Goal: Task Accomplishment & Management: Manage account settings

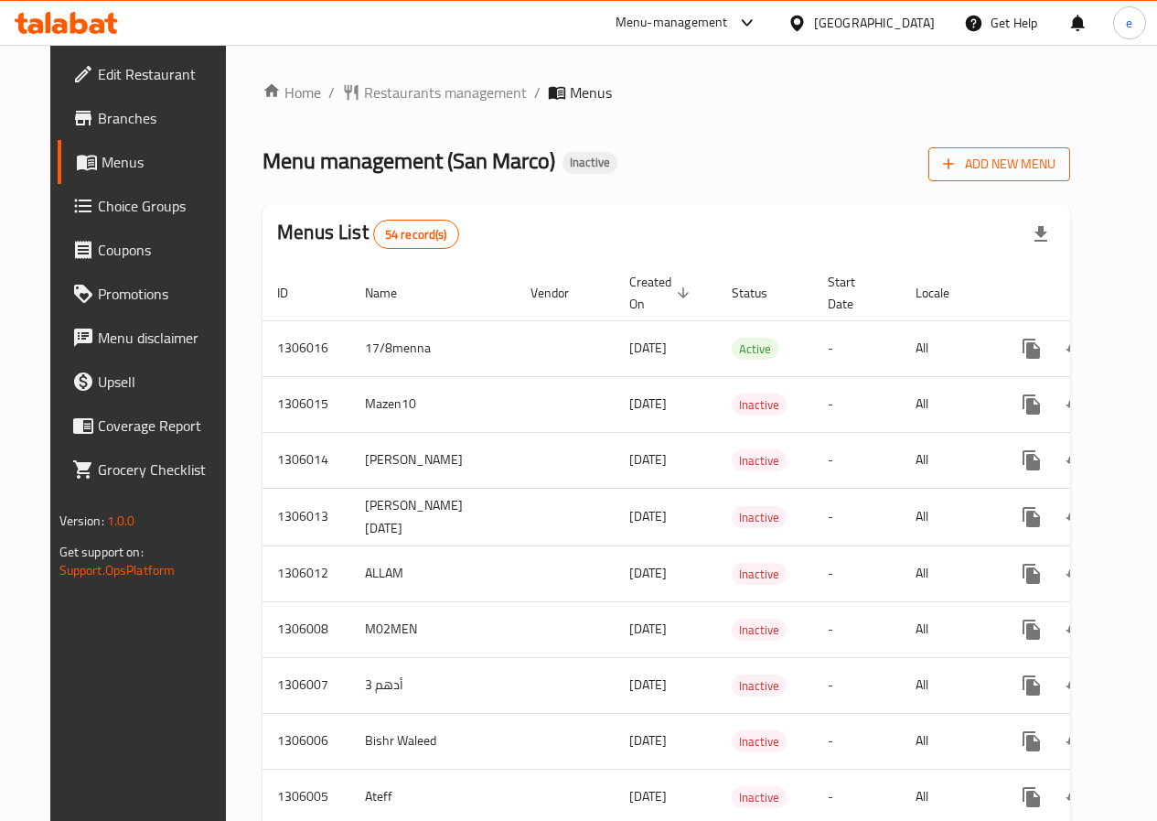
click at [1028, 158] on span "Add New Menu" at bounding box center [999, 164] width 113 height 23
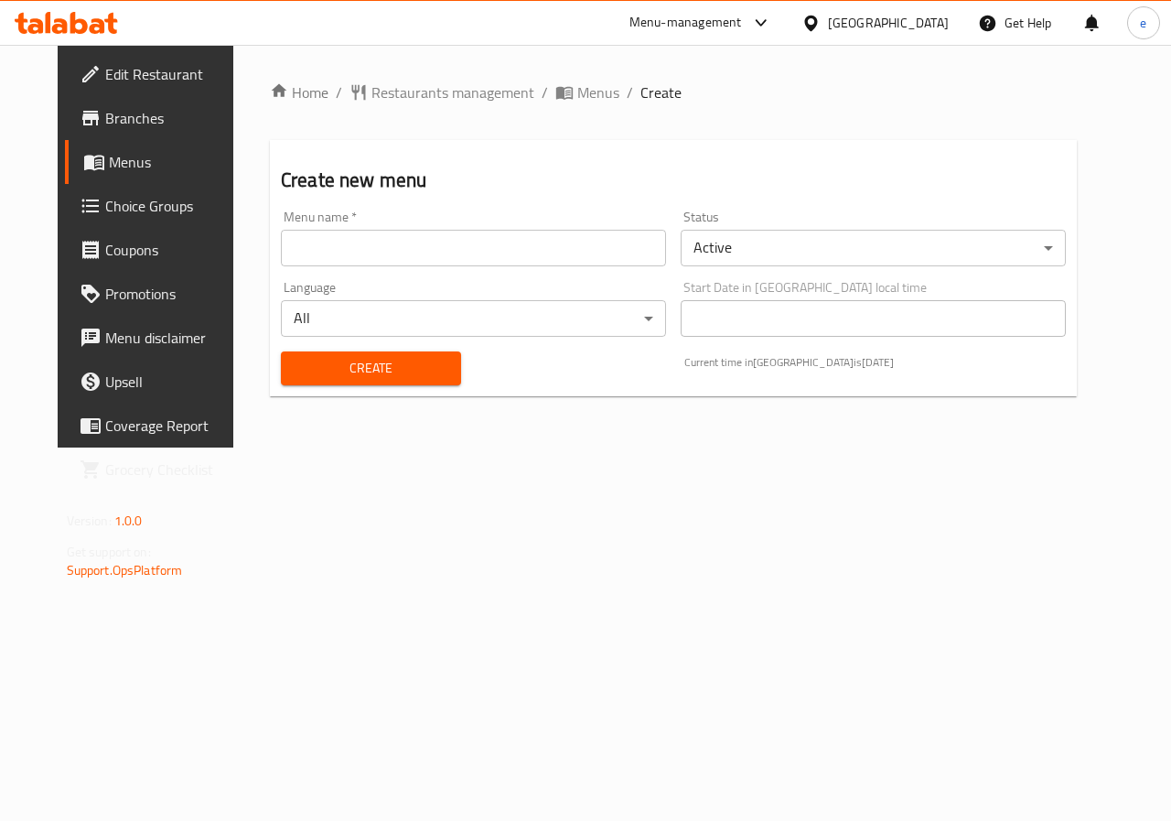
click at [467, 245] on input "text" at bounding box center [473, 248] width 385 height 37
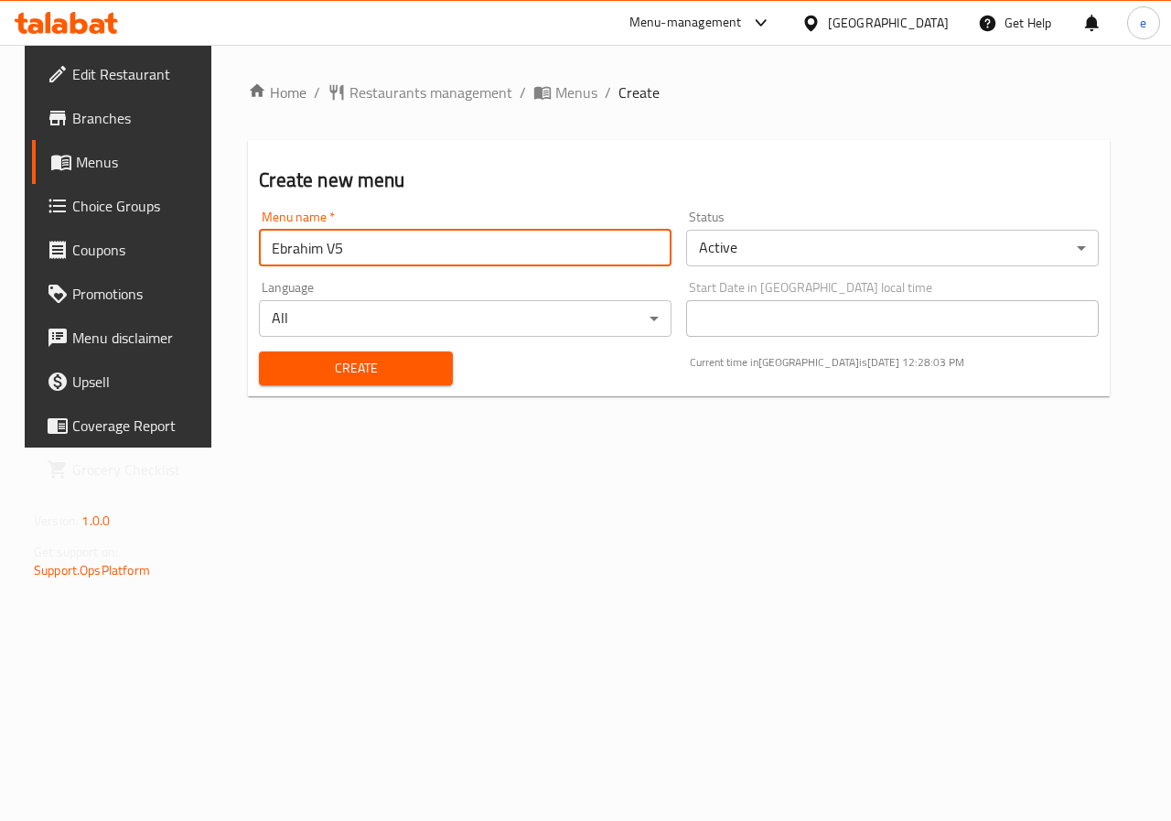
click at [391, 257] on input "Ebrahim V5" at bounding box center [465, 248] width 413 height 37
type input "Ebrahim V10"
click at [357, 368] on span "Create" at bounding box center [356, 368] width 164 height 23
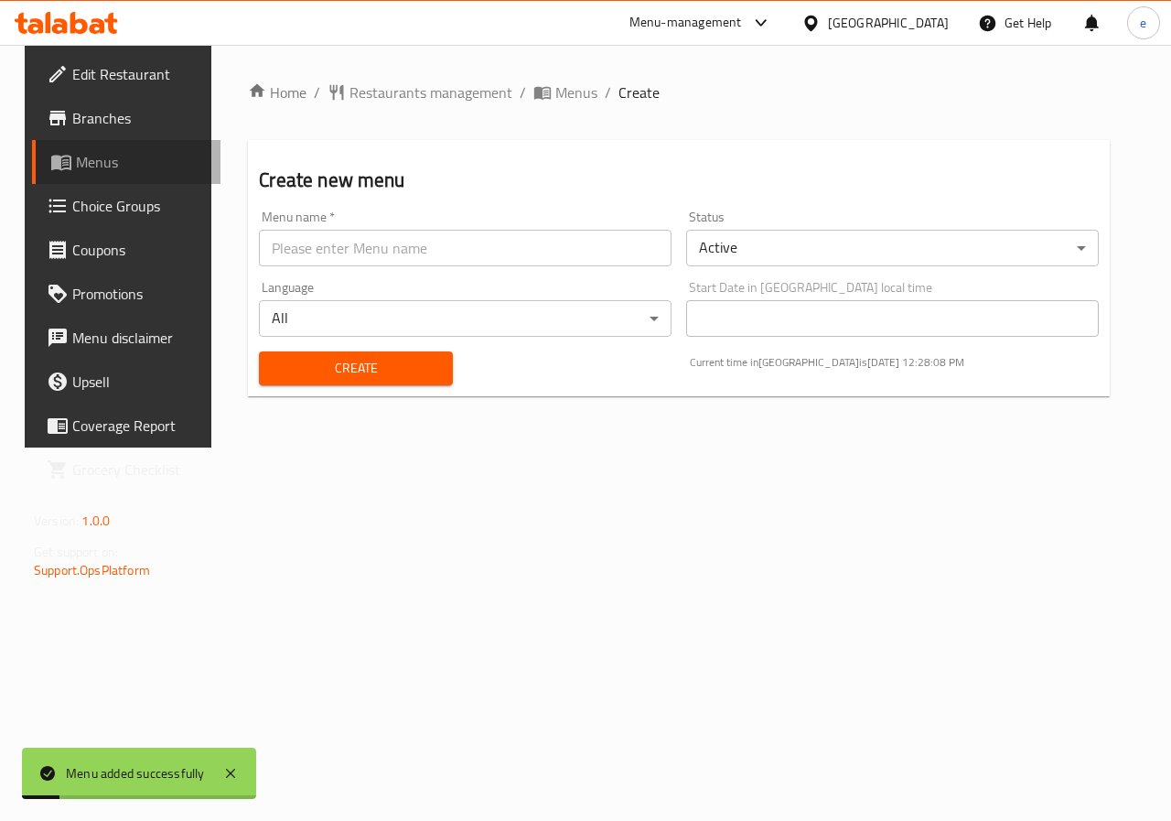
click at [105, 159] on span "Menus" at bounding box center [141, 162] width 130 height 22
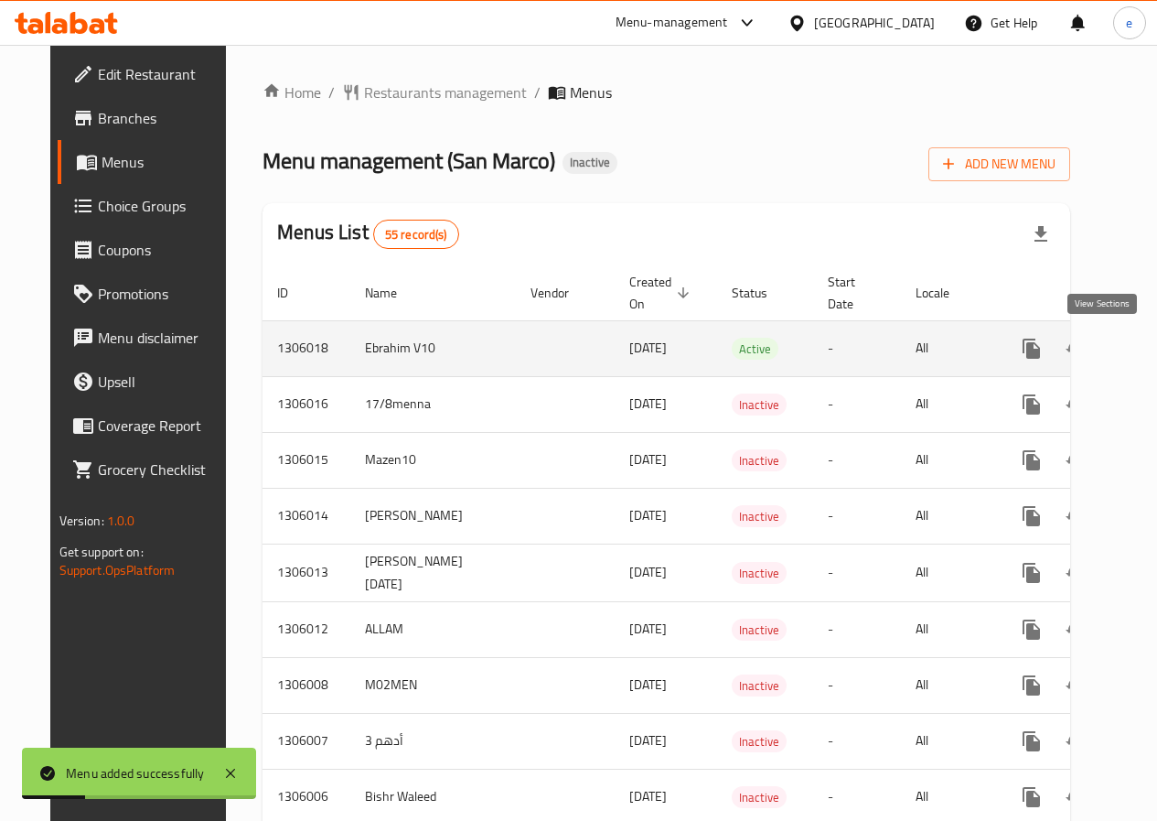
click at [1153, 343] on icon "enhanced table" at bounding box center [1164, 349] width 22 height 22
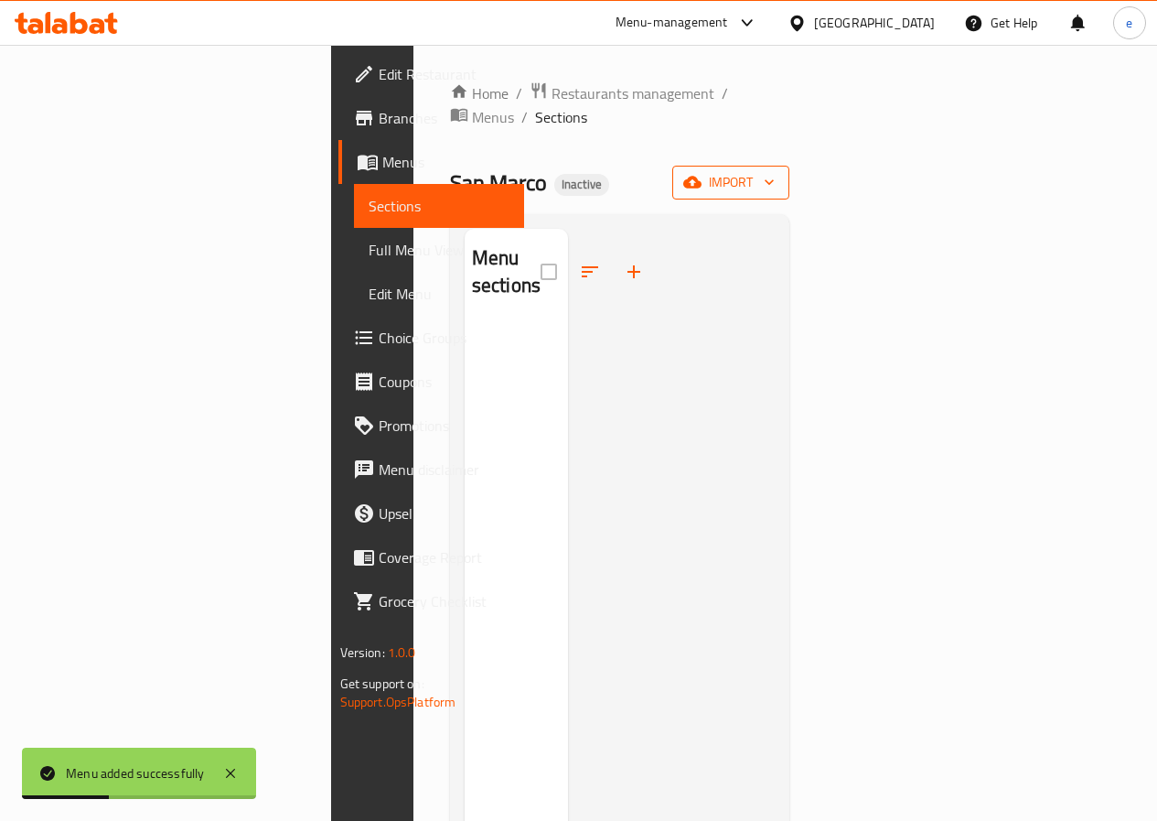
click at [789, 166] on button "import" at bounding box center [730, 183] width 117 height 34
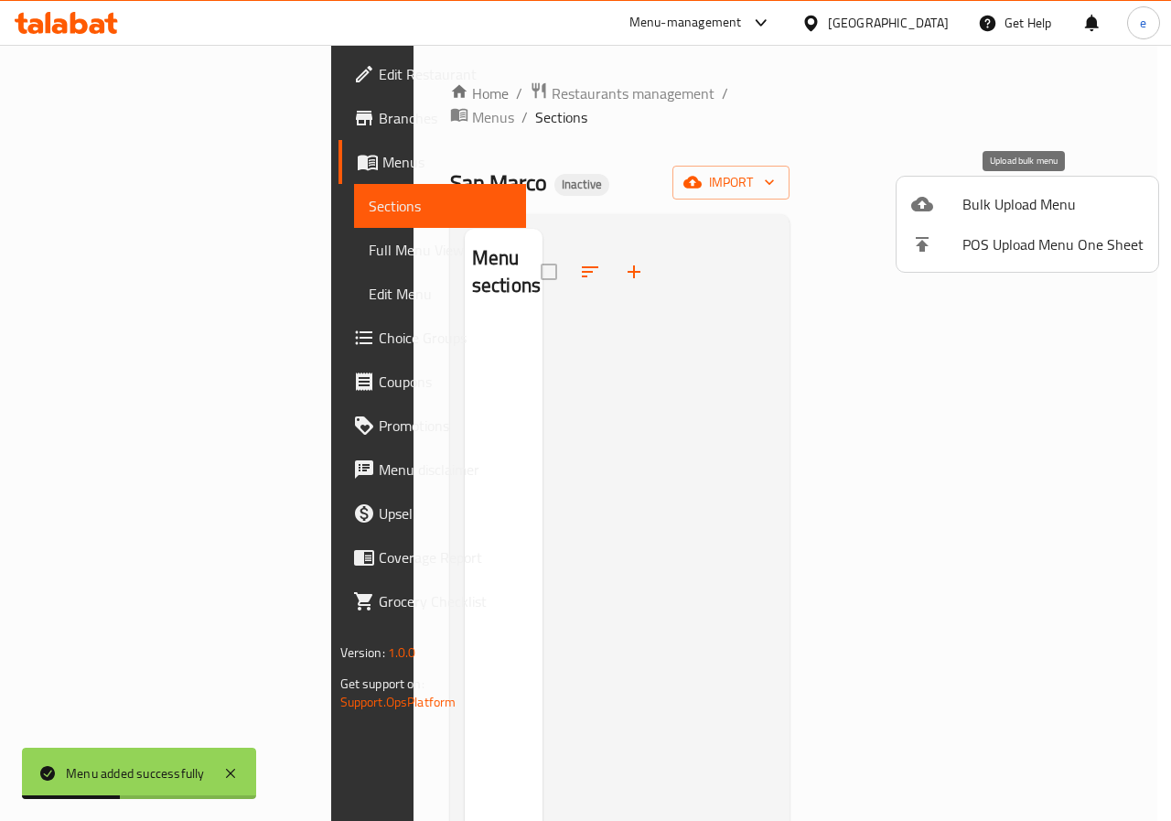
click at [1065, 194] on span "Bulk Upload Menu" at bounding box center [1052, 204] width 181 height 22
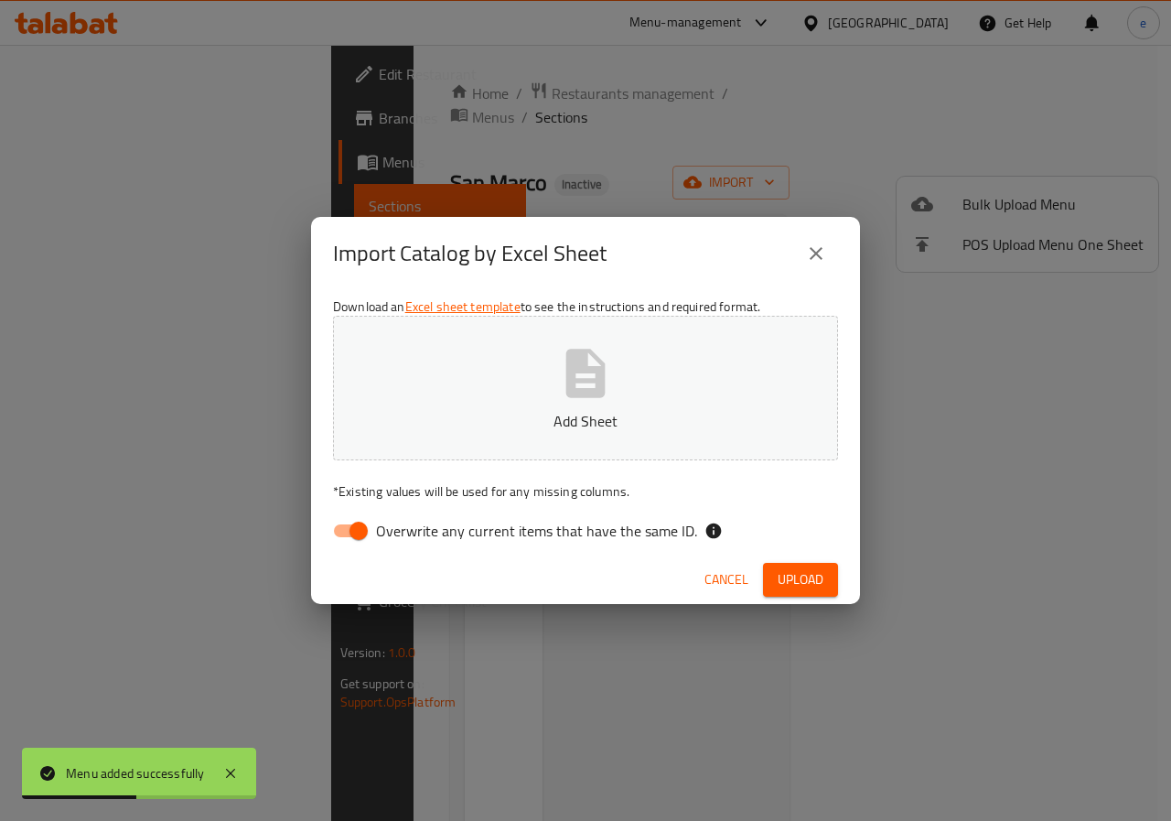
click at [741, 377] on button "Add Sheet" at bounding box center [585, 388] width 505 height 145
click at [345, 518] on input "Overwrite any current items that have the same ID." at bounding box center [358, 530] width 104 height 35
checkbox input "false"
click at [799, 570] on span "Upload" at bounding box center [801, 579] width 46 height 23
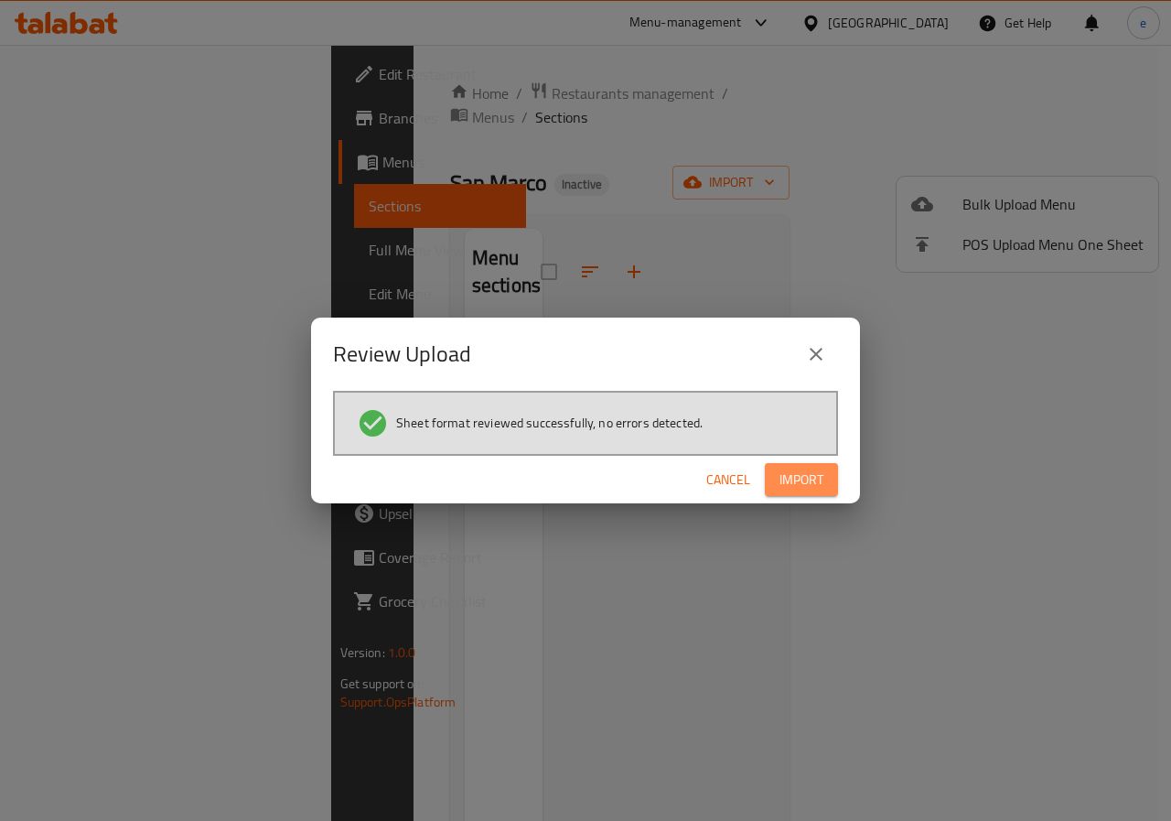
click at [806, 480] on span "Import" at bounding box center [801, 479] width 44 height 23
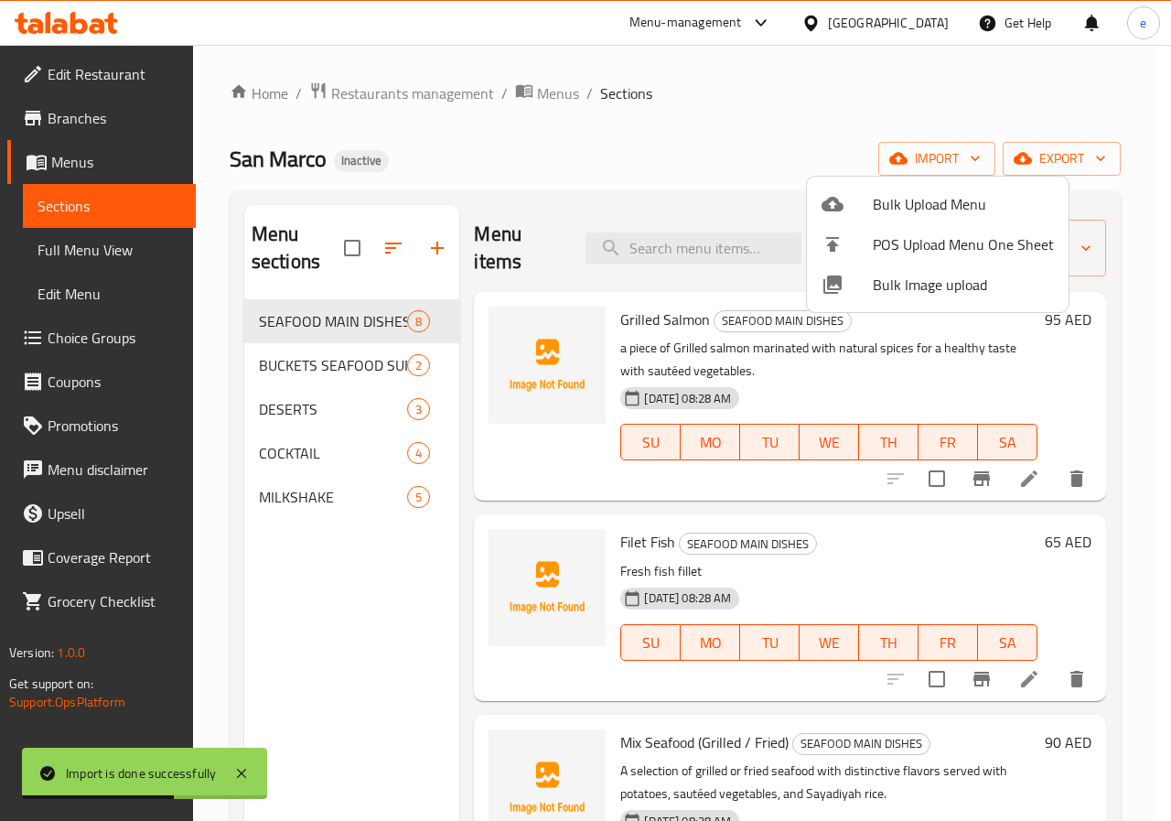
click at [1141, 235] on div at bounding box center [585, 410] width 1171 height 821
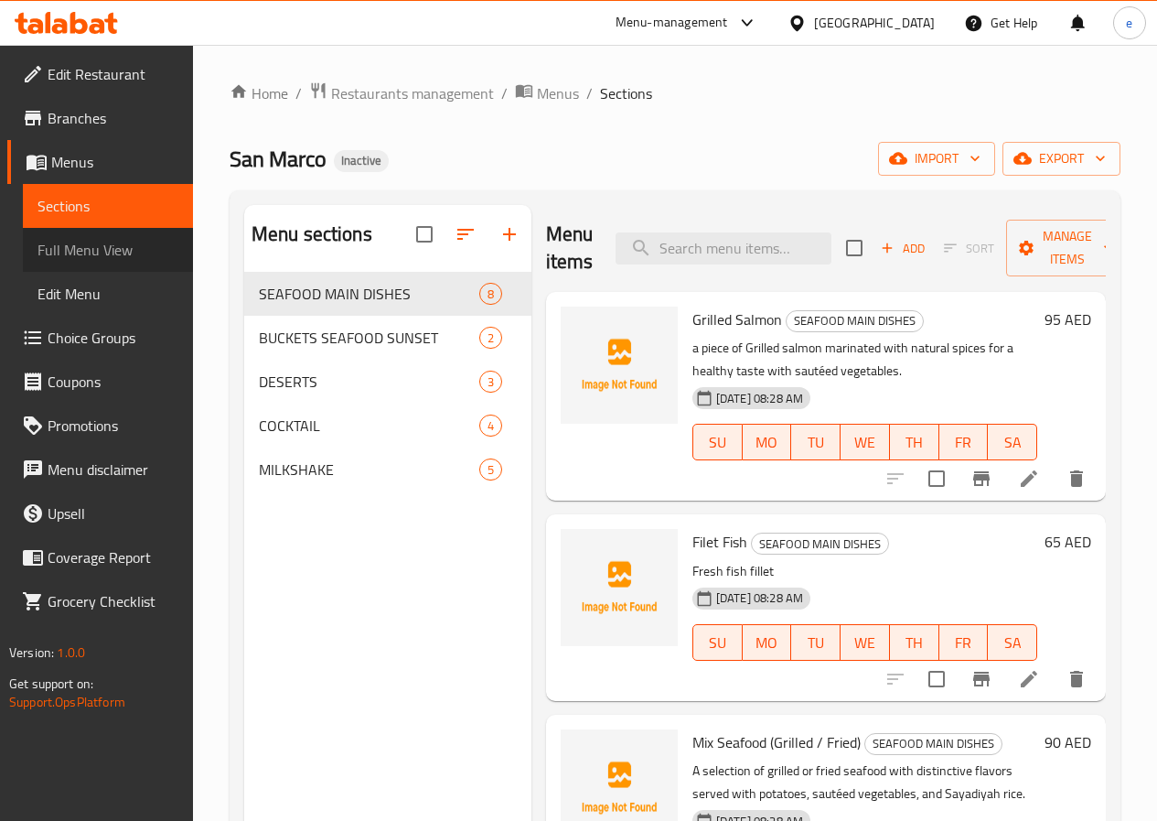
click at [78, 243] on span "Full Menu View" at bounding box center [108, 250] width 141 height 22
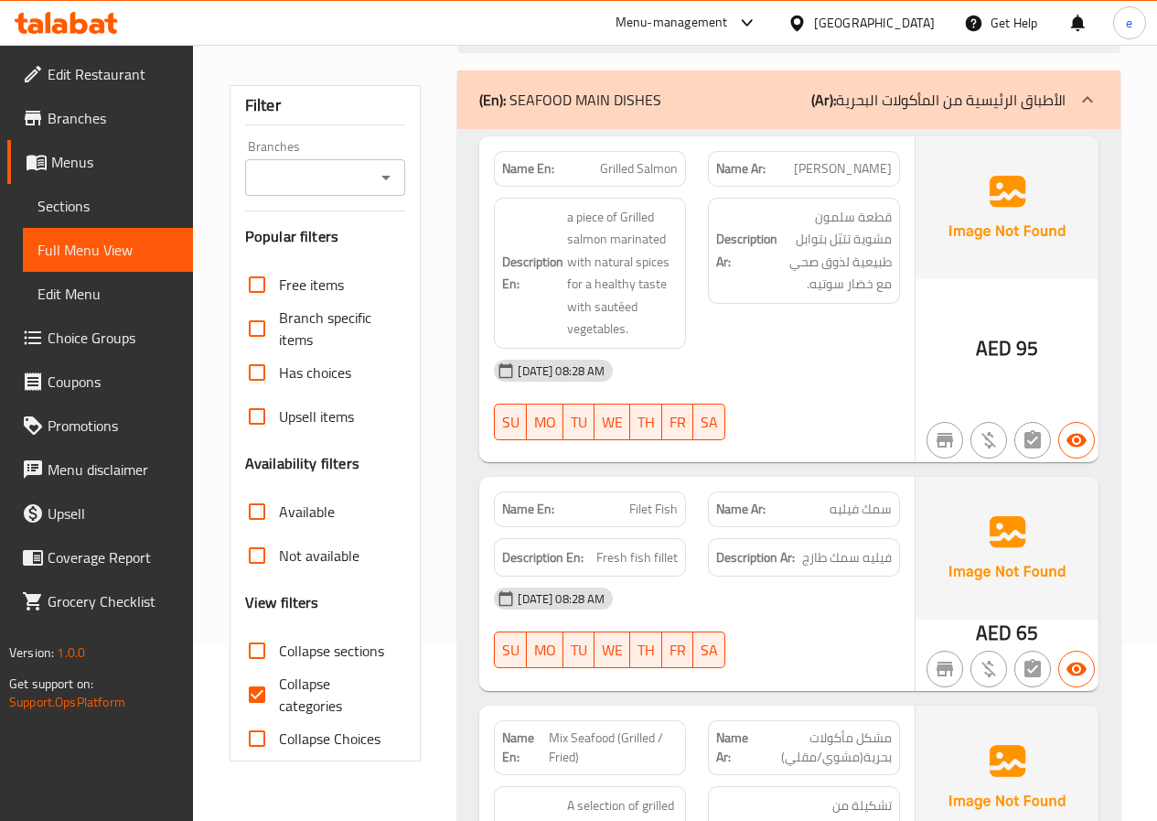
scroll to position [183, 0]
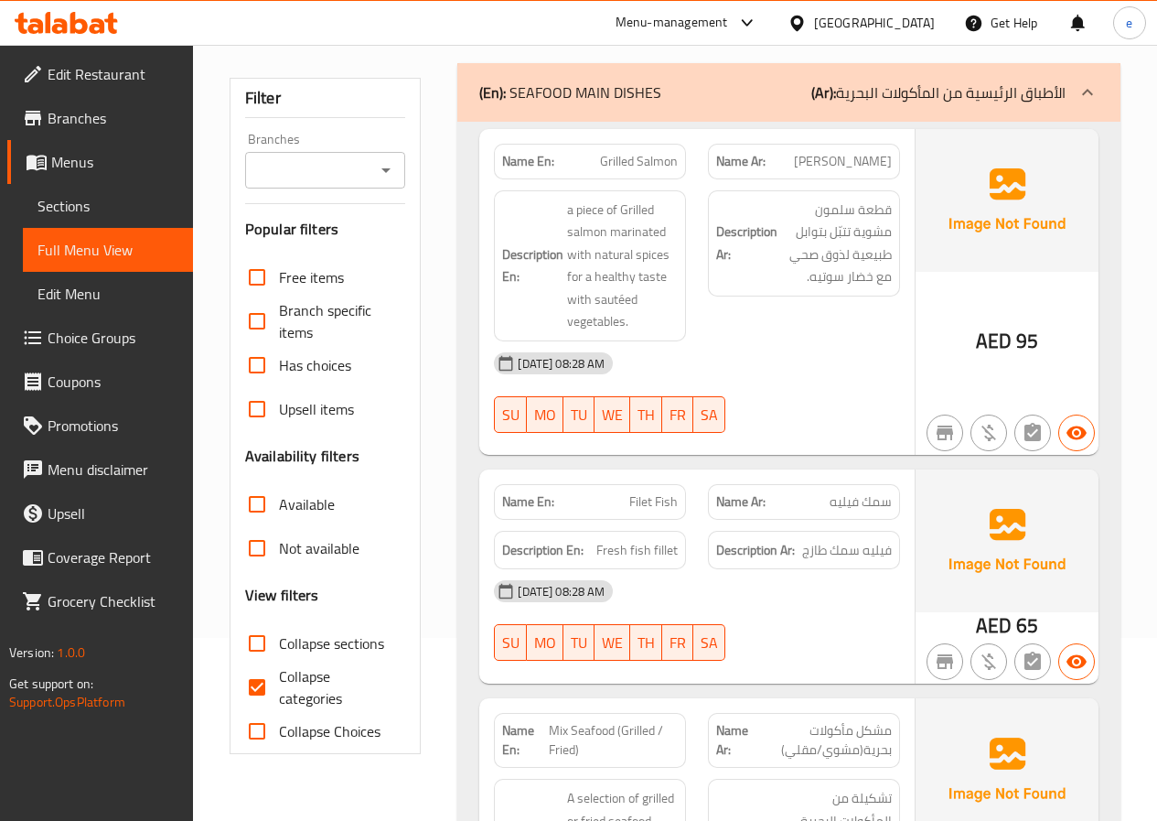
click at [278, 688] on input "Collapse categories" at bounding box center [257, 687] width 44 height 44
checkbox input "false"
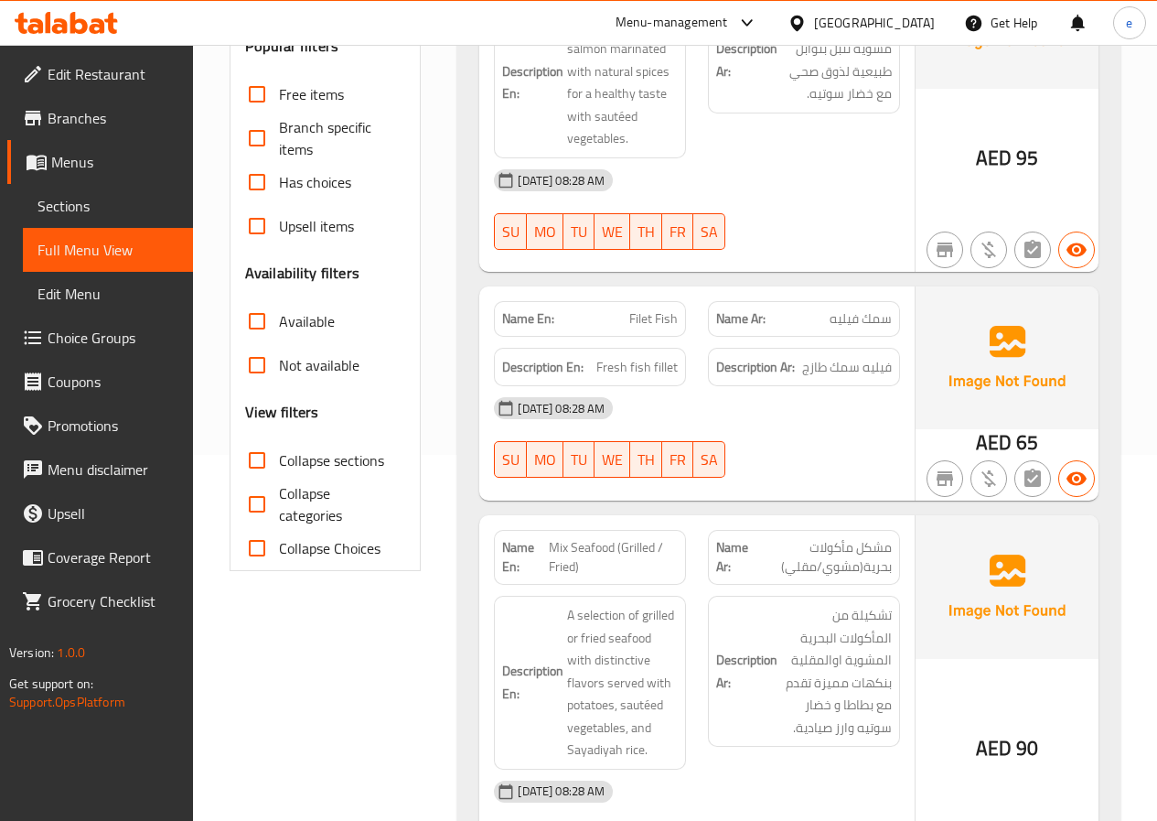
scroll to position [0, 0]
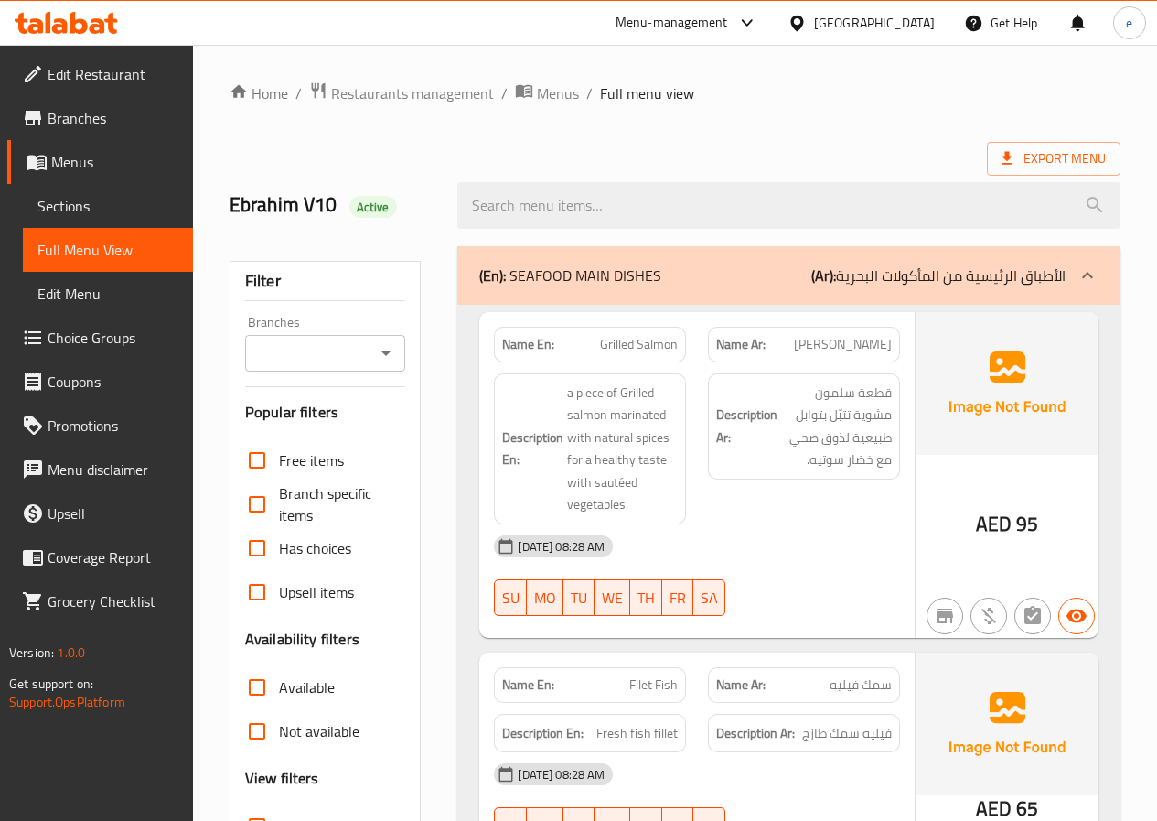
drag, startPoint x: 96, startPoint y: 183, endPoint x: 86, endPoint y: 212, distance: 31.0
click at [96, 183] on link "Menus" at bounding box center [100, 162] width 186 height 44
click at [86, 327] on span "Choice Groups" at bounding box center [113, 338] width 131 height 22
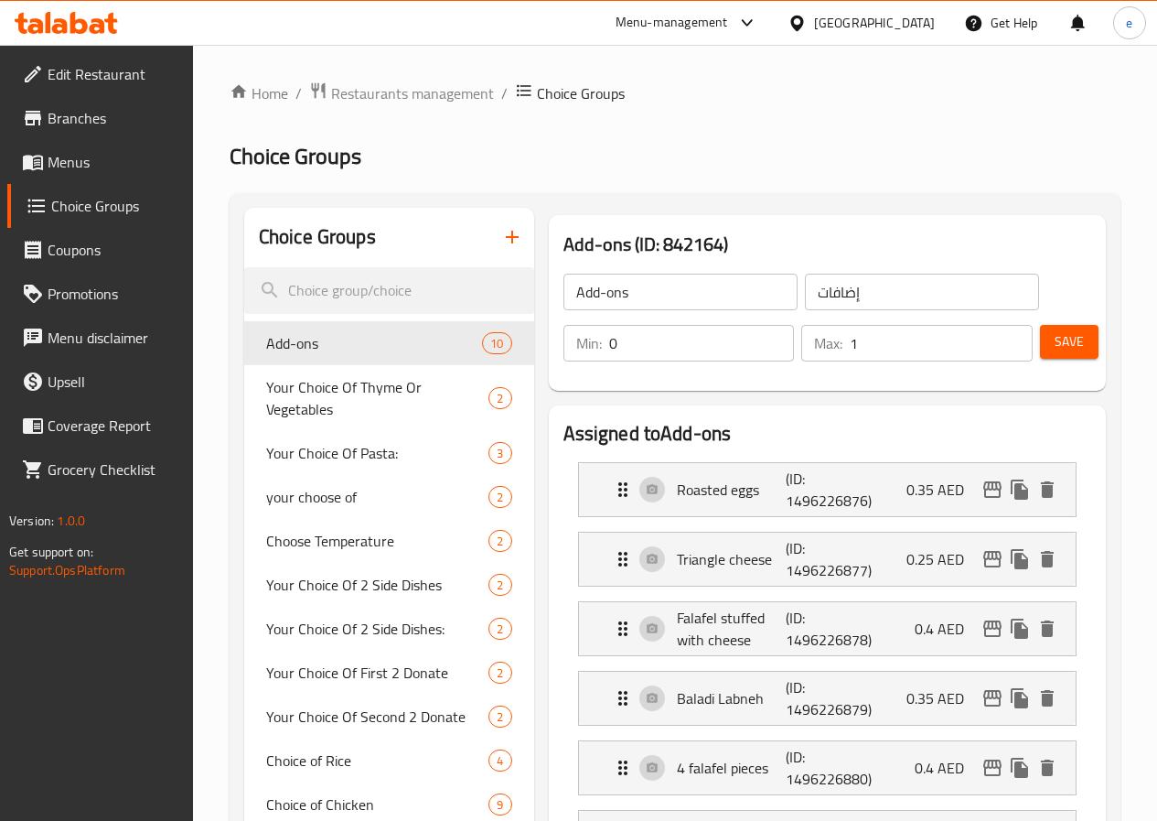
click at [54, 156] on span "Menus" at bounding box center [113, 162] width 131 height 22
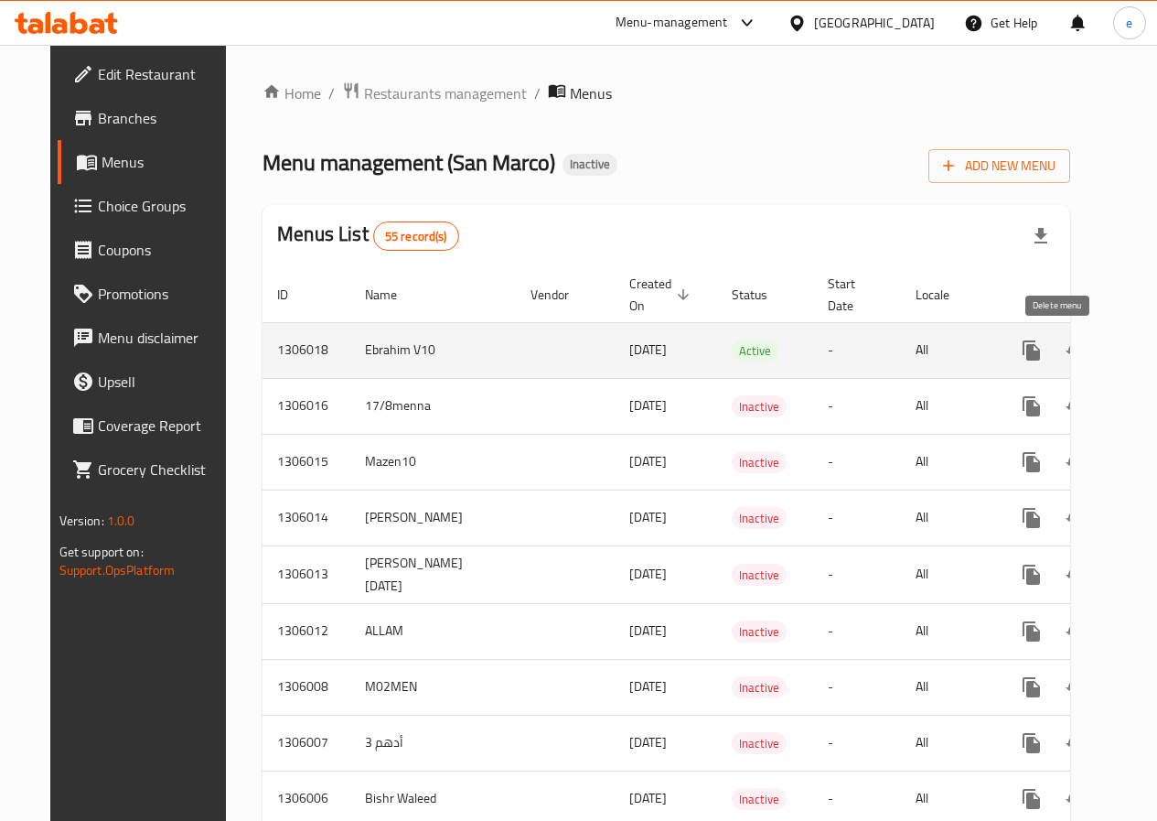
click at [1113, 353] on icon "enhanced table" at bounding box center [1119, 350] width 13 height 16
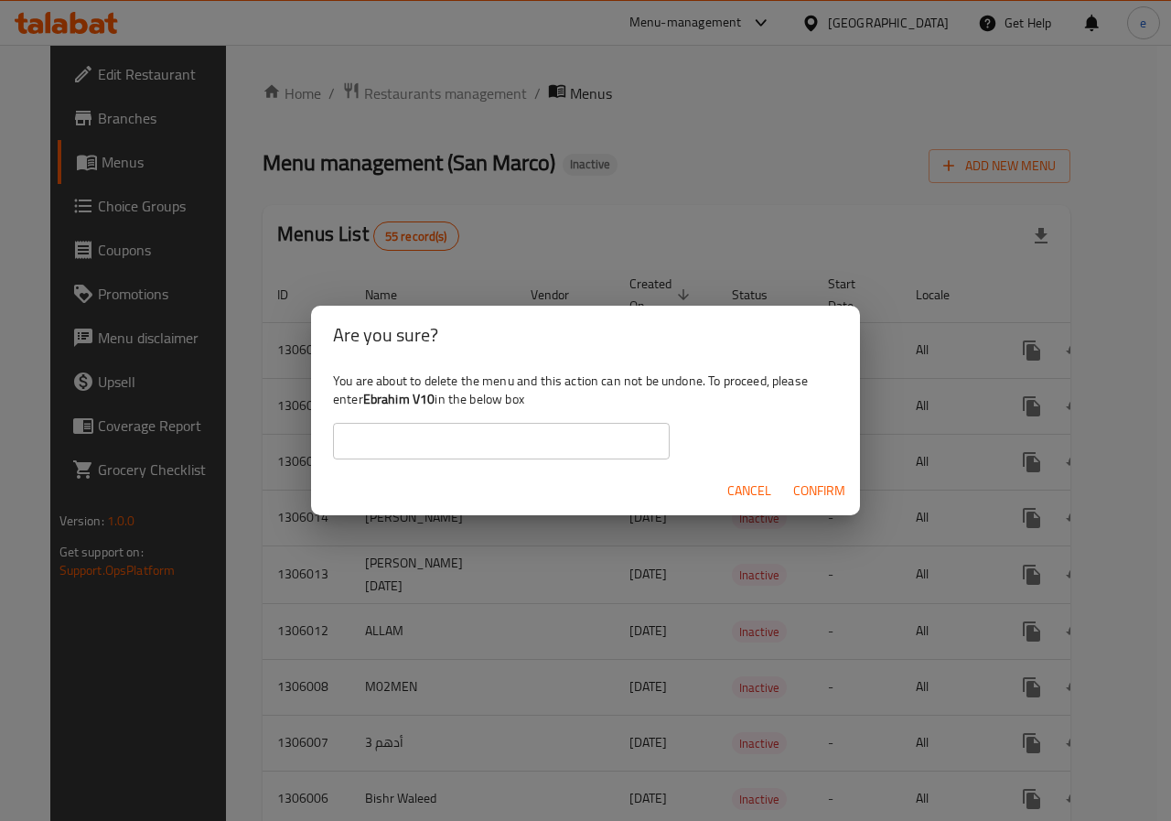
click at [574, 453] on input "text" at bounding box center [501, 441] width 337 height 37
click at [480, 453] on input "Ebrahim V5" at bounding box center [501, 441] width 337 height 37
type input "Ebrahim V10"
click at [826, 497] on span "Confirm" at bounding box center [819, 490] width 52 height 23
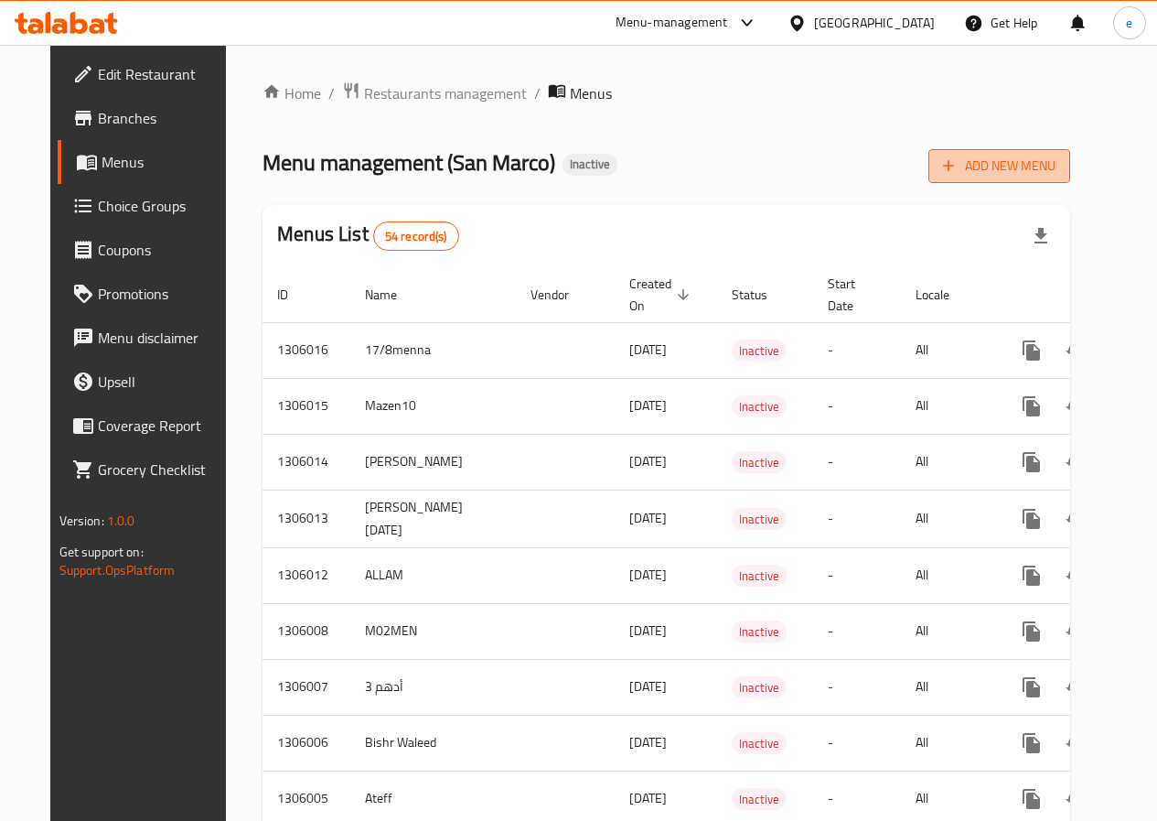
click at [1070, 177] on button "Add New Menu" at bounding box center [1000, 166] width 142 height 34
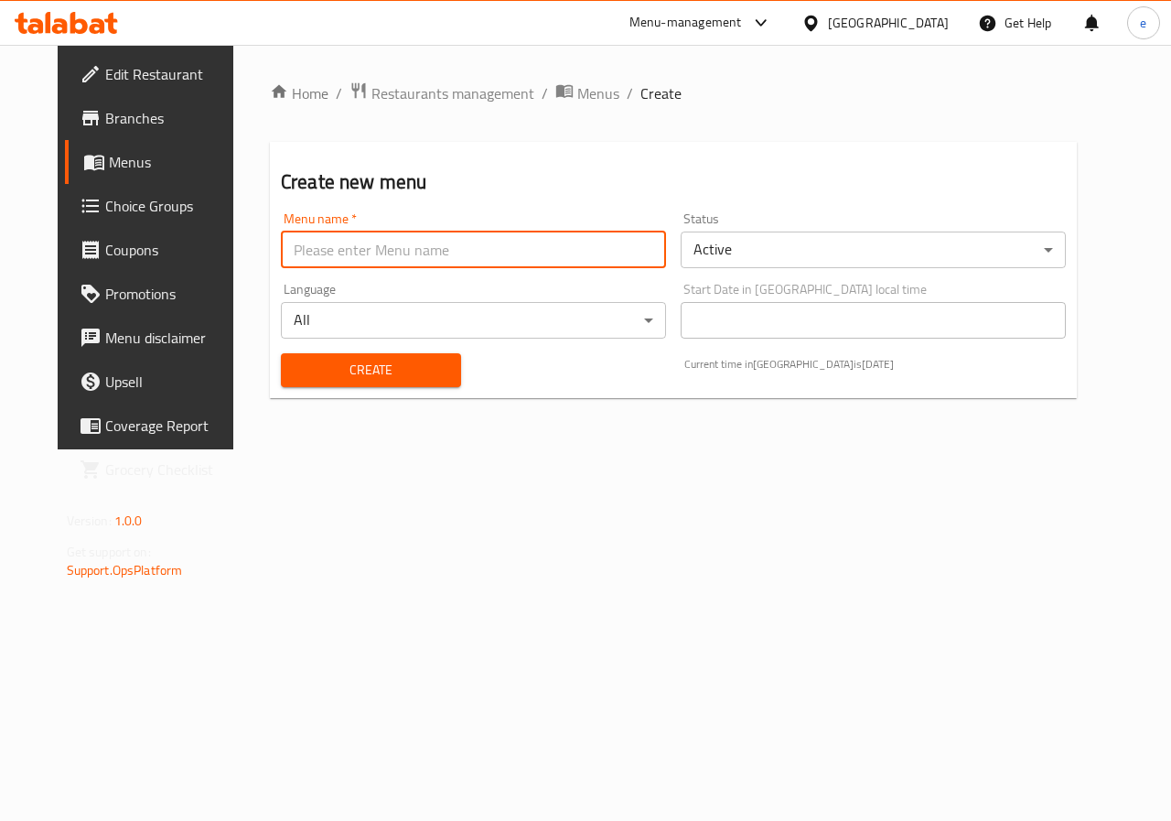
click at [515, 242] on input "text" at bounding box center [473, 249] width 385 height 37
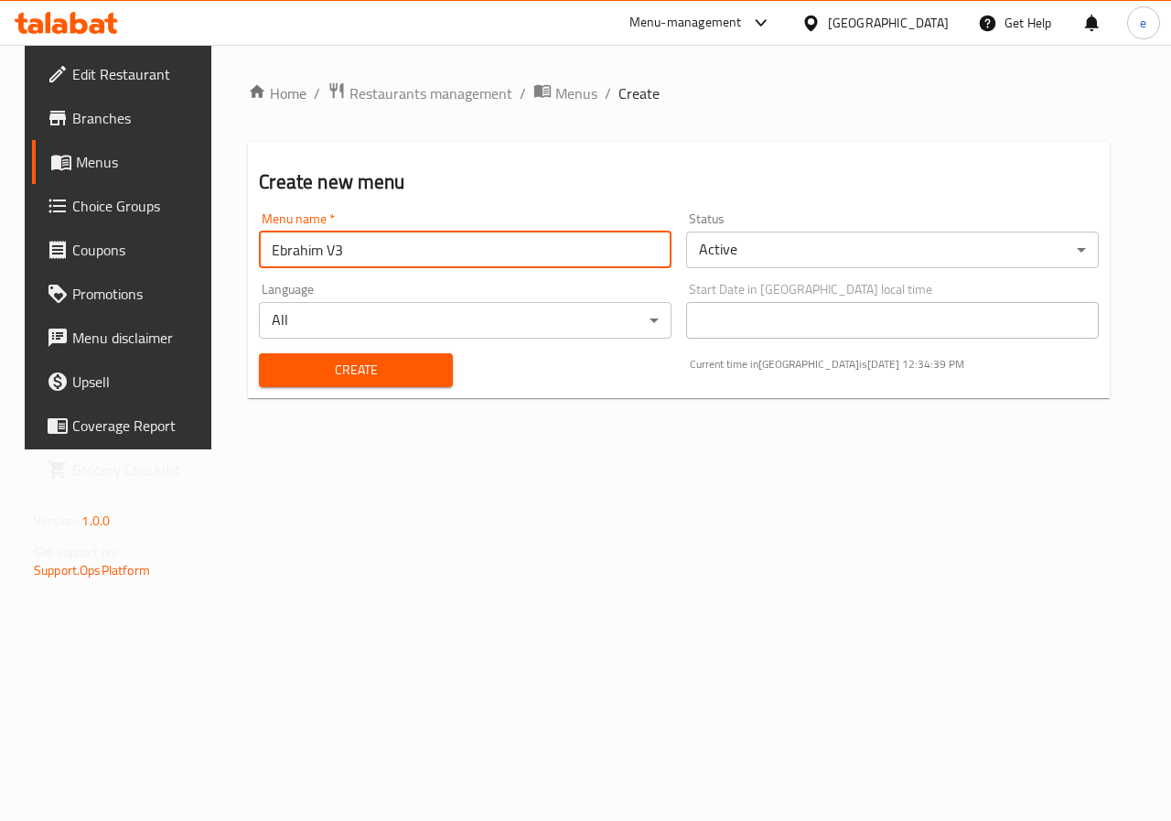
drag, startPoint x: 404, startPoint y: 284, endPoint x: 401, endPoint y: 271, distance: 13.3
click at [403, 283] on div "Language All ​" at bounding box center [465, 311] width 413 height 56
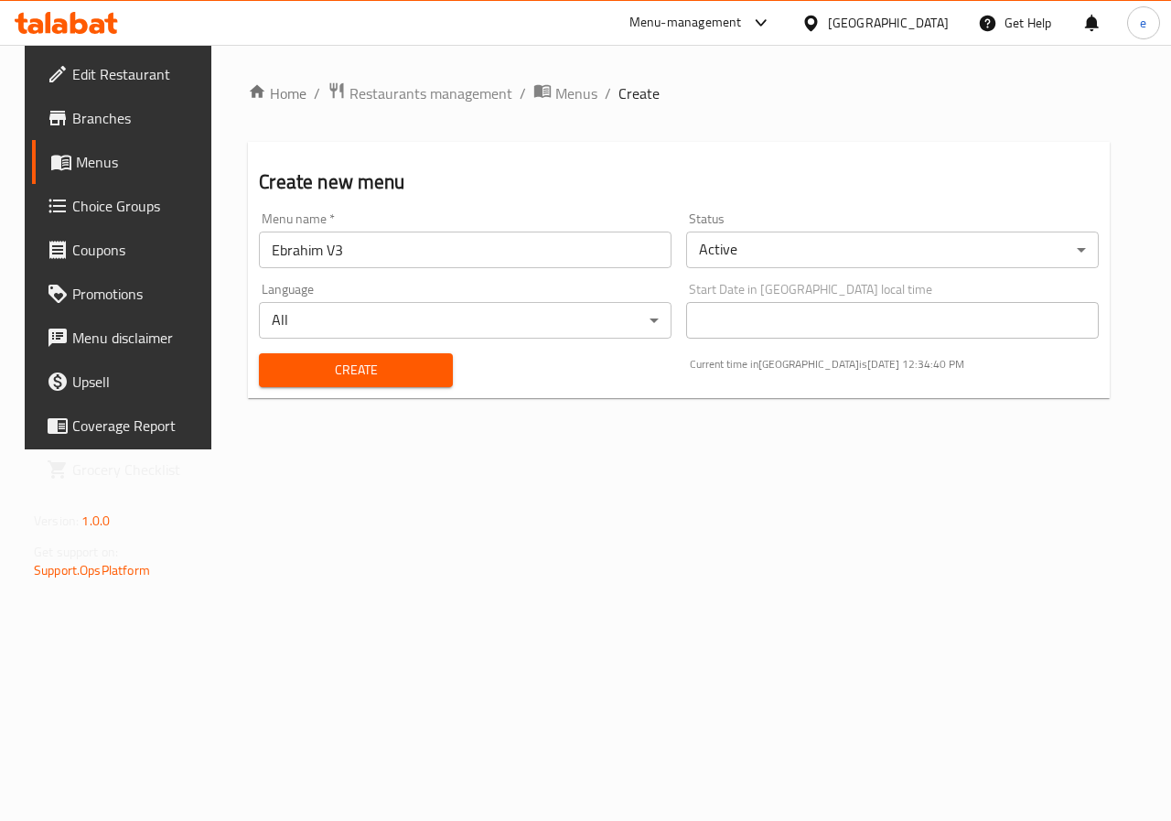
click at [401, 271] on div "Menu name   * Ebrahim V3 Menu name *" at bounding box center [465, 240] width 427 height 70
click at [396, 258] on input "Ebrahim V3" at bounding box center [465, 249] width 413 height 37
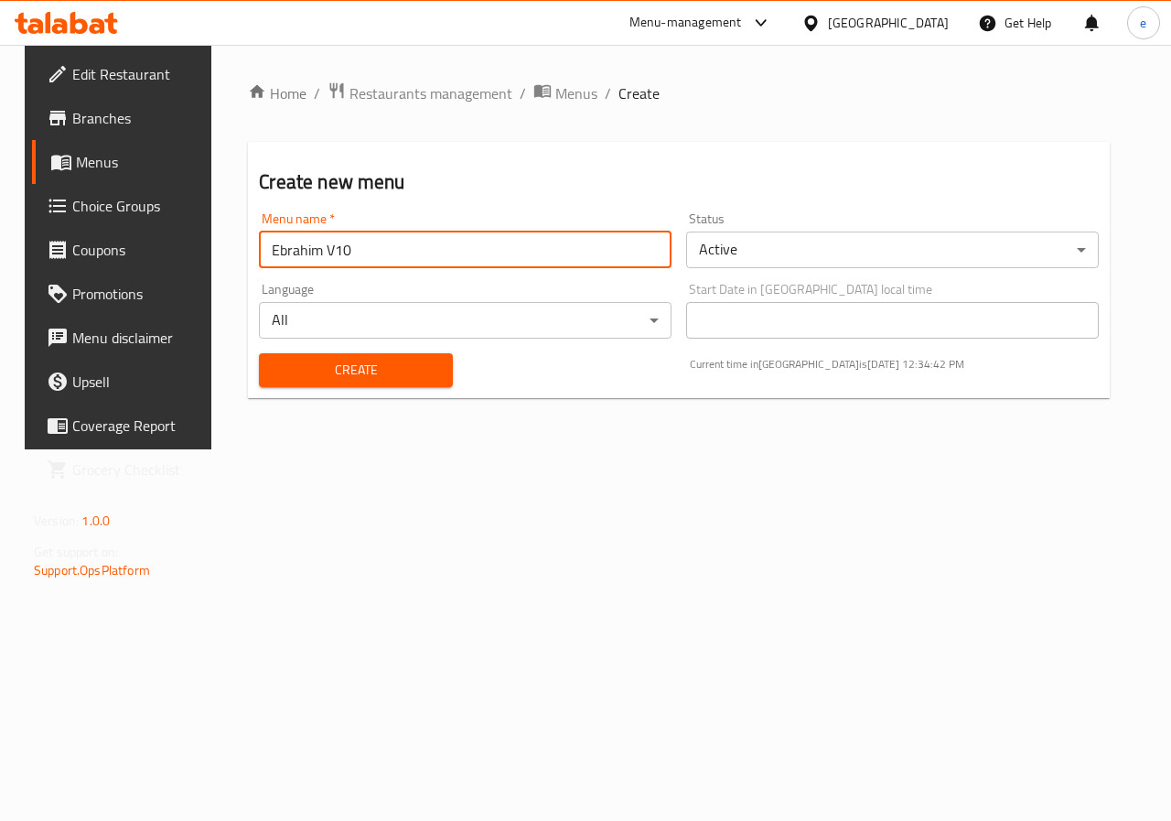
type input "Ebrahim V10"
click at [259, 353] on button "Create" at bounding box center [355, 370] width 193 height 34
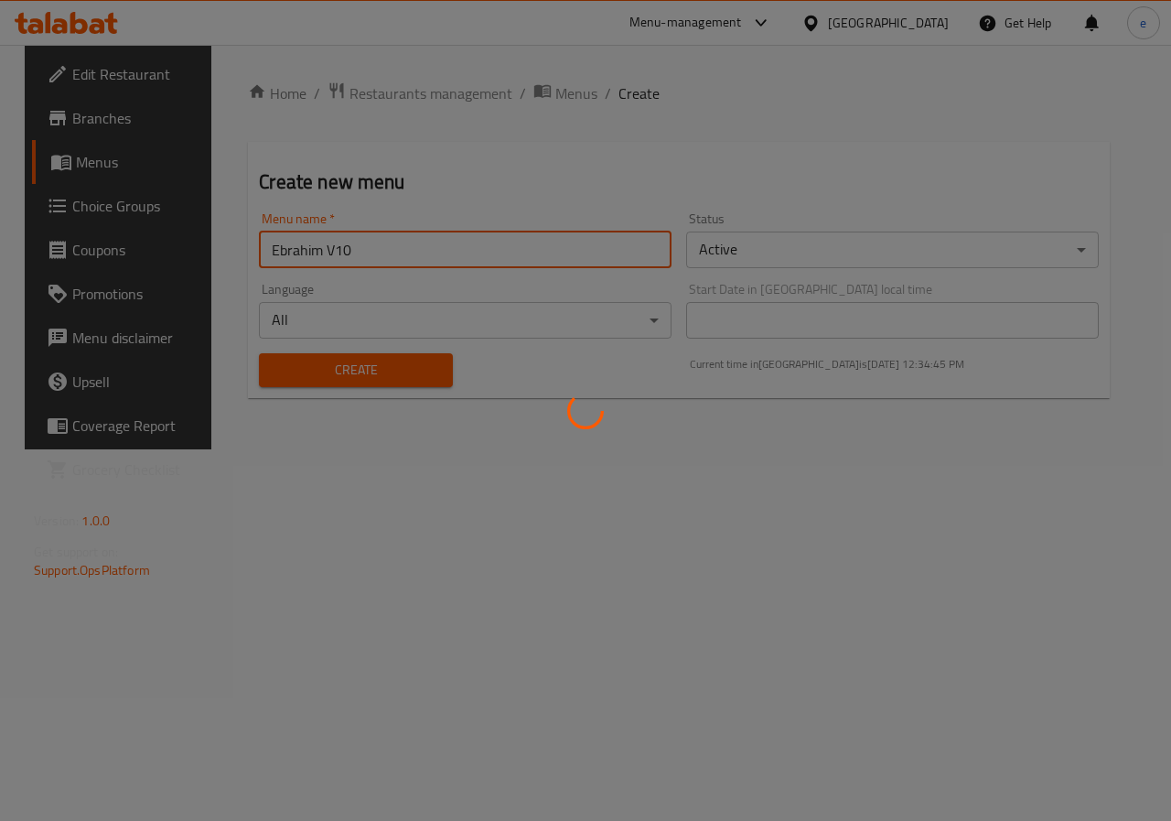
click at [370, 373] on div at bounding box center [585, 410] width 1171 height 821
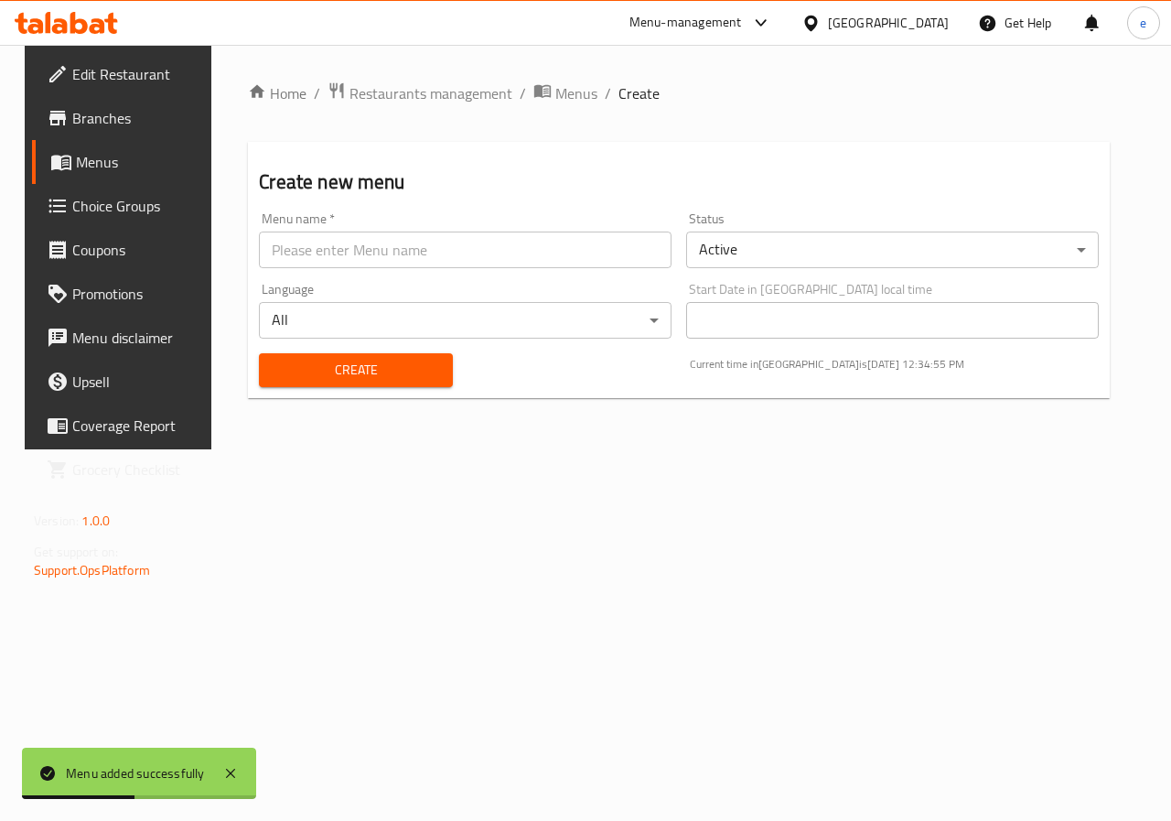
click at [80, 166] on span "Menus" at bounding box center [141, 162] width 130 height 22
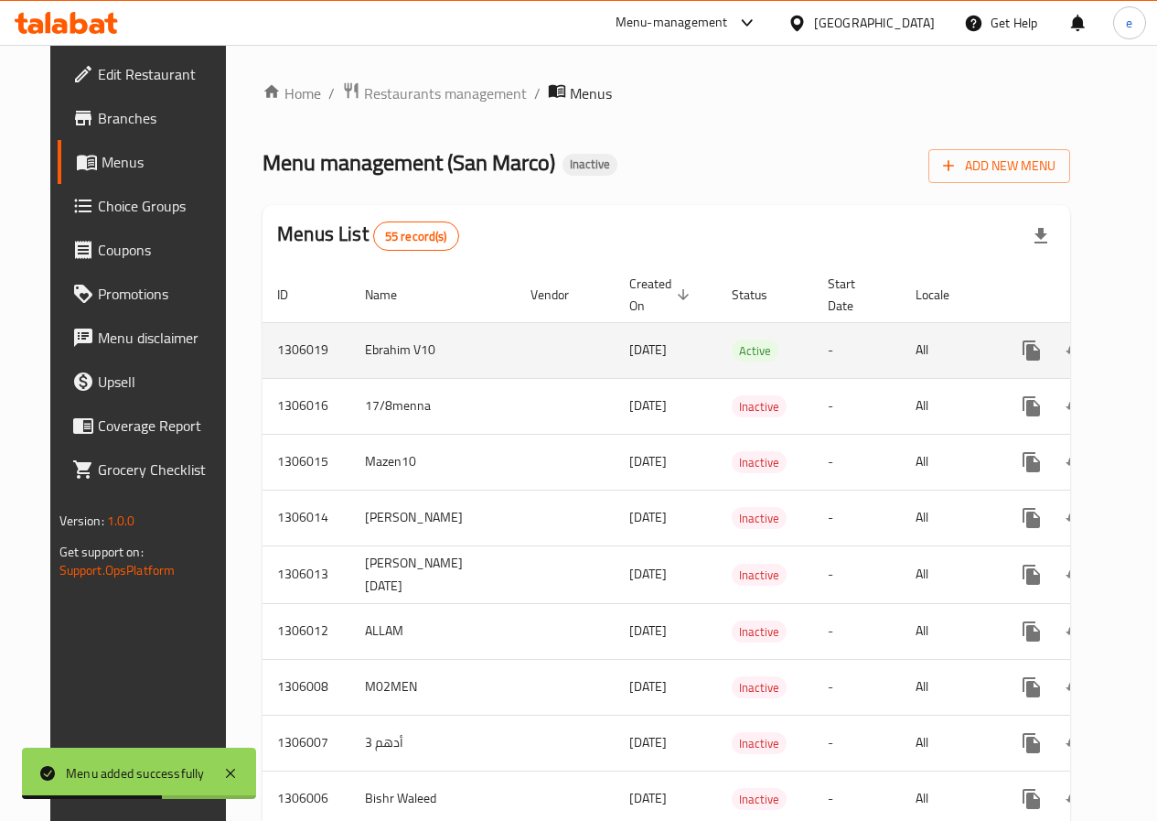
click at [1142, 344] on link "enhanced table" at bounding box center [1164, 350] width 44 height 44
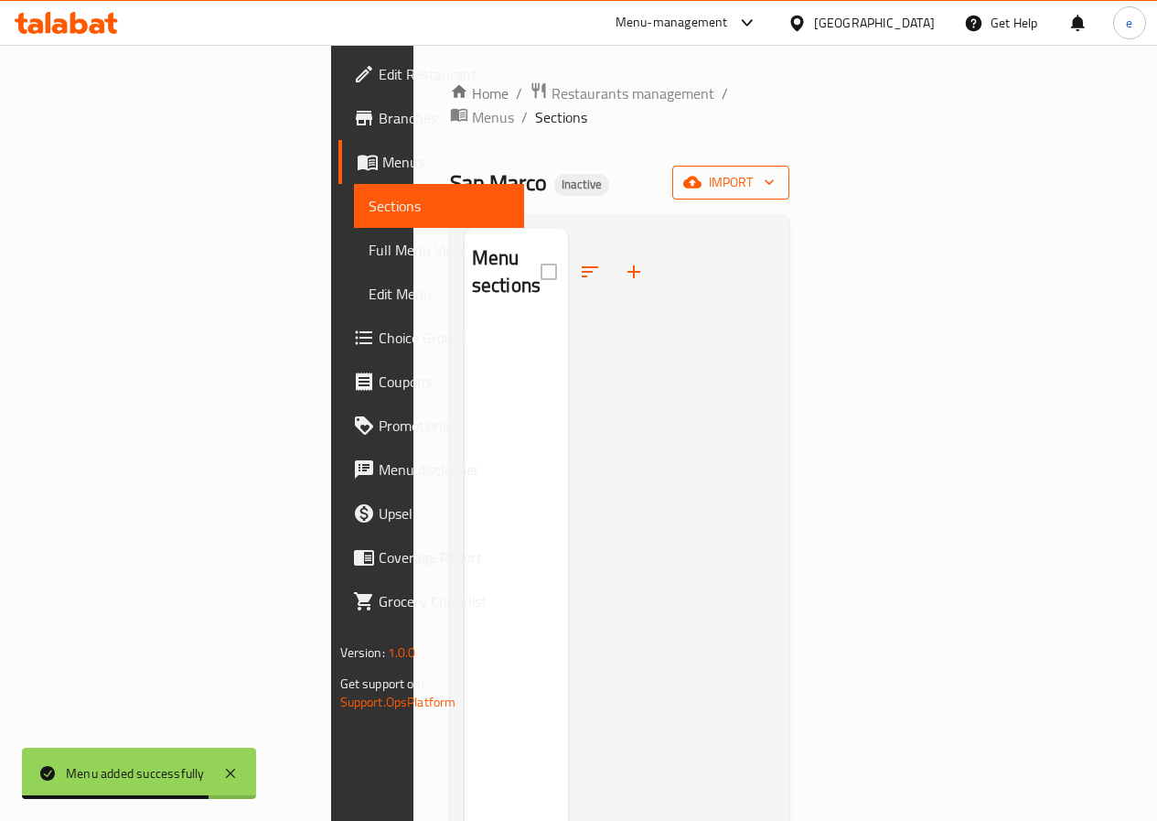
click at [775, 171] on span "import" at bounding box center [731, 182] width 88 height 23
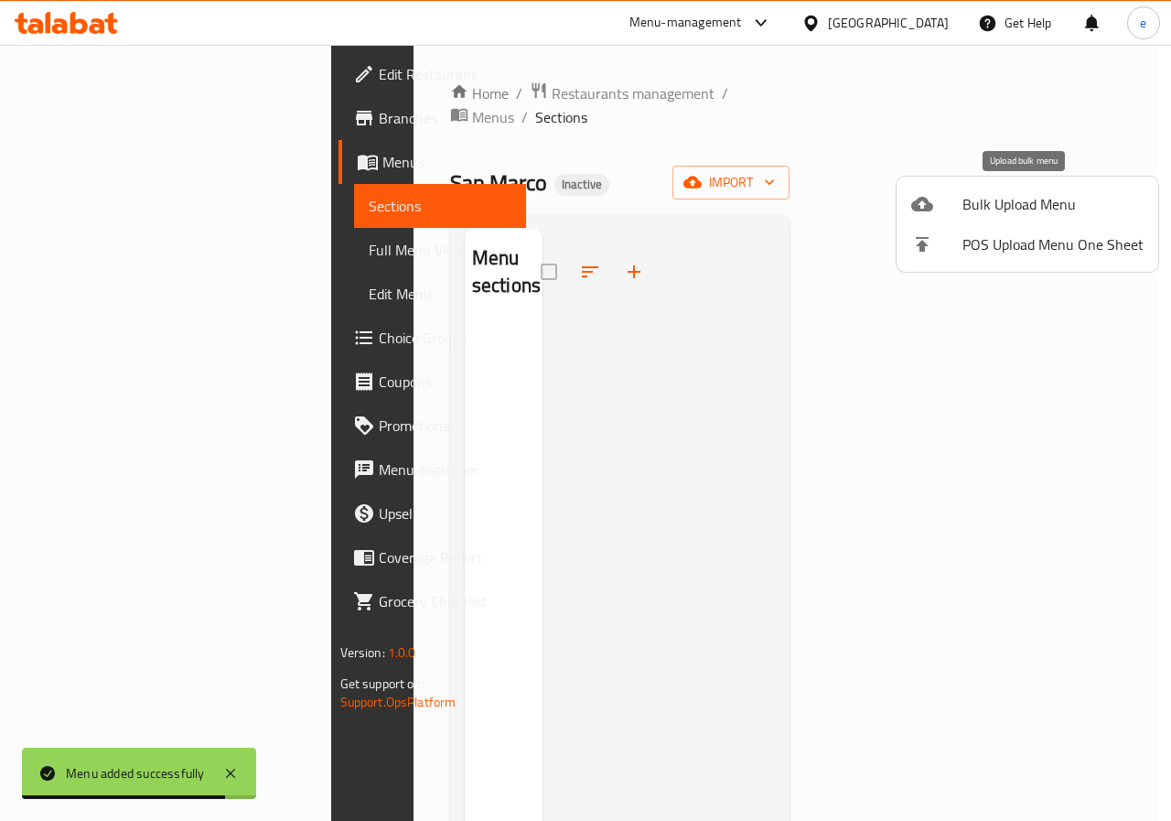
click at [1002, 209] on span "Bulk Upload Menu" at bounding box center [1052, 204] width 181 height 22
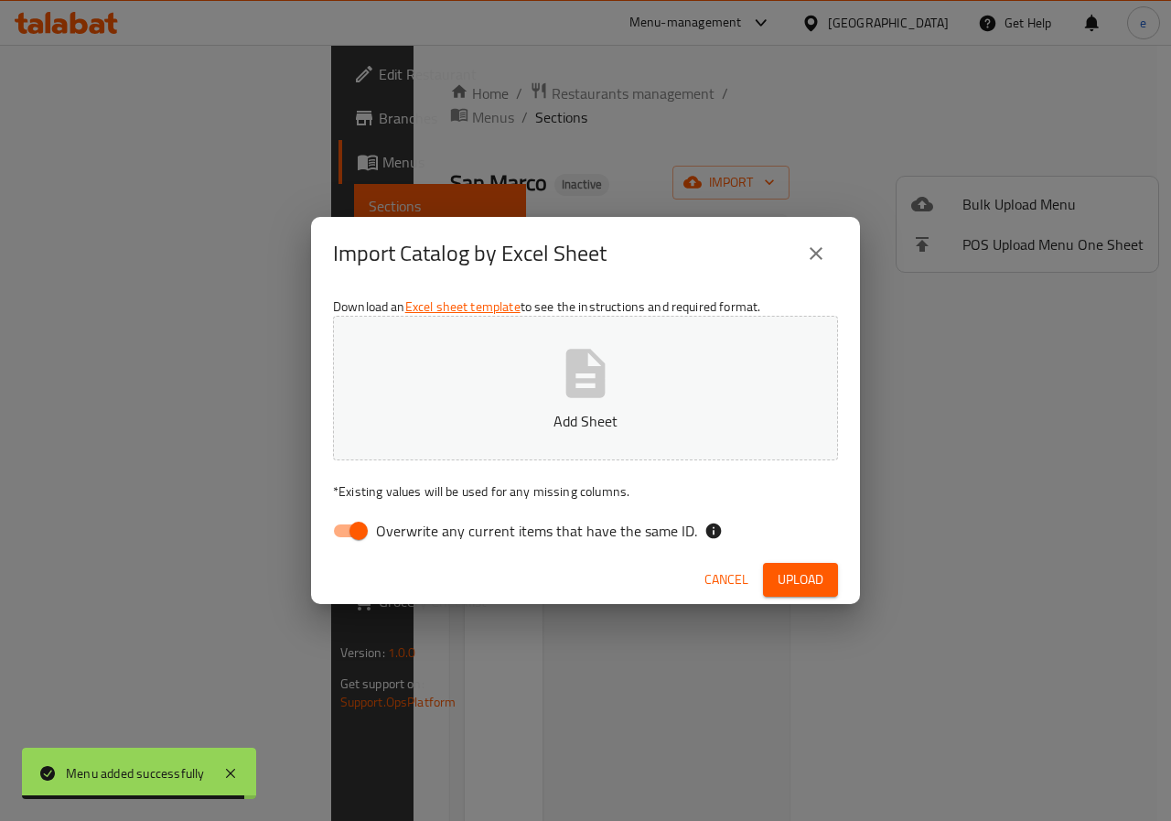
click at [646, 353] on button "Add Sheet" at bounding box center [585, 388] width 505 height 145
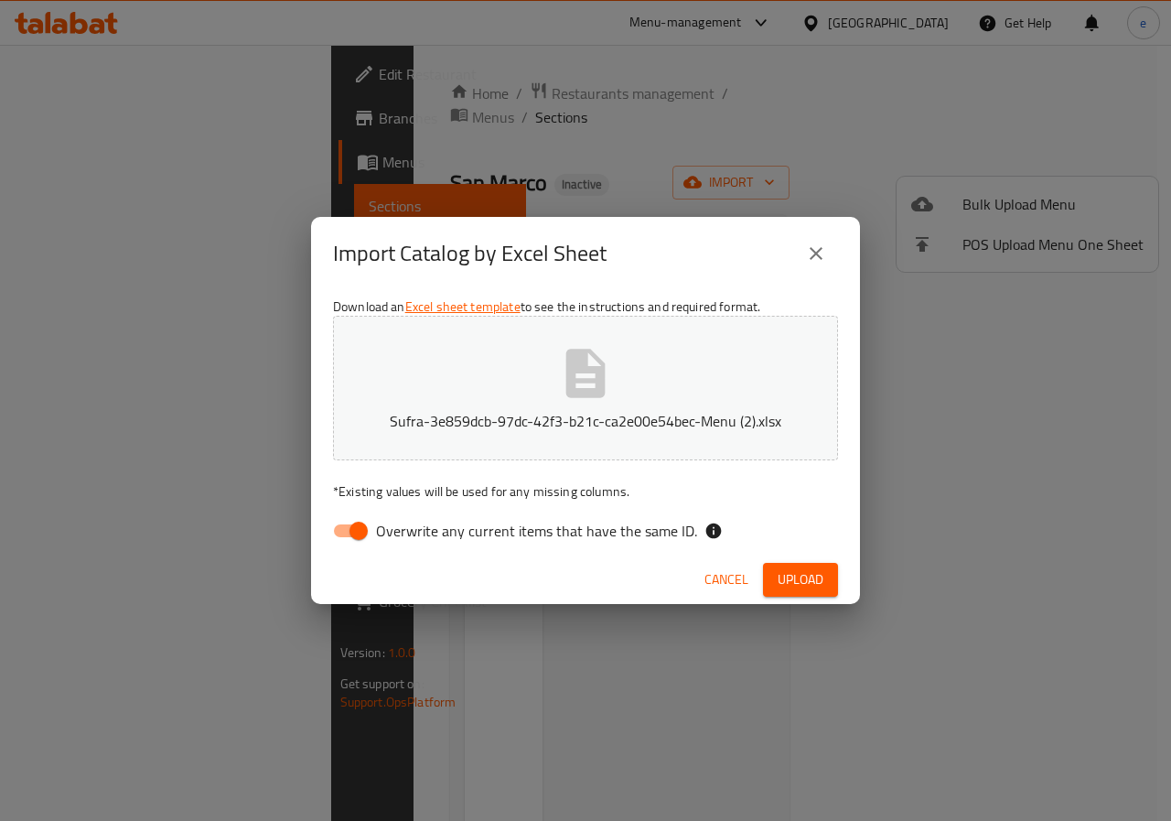
click at [564, 538] on span "Overwrite any current items that have the same ID." at bounding box center [536, 531] width 321 height 22
click at [411, 538] on input "Overwrite any current items that have the same ID." at bounding box center [358, 530] width 104 height 35
checkbox input "false"
click at [796, 576] on span "Upload" at bounding box center [801, 579] width 46 height 23
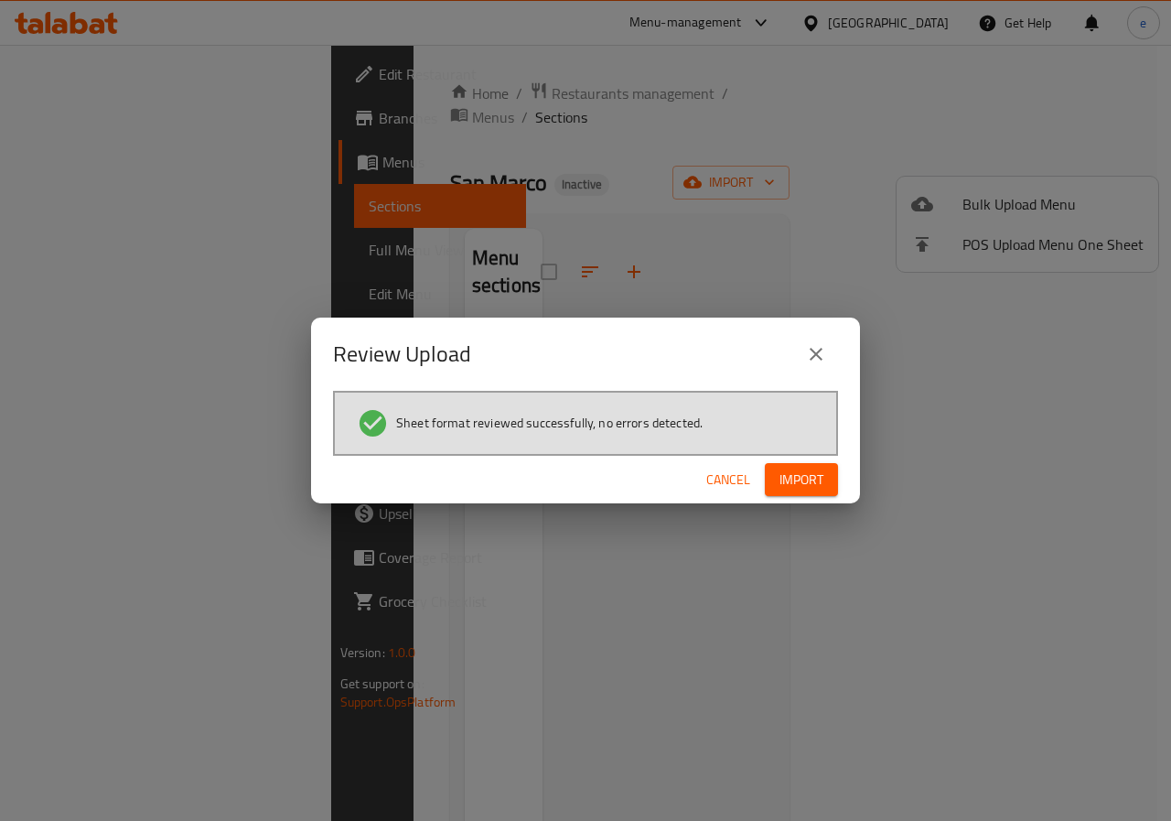
click at [775, 467] on button "Import" at bounding box center [801, 480] width 73 height 34
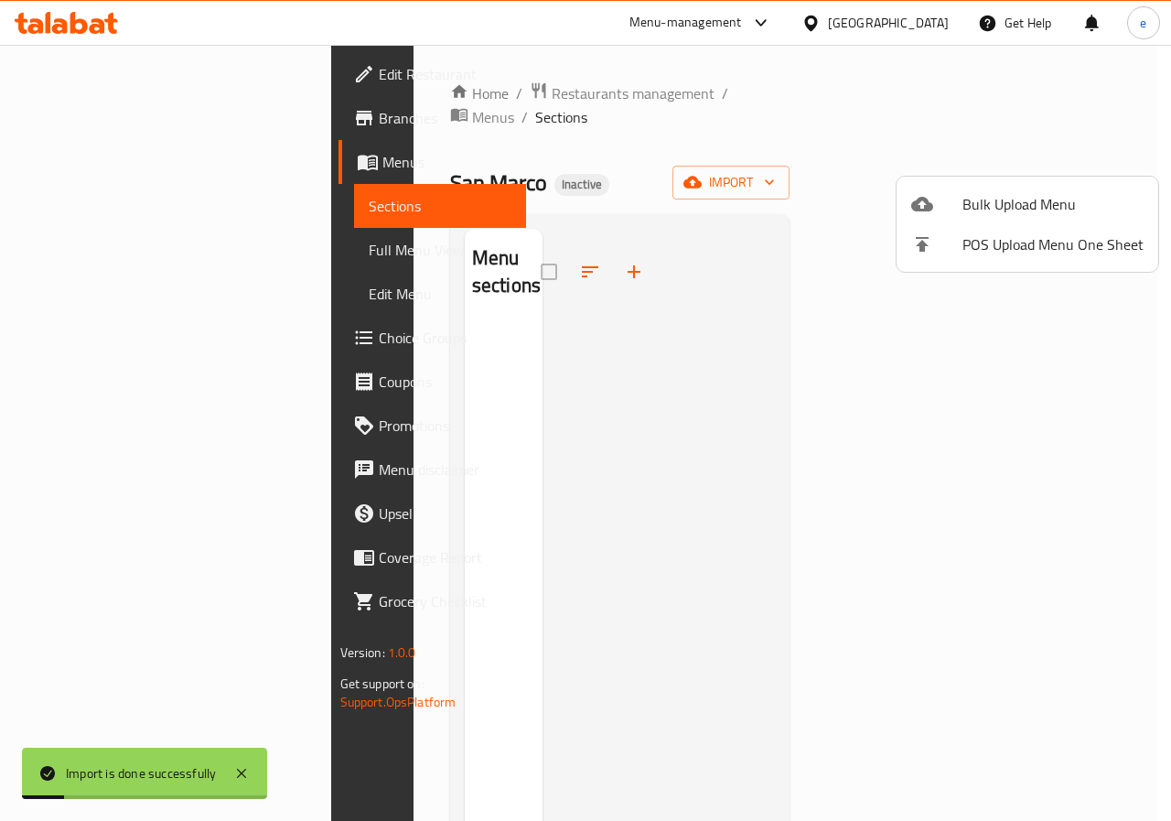
click at [47, 246] on div at bounding box center [585, 410] width 1171 height 821
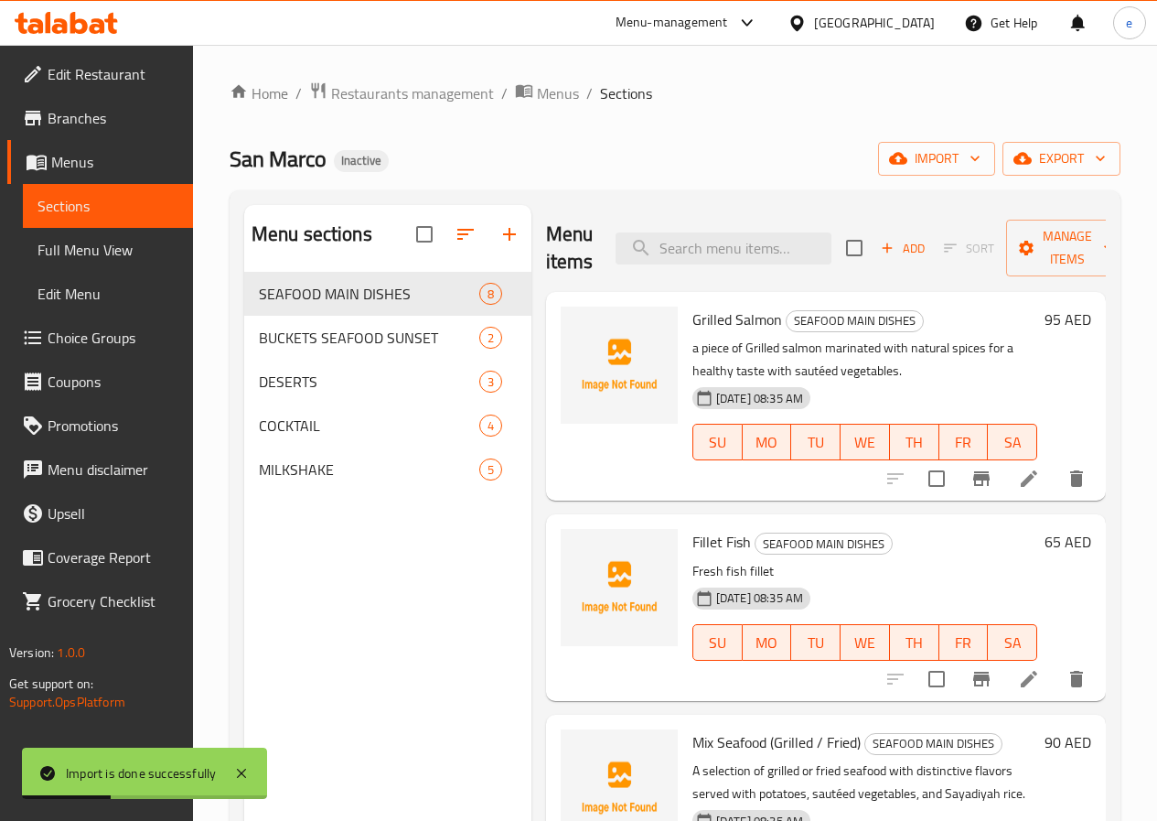
click at [47, 246] on span "Full Menu View" at bounding box center [108, 250] width 141 height 22
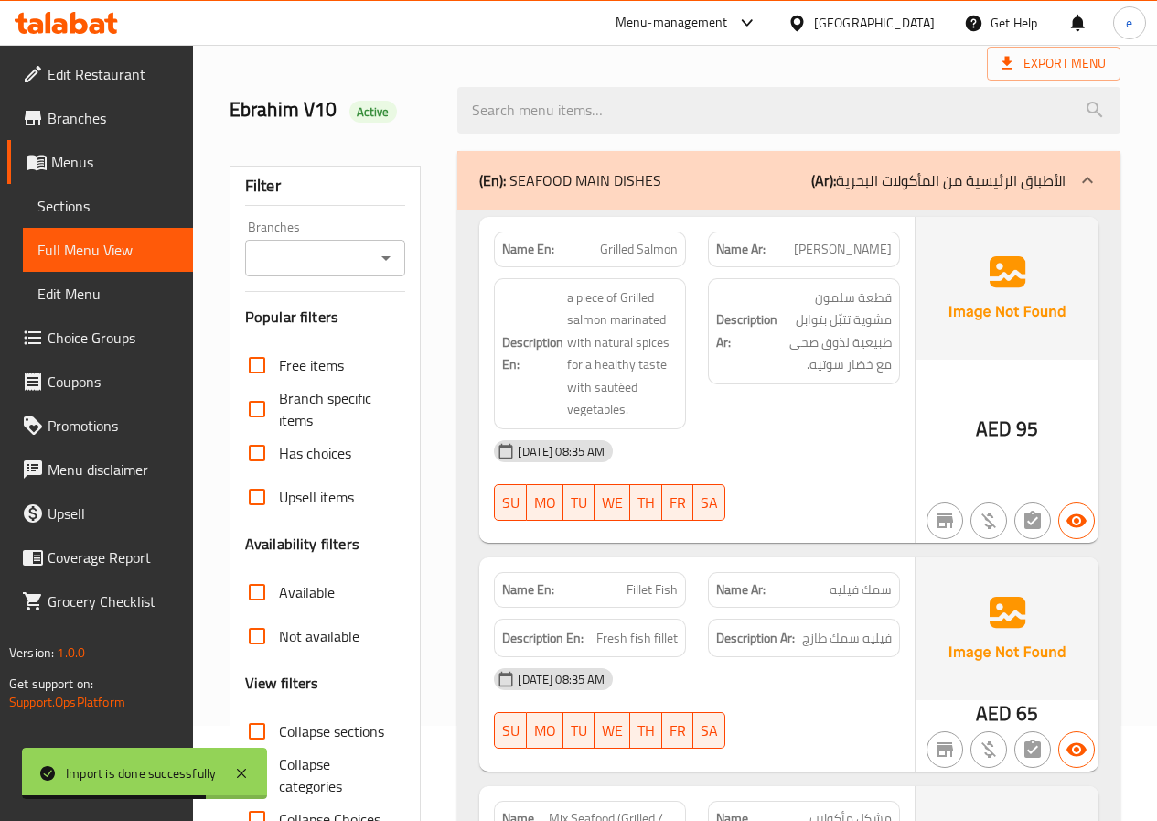
scroll to position [183, 0]
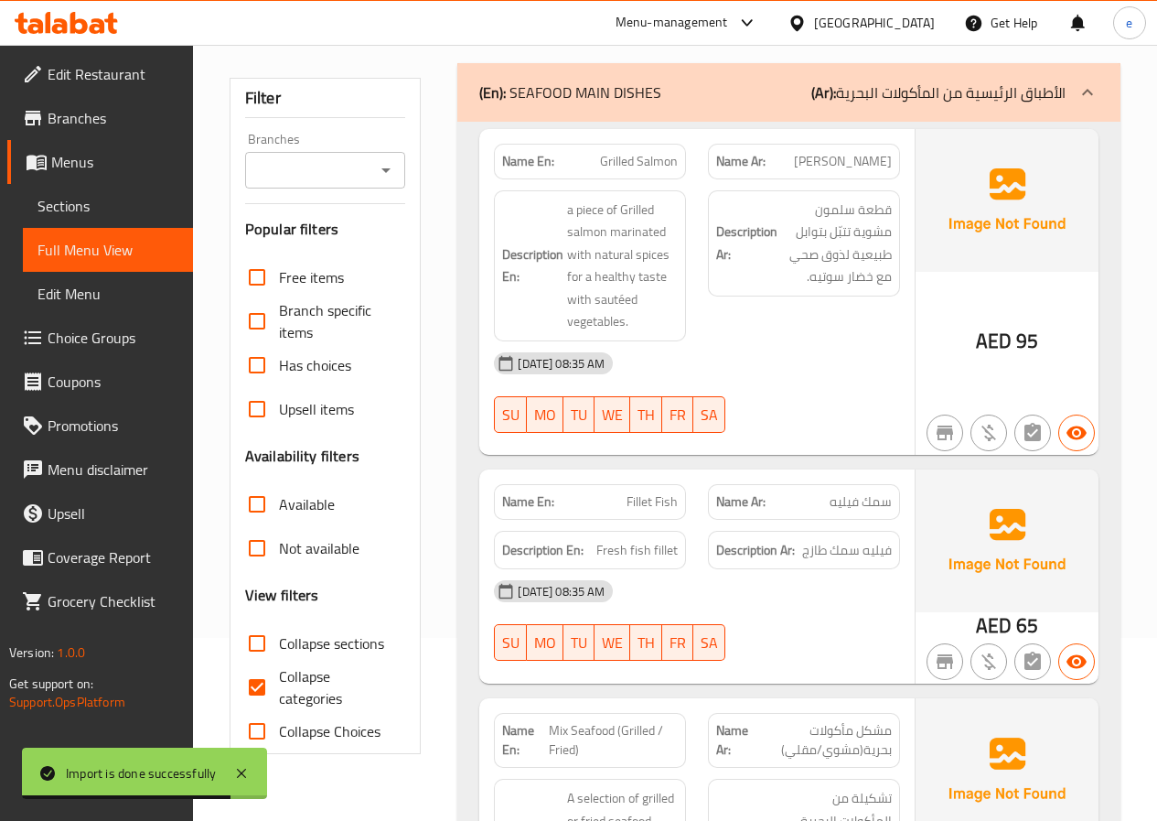
click at [283, 682] on span "Collapse categories" at bounding box center [335, 687] width 113 height 44
click at [279, 682] on input "Collapse categories" at bounding box center [257, 687] width 44 height 44
checkbox input "false"
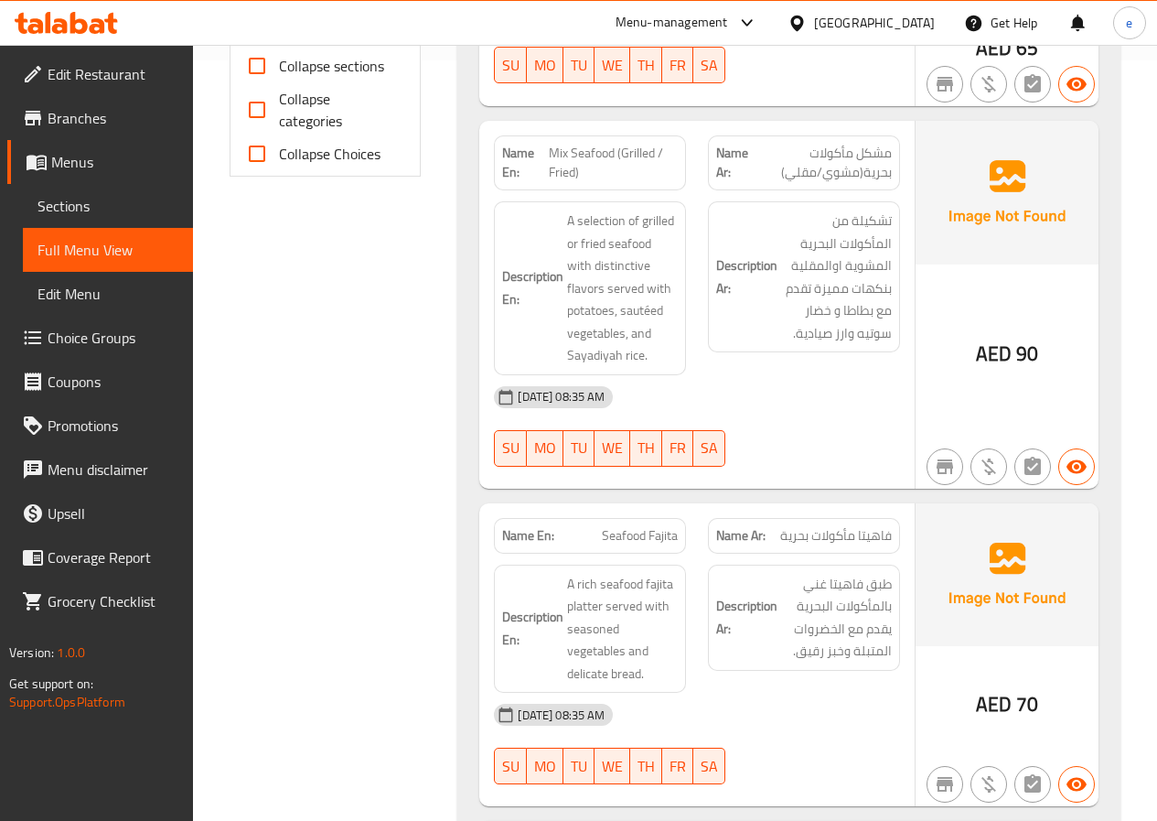
scroll to position [732, 0]
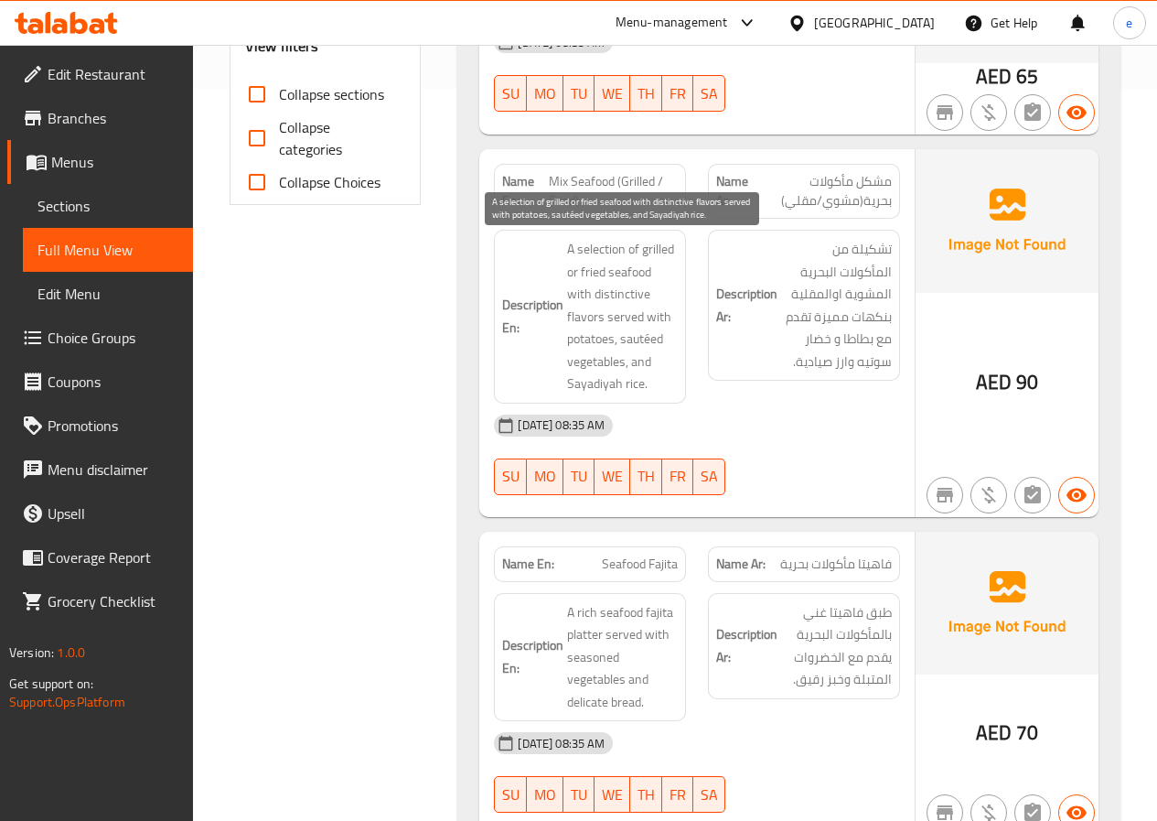
click at [602, 273] on span "A selection of grilled or fried seafood with distinctive flavors served with po…" at bounding box center [622, 316] width 111 height 157
click at [73, 304] on span "Edit Menu" at bounding box center [108, 294] width 141 height 22
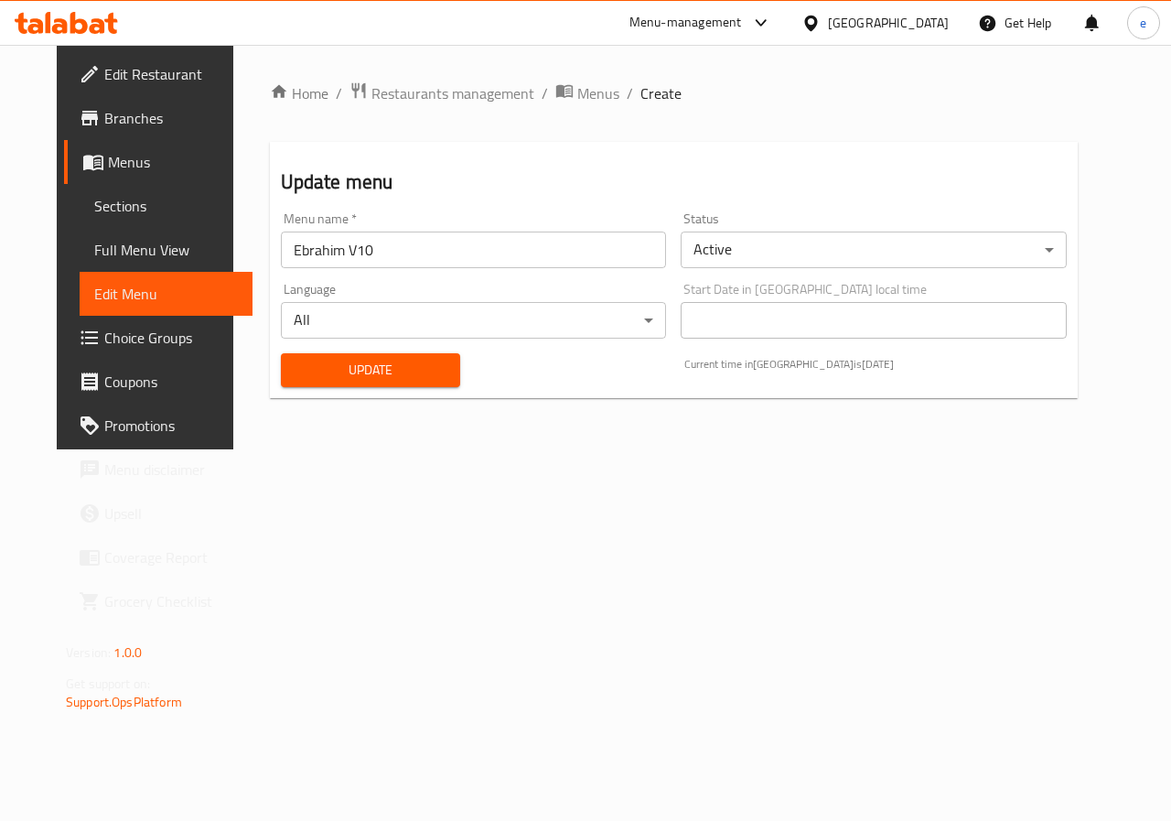
click at [80, 267] on link "Full Menu View" at bounding box center [166, 250] width 173 height 44
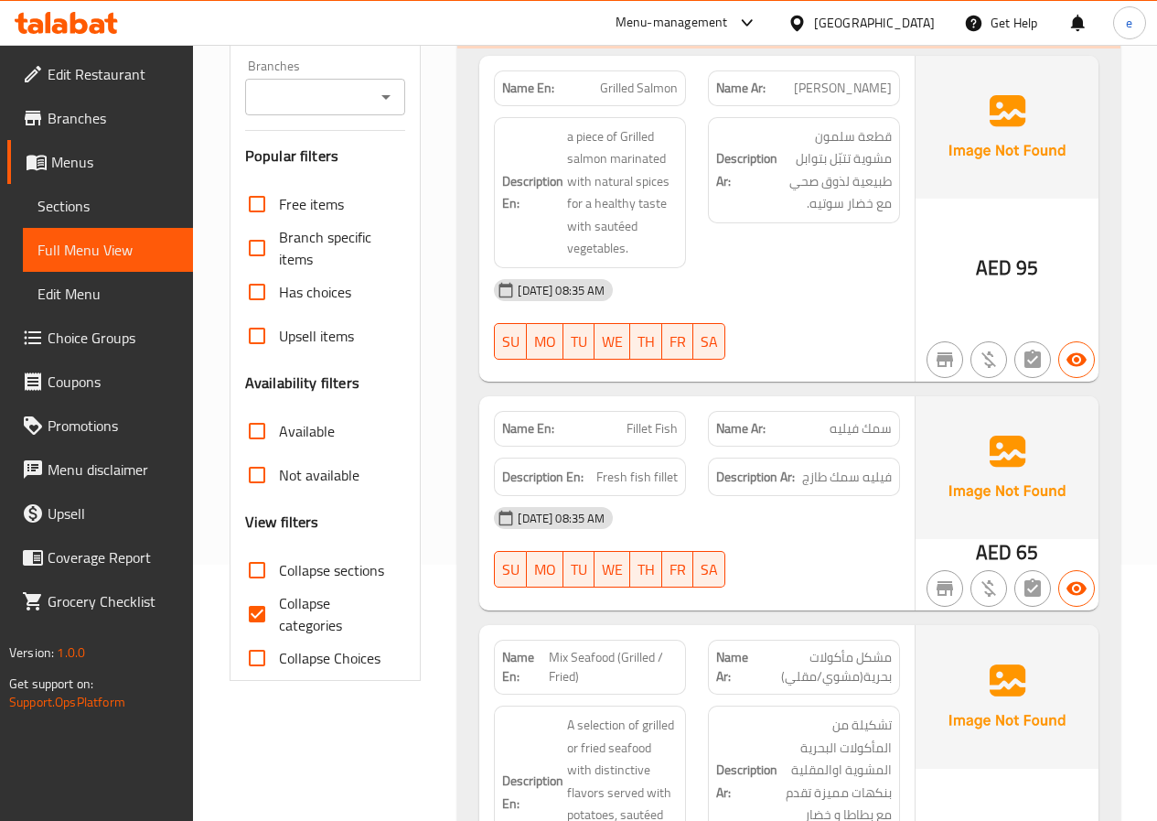
scroll to position [91, 0]
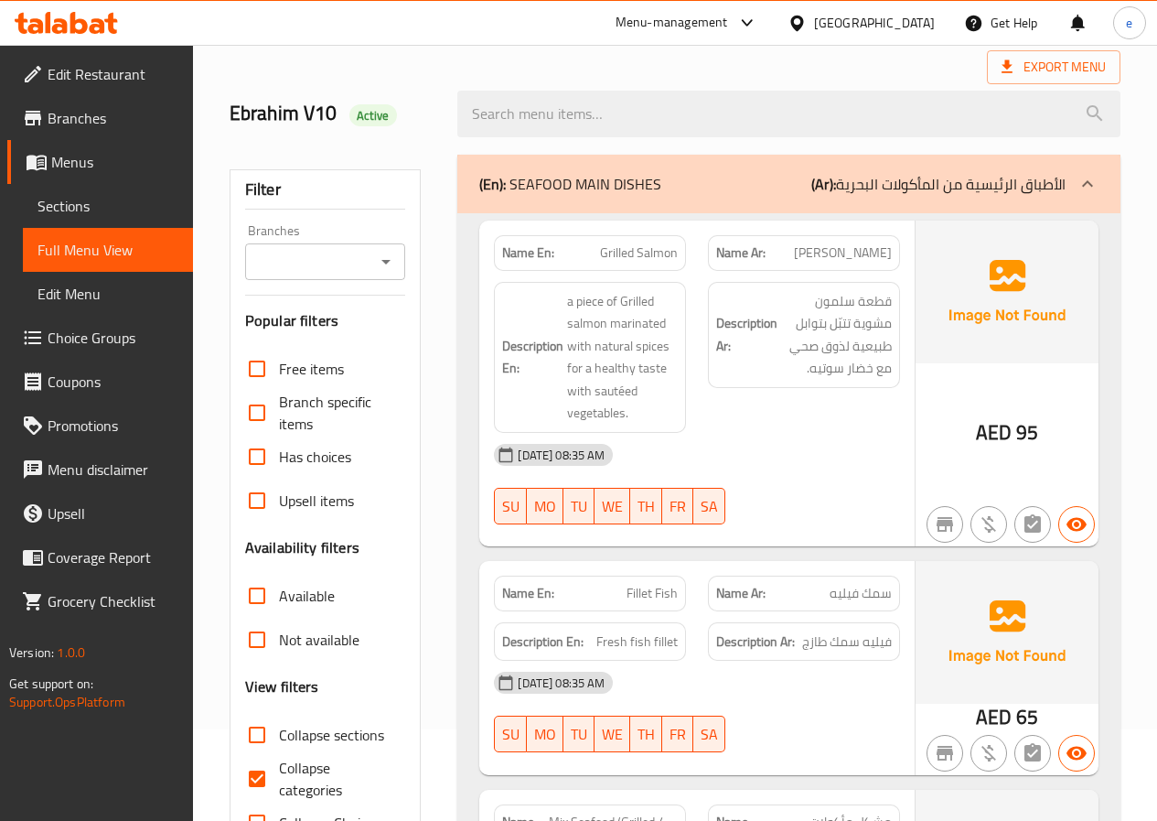
click at [254, 787] on input "Collapse categories" at bounding box center [257, 779] width 44 height 44
checkbox input "false"
click at [79, 206] on span "Sections" at bounding box center [108, 206] width 141 height 22
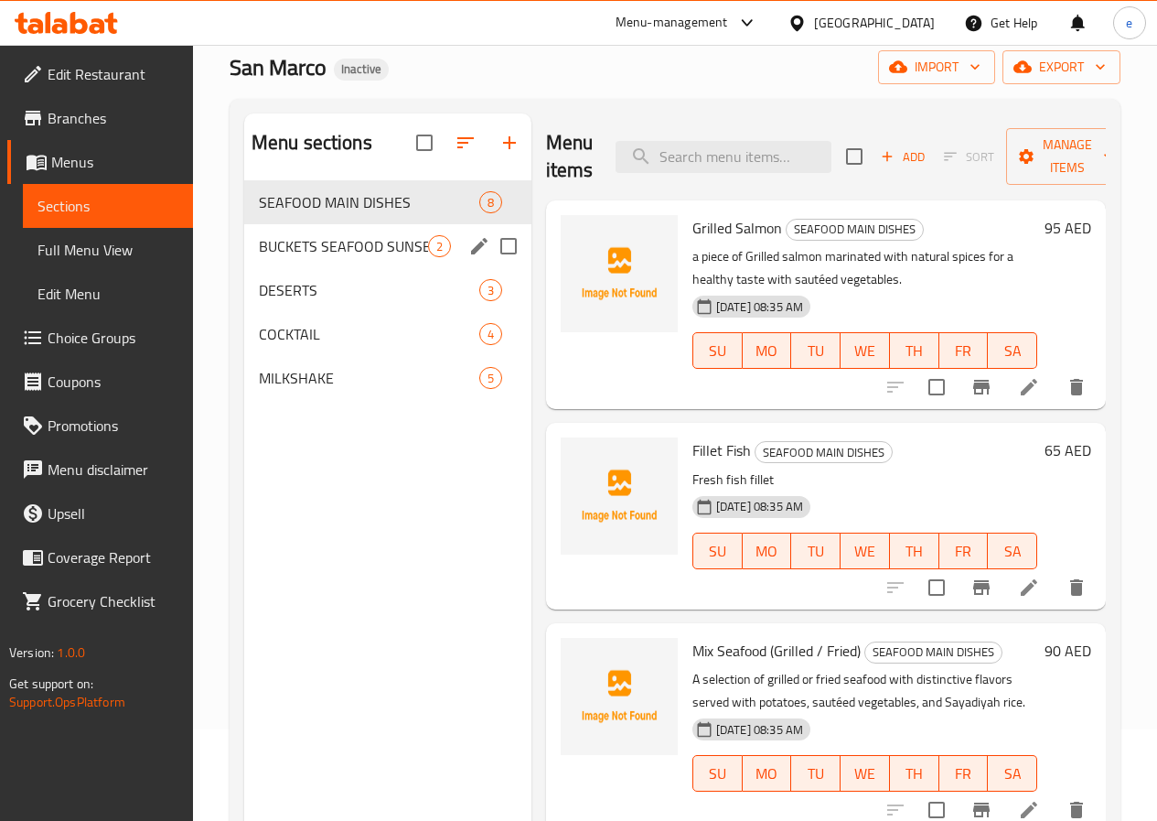
click at [429, 255] on span "2" at bounding box center [439, 246] width 21 height 17
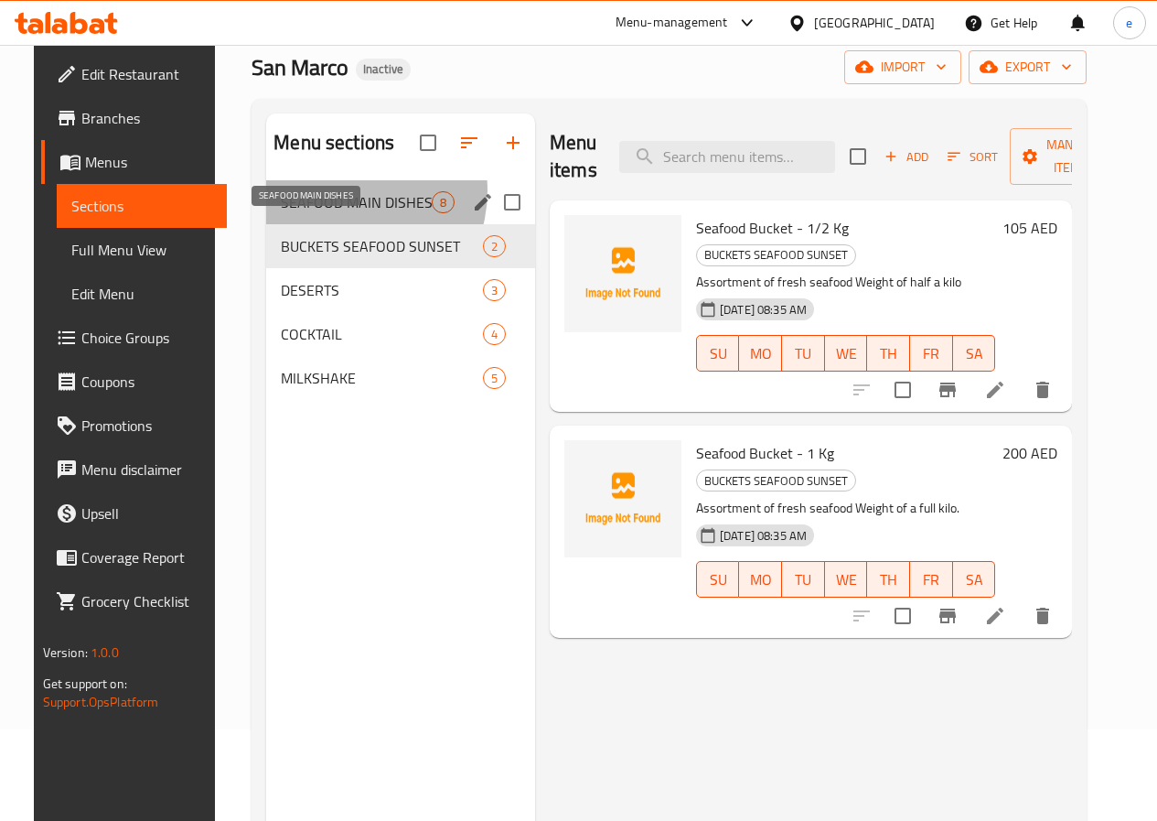
click at [324, 213] on span "SEAFOOD MAIN DISHES" at bounding box center [356, 202] width 151 height 22
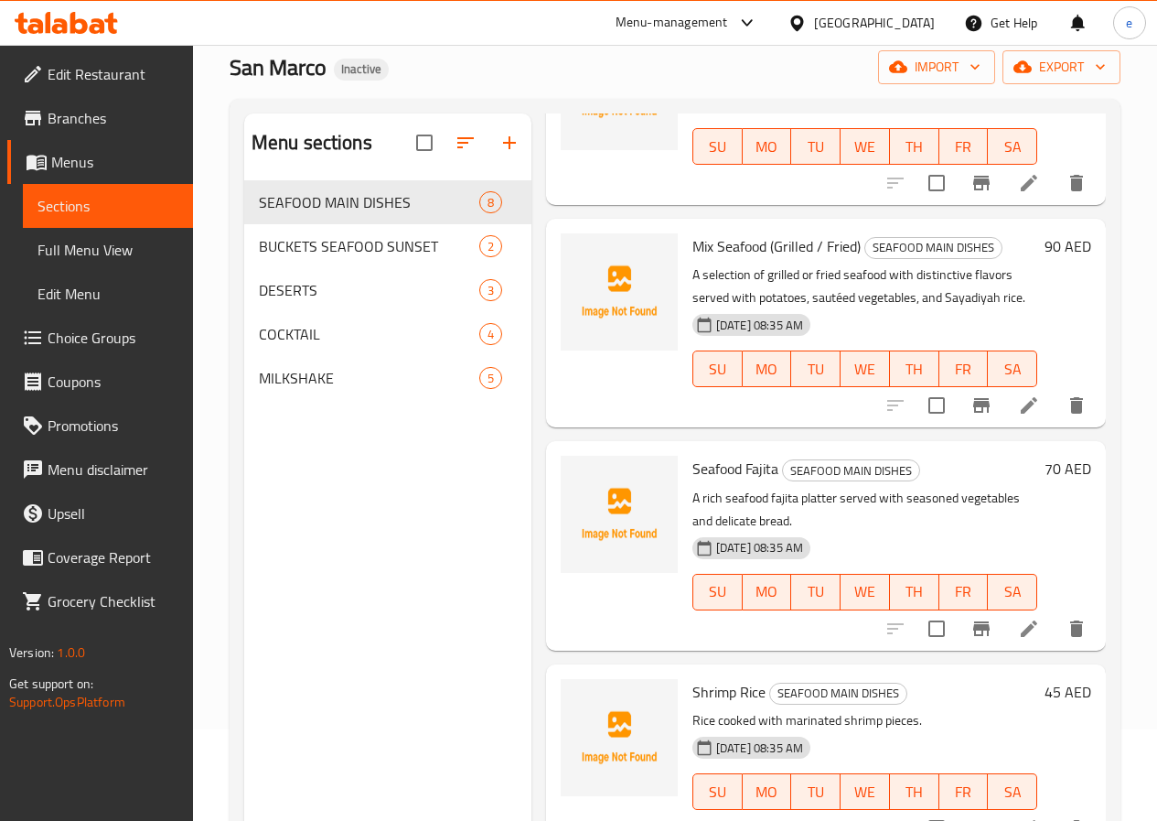
scroll to position [371, 0]
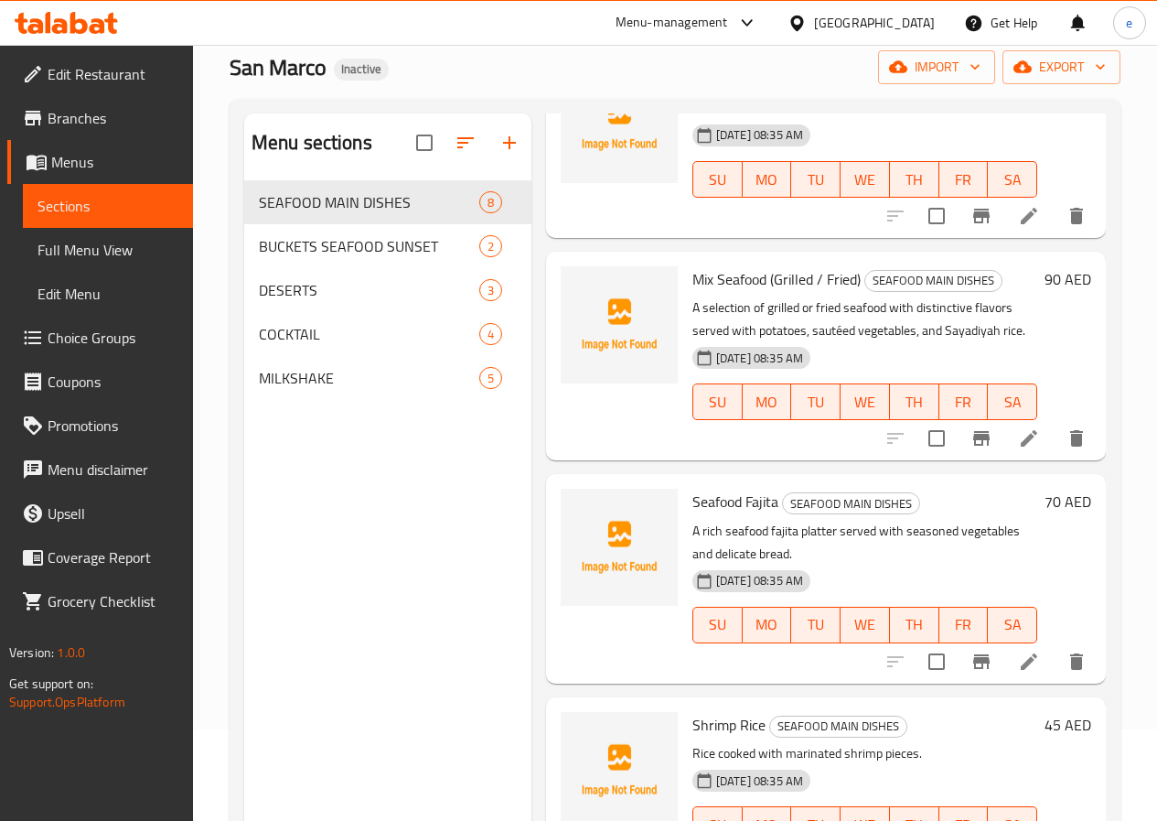
click at [1025, 452] on li at bounding box center [1029, 438] width 51 height 33
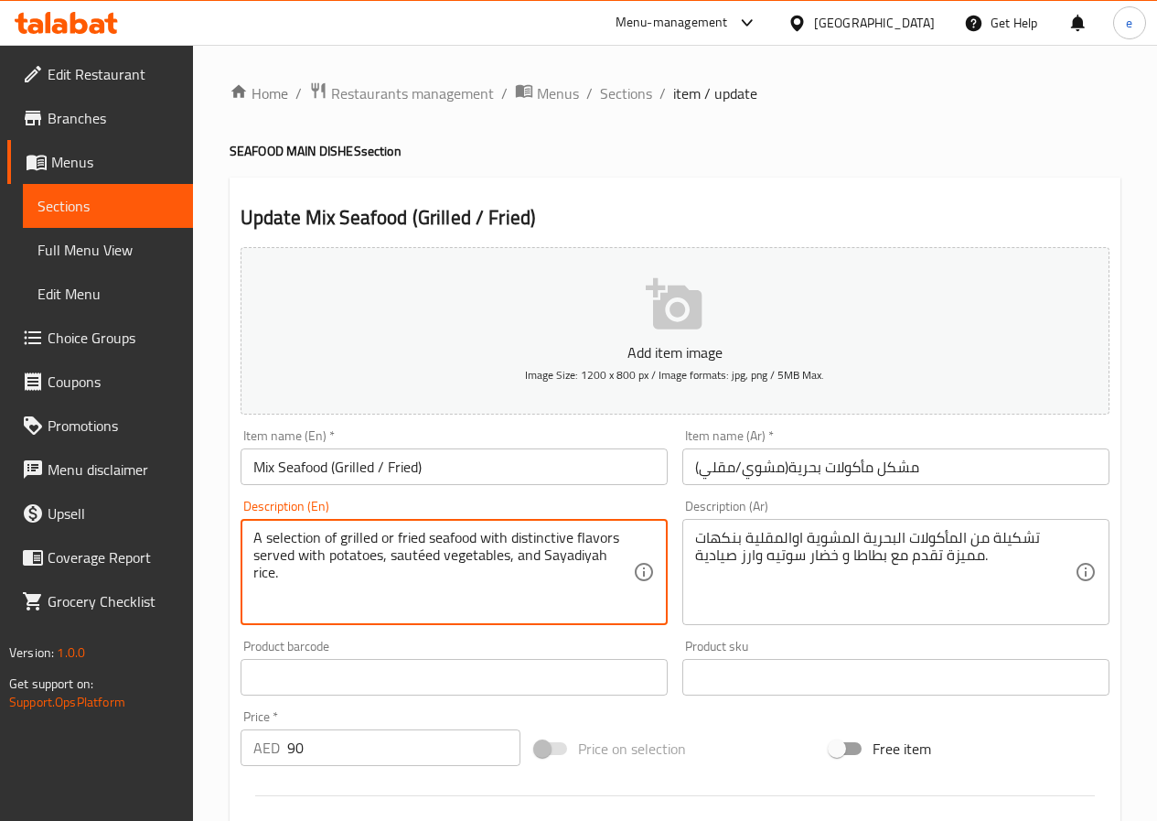
drag, startPoint x: 319, startPoint y: 531, endPoint x: 198, endPoint y: 551, distance: 123.3
click at [198, 551] on div "Home / Restaurants management / Menus / Sections / item / update SEAFOOD MAIN D…" at bounding box center [675, 669] width 964 height 1248
click at [322, 566] on textarea "A selection of grilled or fried seafood with distinctive flavors served with po…" at bounding box center [443, 572] width 380 height 87
drag, startPoint x: 317, startPoint y: 538, endPoint x: 263, endPoint y: 540, distance: 53.1
click at [263, 540] on textarea "A selection of grilled or fried seafood with distinctive flavors served with po…" at bounding box center [443, 572] width 380 height 87
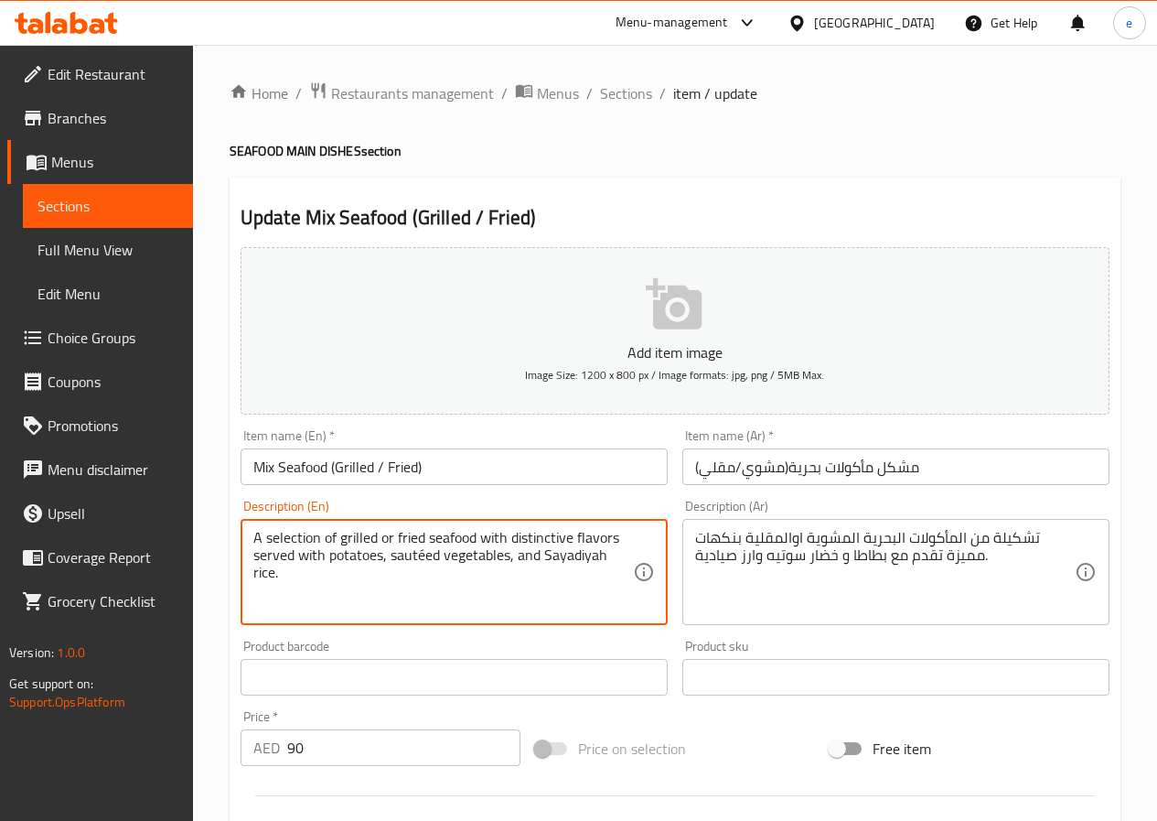
paste textarea "Assortment"
click at [260, 536] on textarea "AAssortment of grilled or fried seafood with distinctive flavors served with po…" at bounding box center [443, 572] width 380 height 87
click at [347, 539] on textarea "A Assortment of grilled or fried seafood with distinctive flavors served with p…" at bounding box center [443, 572] width 380 height 87
click at [266, 536] on textarea "A Assortment of grilled or fried seafood with distinctive flavors served with p…" at bounding box center [443, 572] width 380 height 87
click at [260, 532] on textarea "A Assortment of grilled or fried seafood with distinctive flavors served with p…" at bounding box center [443, 572] width 380 height 87
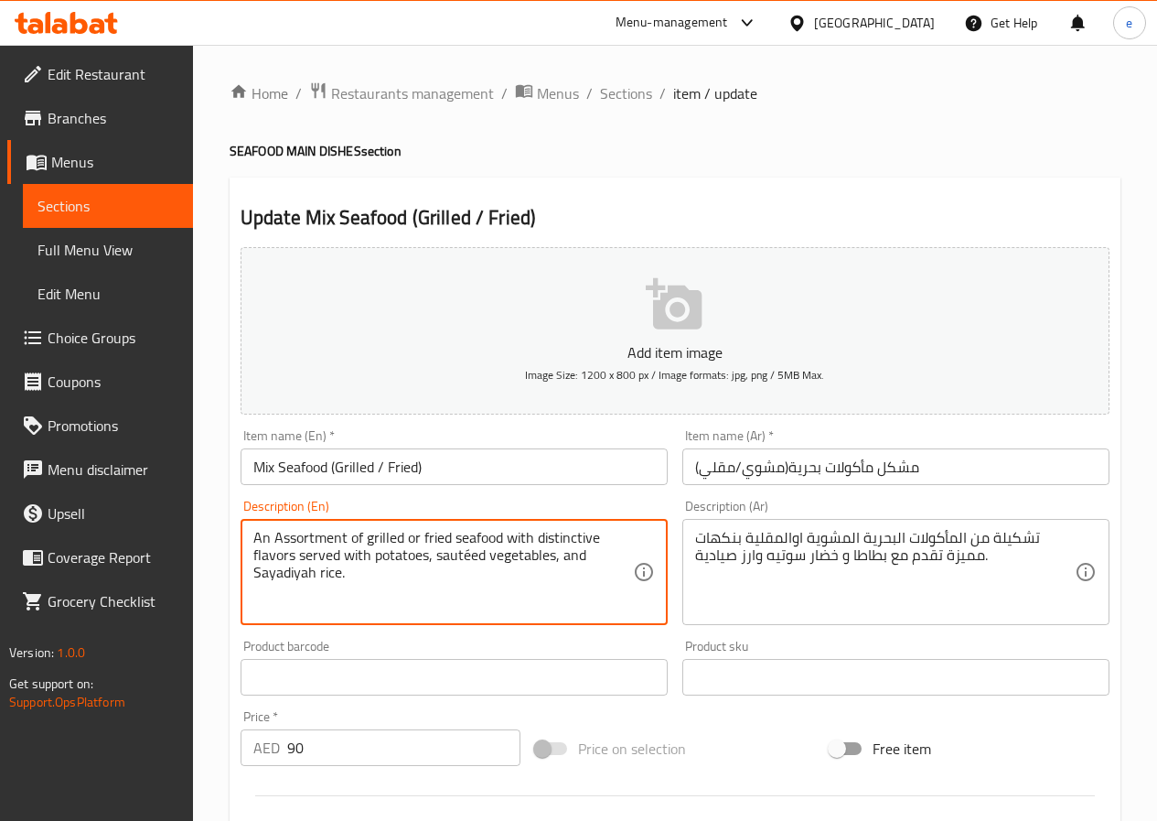
click at [449, 599] on textarea "An Assortment of grilled or fried seafood with distinctive flavors served with …" at bounding box center [443, 572] width 380 height 87
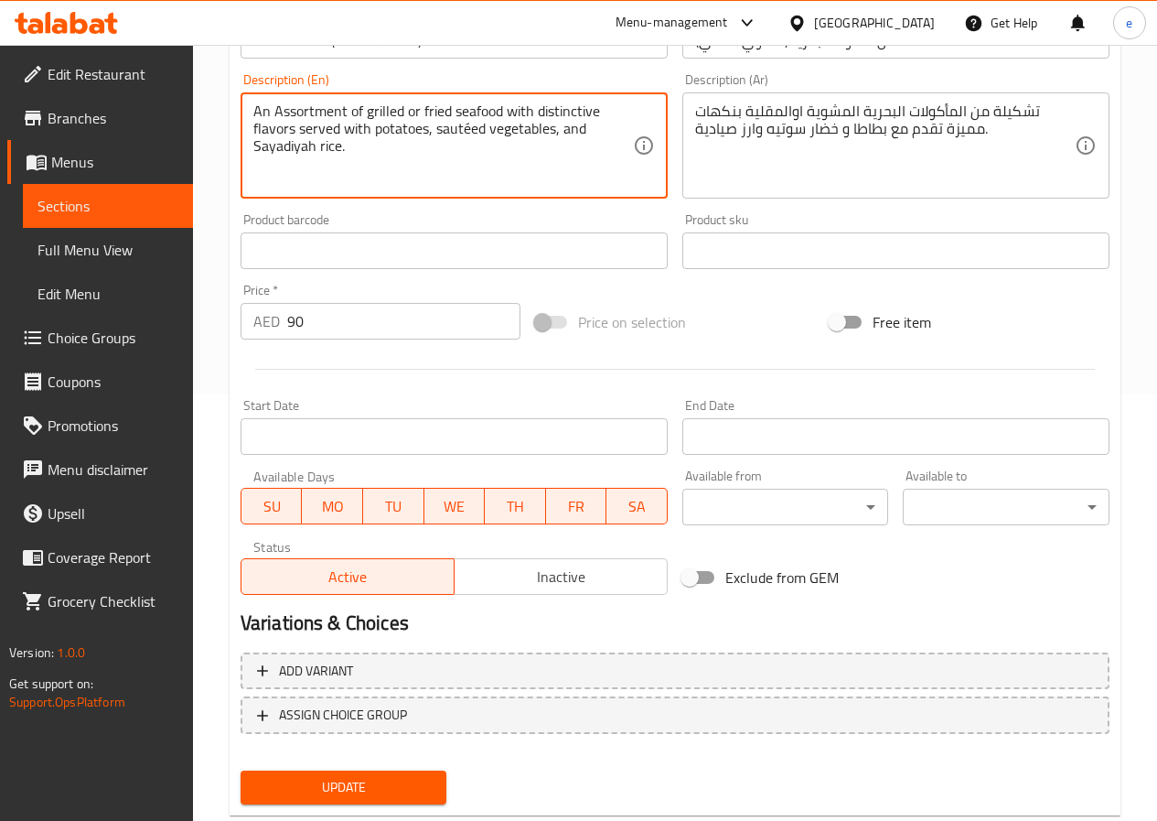
scroll to position [472, 0]
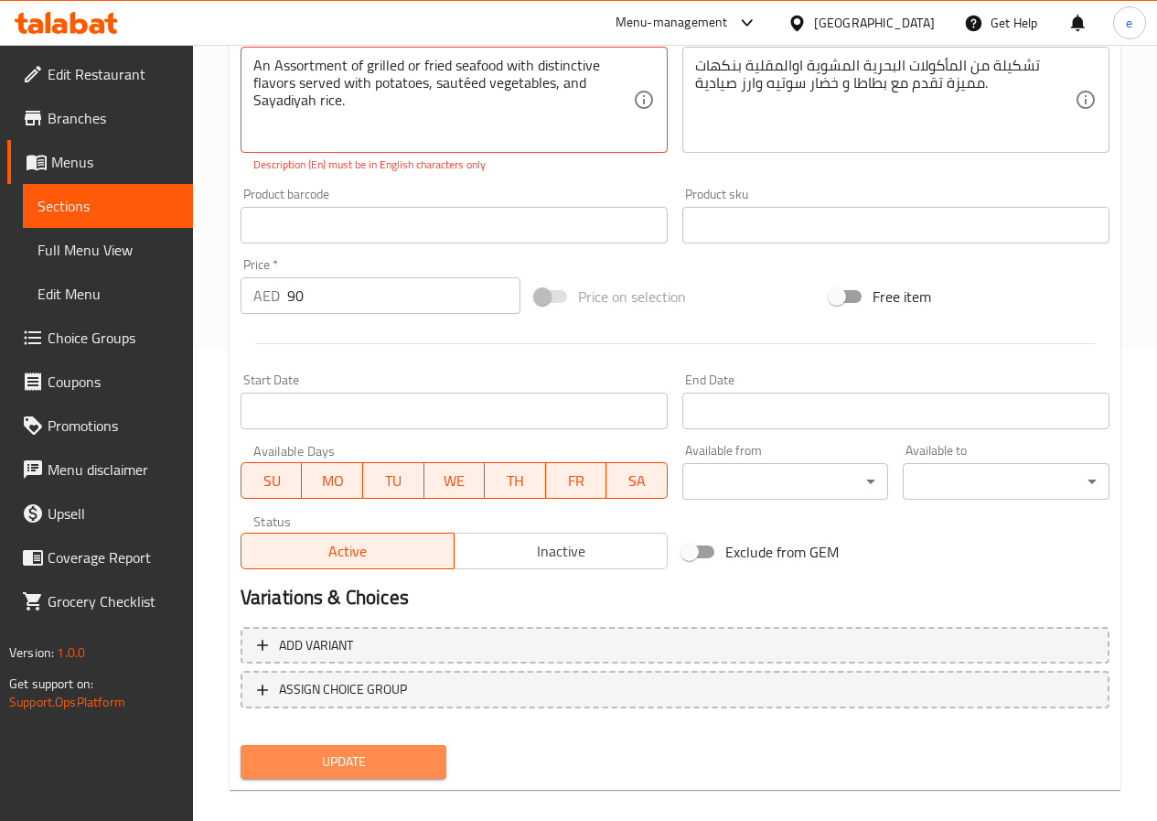
click at [325, 746] on button "Update" at bounding box center [344, 762] width 207 height 34
click at [317, 757] on span "Update" at bounding box center [343, 761] width 177 height 23
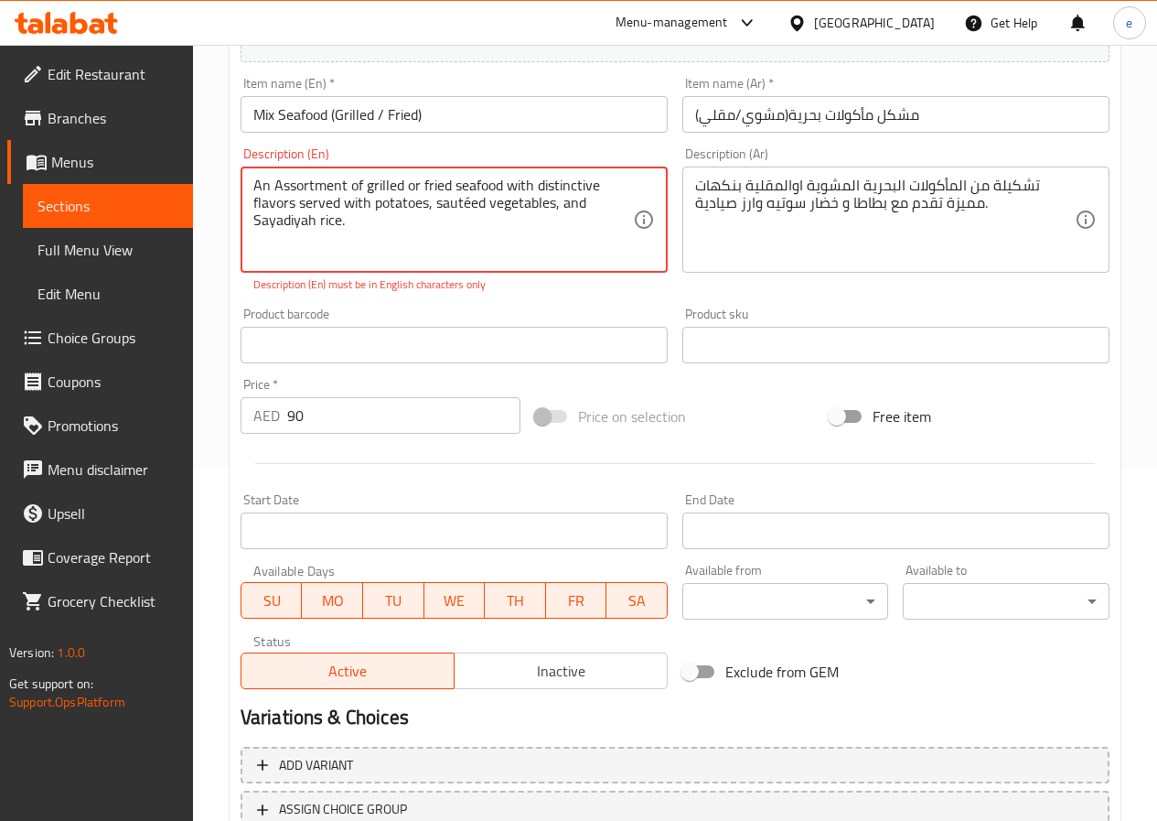
scroll to position [198, 0]
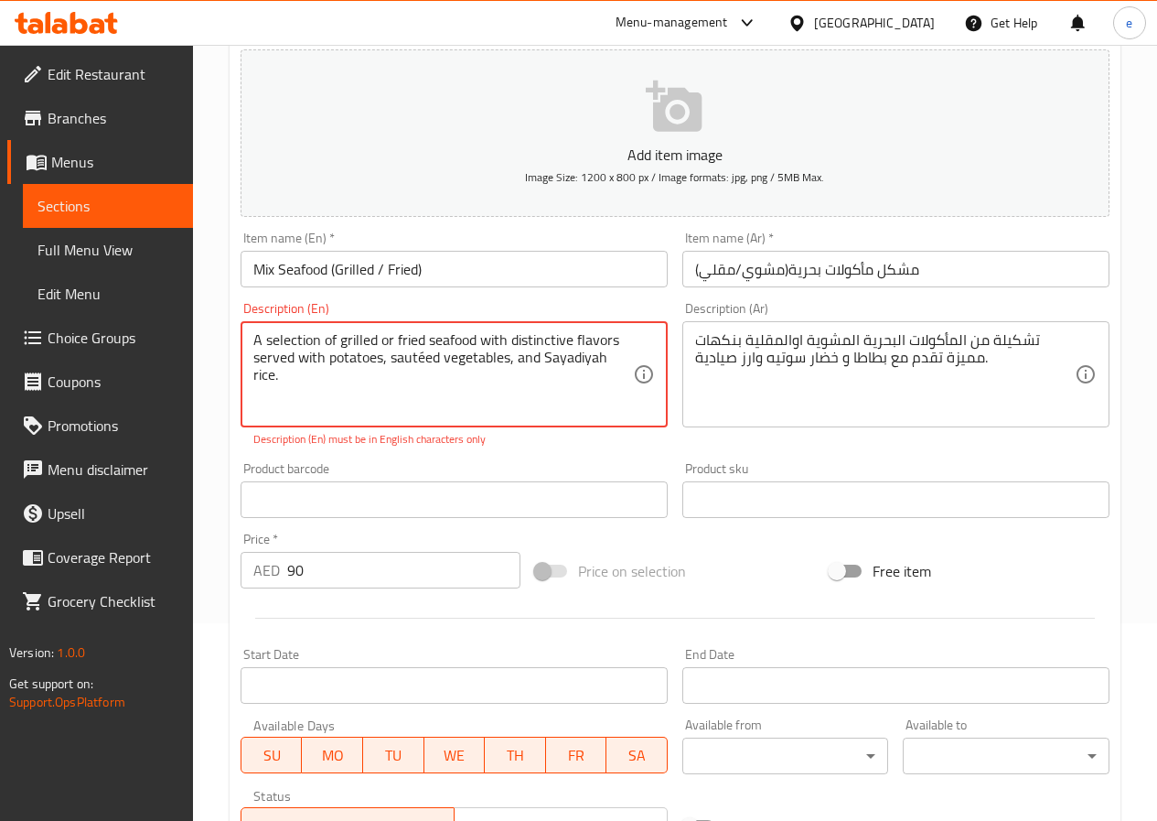
click at [370, 388] on textarea "A selection of grilled or fried seafood with distinctive flavors served with po…" at bounding box center [443, 374] width 380 height 87
click at [324, 333] on textarea "A selection of grilled or fried seafood with distinctive flavors served with po…" at bounding box center [443, 374] width 380 height 87
drag, startPoint x: 319, startPoint y: 337, endPoint x: 270, endPoint y: 339, distance: 49.5
click at [270, 339] on textarea "A selection of grilled or fried seafood with distinctive flavors served with po…" at bounding box center [443, 374] width 380 height 87
click at [271, 348] on textarea "A selection of grilled or fried seafood with distinctive flavors served with po…" at bounding box center [443, 374] width 380 height 87
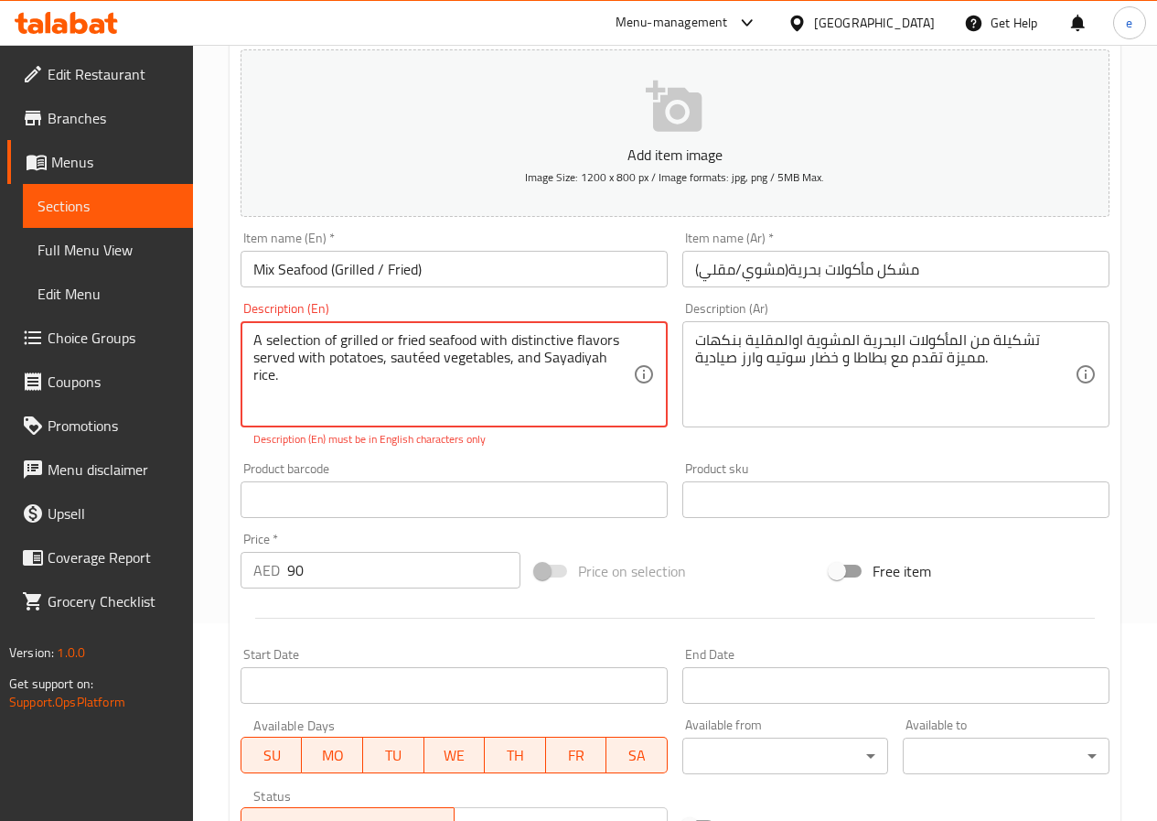
drag, startPoint x: 322, startPoint y: 335, endPoint x: 268, endPoint y: 339, distance: 54.2
click at [268, 339] on textarea "A selection of grilled or fried seafood with distinctive flavors served with po…" at bounding box center [443, 374] width 380 height 87
paste textarea "Assortment"
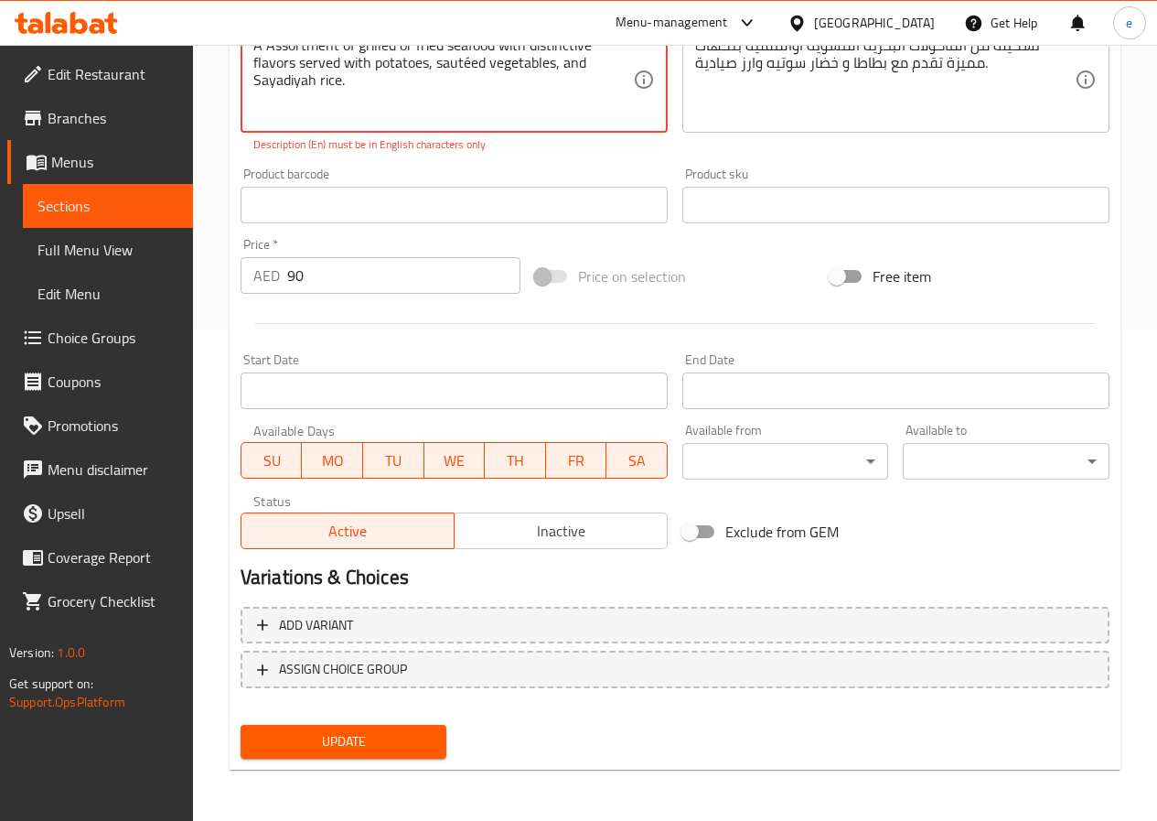
click at [366, 734] on span "Update" at bounding box center [343, 741] width 177 height 23
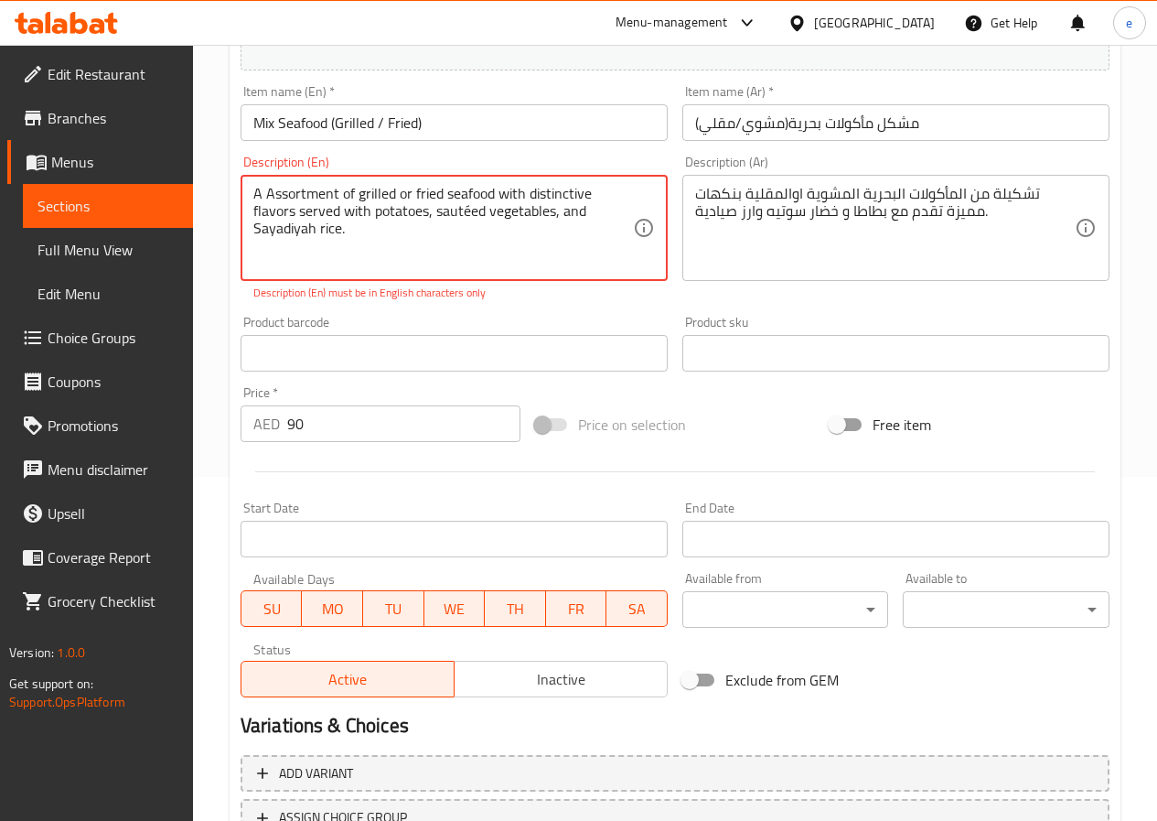
scroll to position [218, 0]
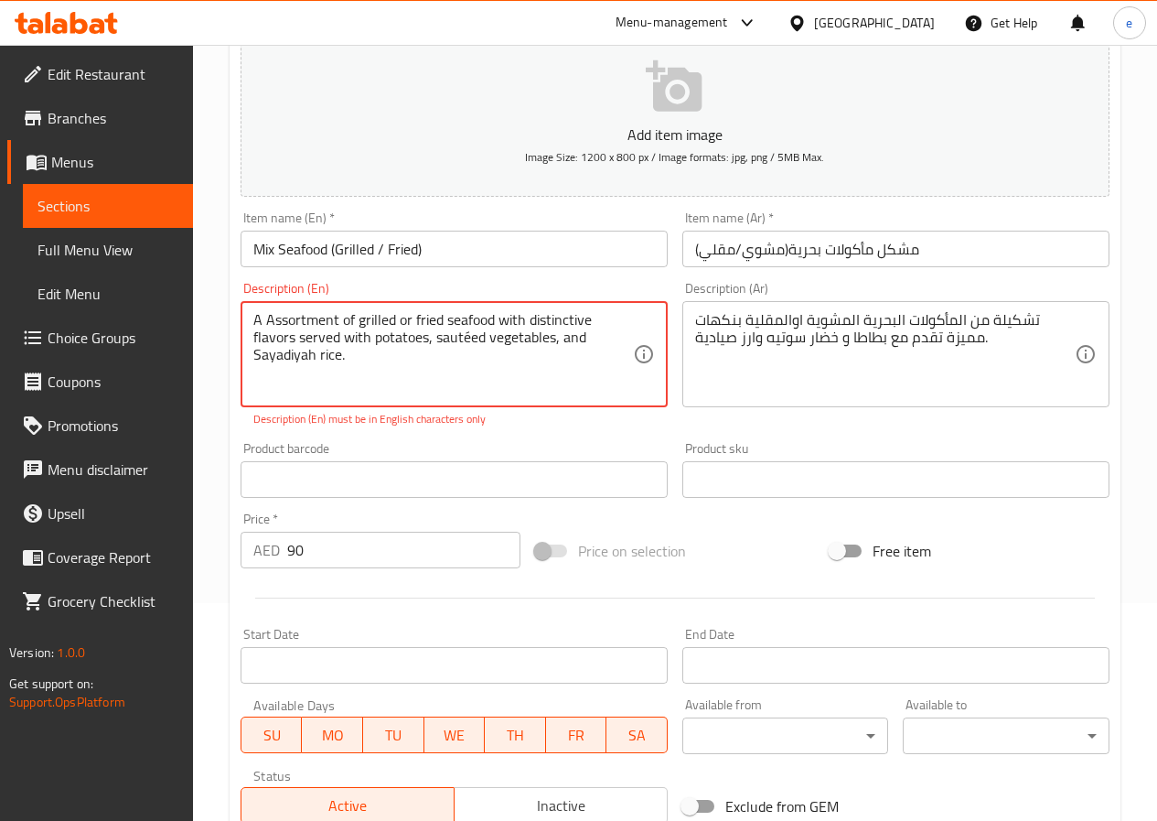
click at [310, 359] on textarea "A Assortment of grilled or fried seafood with distinctive flavors served with p…" at bounding box center [443, 354] width 380 height 87
click at [281, 352] on textarea "A Assortment of grilled or fried seafood with distinctive flavors served with p…" at bounding box center [443, 354] width 380 height 87
click at [306, 365] on textarea "A Assortment of grilled or fried seafood with distinctive flavors served with p…" at bounding box center [443, 354] width 380 height 87
click at [294, 353] on textarea "A Assortment of grilled or fried seafood with distinctive flavors served with p…" at bounding box center [443, 354] width 380 height 87
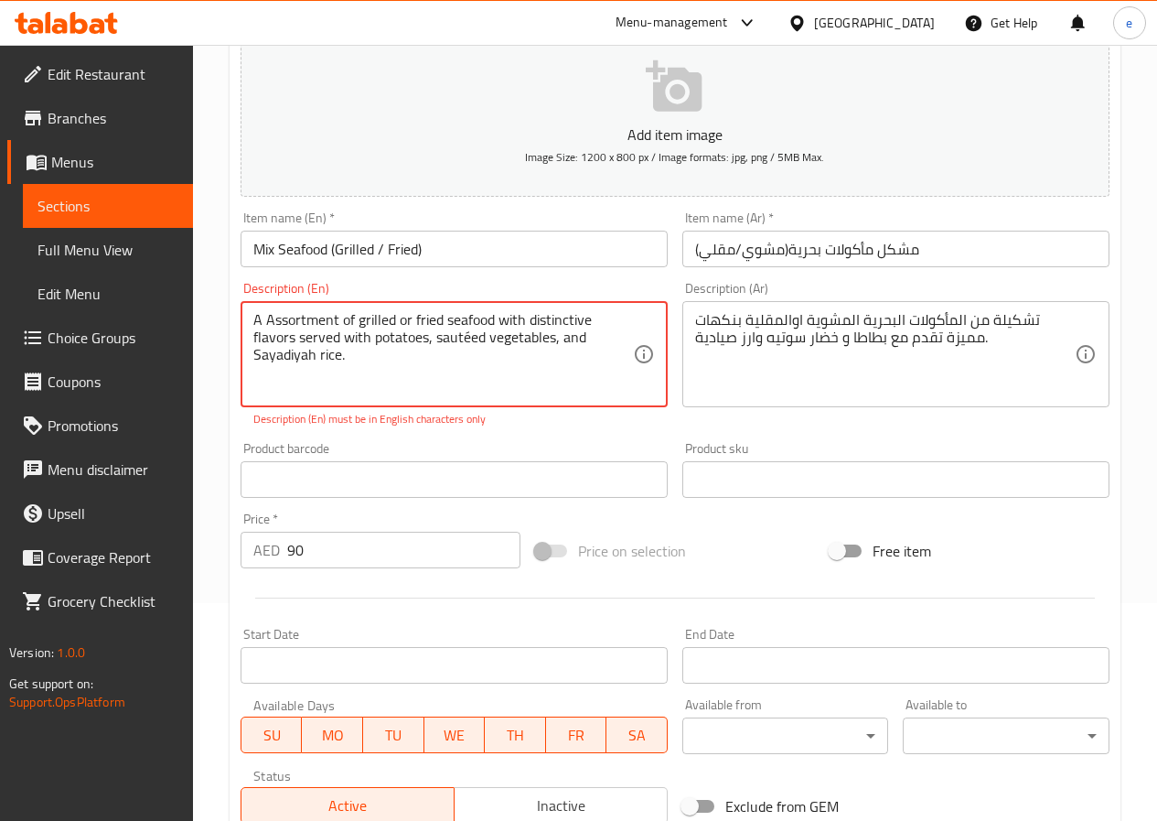
click at [294, 353] on textarea "A Assortment of grilled or fried seafood with distinctive flavors served with p…" at bounding box center [443, 354] width 380 height 87
click at [292, 389] on textarea "A Assortment of grilled or fried seafood with distinctive flavors served with p…" at bounding box center [443, 354] width 380 height 87
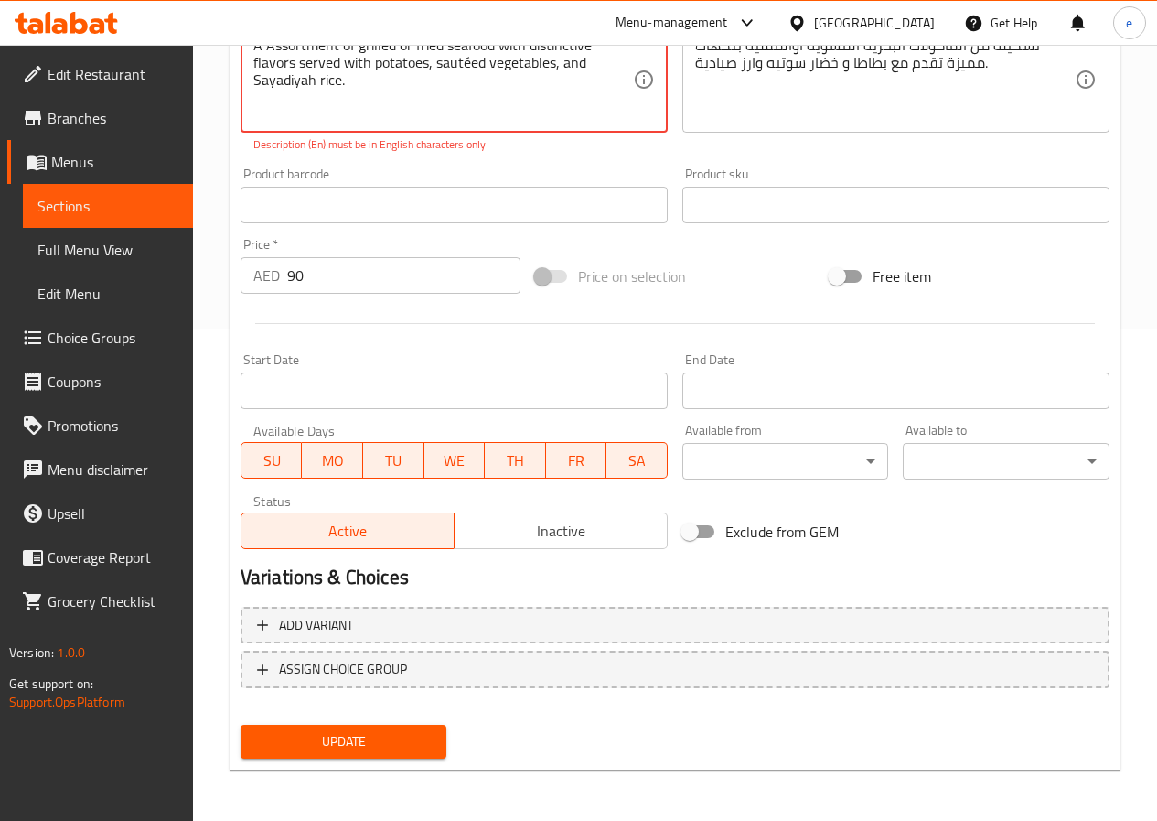
click at [339, 725] on button "Update" at bounding box center [344, 742] width 207 height 34
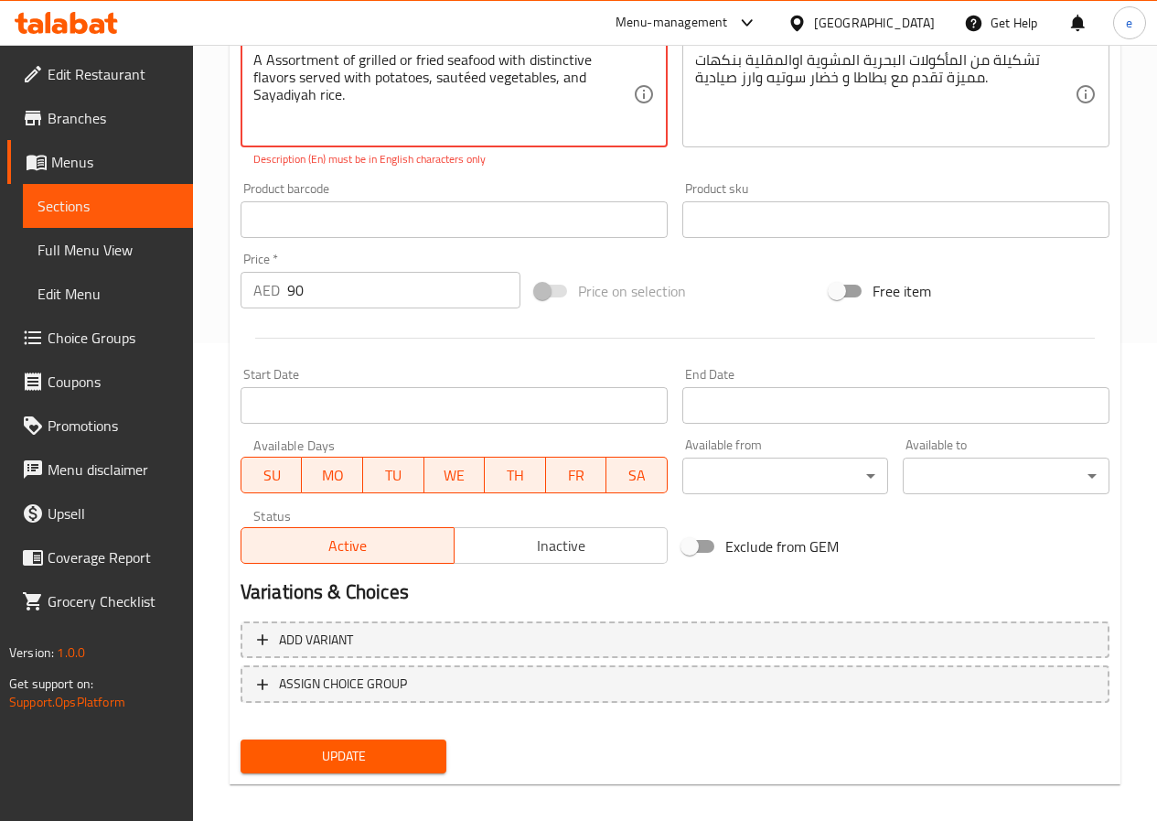
scroll to position [218, 0]
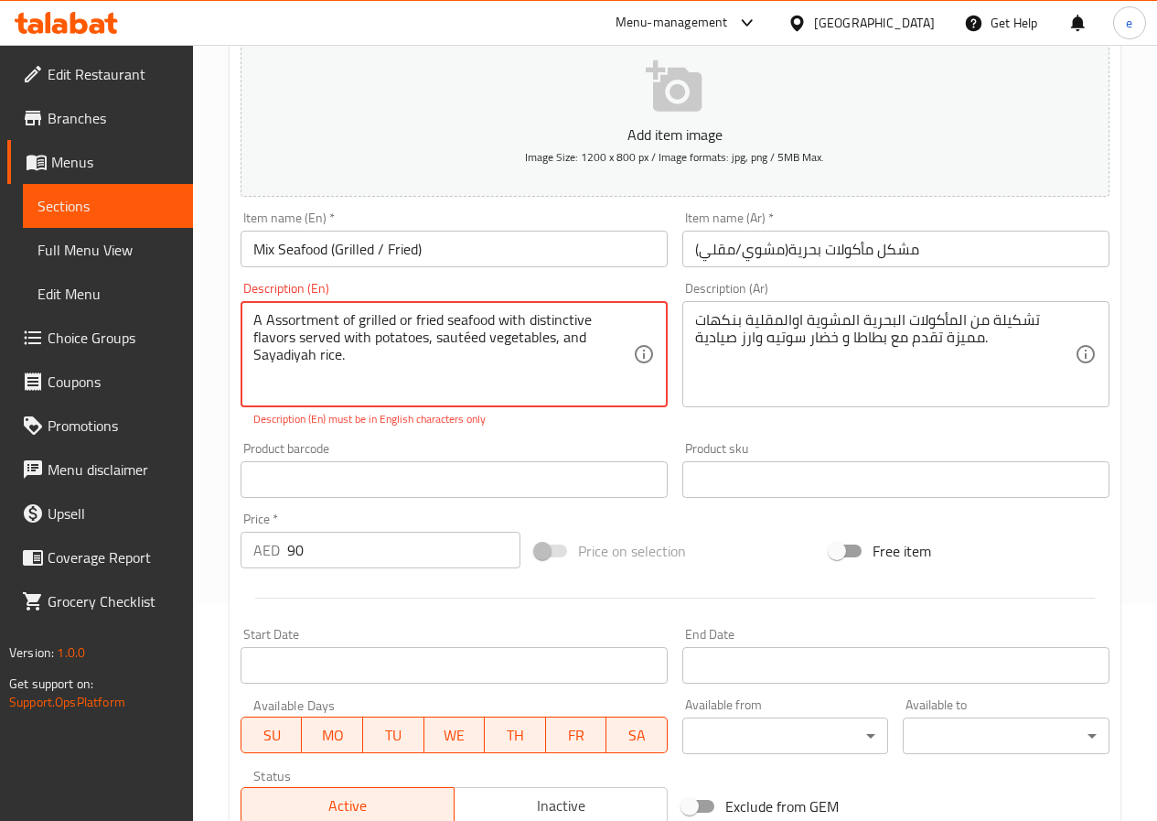
click at [446, 336] on textarea "A Assortment of grilled or fried seafood with distinctive flavors served with p…" at bounding box center [443, 354] width 380 height 87
click at [646, 353] on icon at bounding box center [644, 354] width 22 height 22
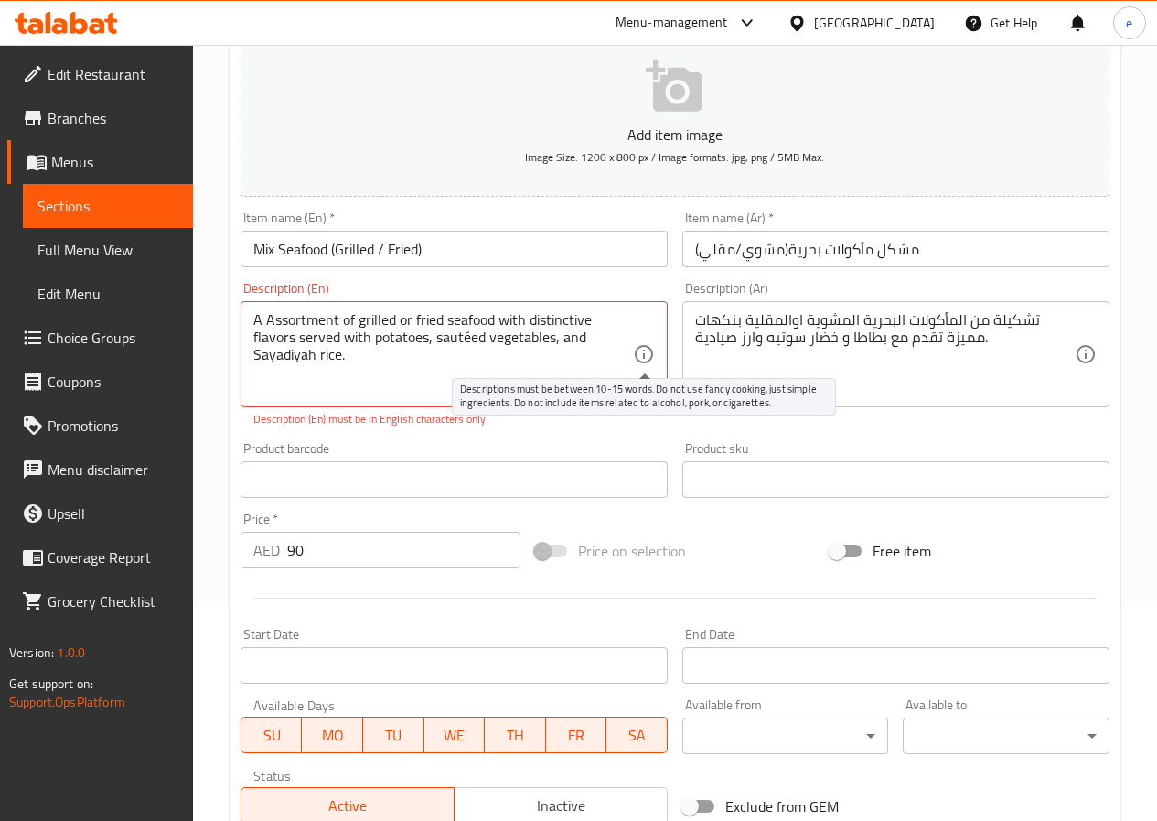
click at [646, 353] on icon at bounding box center [644, 354] width 22 height 22
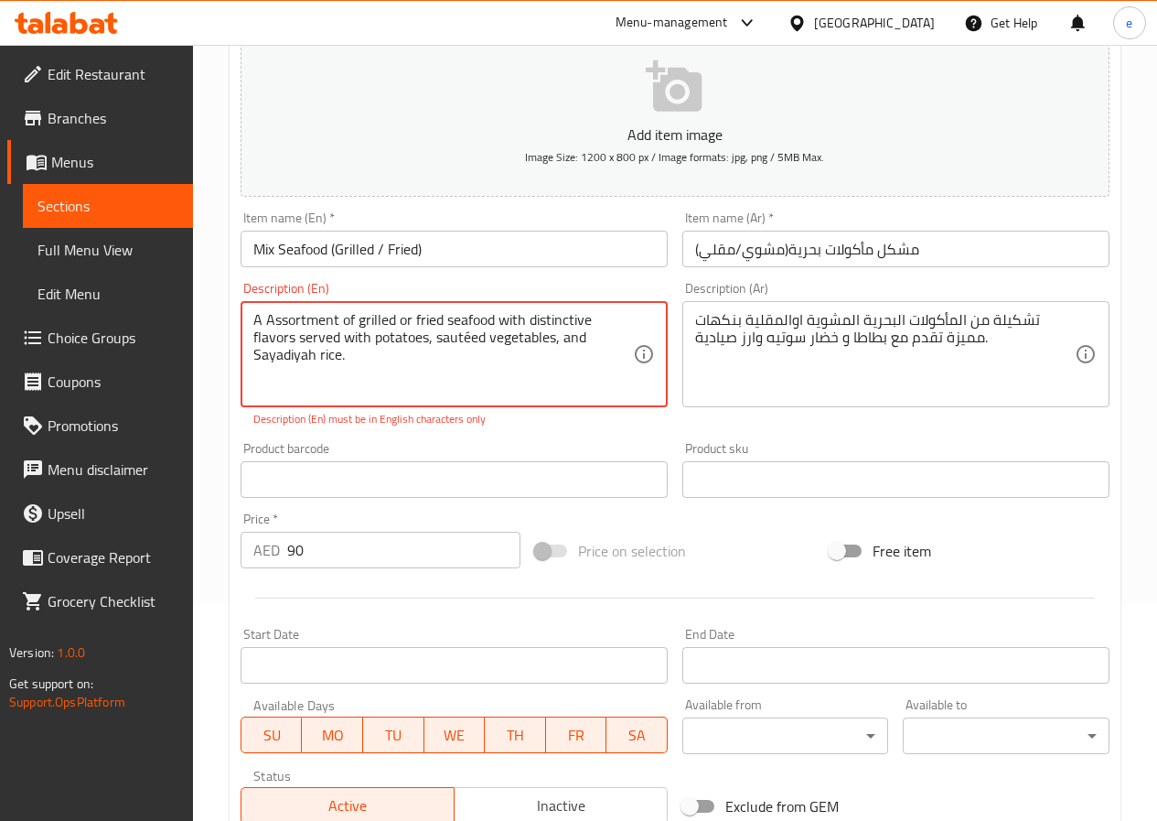
click at [381, 375] on textarea "A Assortment of grilled or fried seafood with distinctive flavors served with p…" at bounding box center [443, 354] width 380 height 87
type textarea "A selection of grilled or fried seafood with distinctive flavors served with po…"
click at [315, 440] on div "Product barcode Product barcode" at bounding box center [454, 470] width 442 height 70
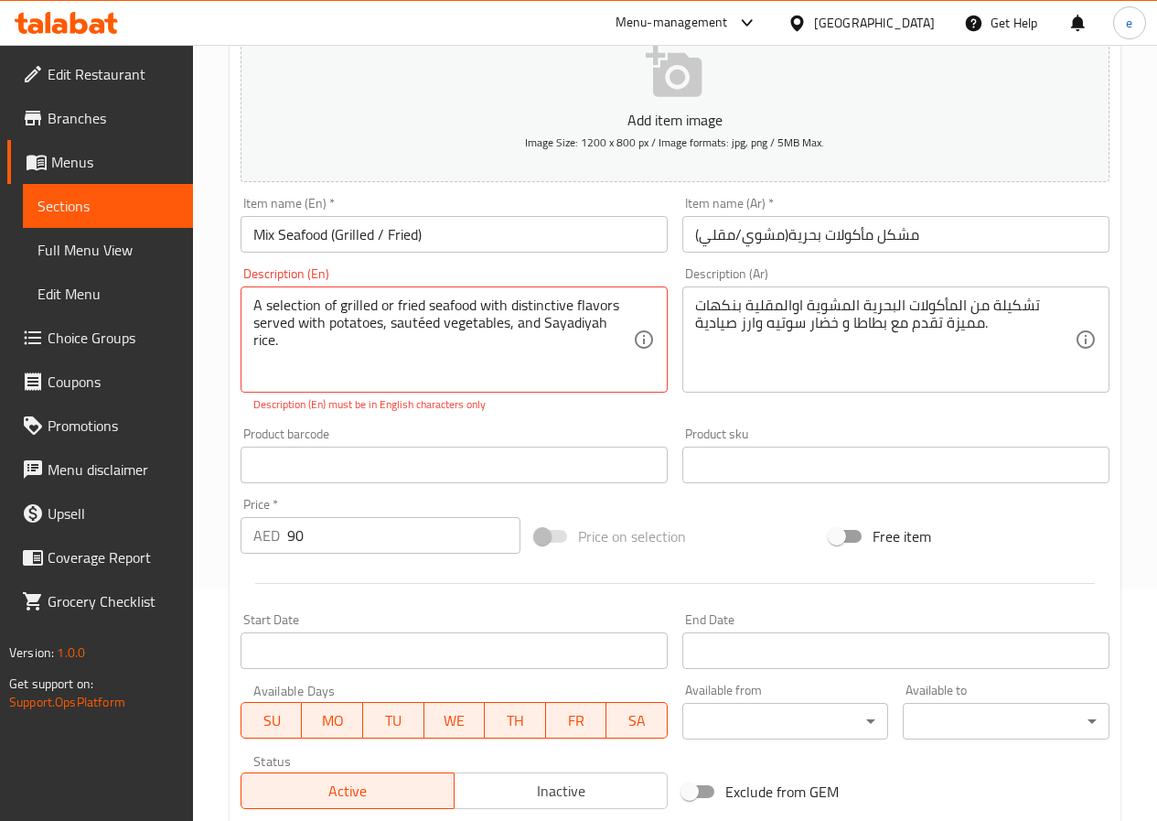
scroll to position [492, 0]
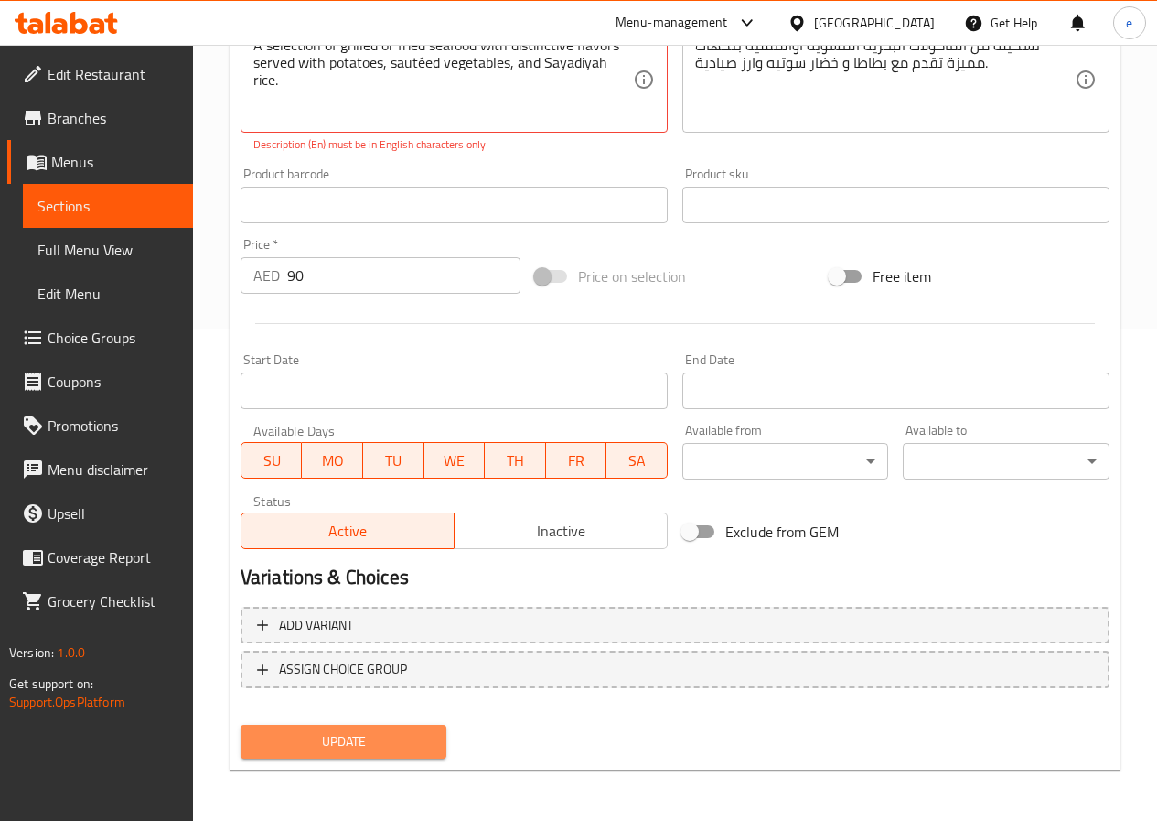
click at [329, 733] on span "Update" at bounding box center [343, 741] width 177 height 23
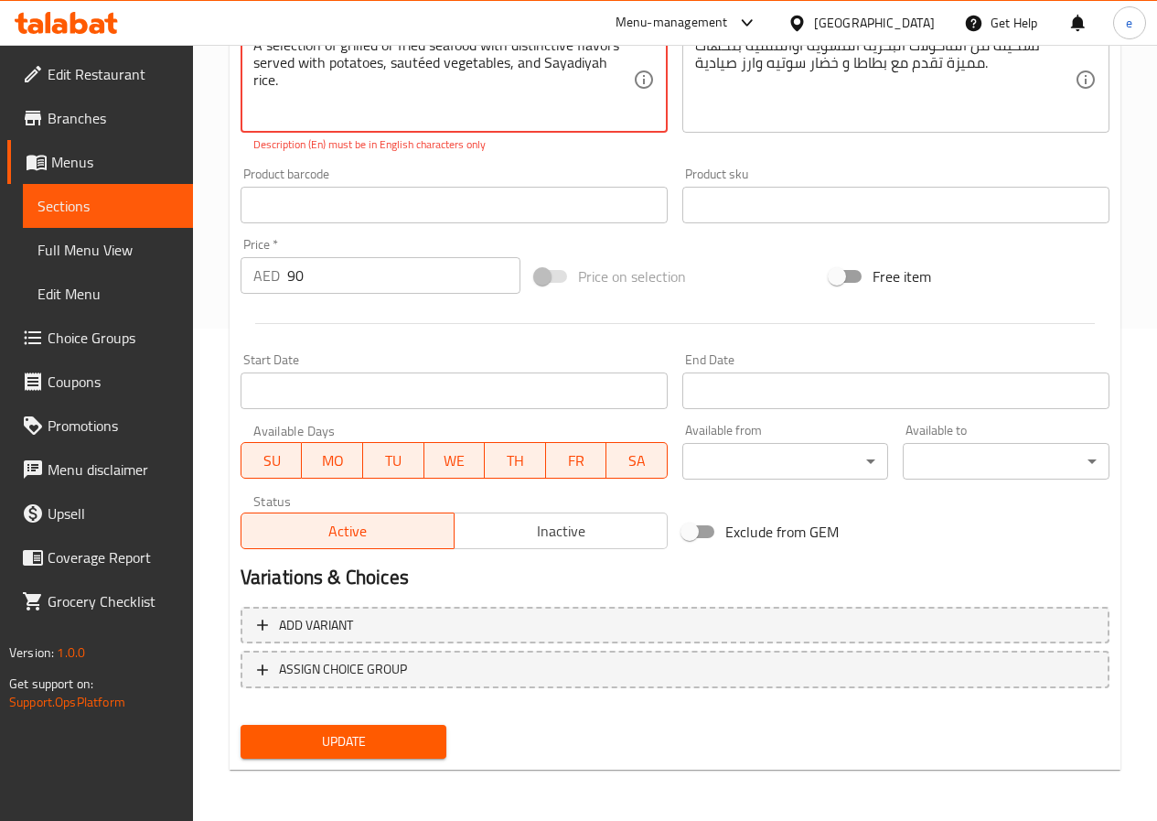
click at [363, 736] on span "Update" at bounding box center [343, 741] width 177 height 23
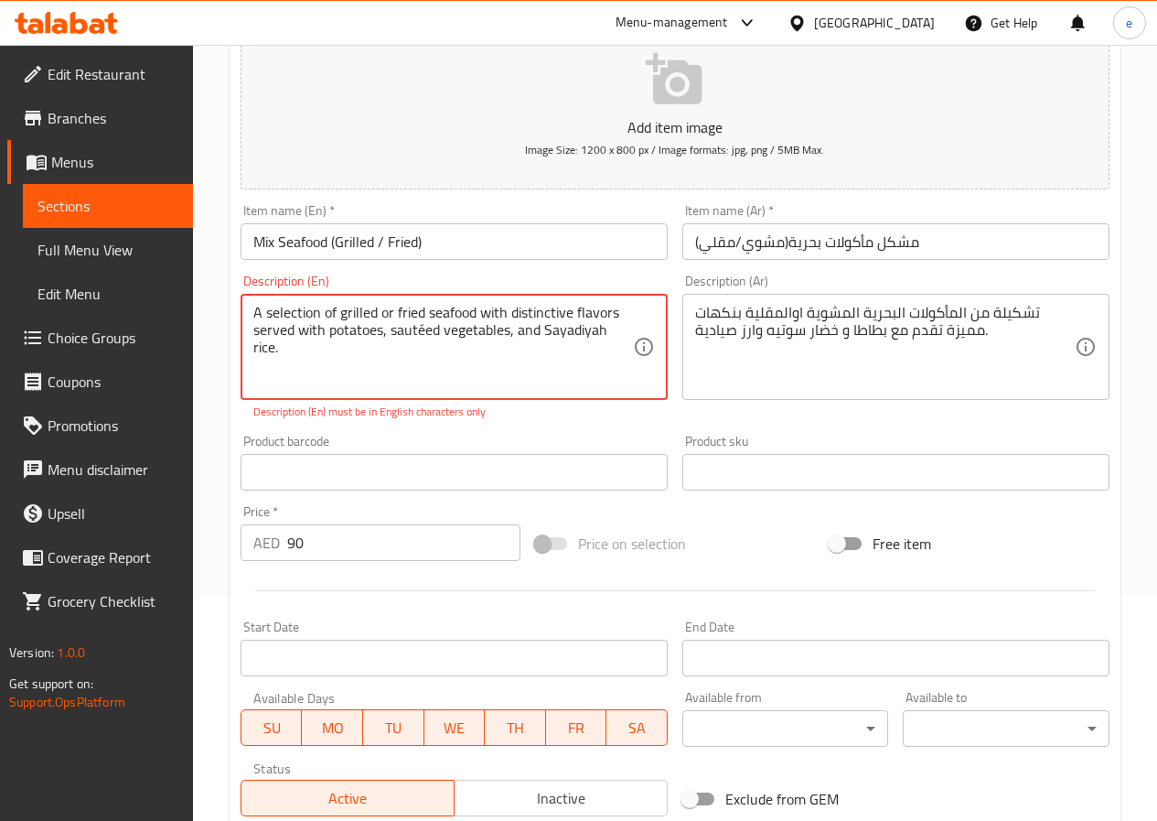
scroll to position [218, 0]
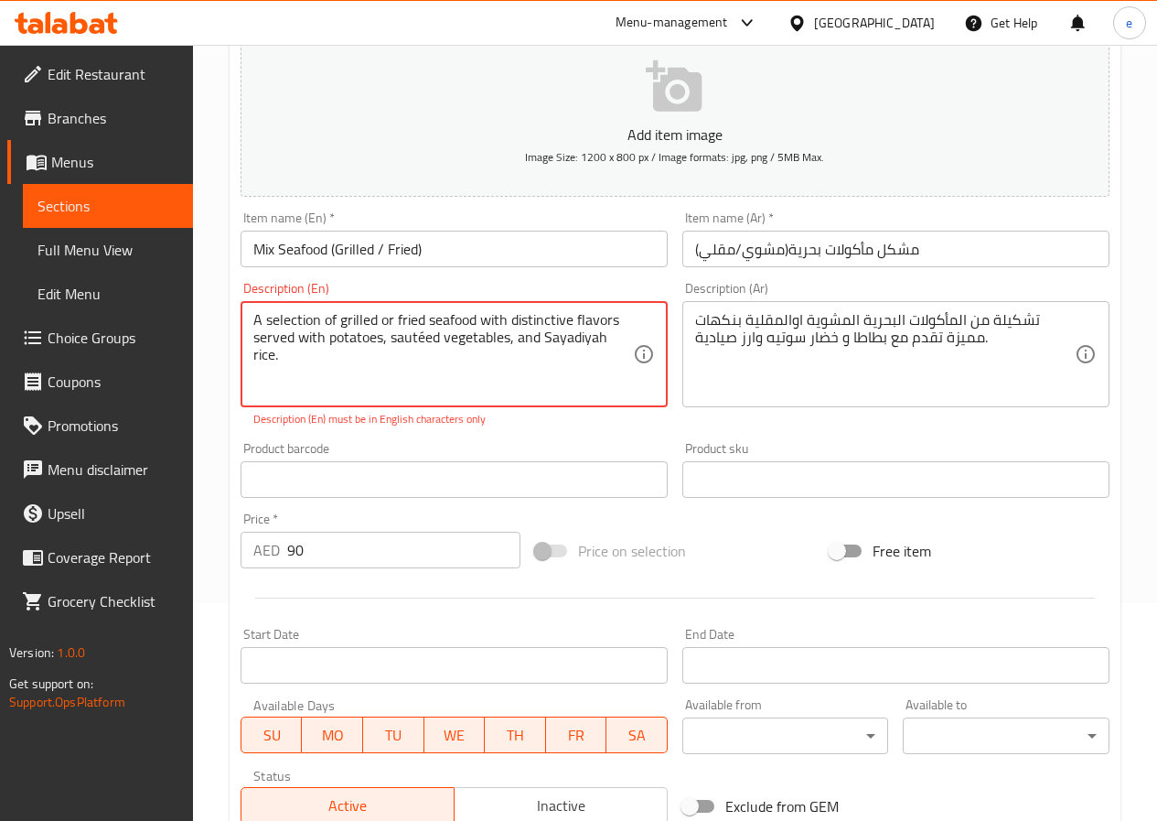
click at [320, 316] on textarea "A selection of grilled or fried seafood with distinctive flavors served with po…" at bounding box center [443, 354] width 380 height 87
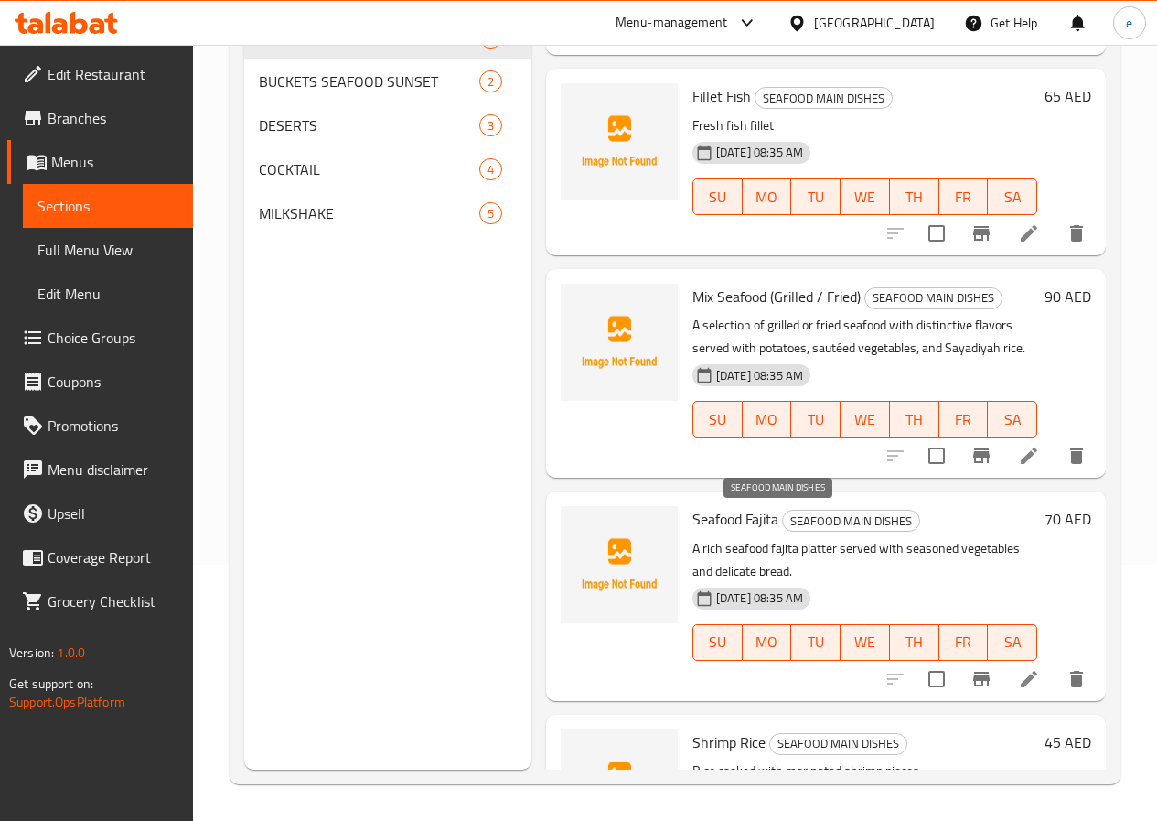
scroll to position [188, 0]
click at [1018, 447] on icon at bounding box center [1029, 457] width 22 height 22
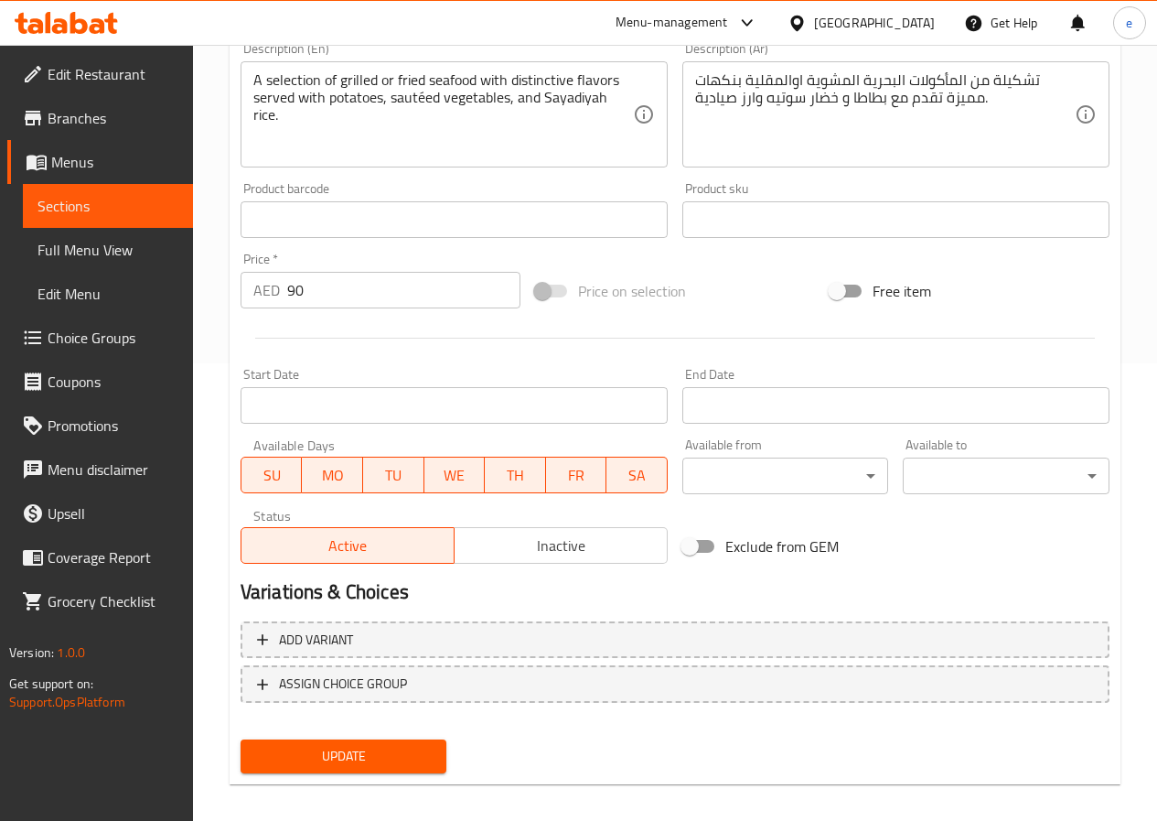
scroll to position [472, 0]
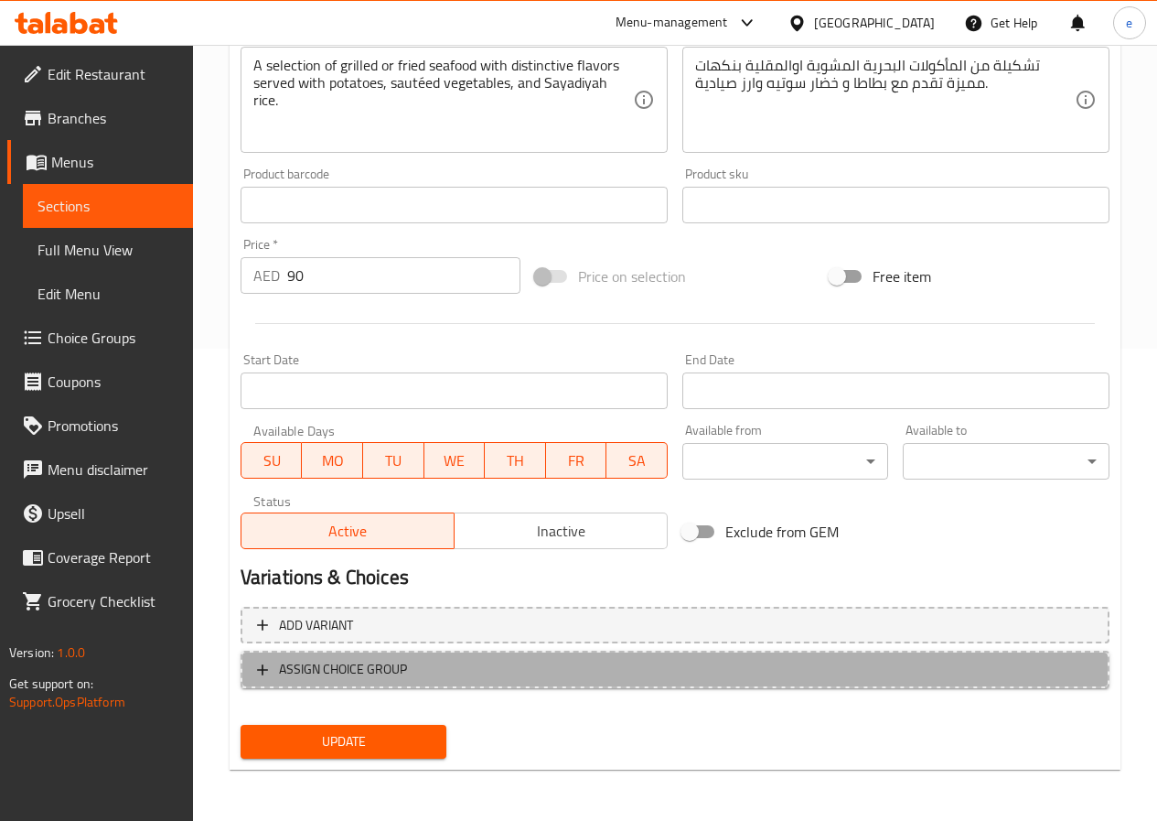
click at [550, 676] on span "ASSIGN CHOICE GROUP" at bounding box center [675, 669] width 836 height 23
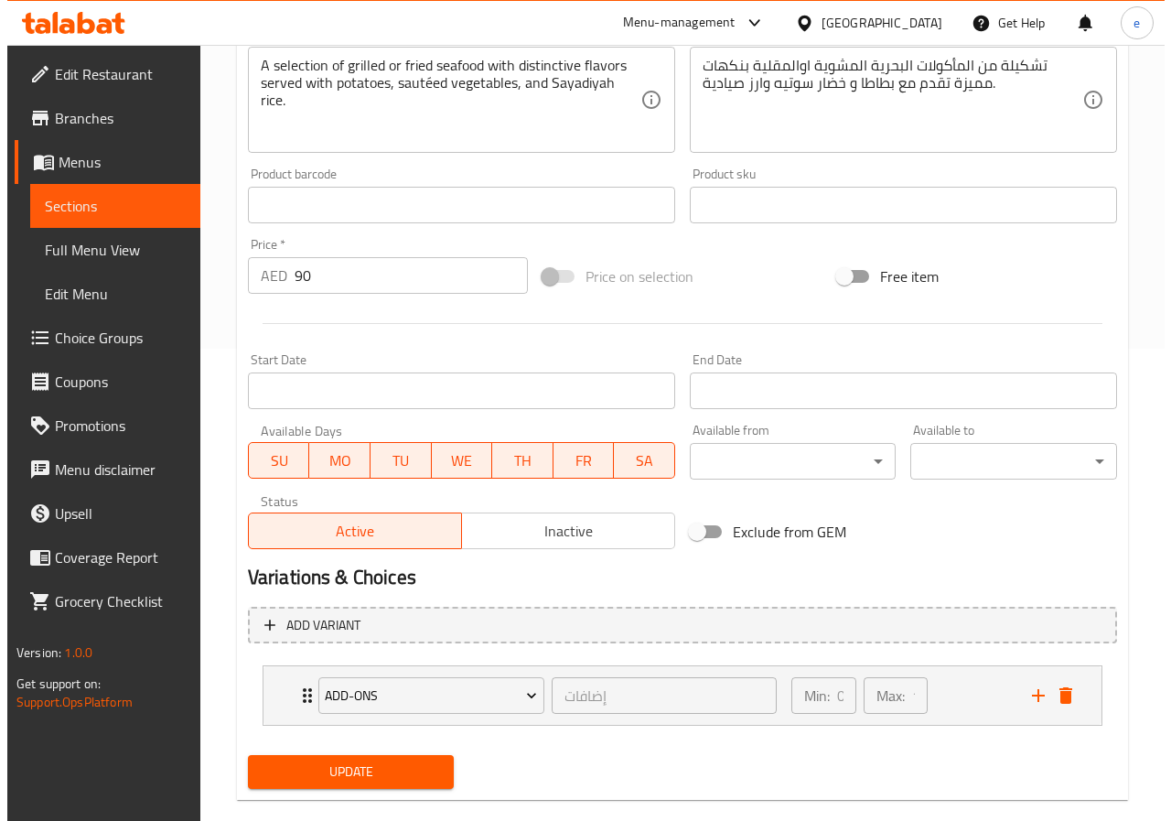
scroll to position [502, 0]
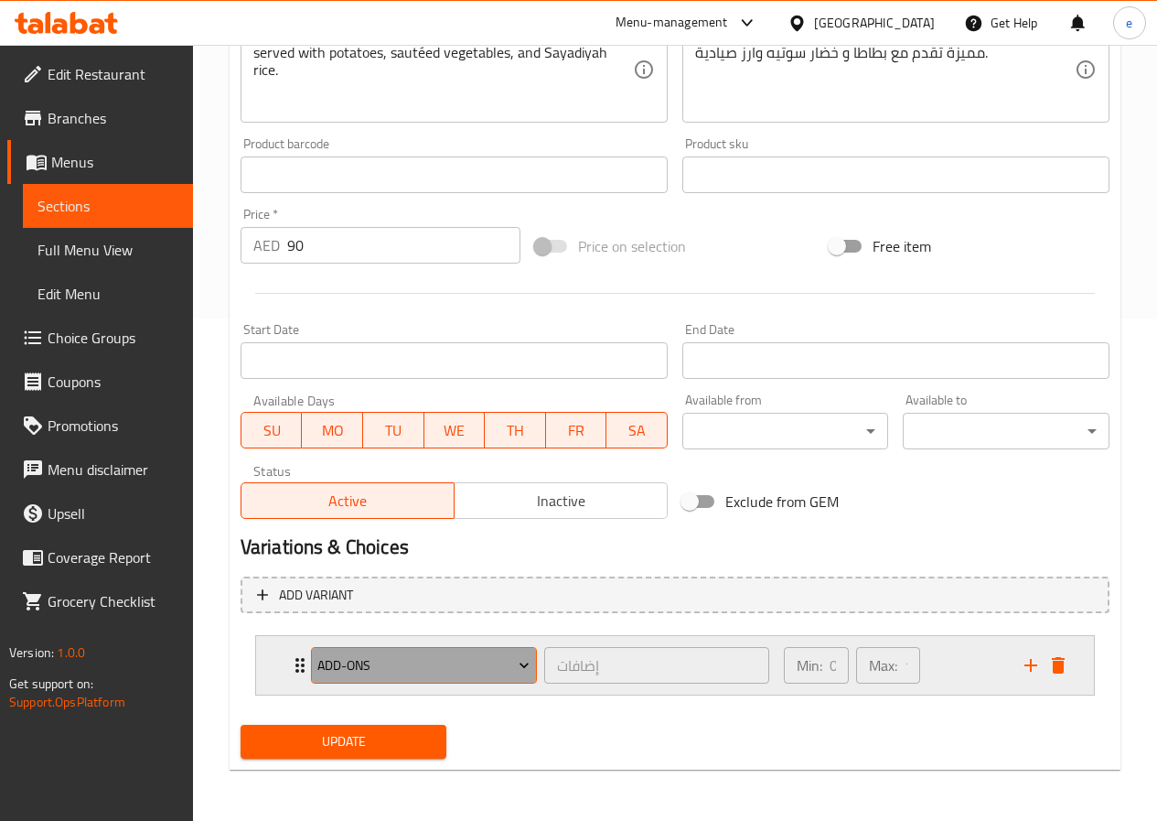
click at [391, 664] on span "Add-ons" at bounding box center [423, 665] width 212 height 23
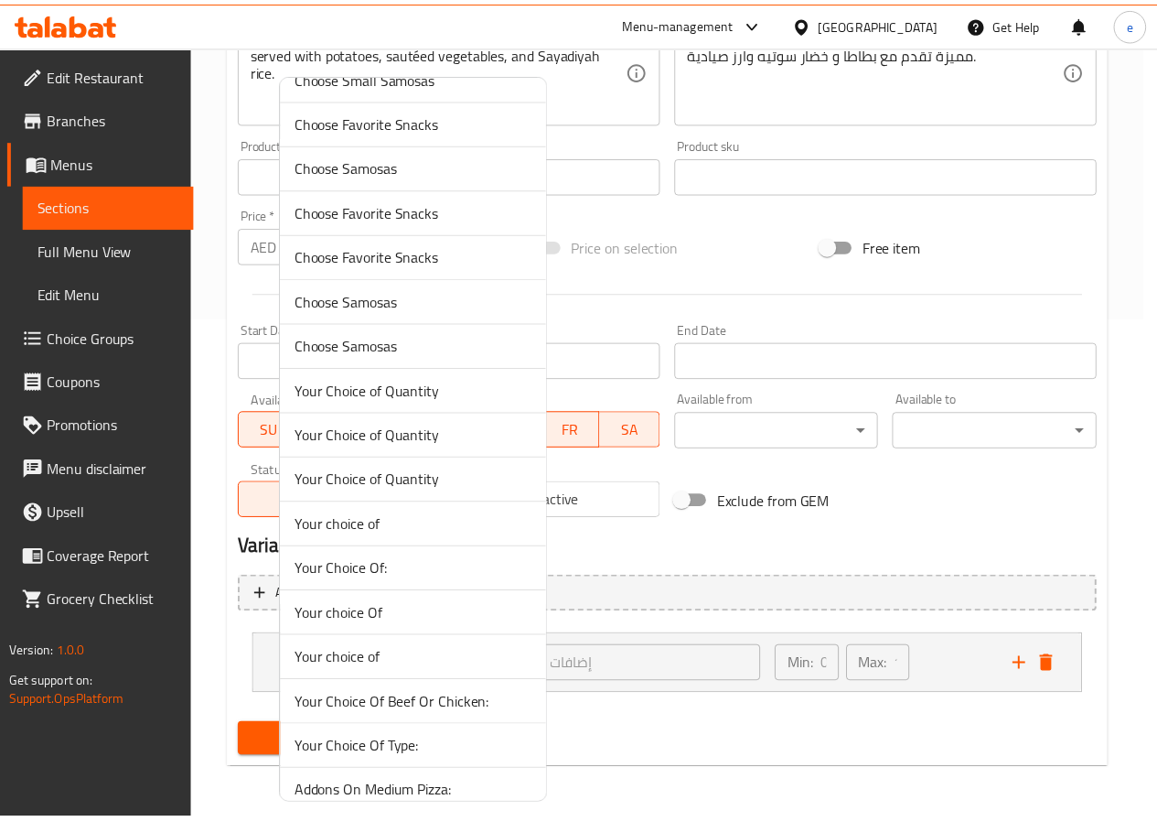
scroll to position [1098, 0]
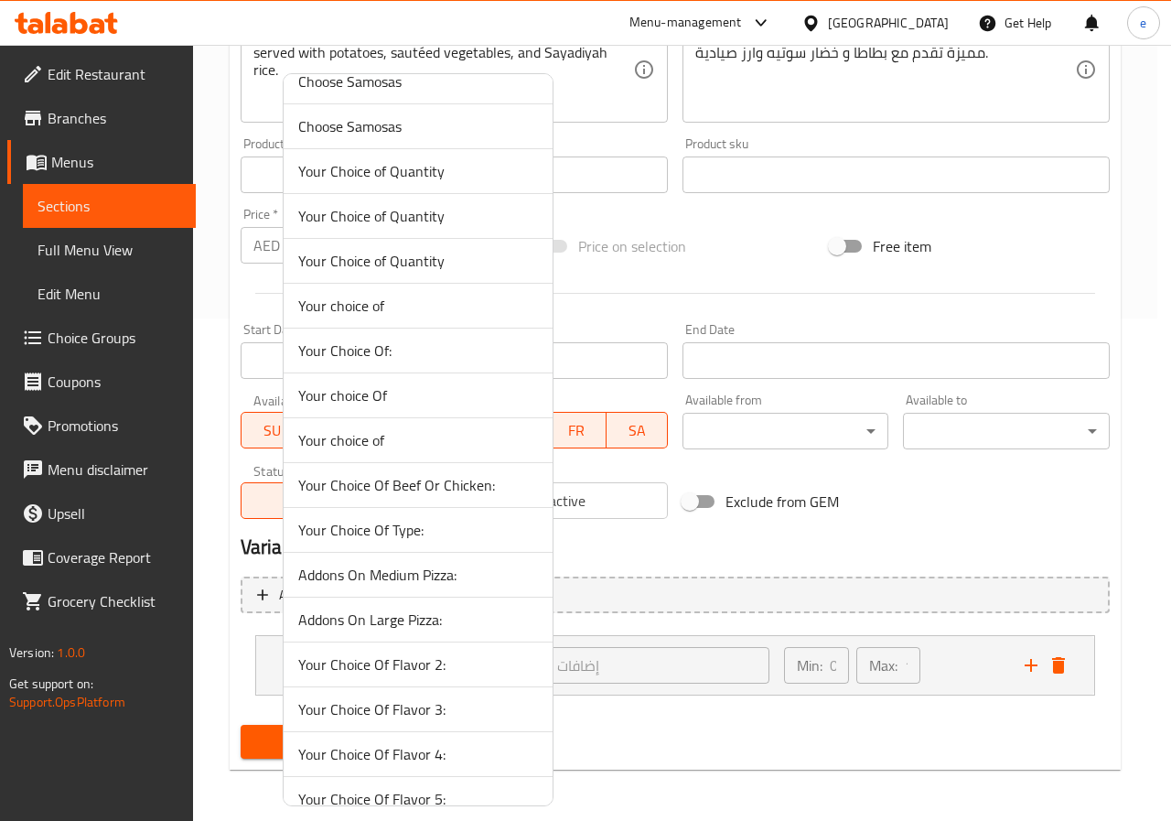
click at [349, 528] on span "Your Choice Of Type:" at bounding box center [418, 530] width 240 height 22
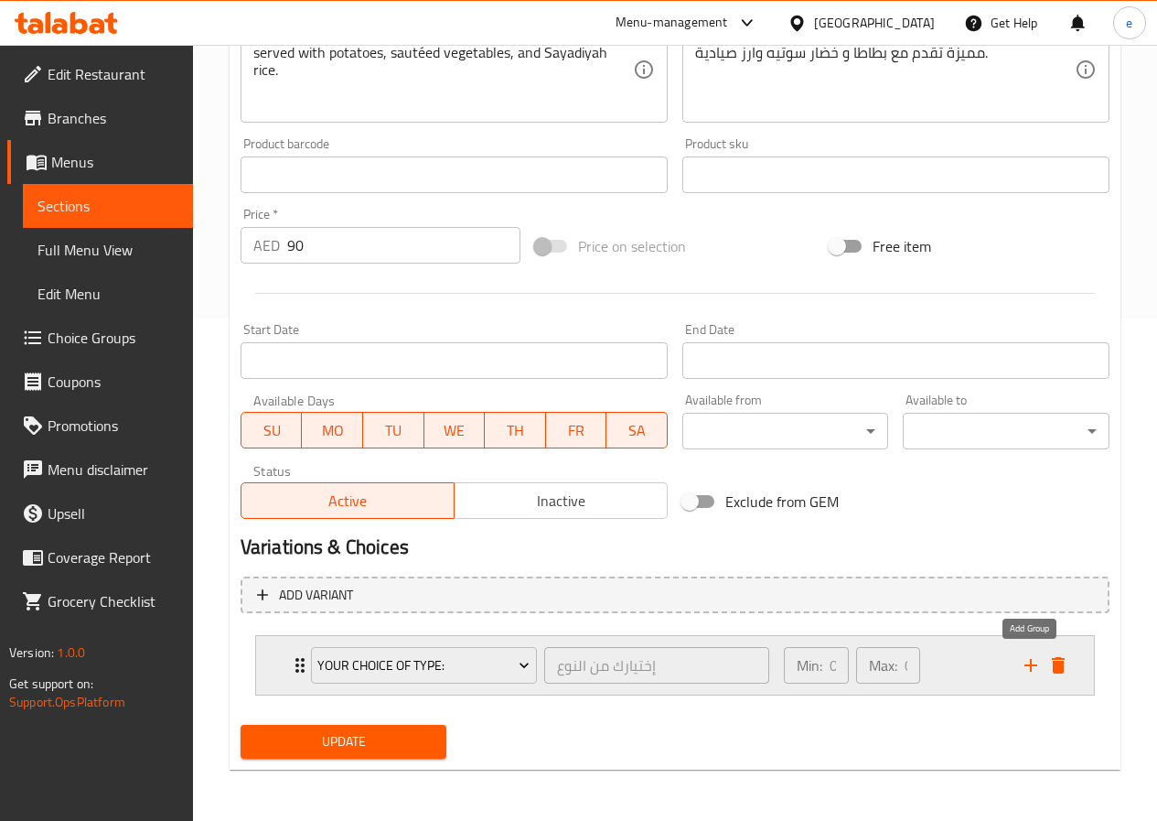
click at [1030, 662] on icon "add" at bounding box center [1031, 665] width 13 height 13
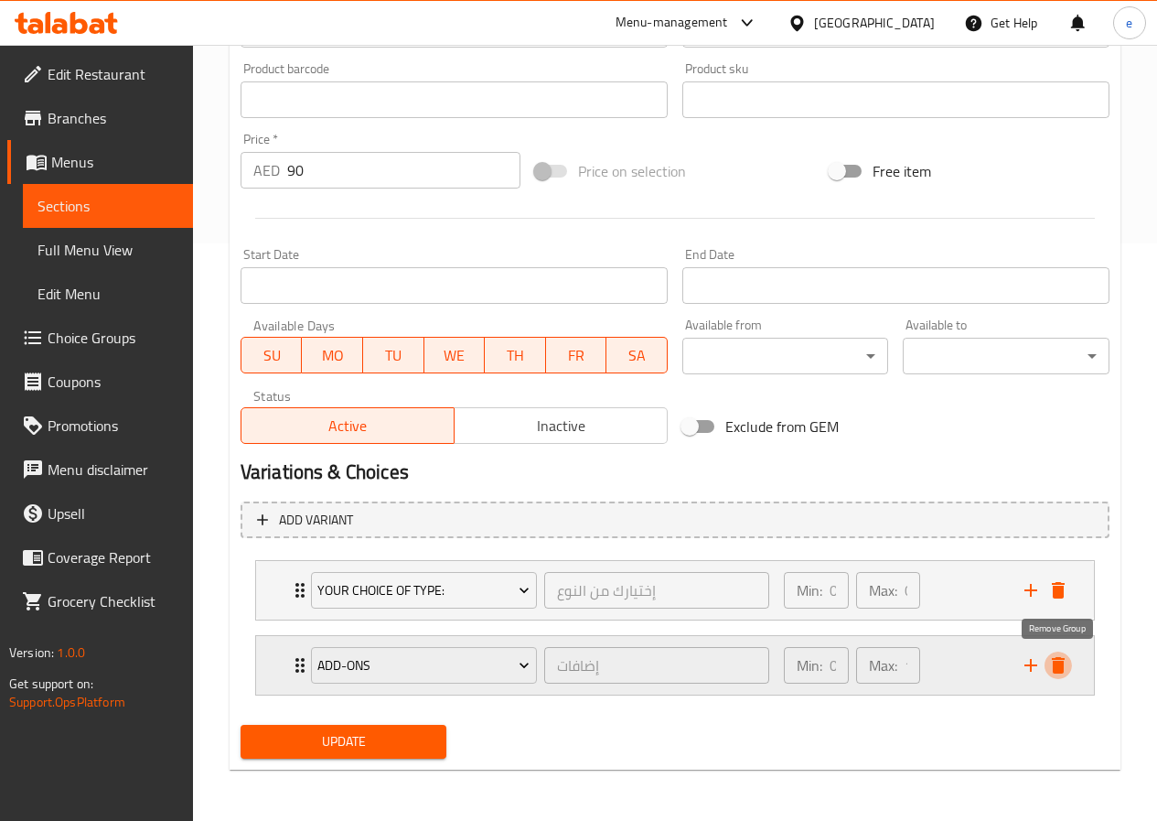
click at [1063, 676] on icon "delete" at bounding box center [1058, 665] width 22 height 22
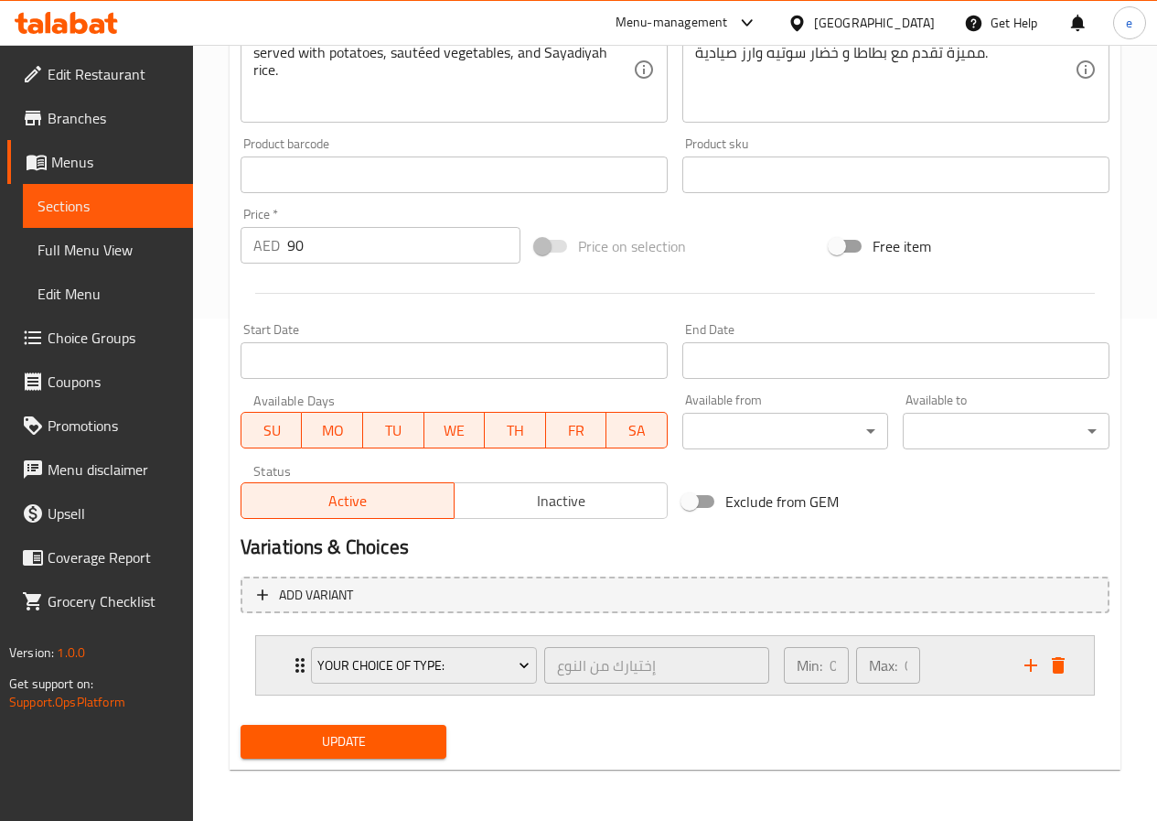
click at [309, 667] on div "Your Choice Of Type:" at bounding box center [423, 665] width 233 height 44
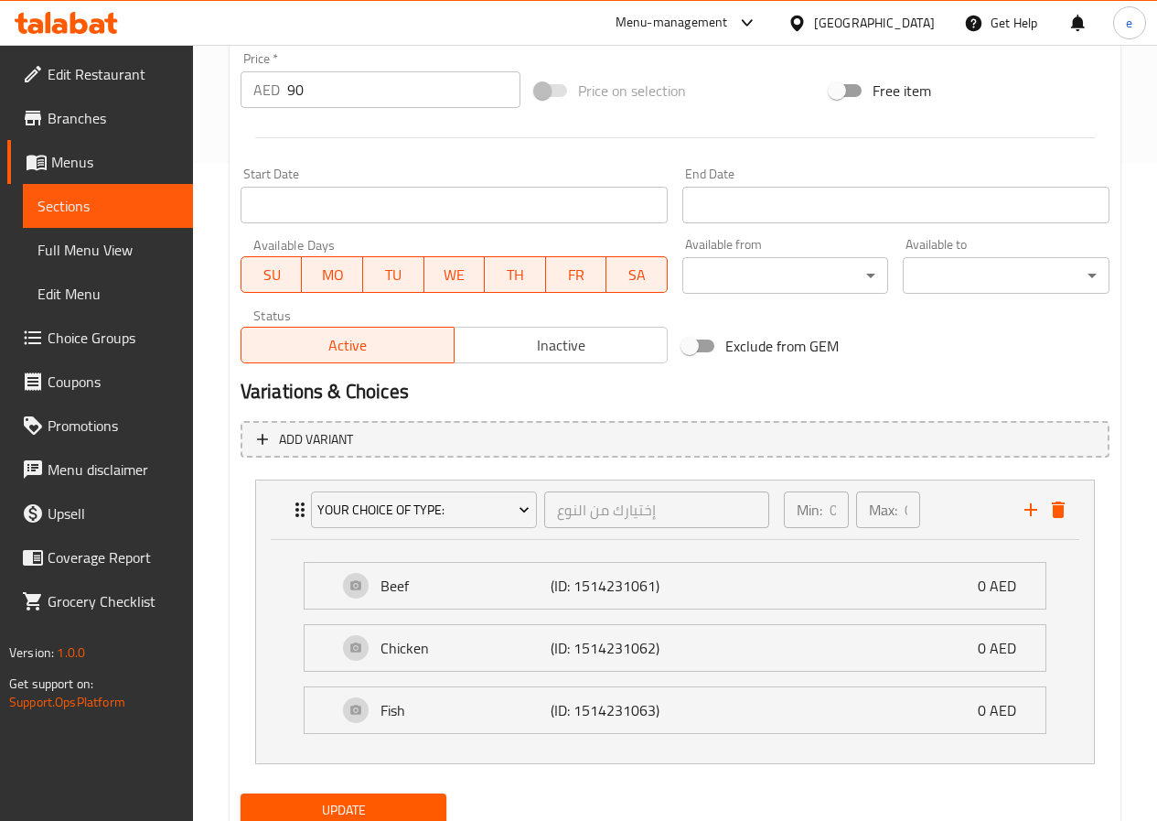
scroll to position [726, 0]
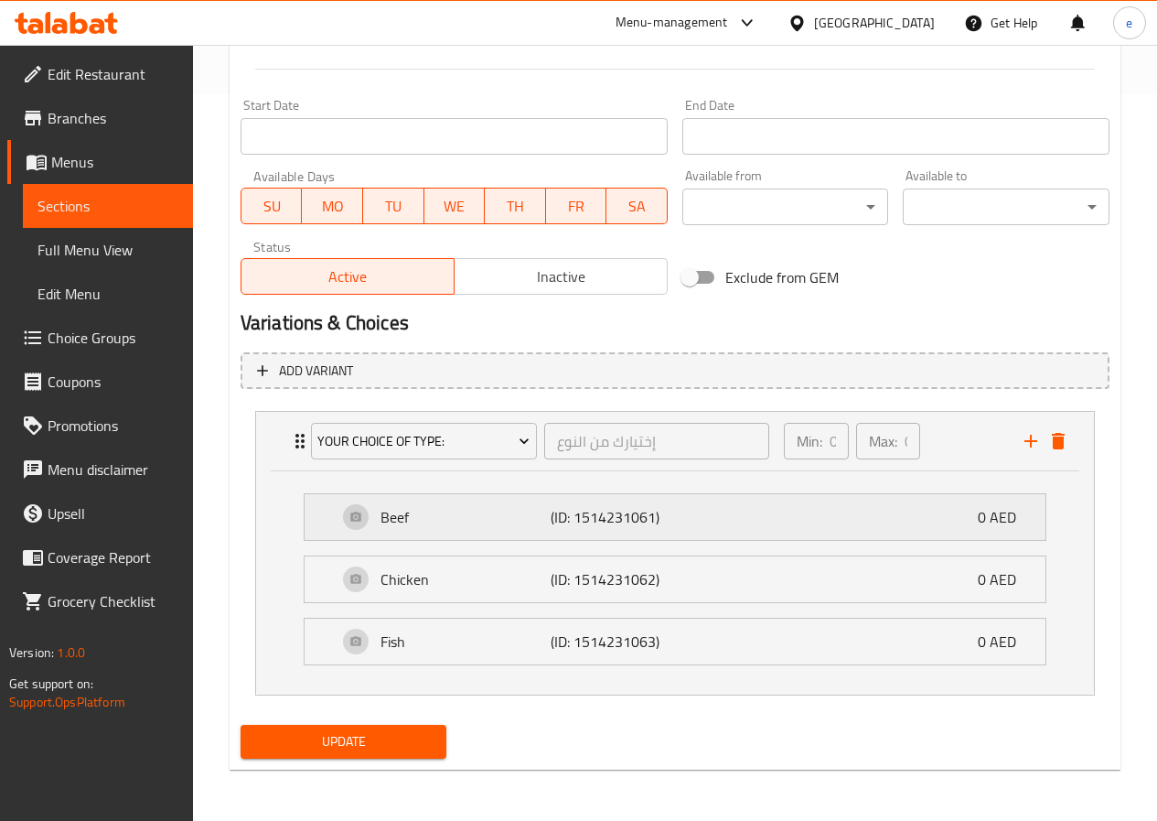
click at [782, 523] on div "Beef (ID: 1514231061) 0 AED" at bounding box center [681, 517] width 686 height 46
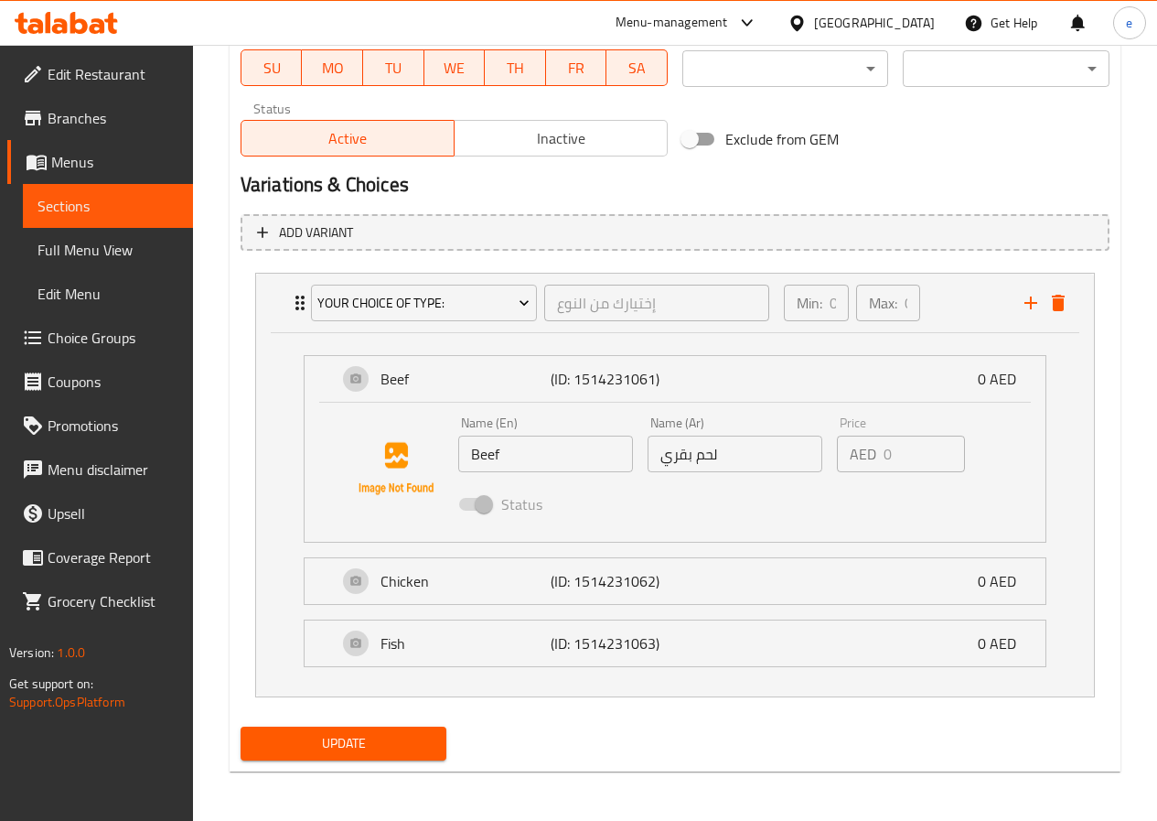
scroll to position [866, 0]
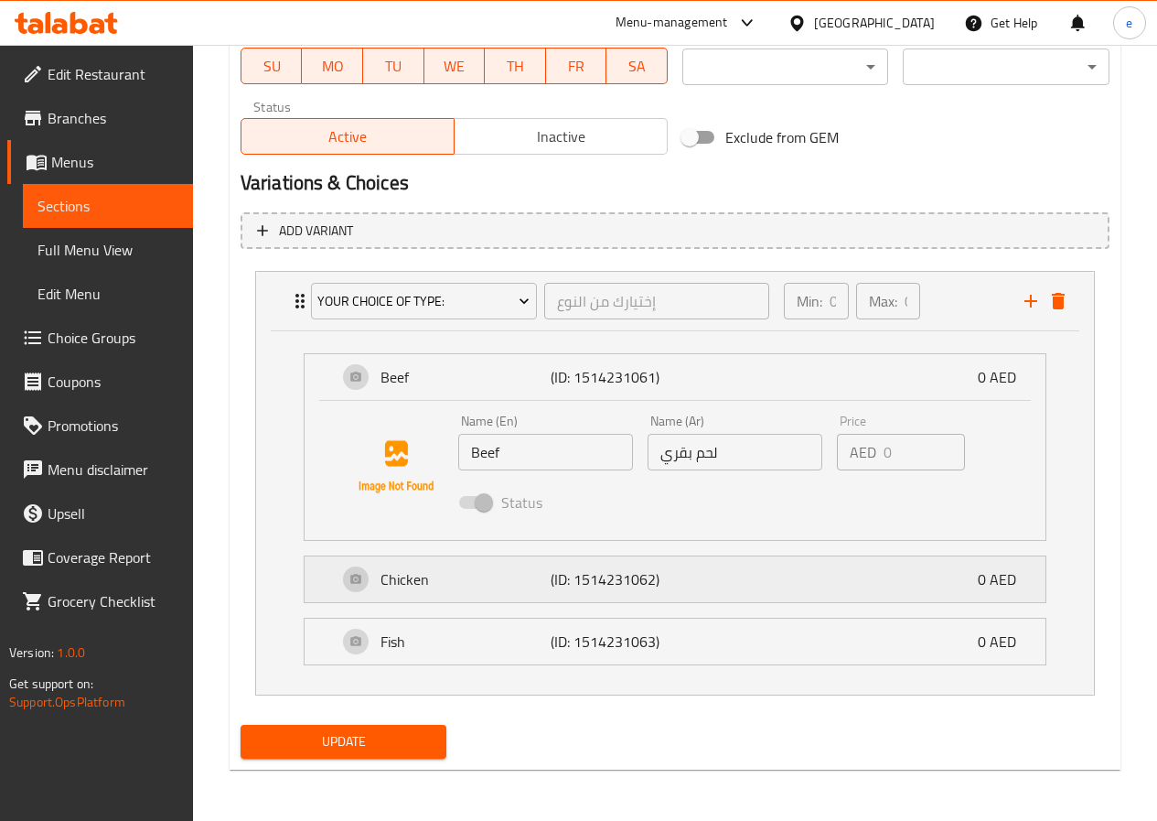
click at [767, 594] on div "Chicken (ID: 1514231062) 0 AED" at bounding box center [681, 579] width 686 height 46
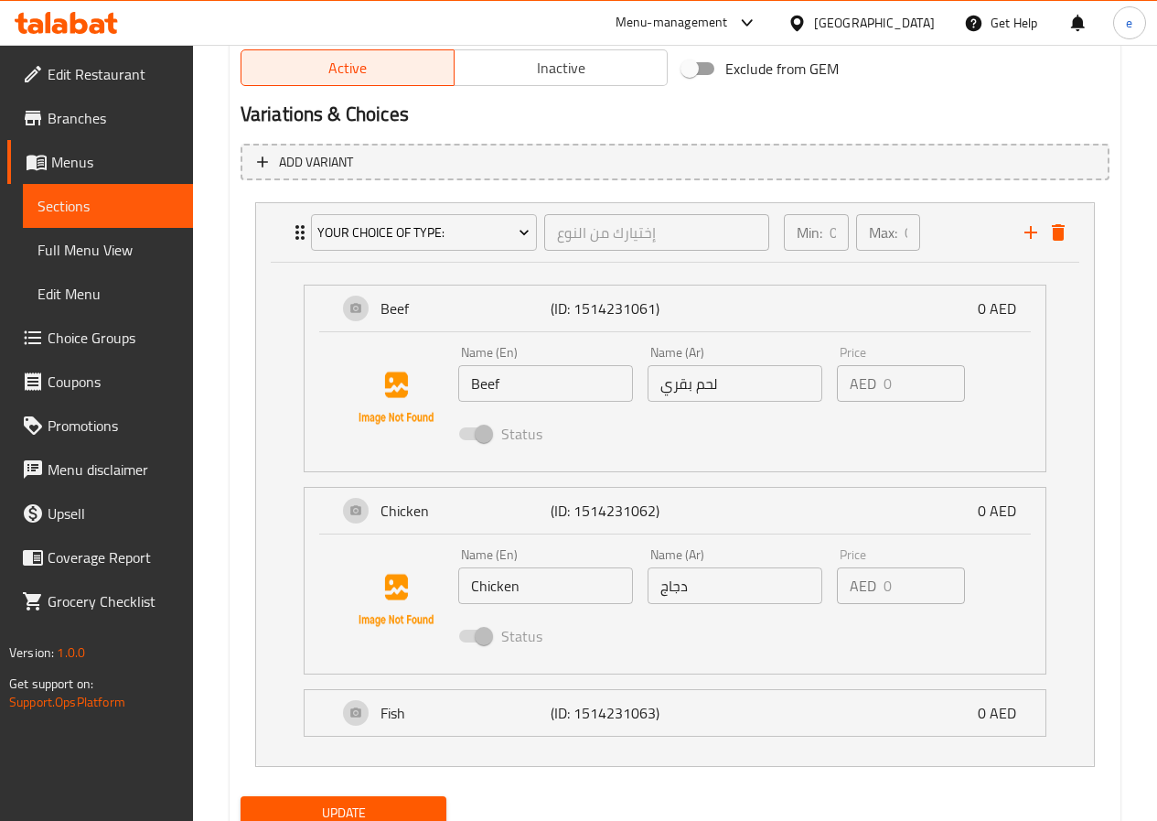
scroll to position [1006, 0]
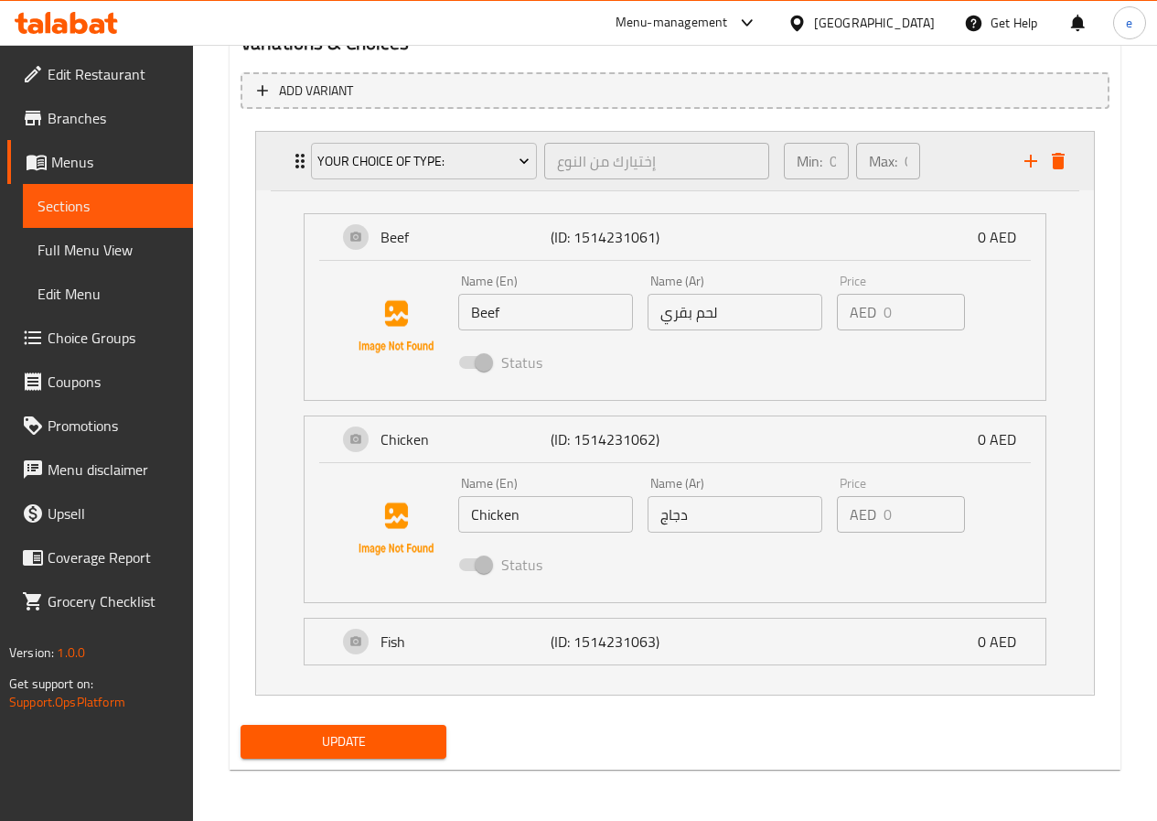
click at [1068, 167] on icon "delete" at bounding box center [1058, 161] width 22 height 22
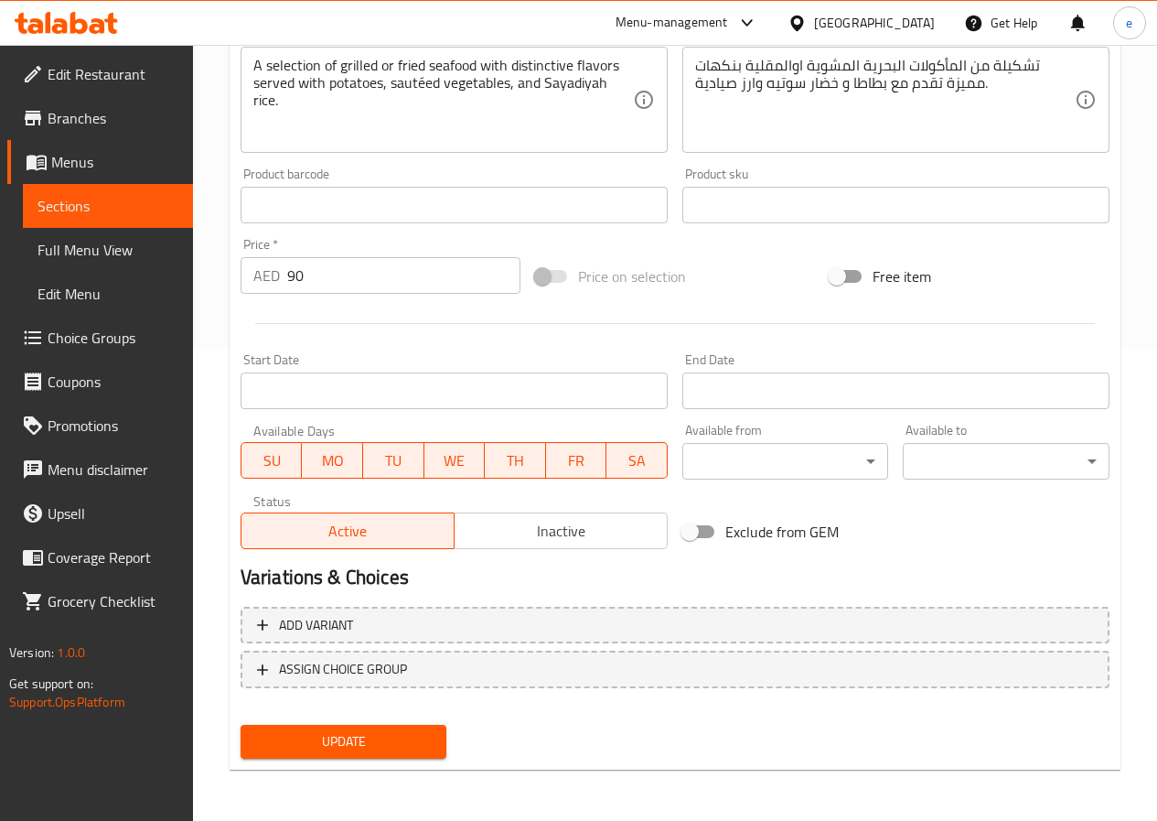
scroll to position [472, 0]
click at [542, 650] on button "ASSIGN CHOICE GROUP" at bounding box center [675, 669] width 869 height 38
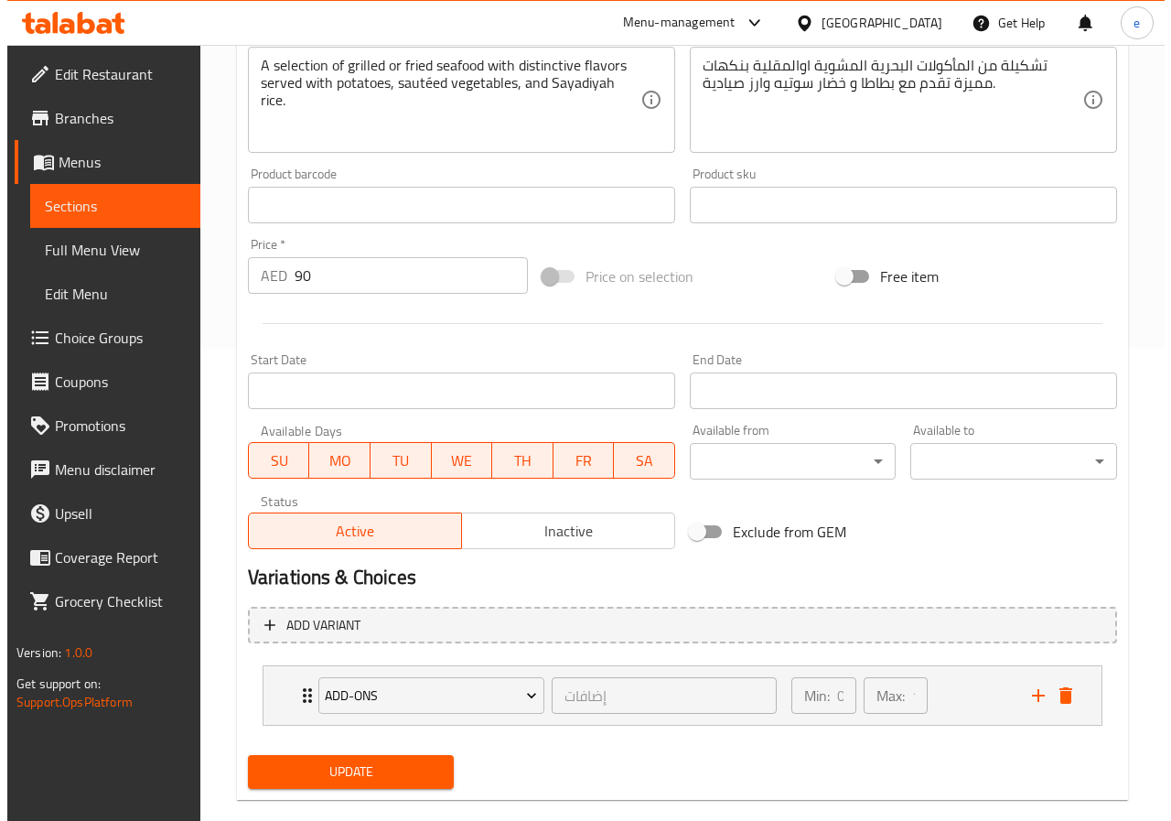
scroll to position [502, 0]
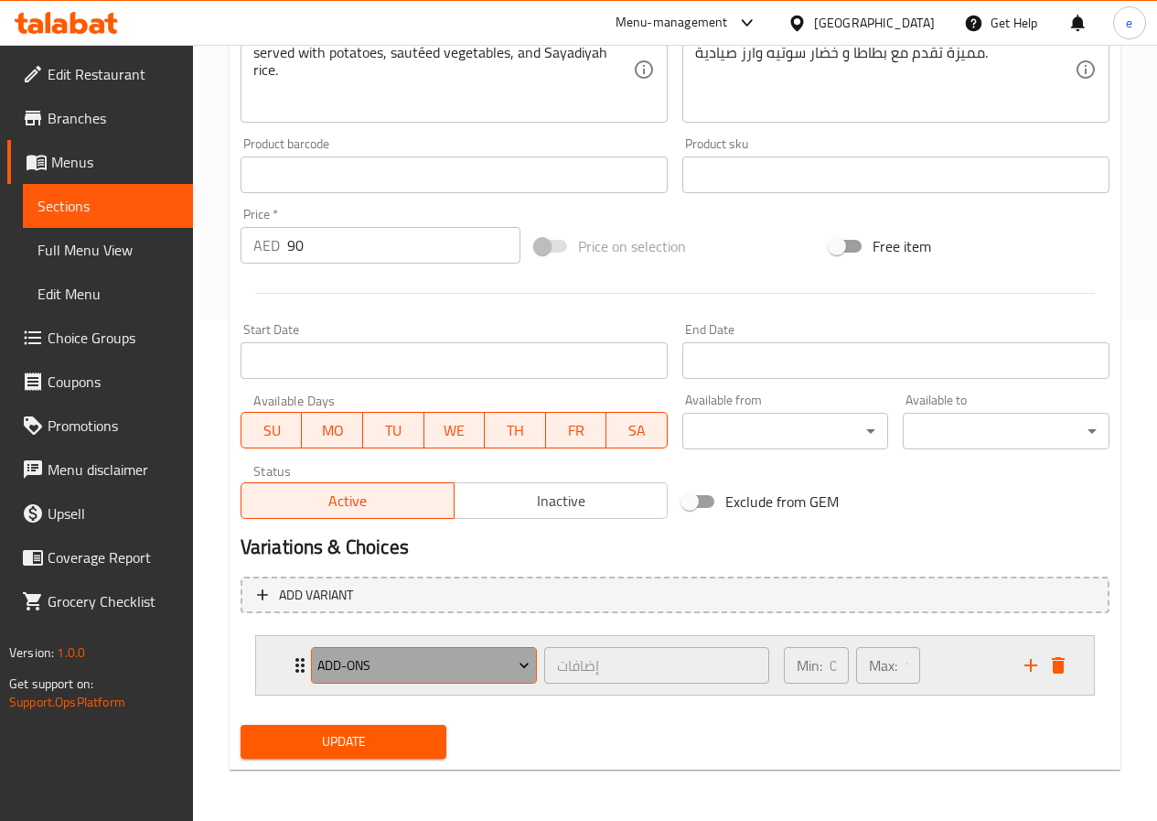
click at [504, 675] on span "Add-ons" at bounding box center [423, 665] width 212 height 23
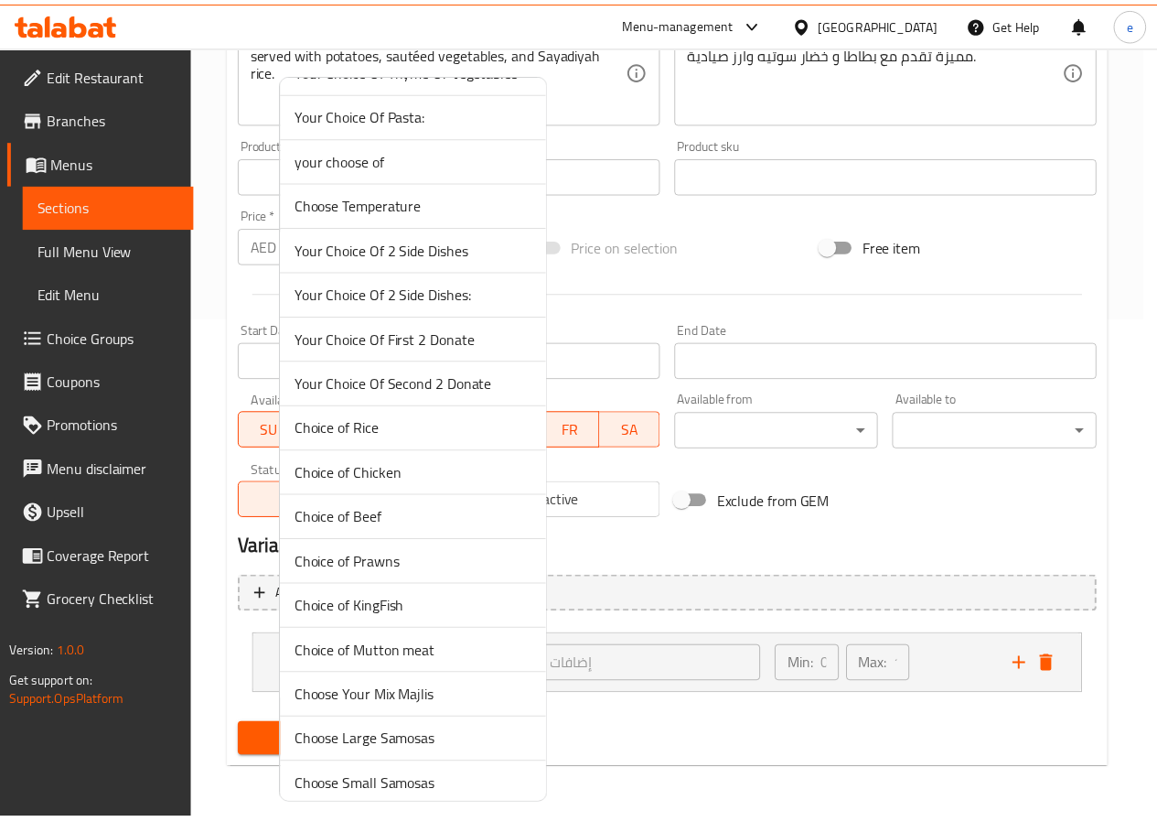
scroll to position [0, 0]
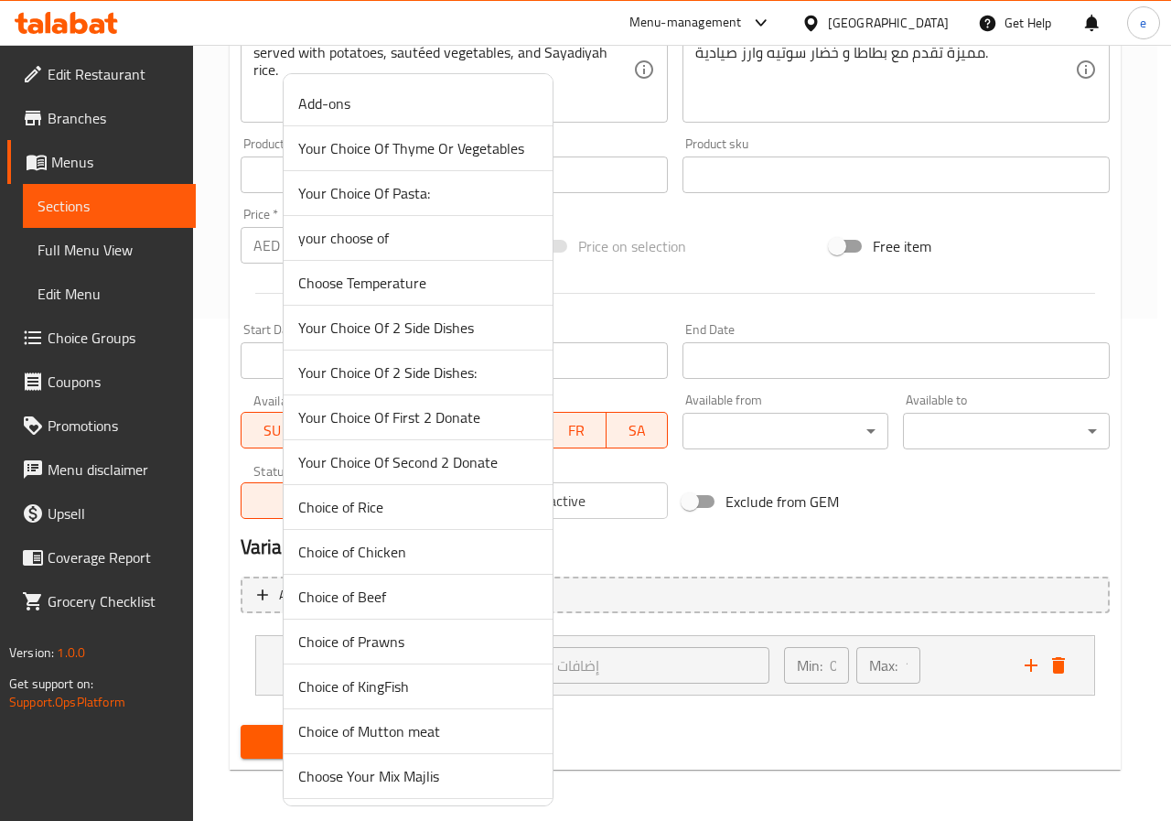
click at [370, 246] on span "your choose of" at bounding box center [418, 238] width 240 height 22
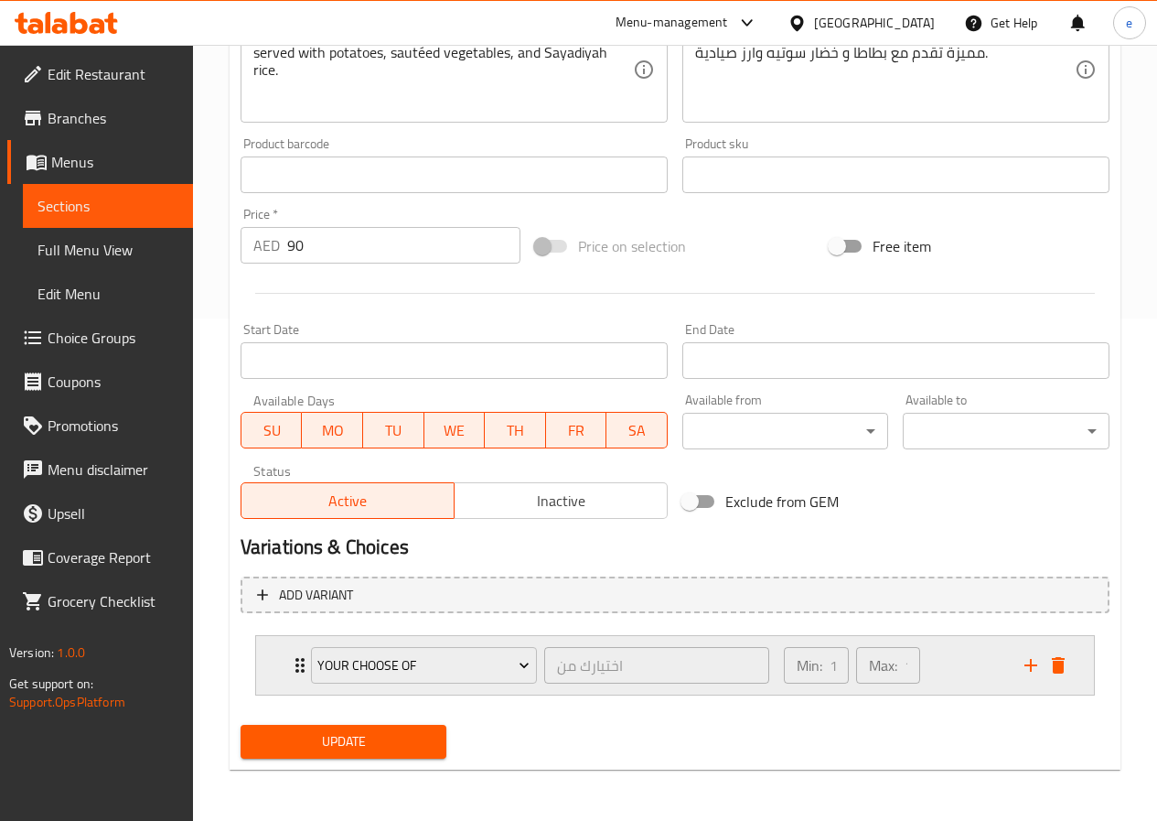
click at [307, 668] on div "your choose of" at bounding box center [423, 665] width 233 height 44
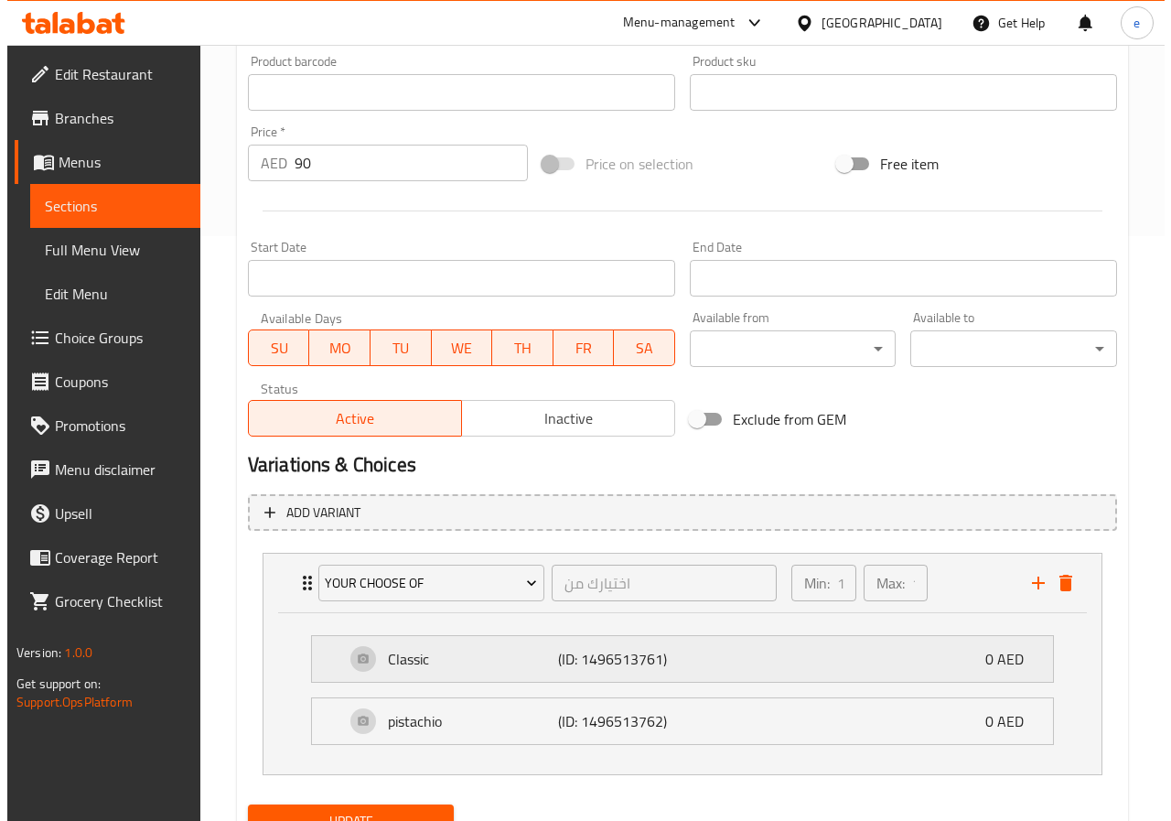
scroll to position [664, 0]
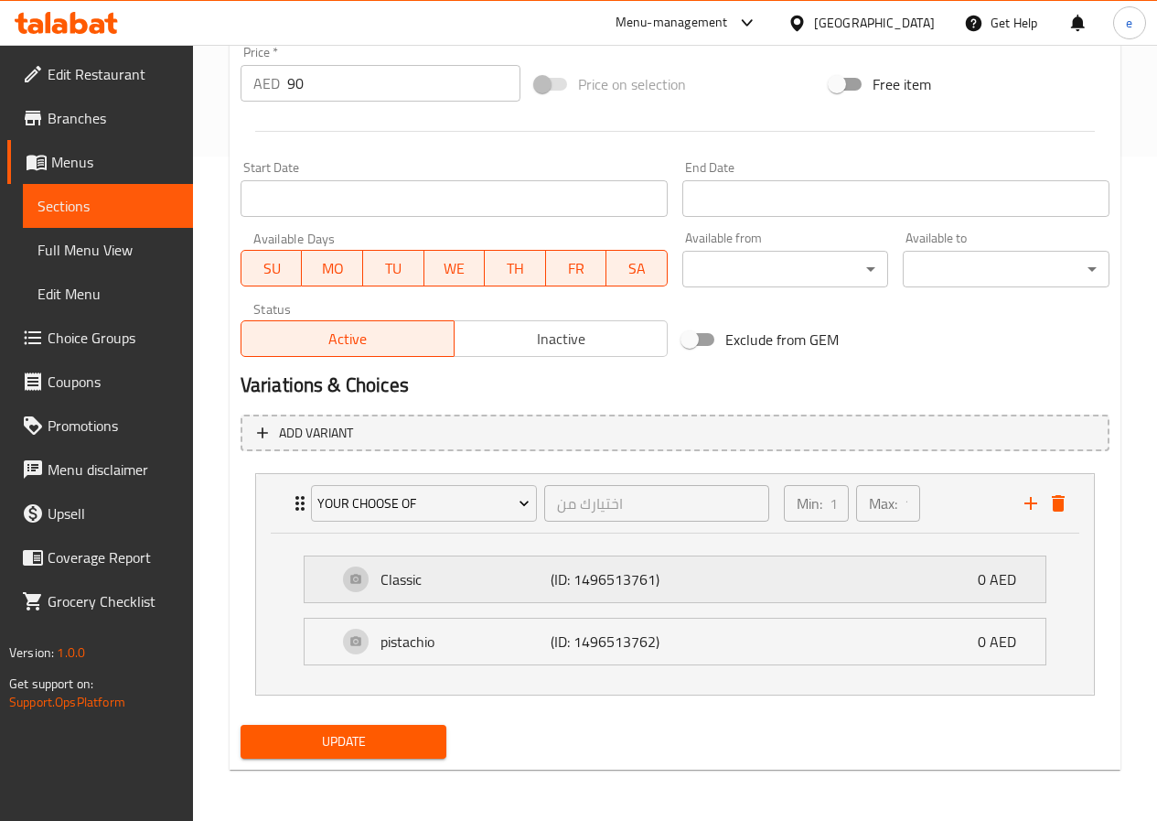
click at [485, 577] on p "Classic" at bounding box center [466, 579] width 170 height 22
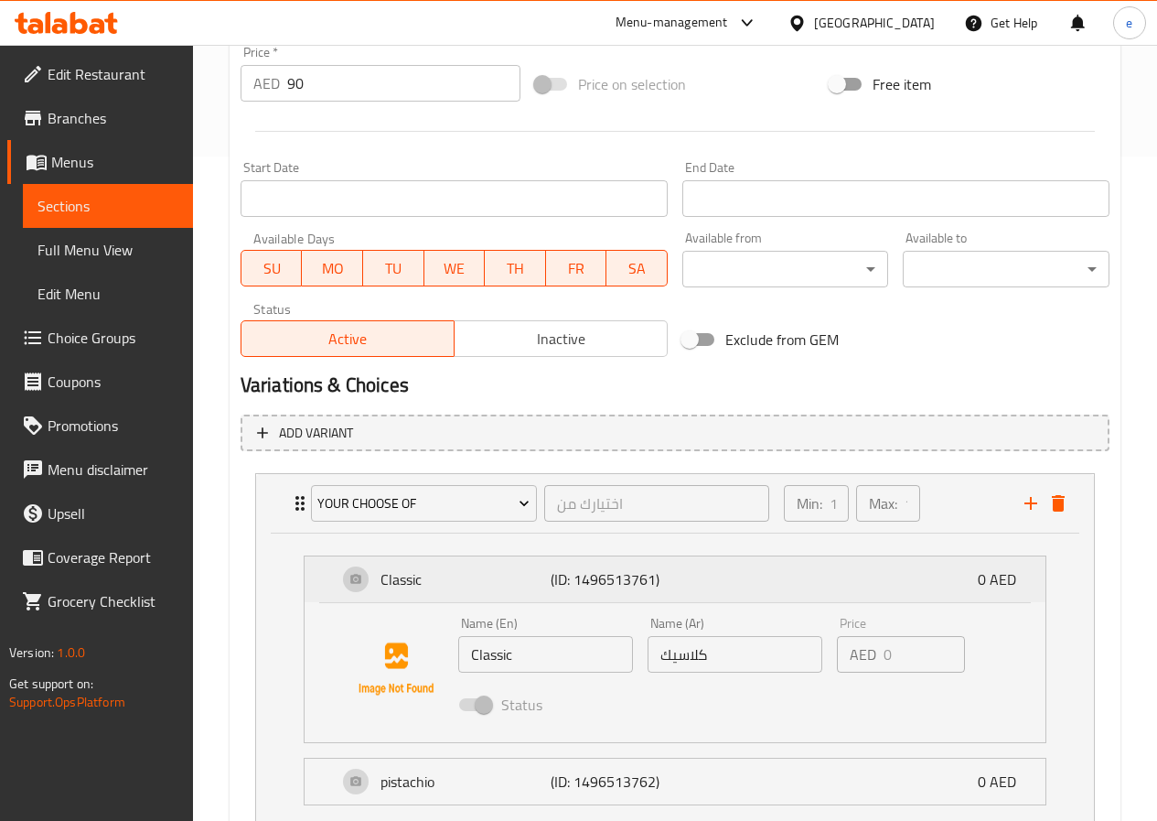
click at [426, 595] on div "Classic (ID: 1496513761) 0 AED" at bounding box center [681, 579] width 686 height 46
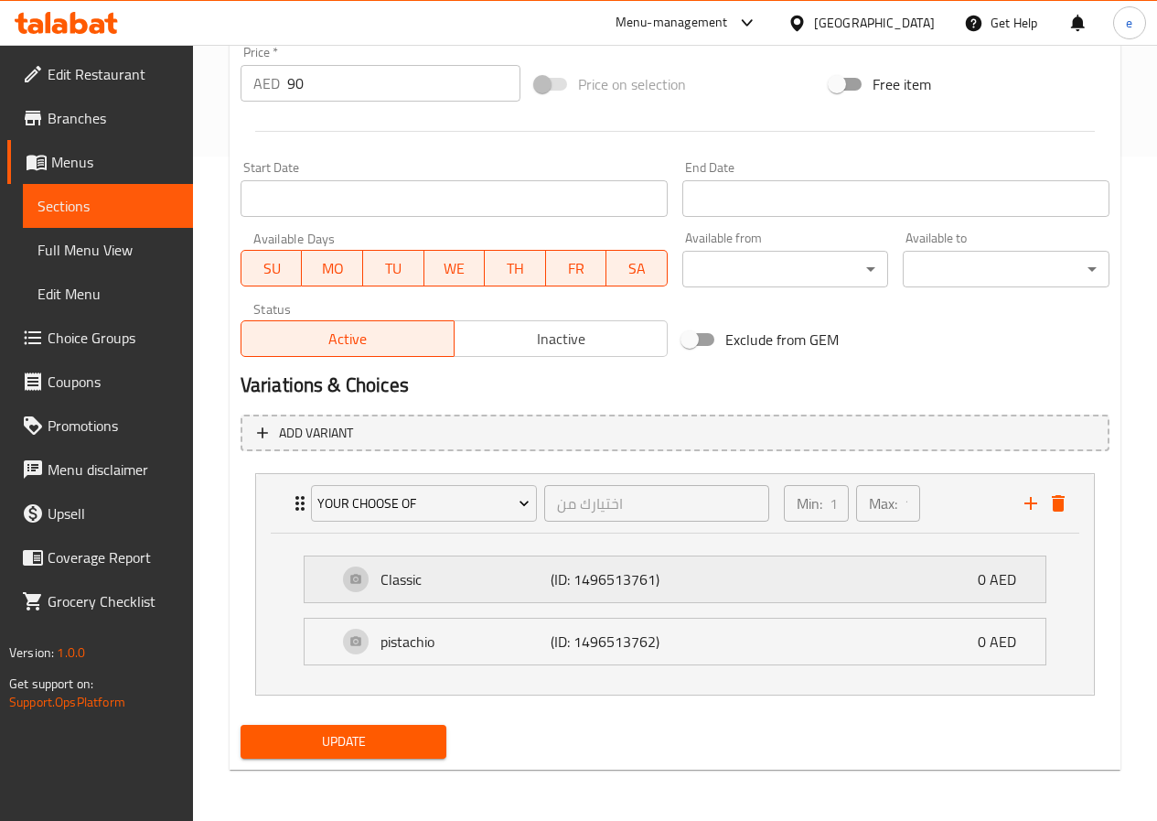
click at [426, 586] on p "Classic" at bounding box center [466, 579] width 170 height 22
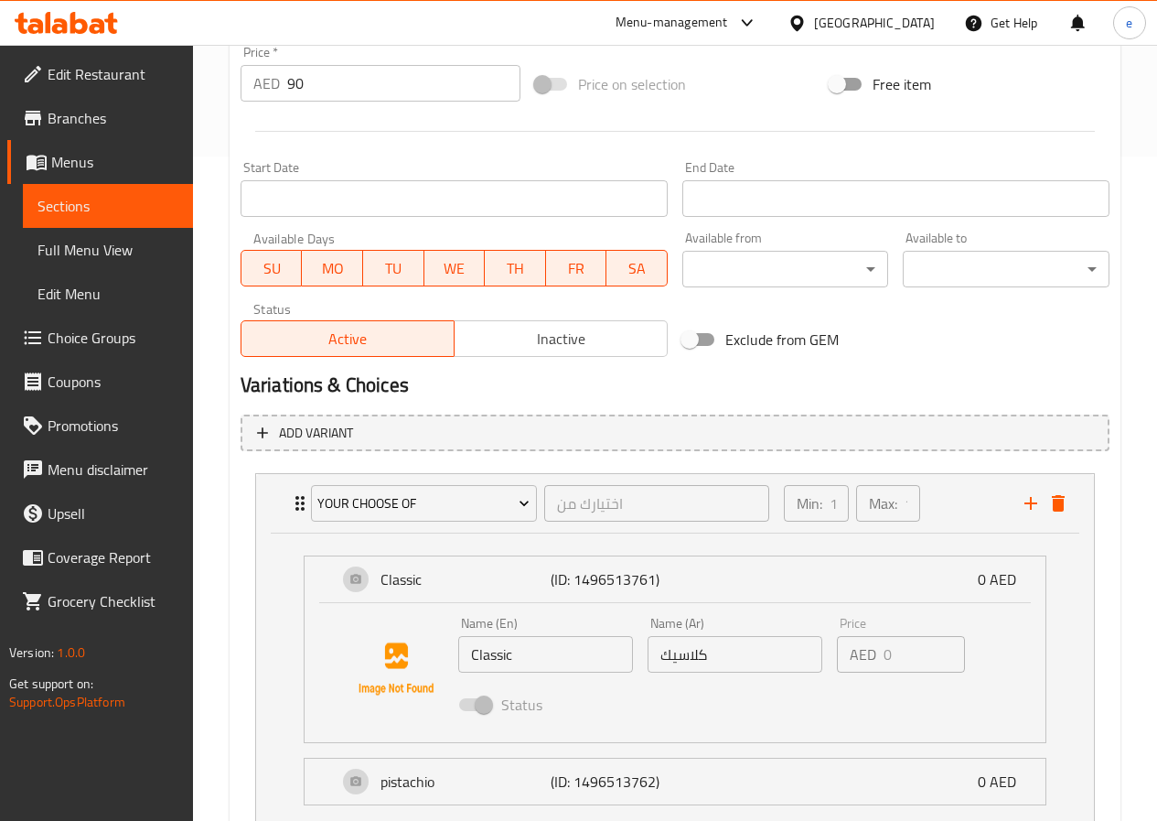
click at [531, 661] on input "Classic" at bounding box center [545, 654] width 175 height 37
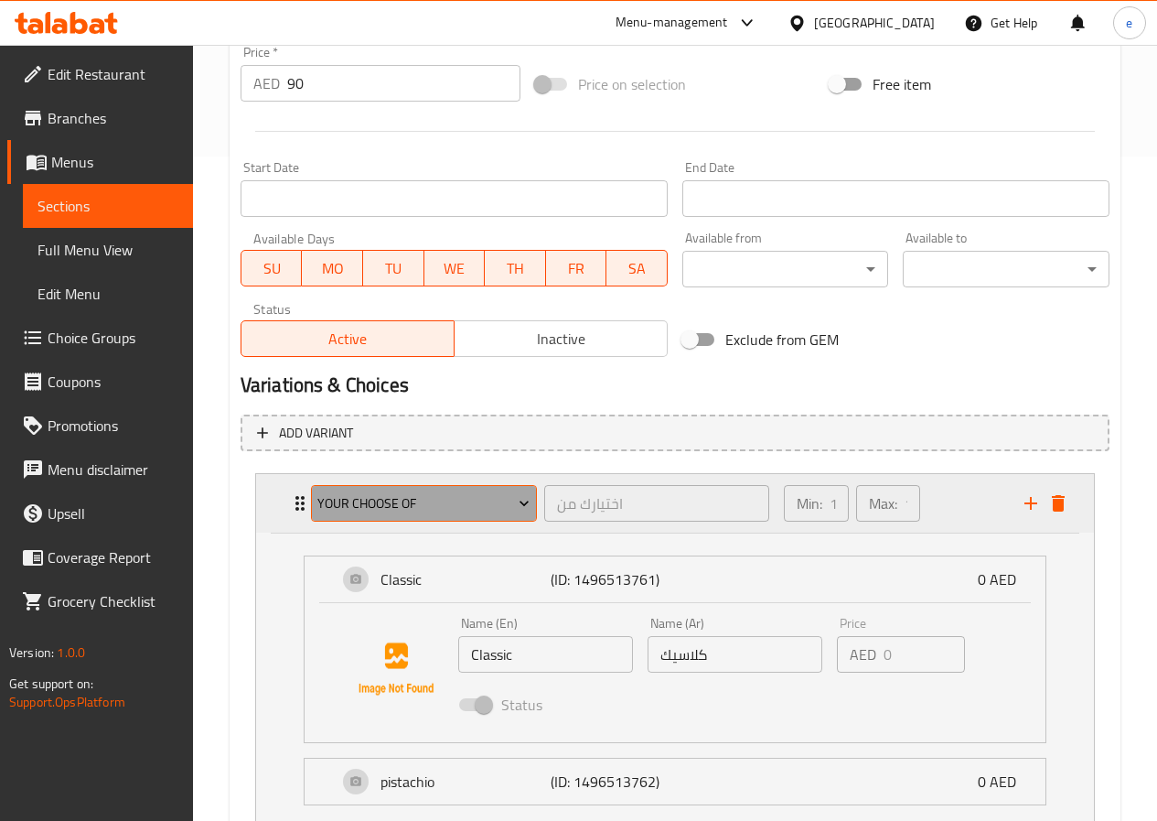
click at [349, 501] on span "your choose of" at bounding box center [423, 503] width 212 height 23
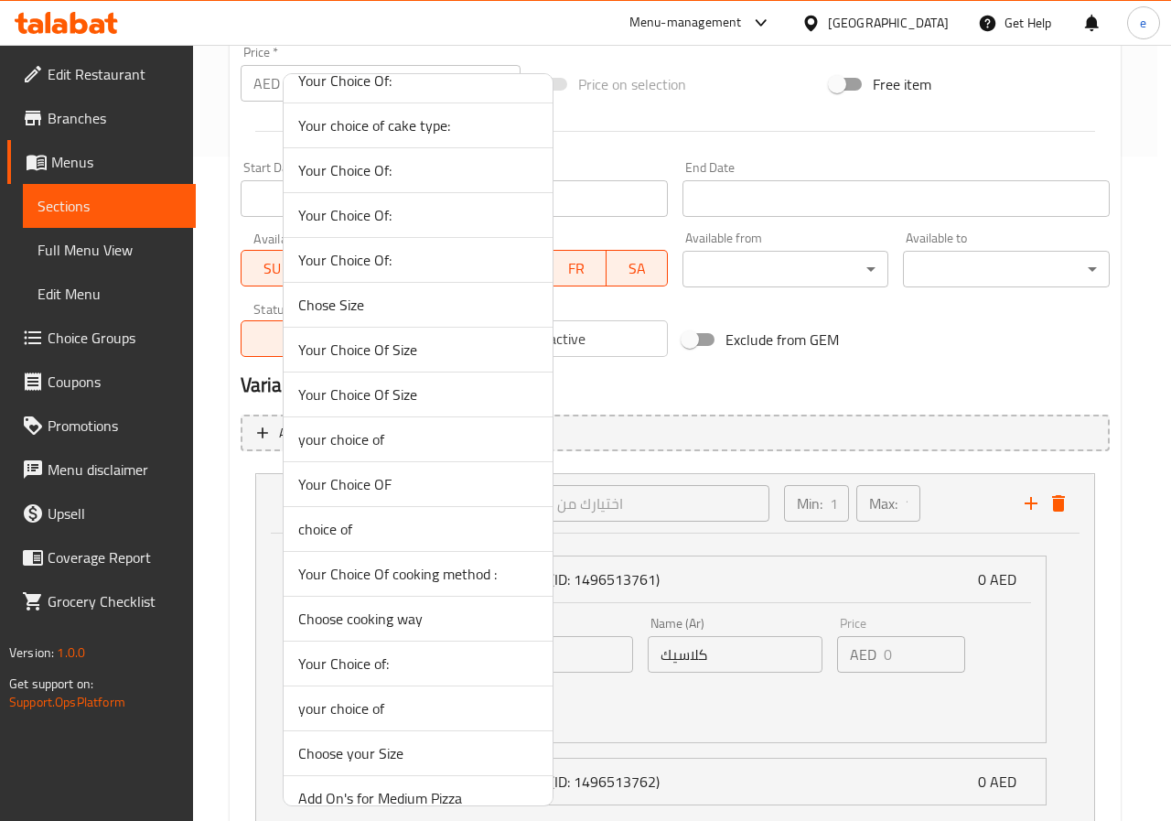
scroll to position [2653, 0]
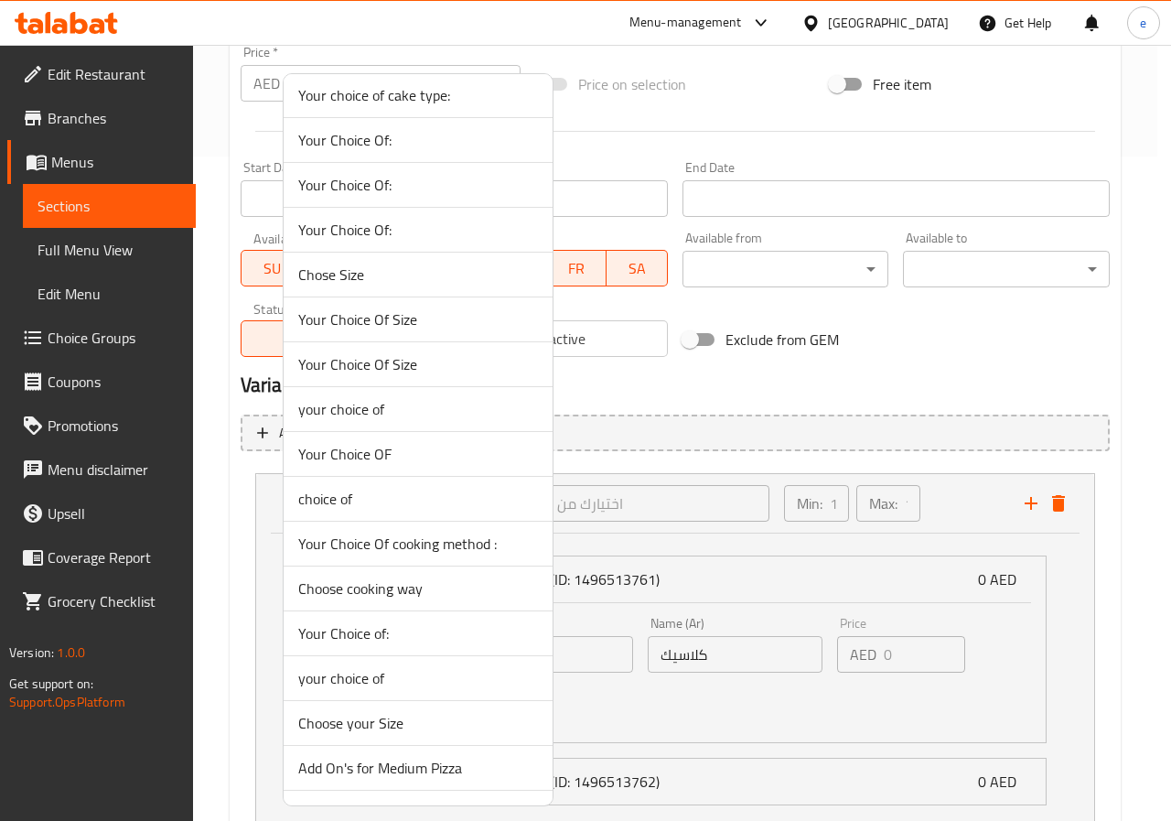
click at [403, 586] on span "Choose cooking way" at bounding box center [418, 588] width 240 height 22
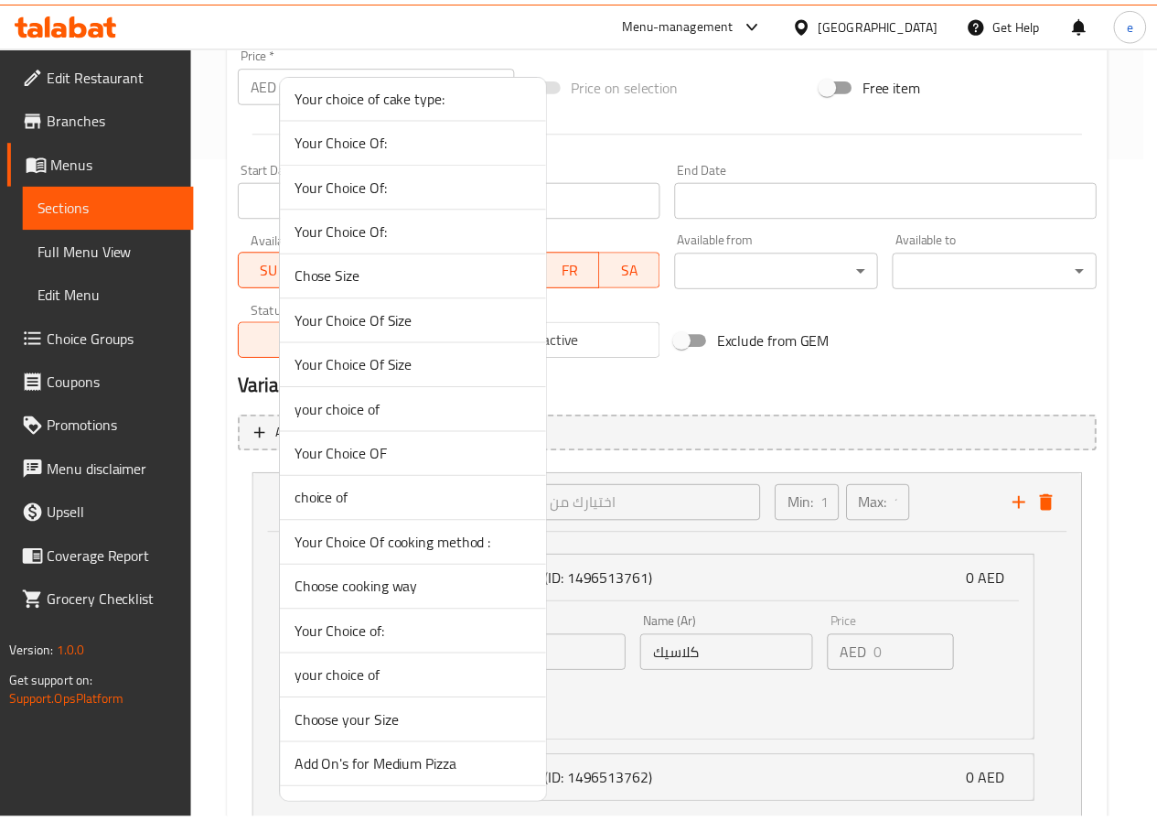
scroll to position [502, 0]
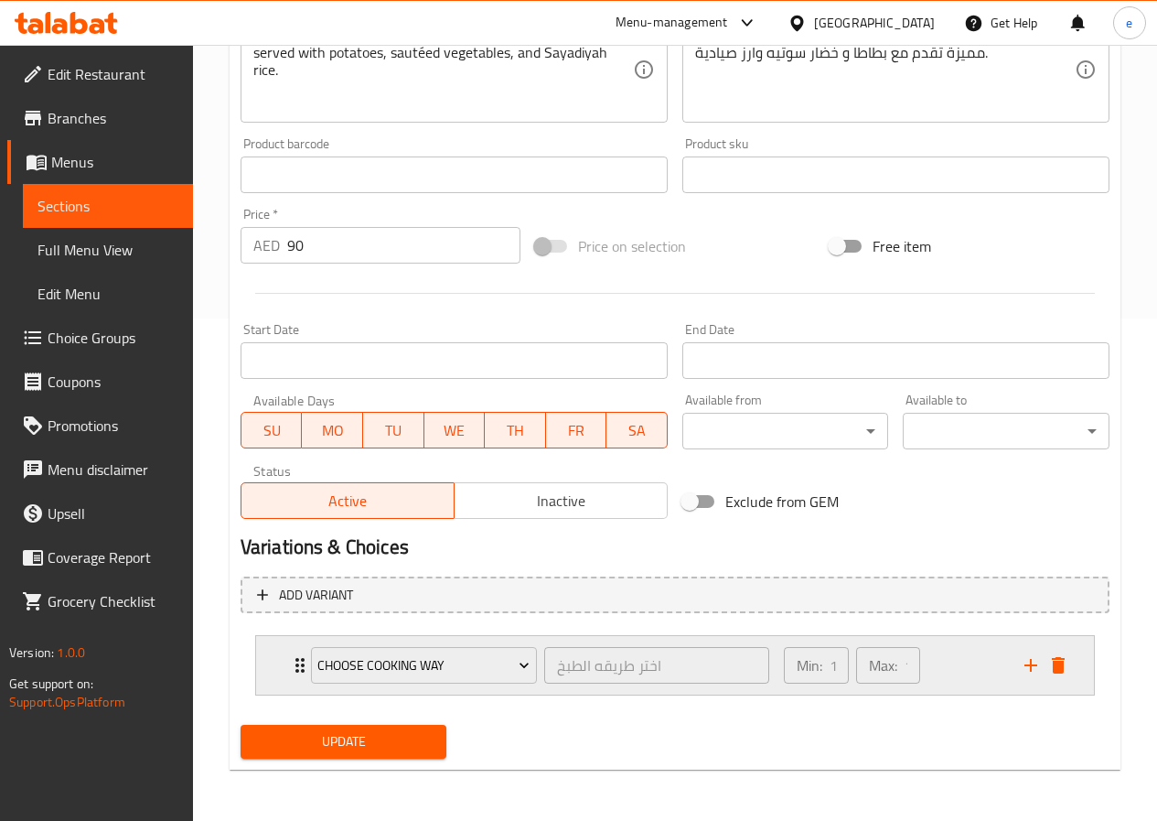
click at [303, 658] on div "Choose cooking way اختر طريقه الطبخ ​" at bounding box center [540, 665] width 480 height 59
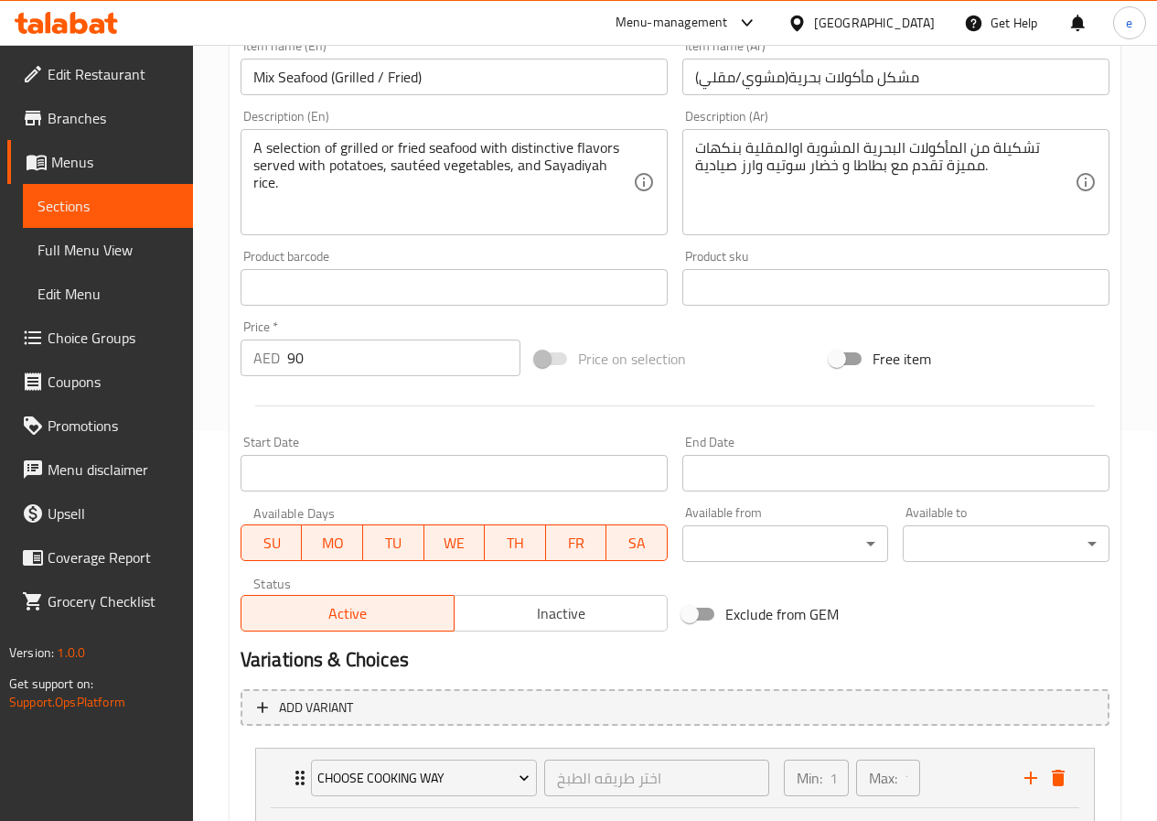
scroll to position [664, 0]
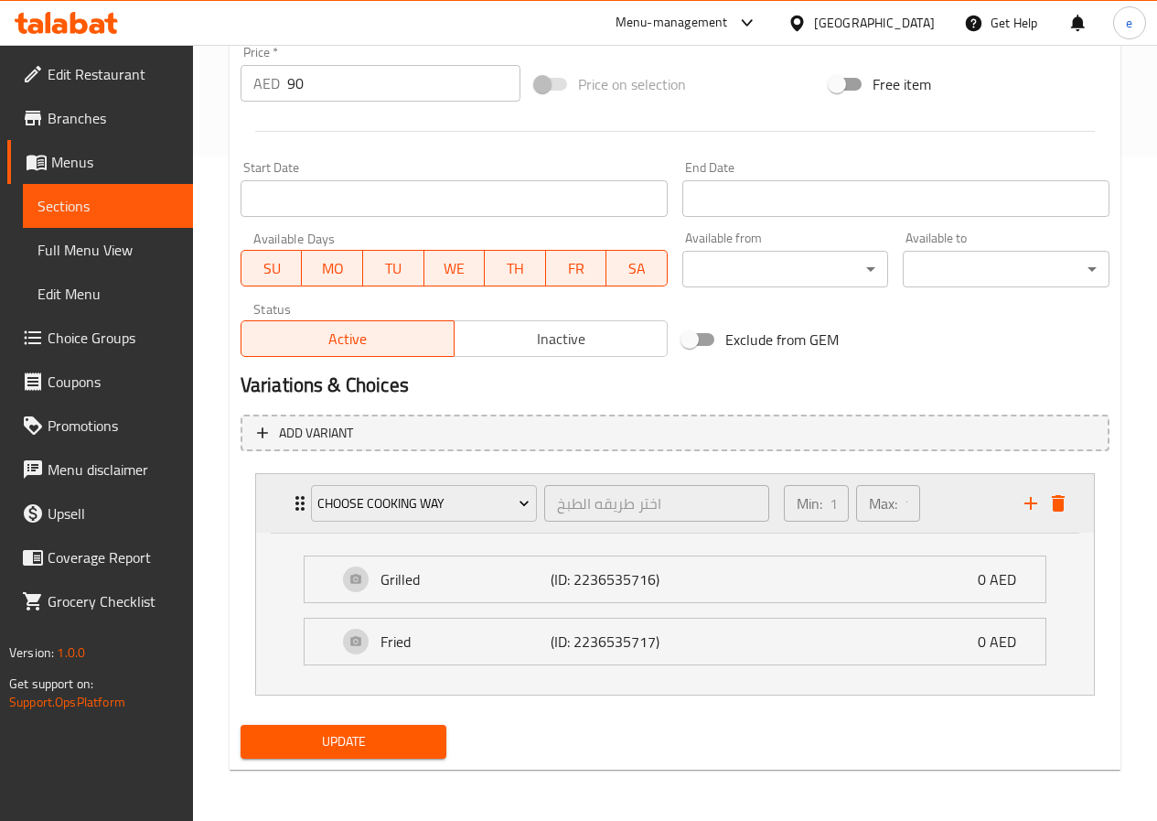
click at [821, 494] on p "Min:" at bounding box center [810, 503] width 26 height 22
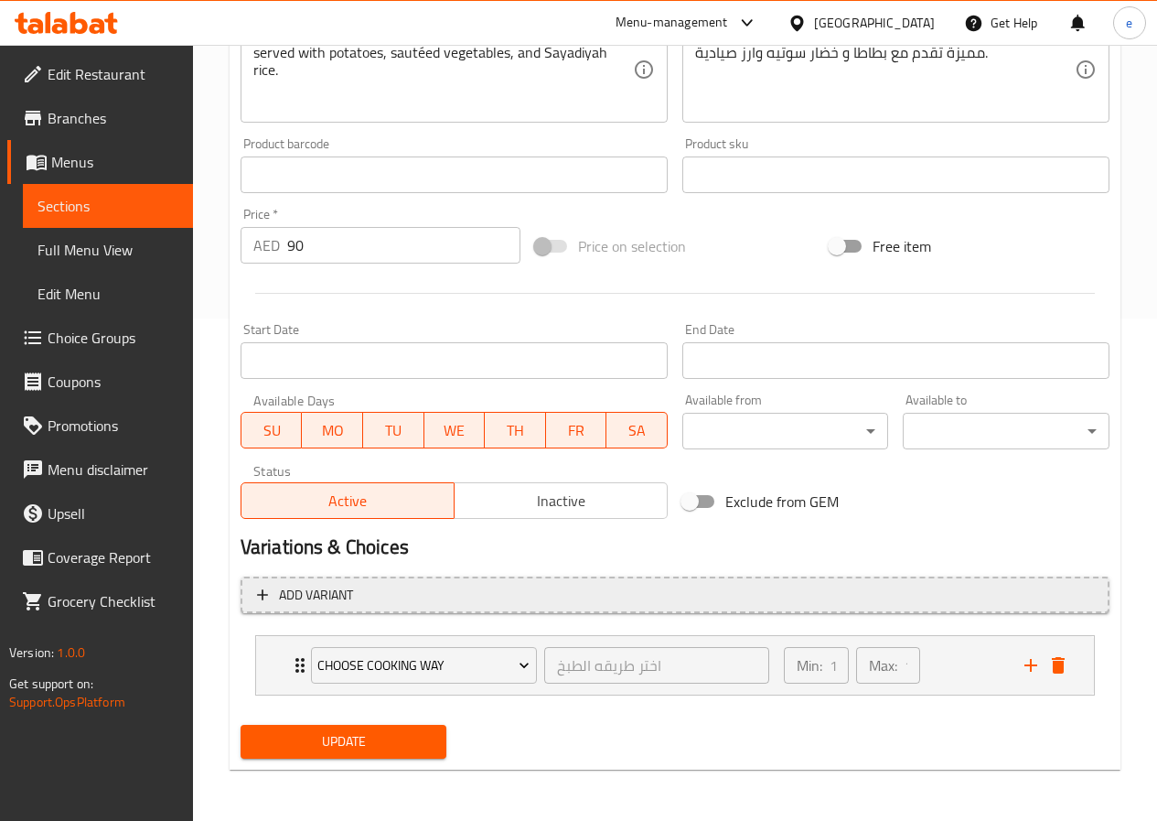
scroll to position [502, 0]
click at [302, 665] on div "Choose cooking way اختر طريقه الطبخ ​" at bounding box center [540, 665] width 480 height 59
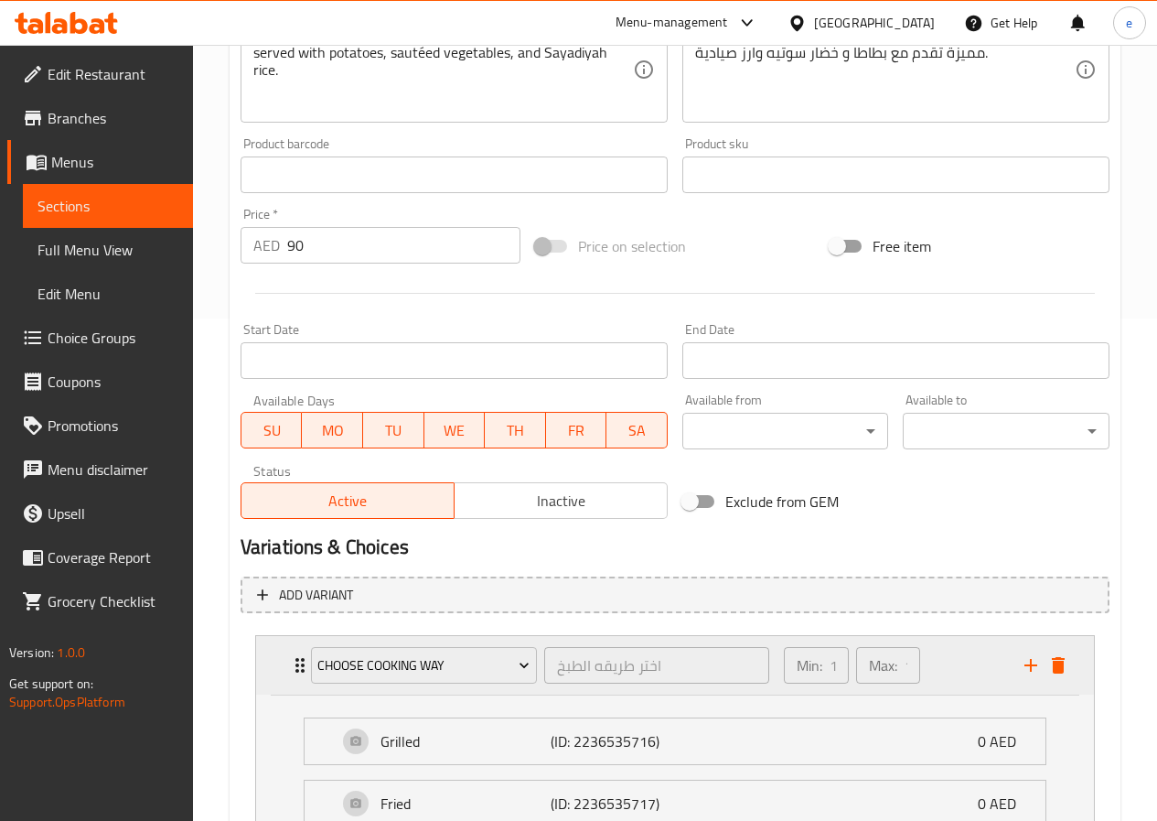
scroll to position [664, 0]
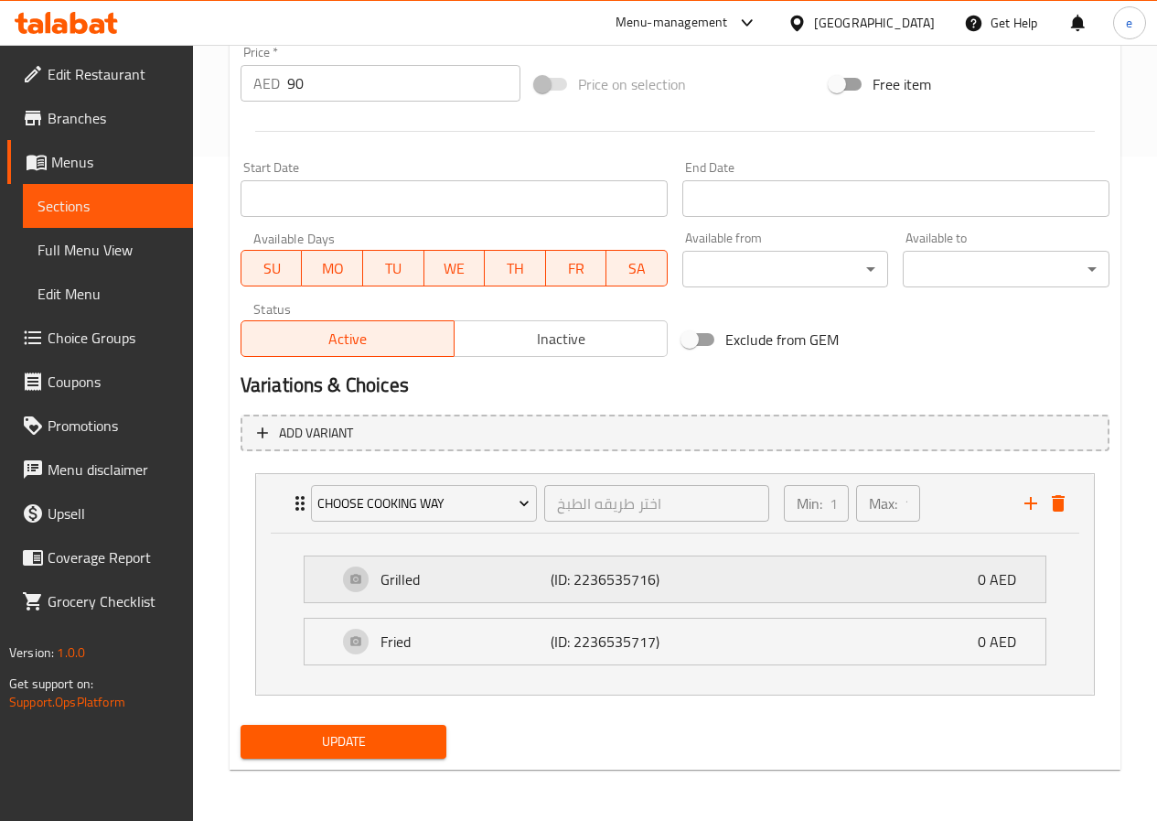
click at [929, 588] on div "Grilled (ID: 2236535716) 0 AED" at bounding box center [681, 579] width 686 height 46
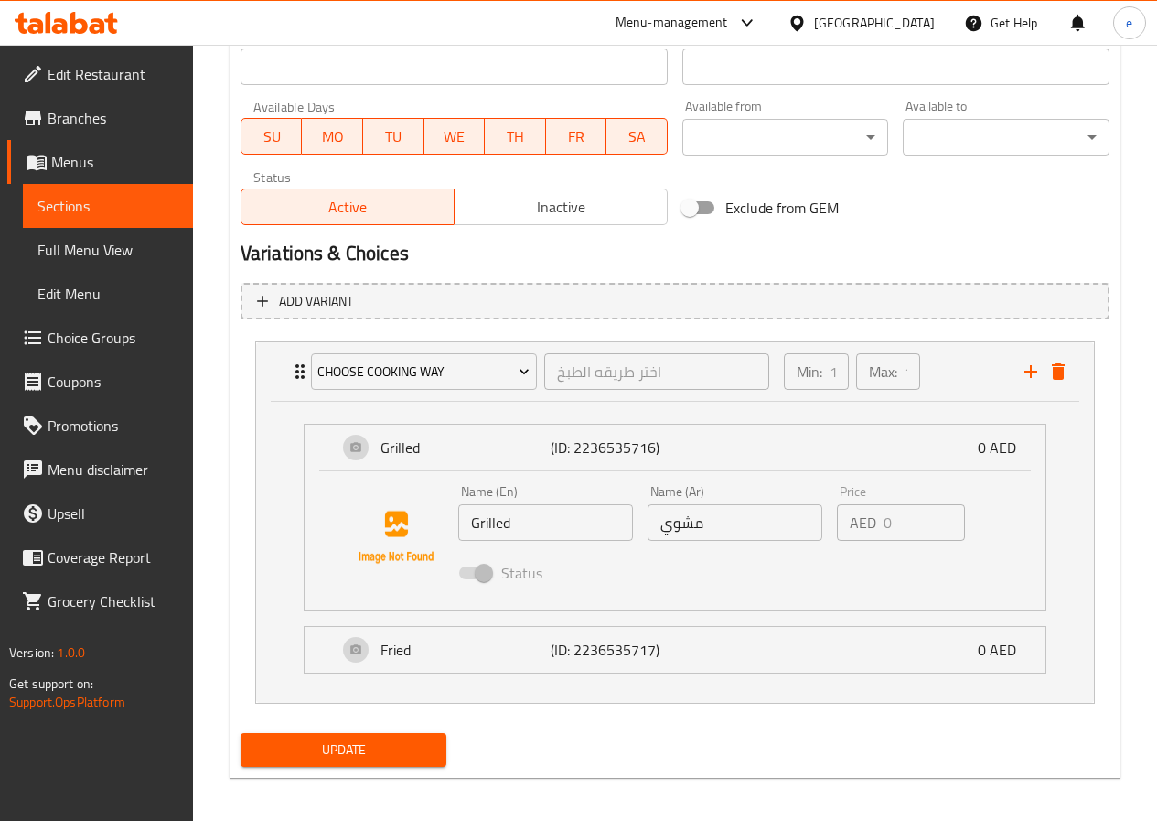
scroll to position [804, 0]
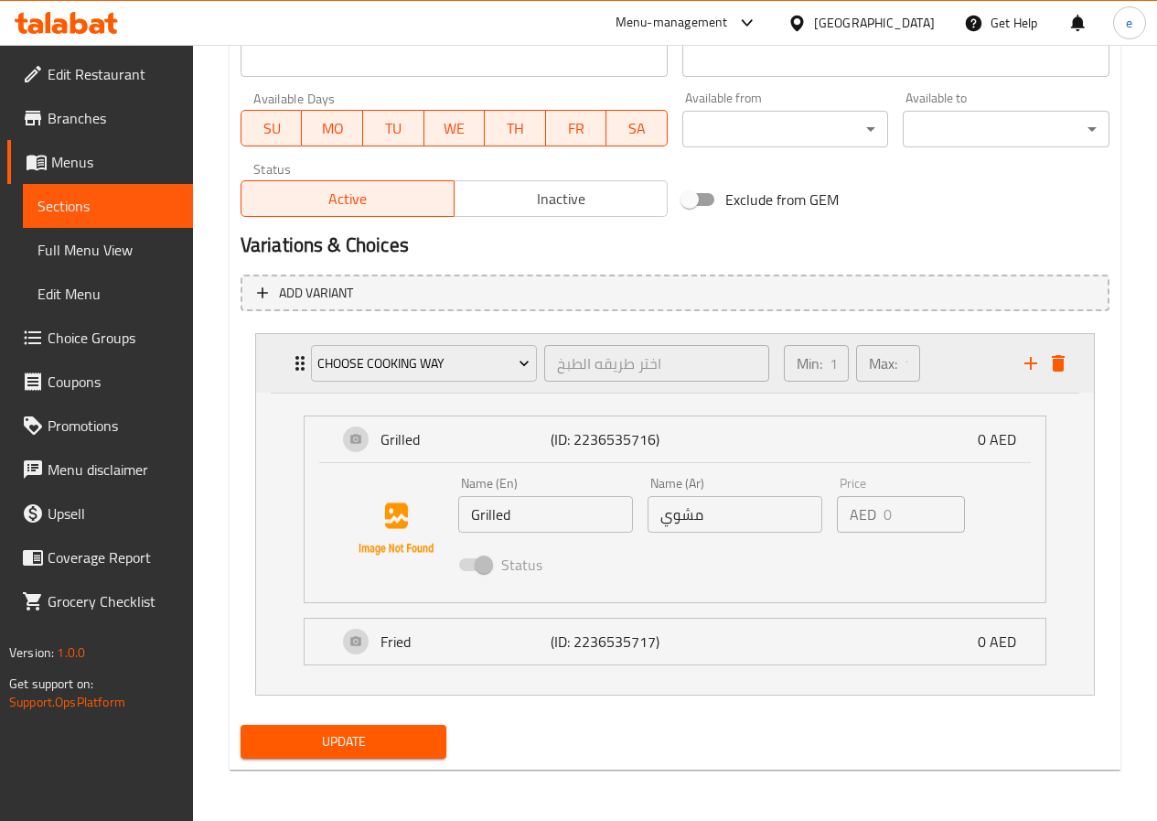
click at [822, 368] on p "Min:" at bounding box center [810, 363] width 26 height 22
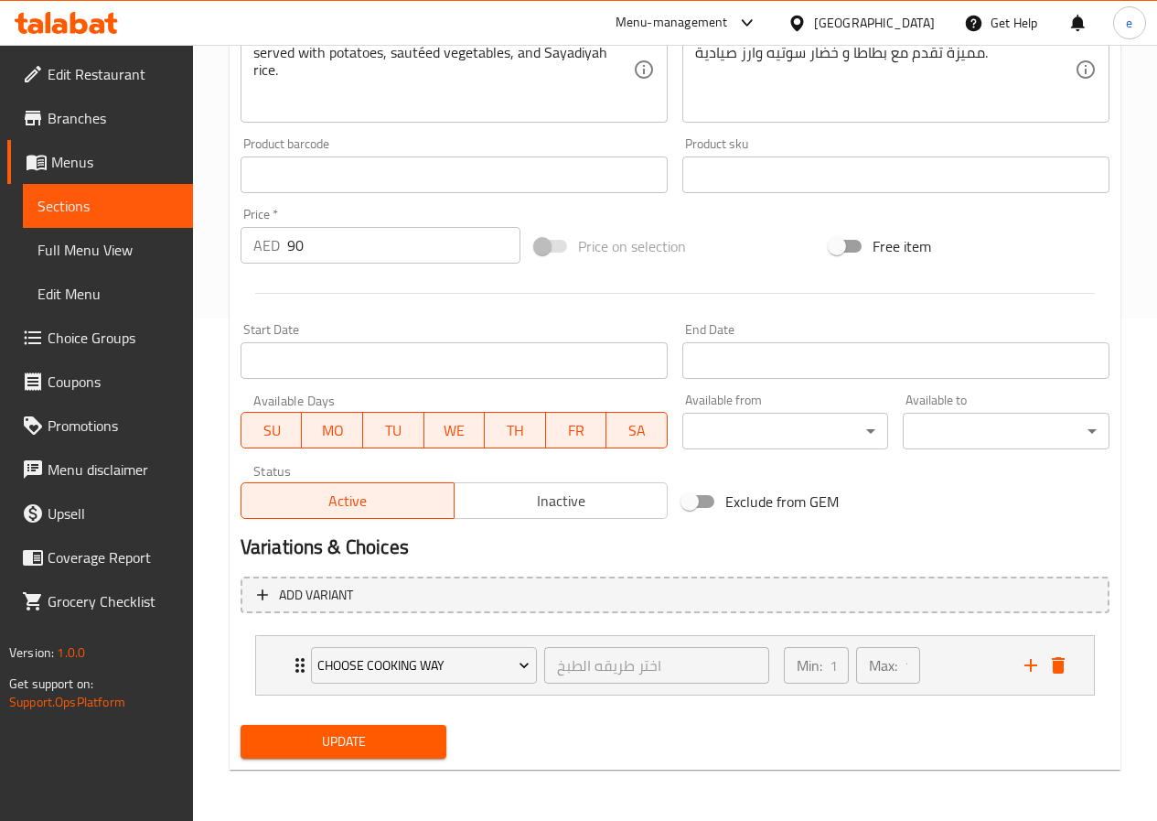
scroll to position [502, 0]
click at [356, 742] on span "Update" at bounding box center [343, 741] width 177 height 23
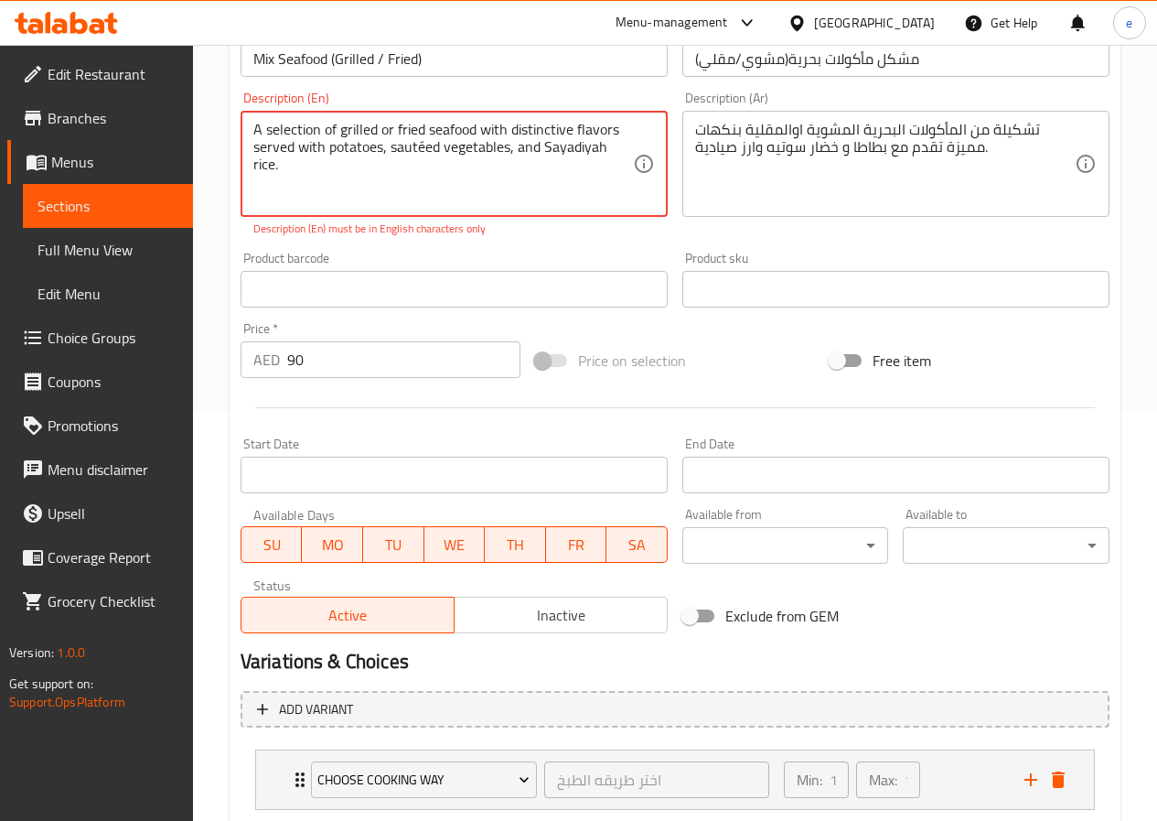
scroll to position [319, 0]
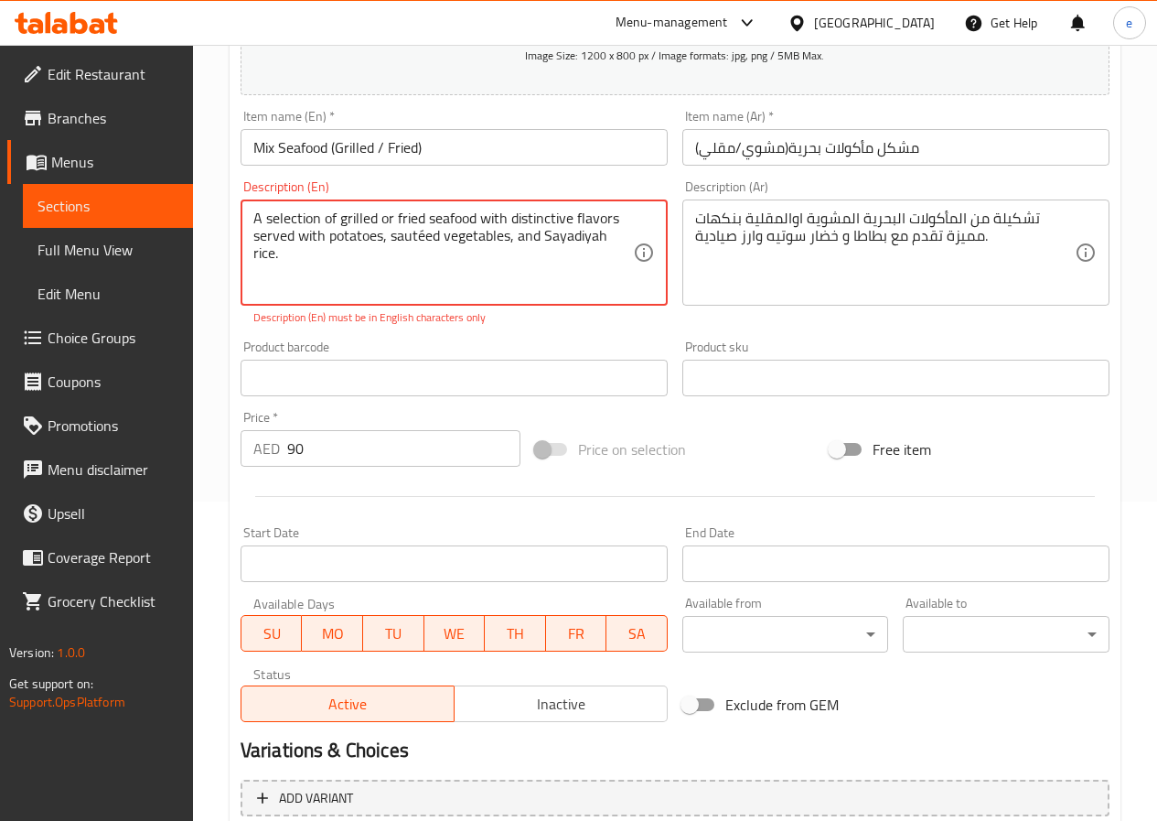
click at [426, 232] on textarea "A selection of grilled or fried seafood with distinctive flavors served with po…" at bounding box center [443, 252] width 380 height 87
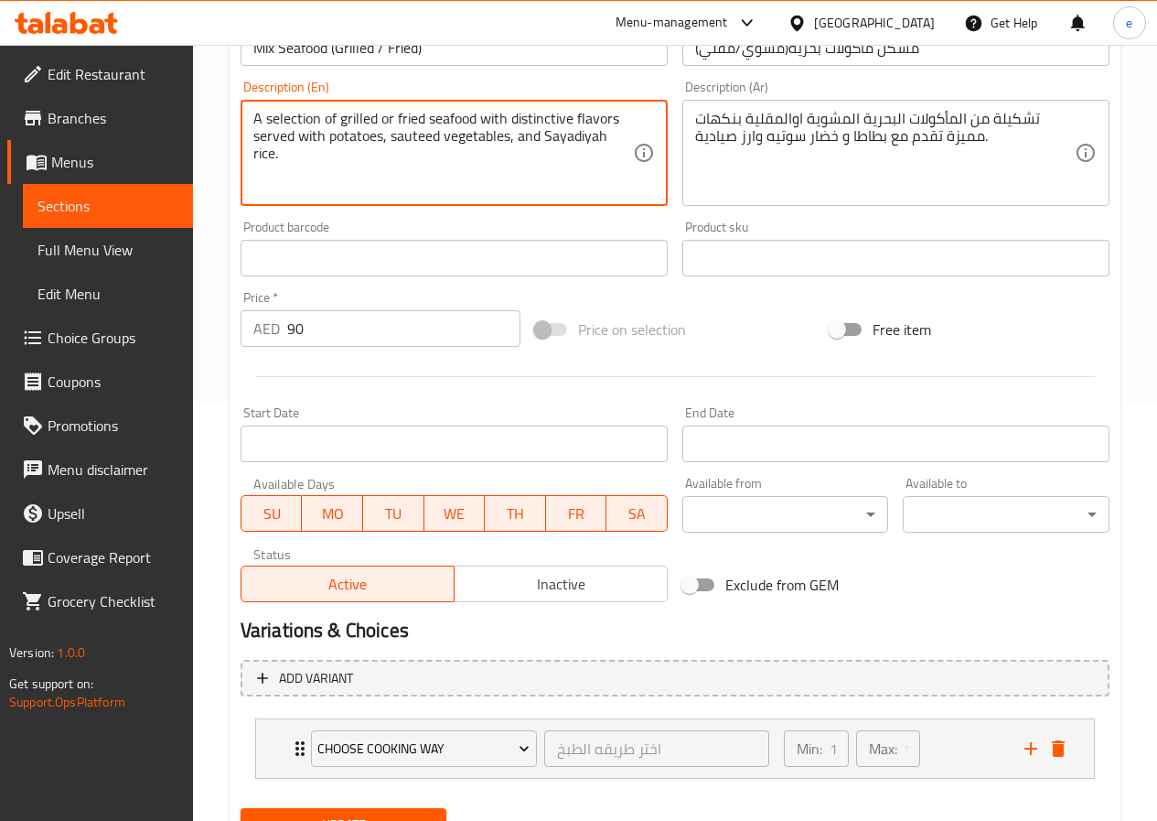
scroll to position [502, 0]
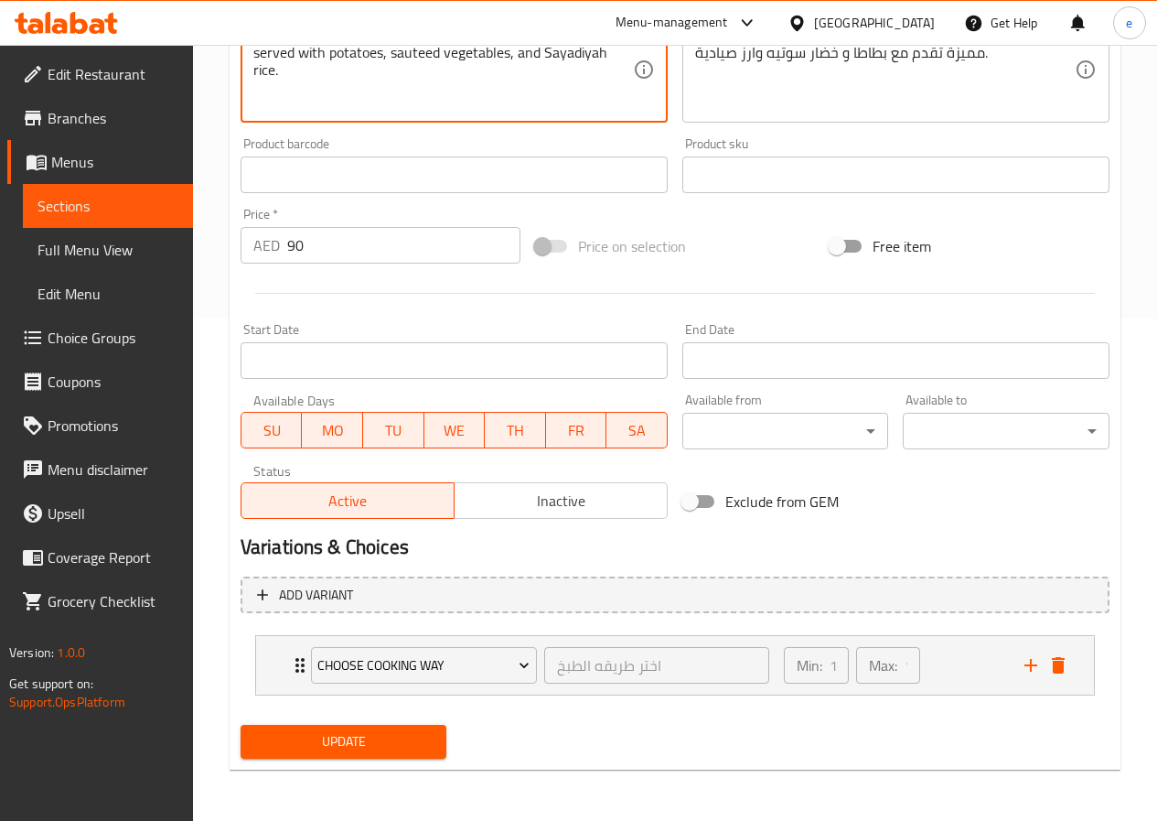
type textarea "A selection of grilled or fried seafood with distinctive flavors served with po…"
click at [424, 744] on span "Update" at bounding box center [343, 741] width 177 height 23
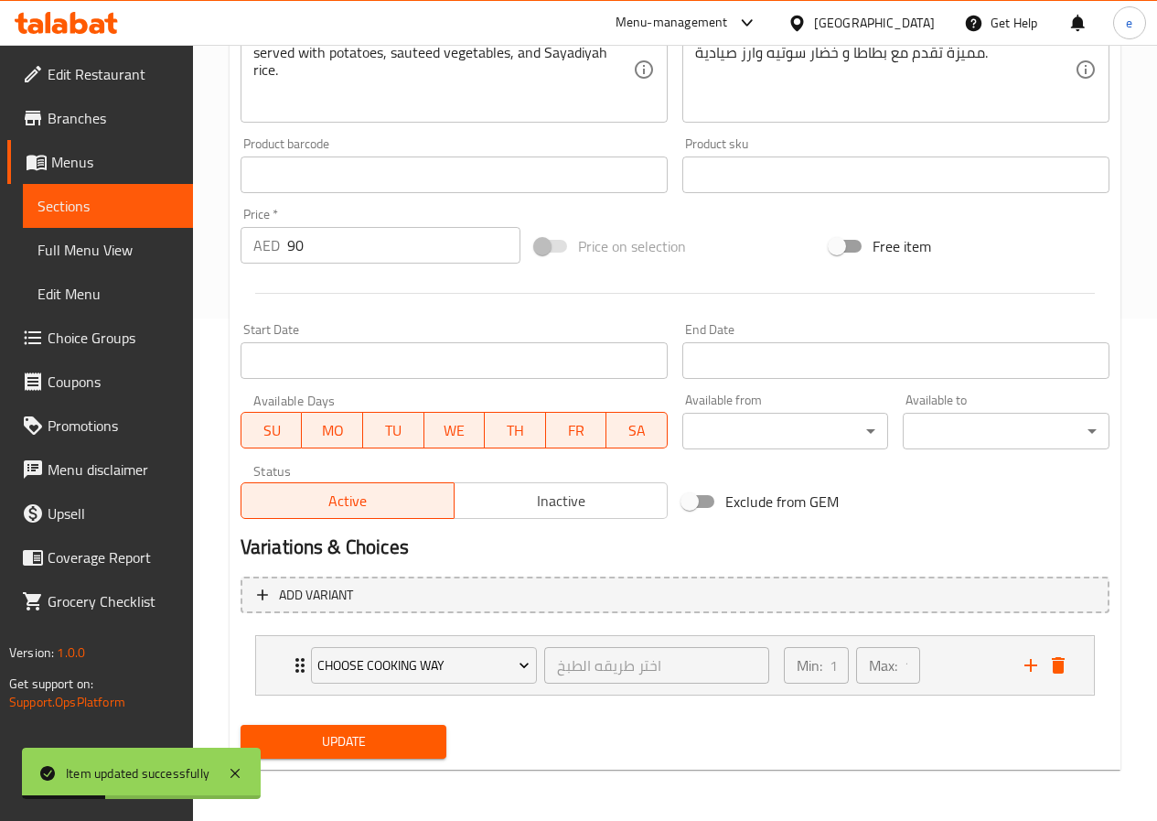
click at [55, 251] on span "Full Menu View" at bounding box center [108, 250] width 141 height 22
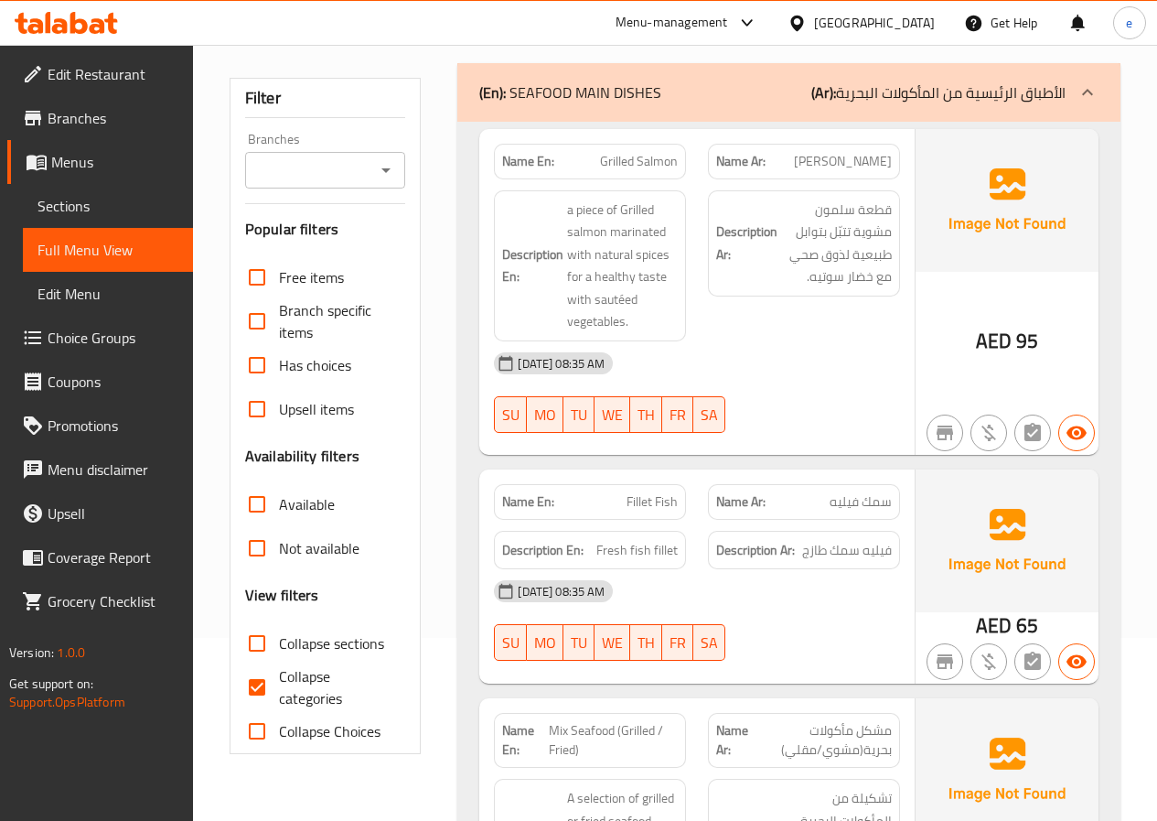
click at [303, 684] on span "Collapse categories" at bounding box center [335, 687] width 113 height 44
click at [279, 684] on input "Collapse categories" at bounding box center [257, 687] width 44 height 44
checkbox input "false"
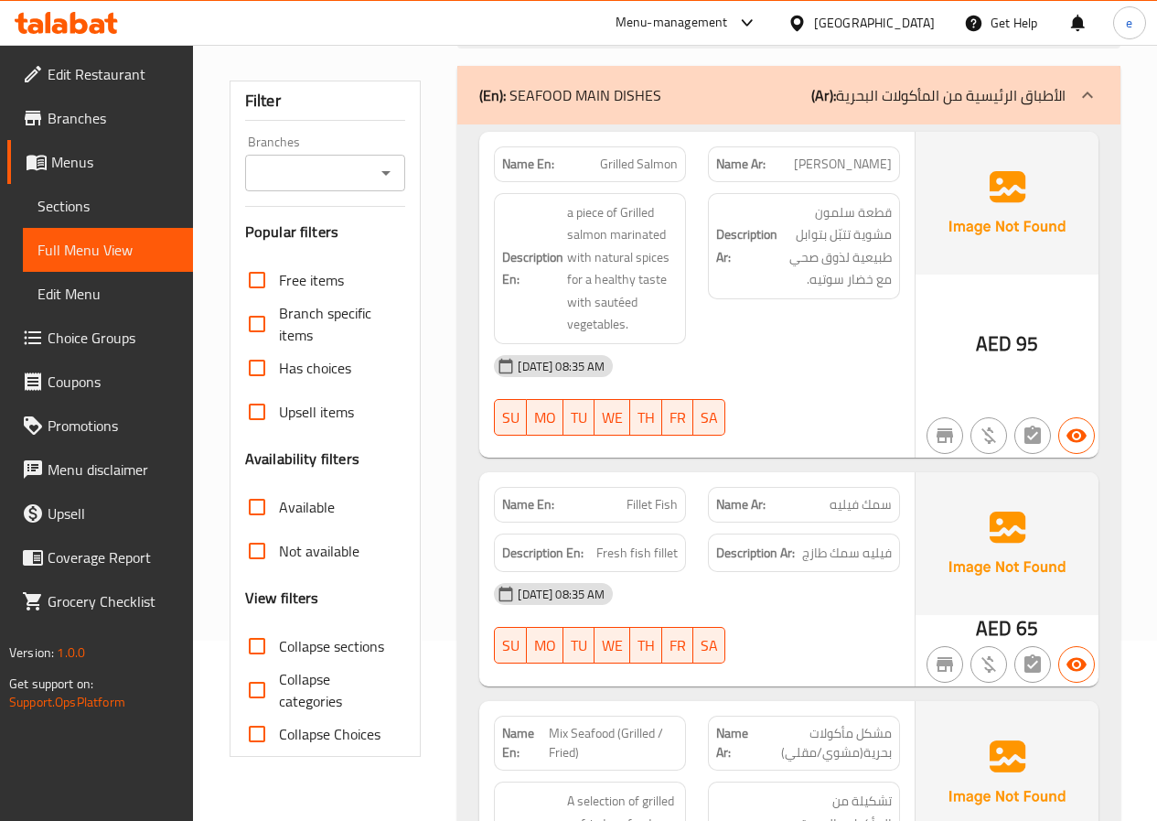
scroll to position [183, 0]
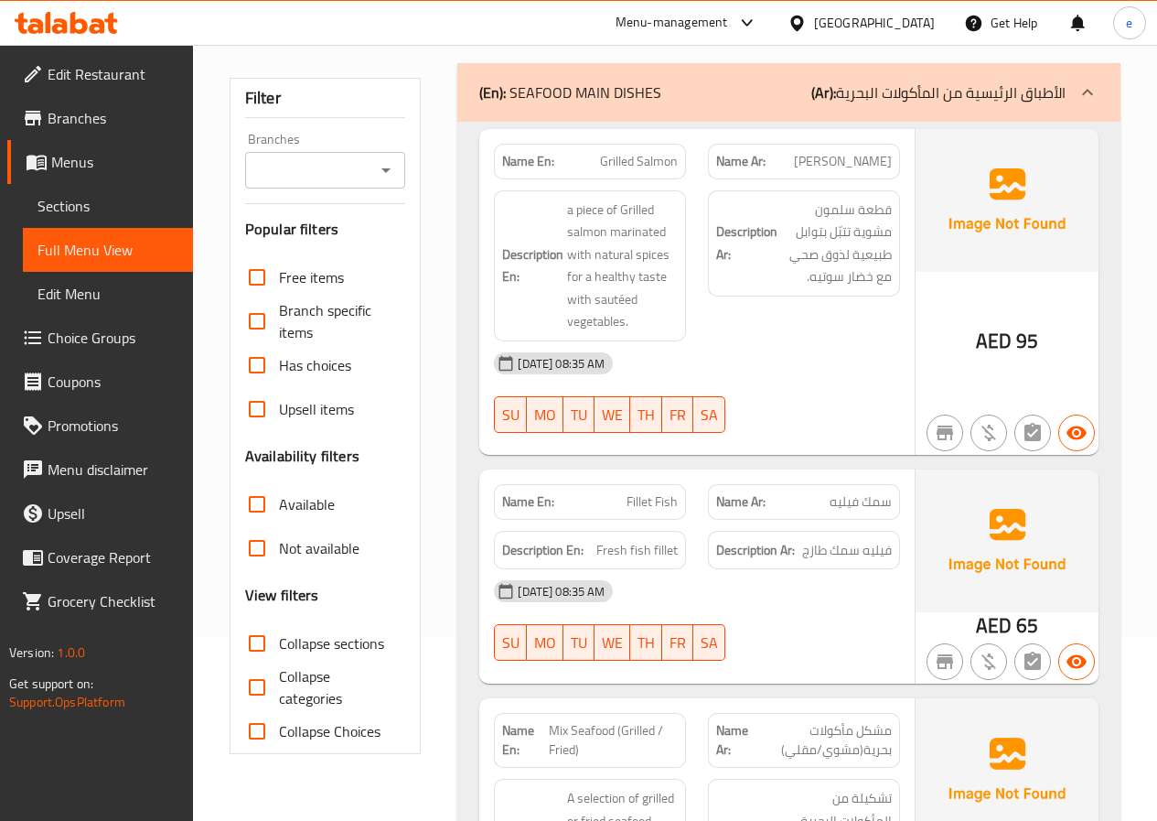
click at [330, 732] on span "Collapse Choices" at bounding box center [330, 731] width 102 height 22
click at [279, 732] on input "Collapse Choices" at bounding box center [257, 731] width 44 height 44
click at [330, 732] on span "Collapse Choices" at bounding box center [330, 731] width 102 height 22
click at [279, 732] on input "Collapse Choices" at bounding box center [257, 731] width 44 height 44
click at [324, 731] on span "Collapse Choices" at bounding box center [330, 731] width 102 height 22
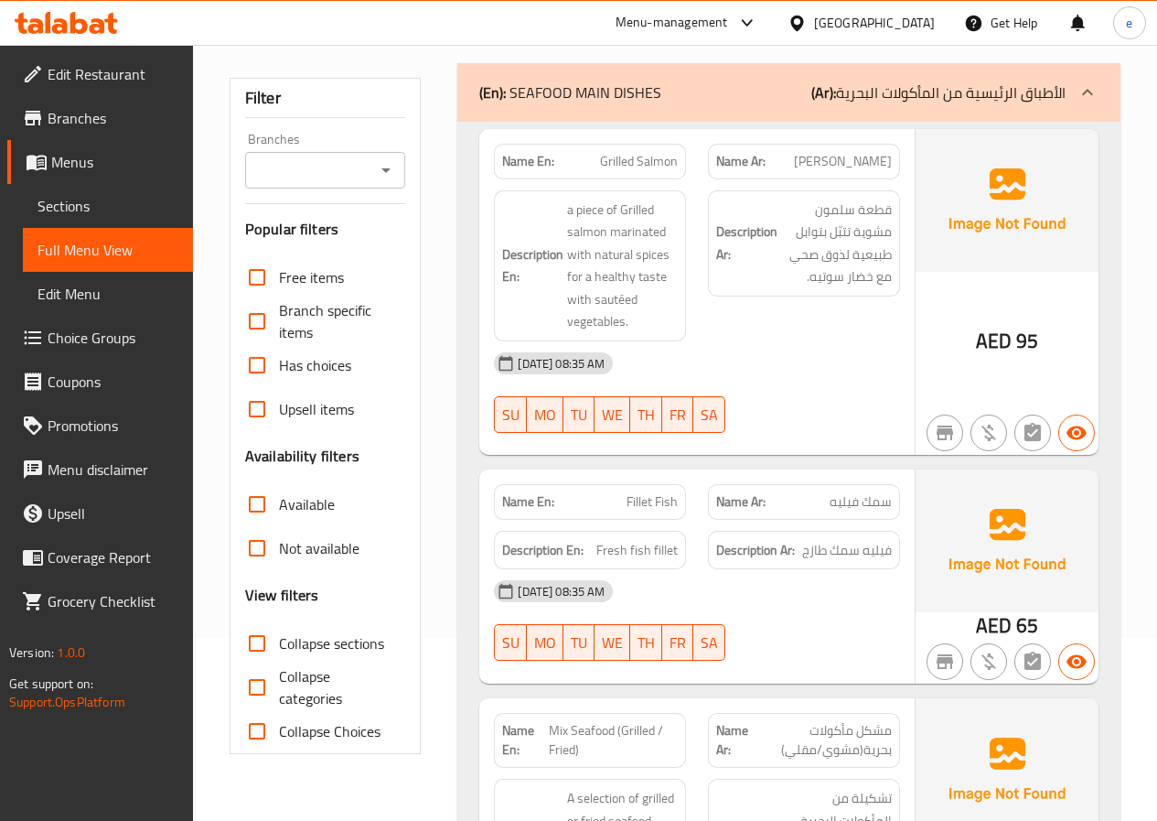
click at [279, 731] on input "Collapse Choices" at bounding box center [257, 731] width 44 height 44
click at [322, 730] on span "Collapse Choices" at bounding box center [330, 731] width 102 height 22
click at [279, 730] on input "Collapse Choices" at bounding box center [257, 731] width 44 height 44
checkbox input "false"
click at [59, 216] on span "Sections" at bounding box center [108, 206] width 141 height 22
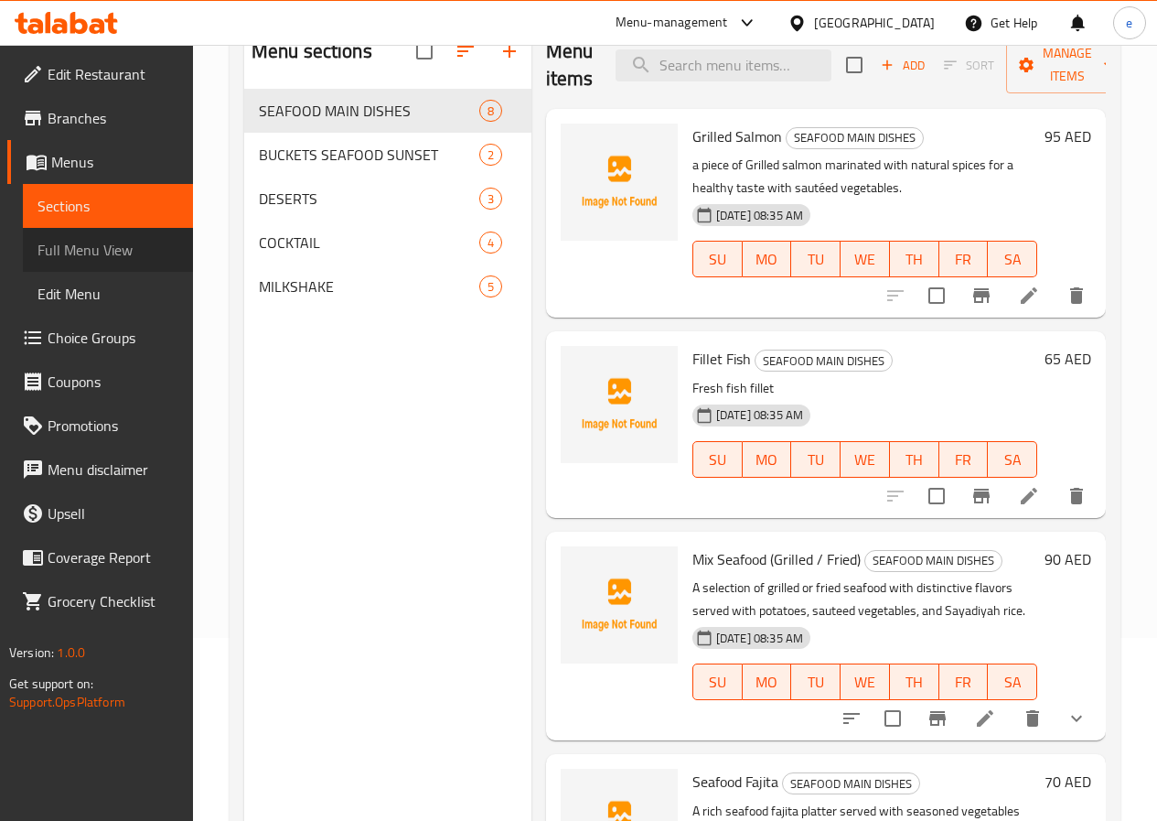
click at [66, 248] on span "Full Menu View" at bounding box center [108, 250] width 141 height 22
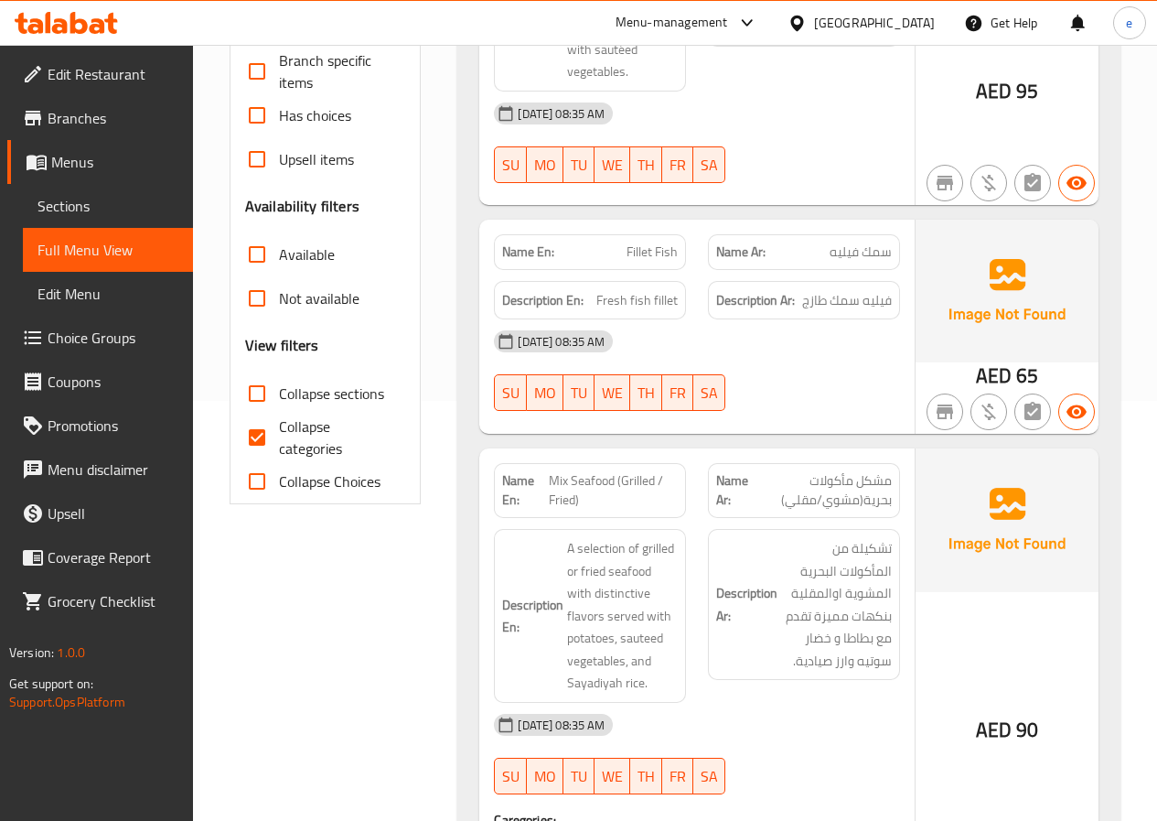
scroll to position [640, 0]
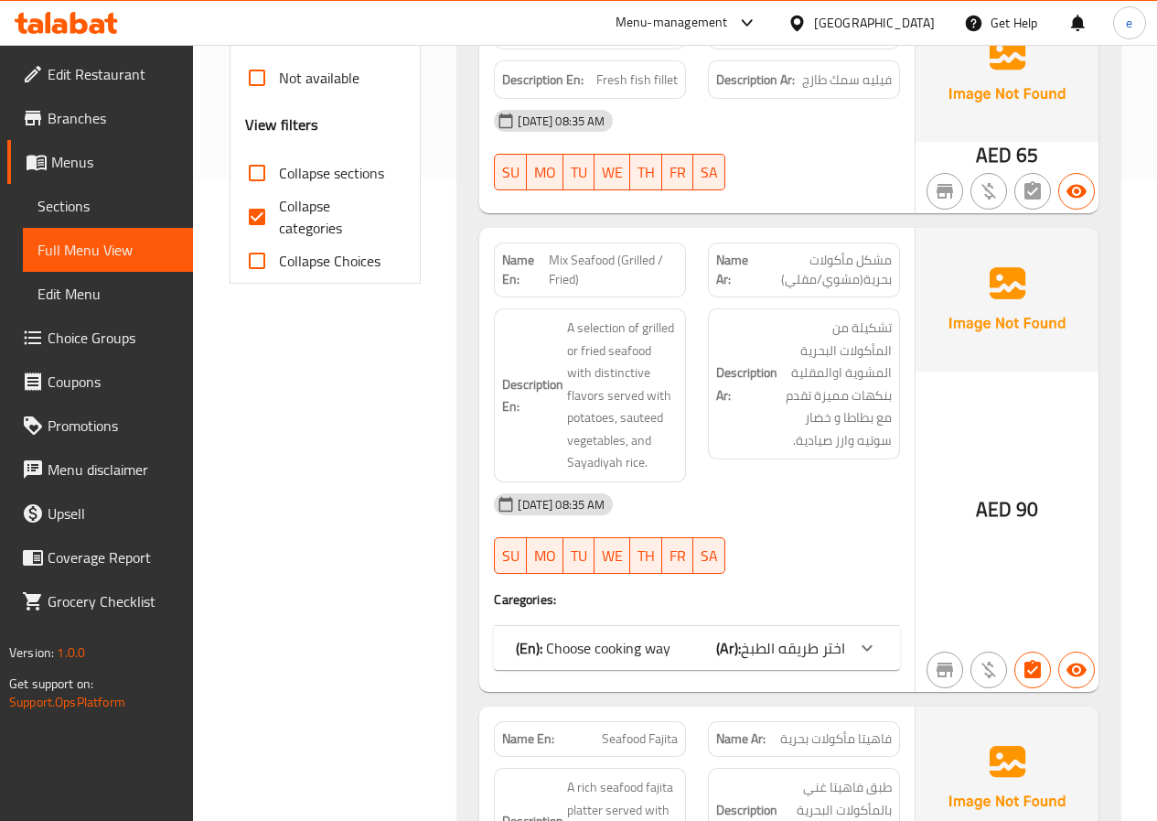
click at [324, 202] on span "Collapse categories" at bounding box center [335, 217] width 113 height 44
click at [279, 202] on input "Collapse categories" at bounding box center [257, 217] width 44 height 44
checkbox input "false"
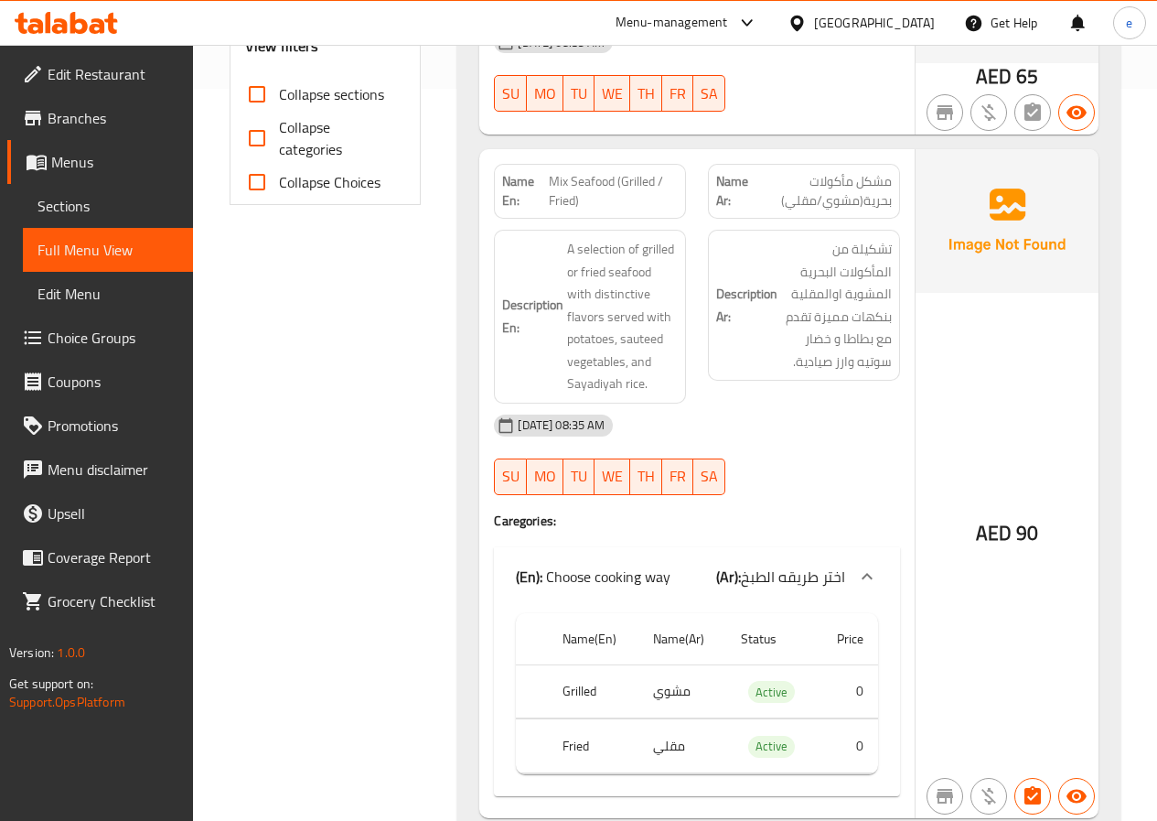
scroll to position [915, 0]
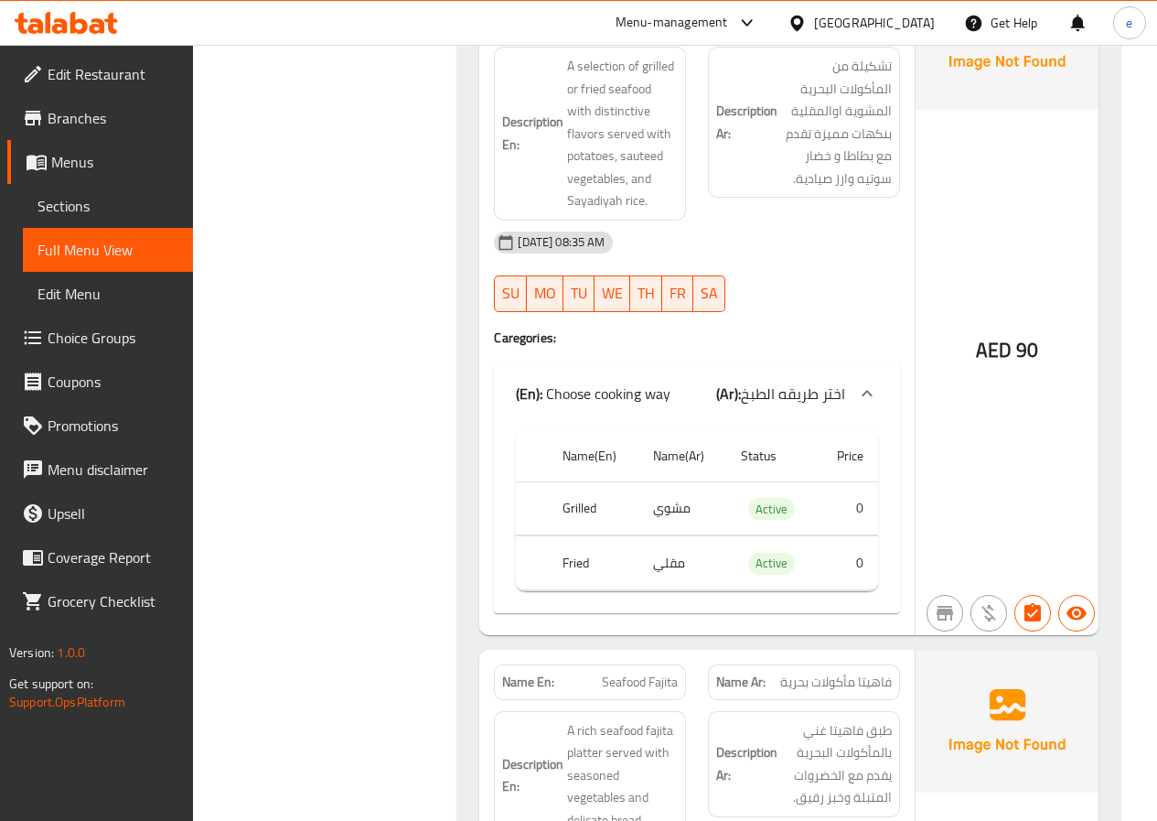
click at [76, 195] on span "Sections" at bounding box center [108, 206] width 141 height 22
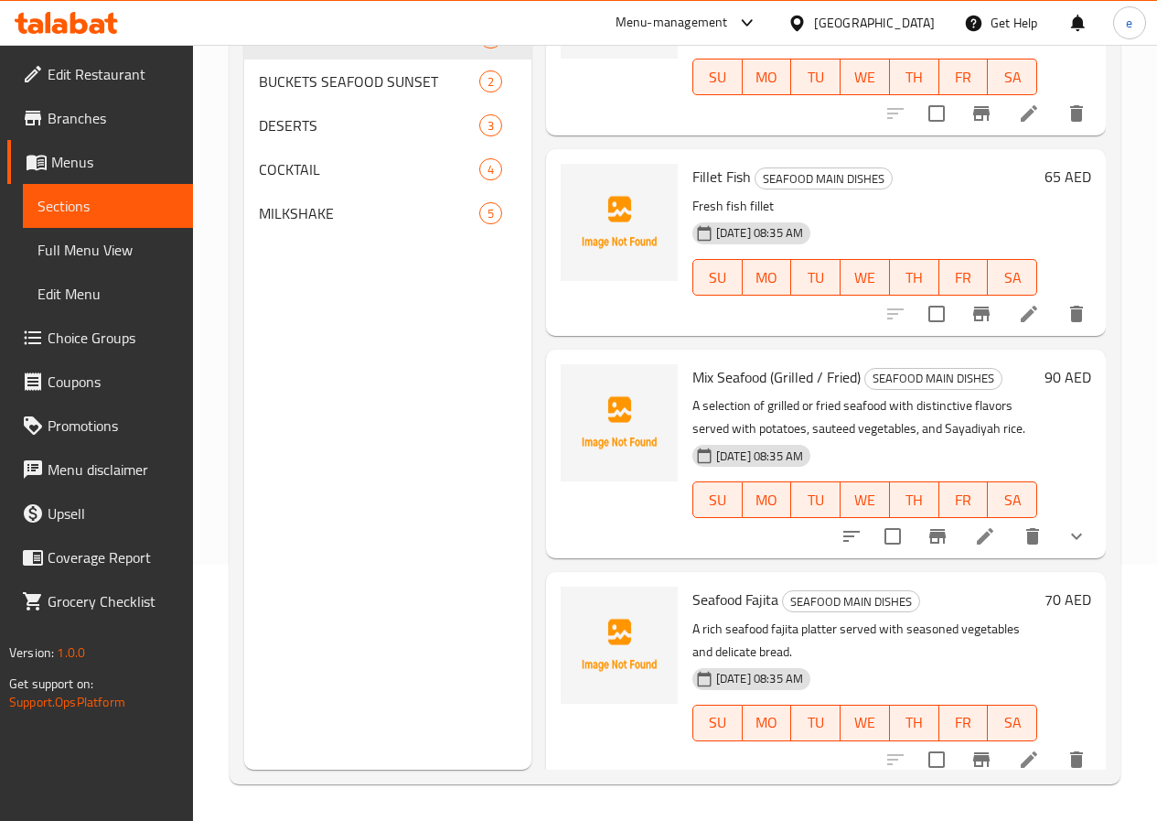
scroll to position [274, 0]
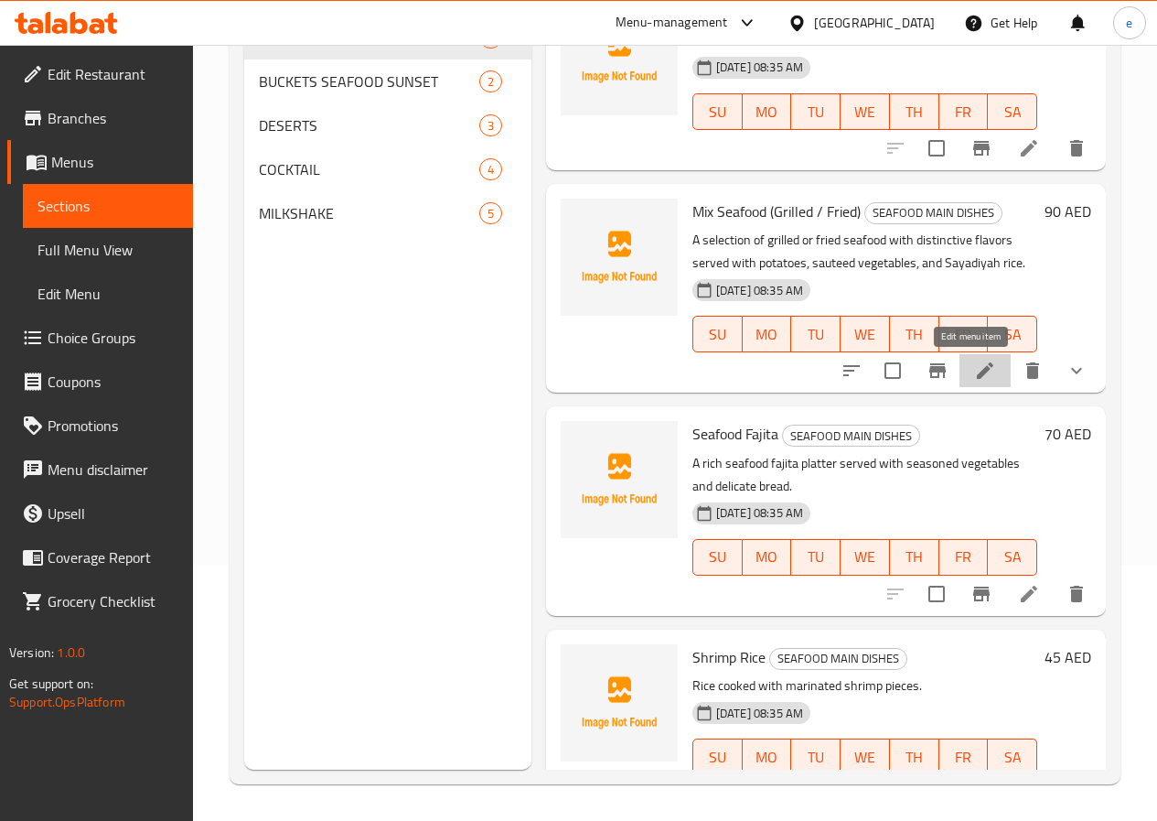
click at [974, 364] on icon at bounding box center [985, 371] width 22 height 22
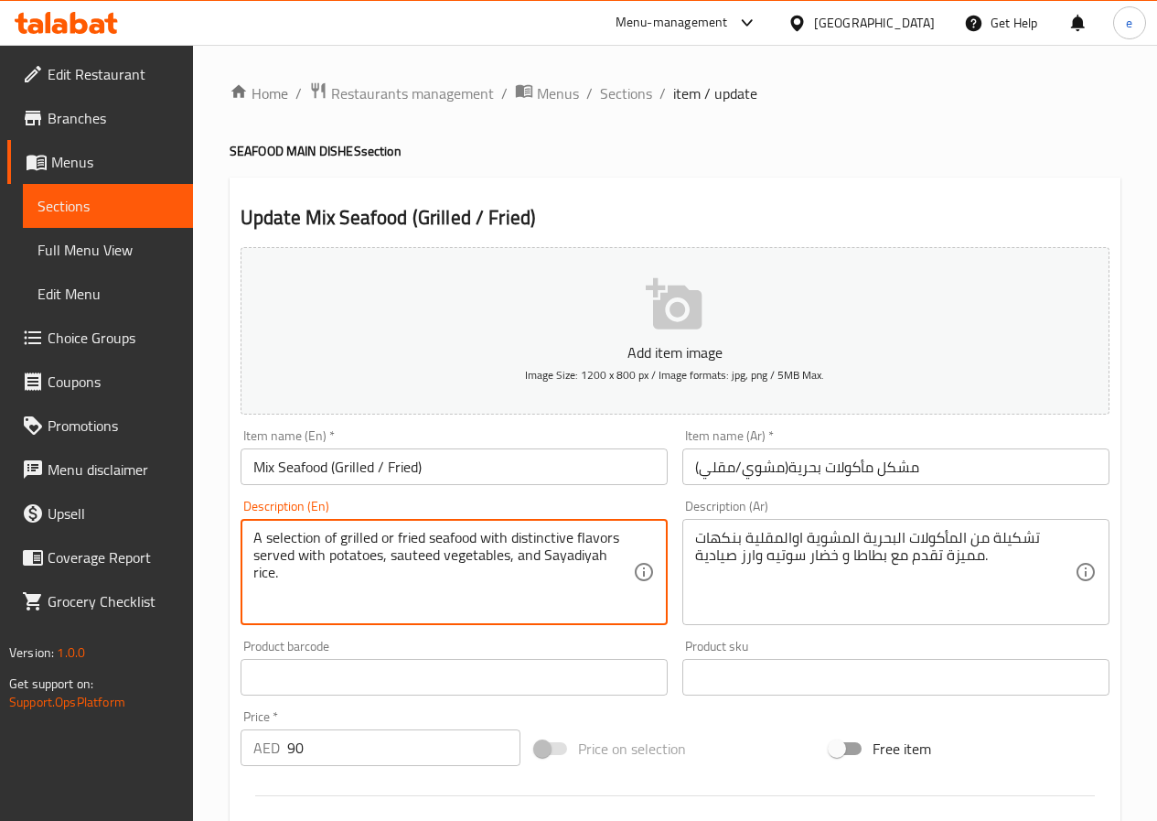
drag, startPoint x: 360, startPoint y: 542, endPoint x: 318, endPoint y: 542, distance: 42.1
click at [312, 532] on textarea "A selection of grilled or fried seafood with distinctive flavors served with po…" at bounding box center [443, 572] width 380 height 87
click at [317, 538] on textarea "A selection of grilled or fried seafood with distinctive flavors served with po…" at bounding box center [443, 572] width 380 height 87
drag, startPoint x: 317, startPoint y: 538, endPoint x: 267, endPoint y: 535, distance: 50.4
click at [267, 535] on textarea "A selection of grilled or fried seafood with distinctive flavors served with po…" at bounding box center [443, 572] width 380 height 87
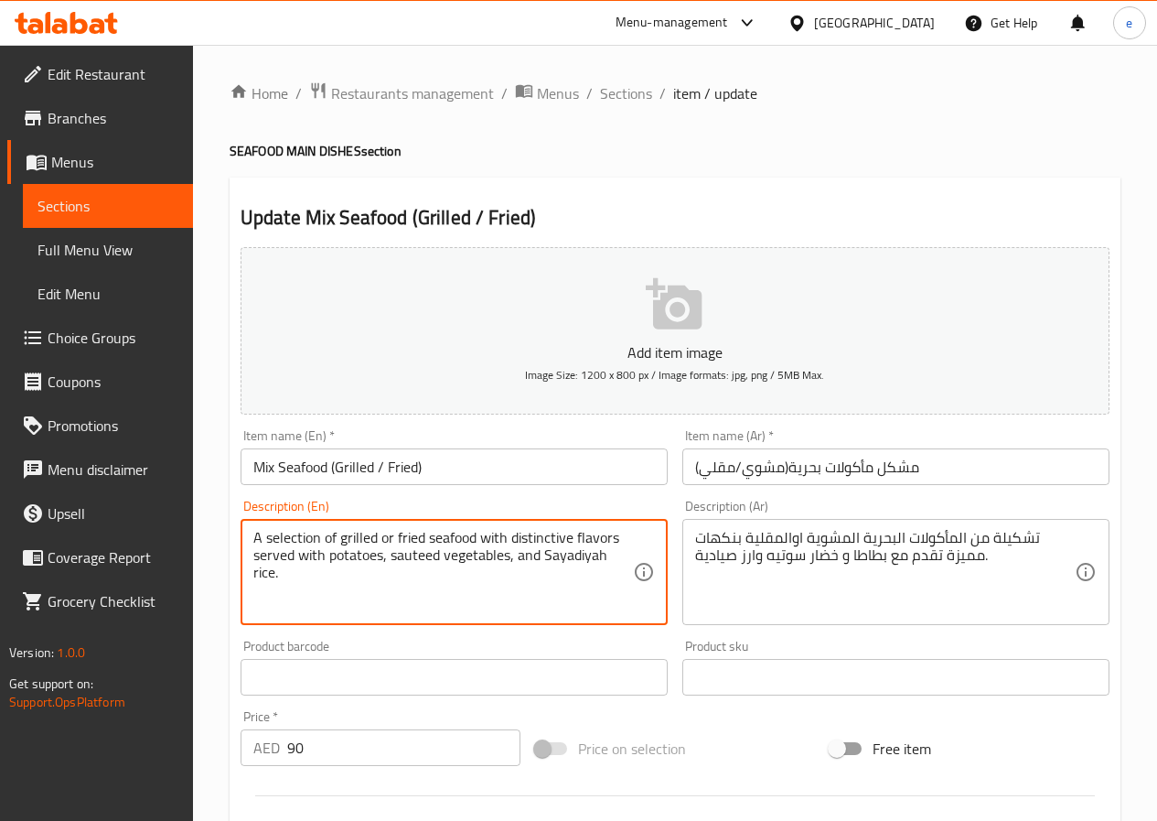
paste textarea "Assortment"
click at [392, 601] on textarea "A Assortment of grilled or fried seafood with distinctive flavors served with p…" at bounding box center [443, 572] width 380 height 87
click at [258, 534] on textarea "A Assortment of grilled or fried seafood with distinctive flavors served with p…" at bounding box center [443, 572] width 380 height 87
click at [370, 574] on textarea "An Assortment of grilled or fried seafood with distinctive flavors served with …" at bounding box center [443, 572] width 380 height 87
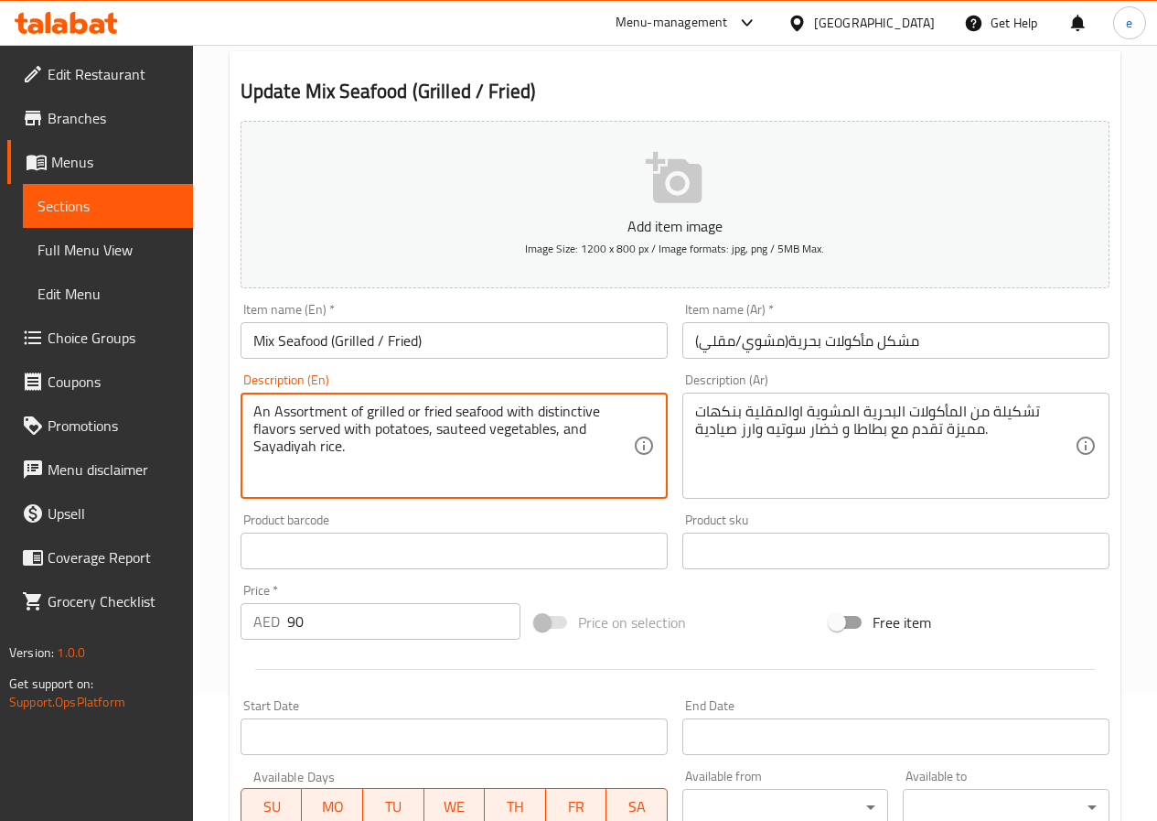
scroll to position [502, 0]
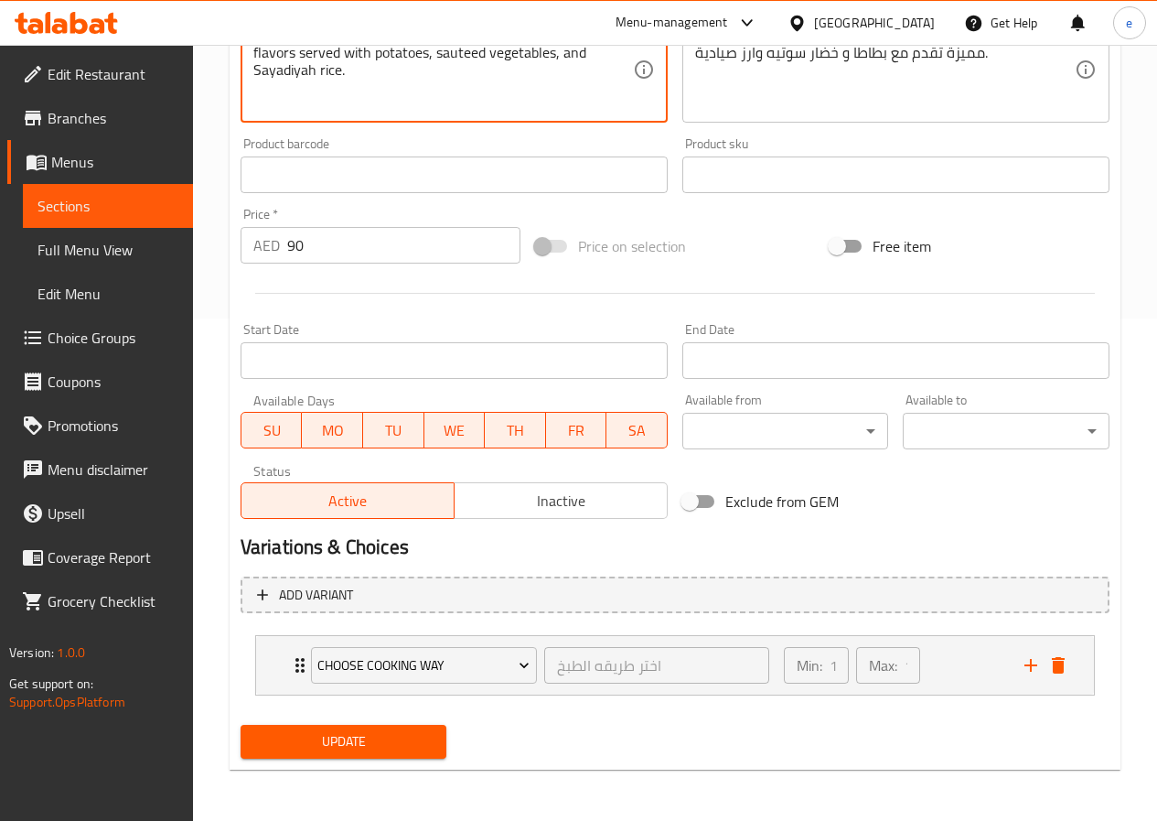
type textarea "An Assortment of grilled or fried seafood with distinctive flavors served with …"
click at [368, 745] on span "Update" at bounding box center [343, 741] width 177 height 23
click at [297, 739] on span "Update" at bounding box center [343, 741] width 177 height 23
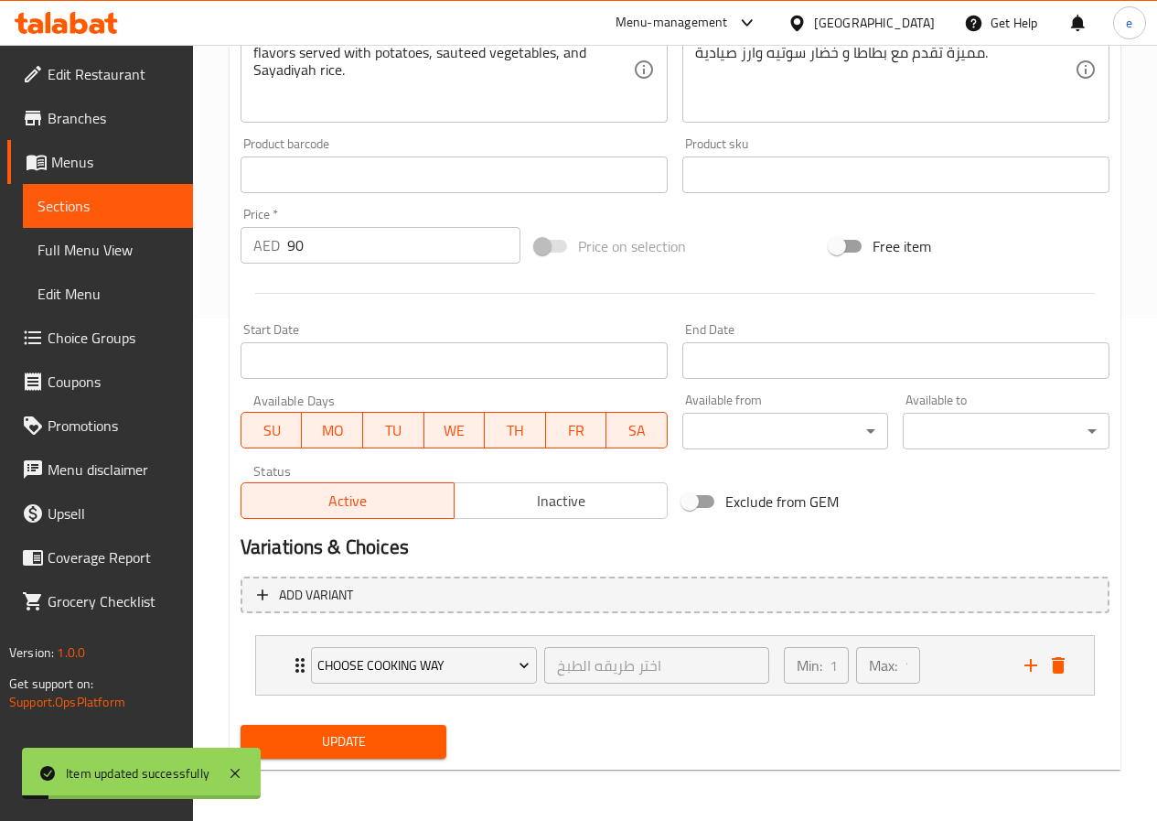
click at [117, 239] on span "Full Menu View" at bounding box center [108, 250] width 141 height 22
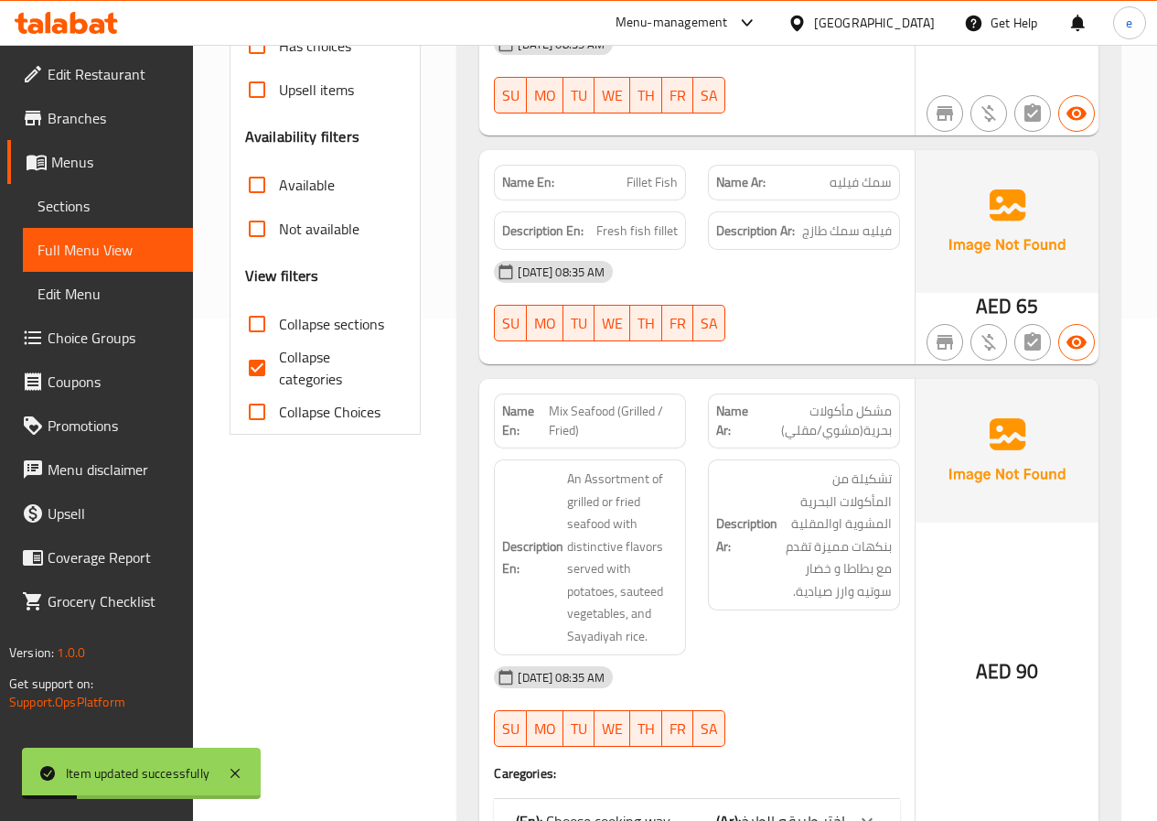
click at [301, 348] on span "Collapse categories" at bounding box center [335, 368] width 113 height 44
click at [279, 348] on input "Collapse categories" at bounding box center [257, 368] width 44 height 44
checkbox input "false"
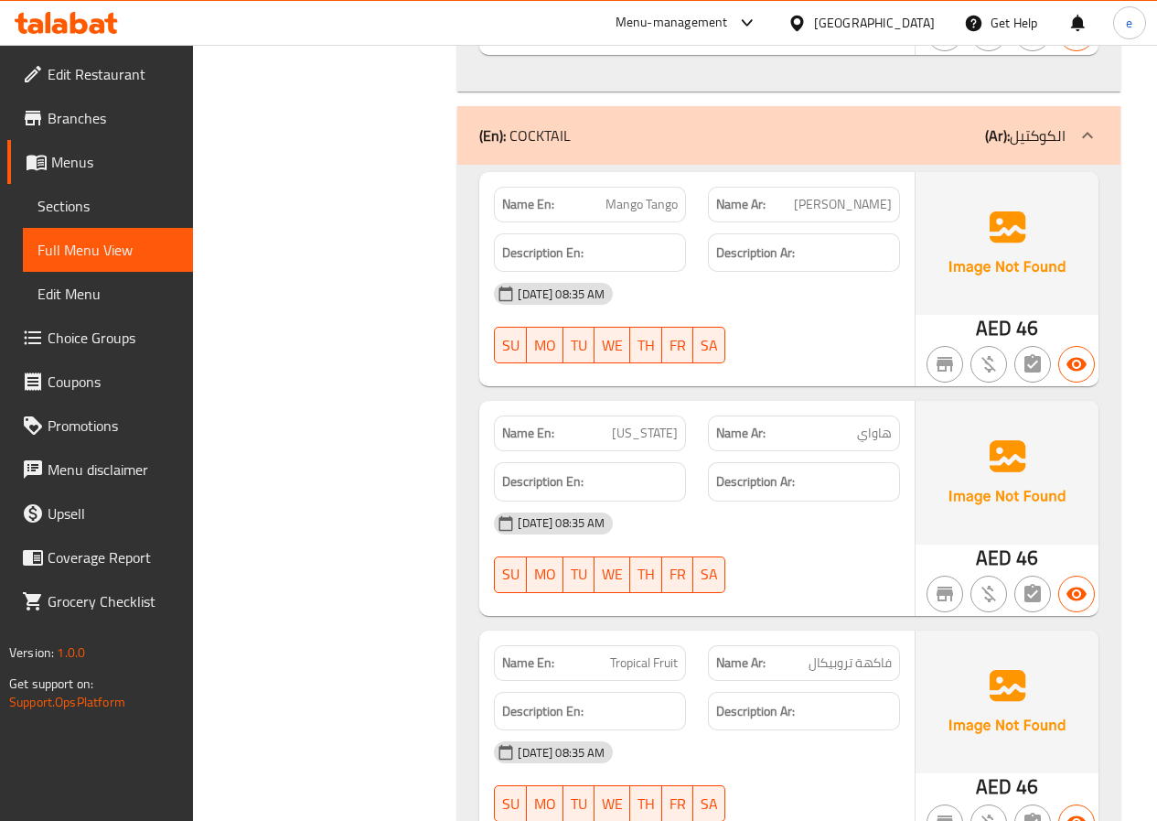
scroll to position [4544, 0]
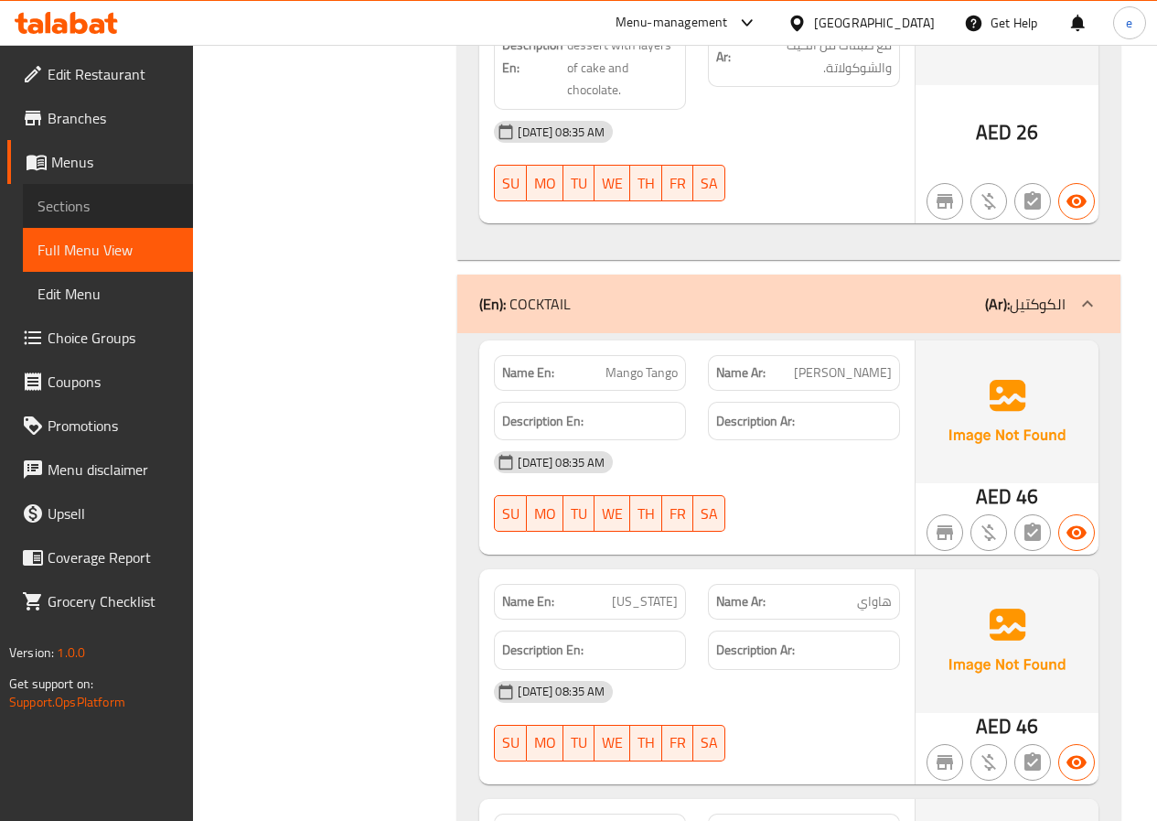
click at [88, 206] on span "Sections" at bounding box center [108, 206] width 141 height 22
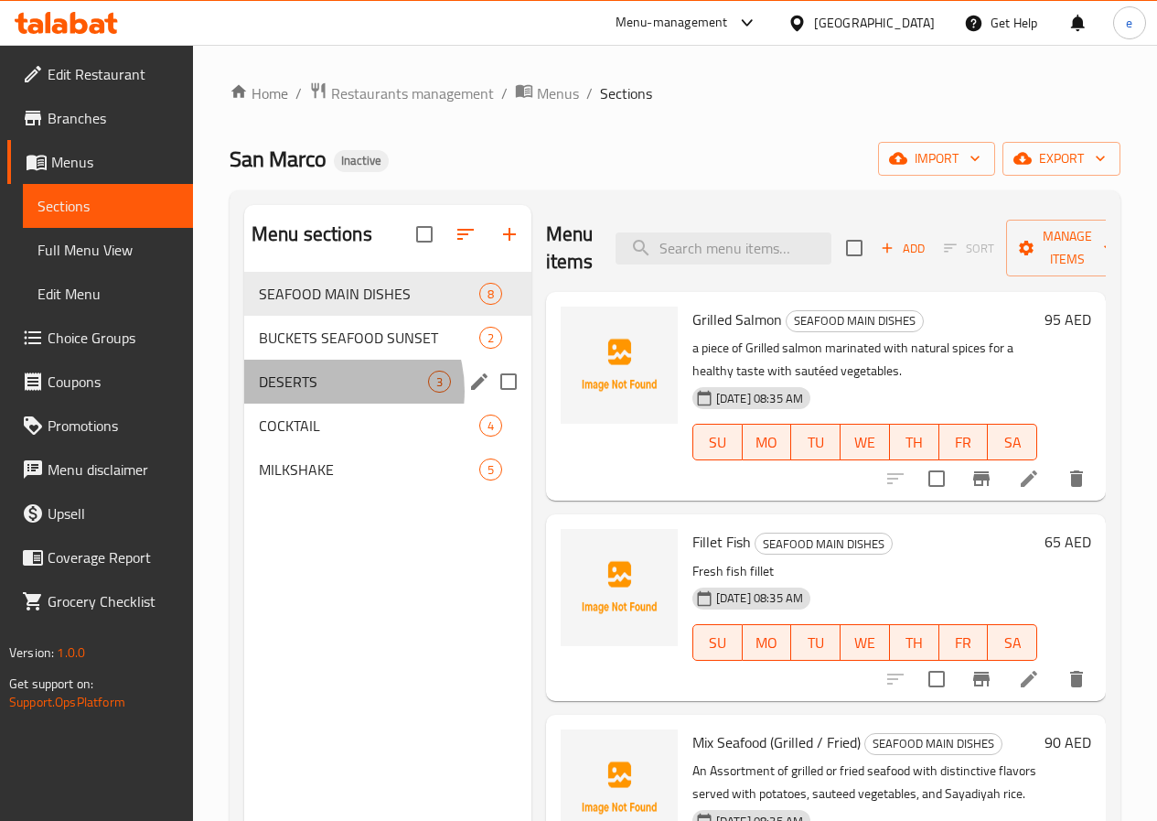
click at [327, 392] on span "DESERTS" at bounding box center [343, 381] width 169 height 22
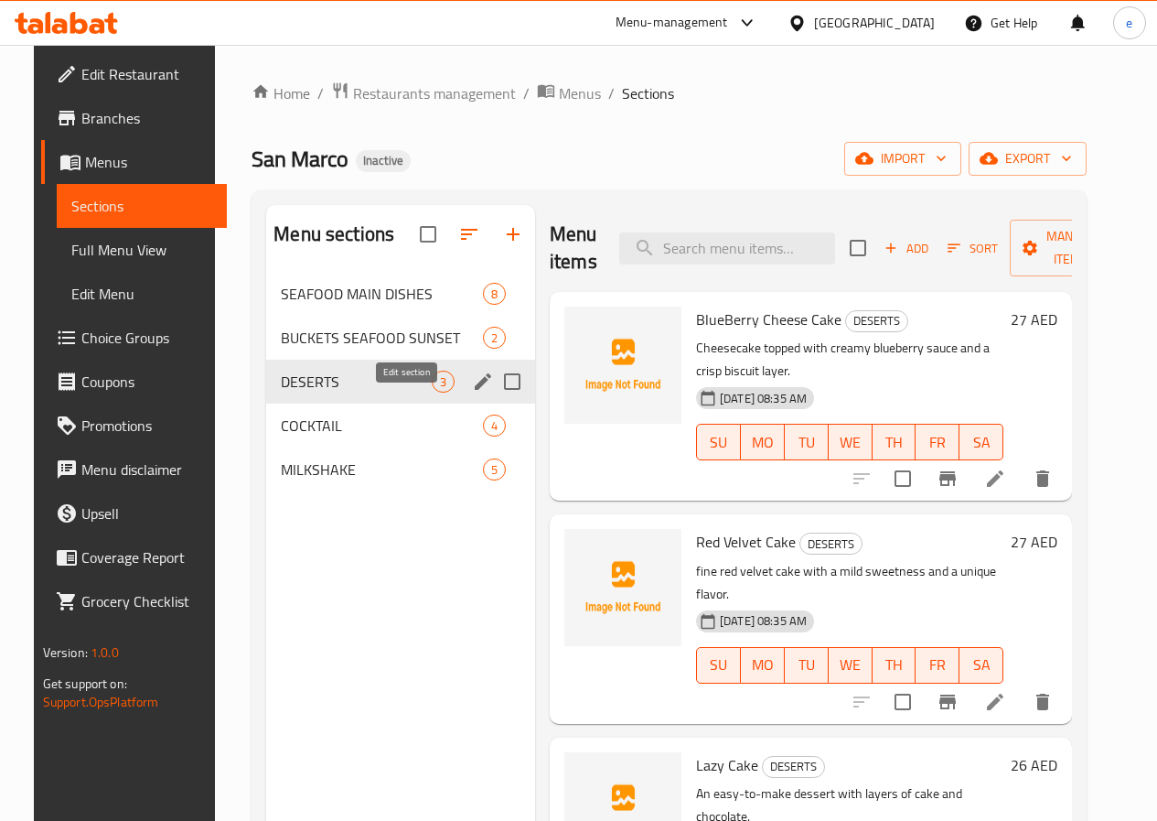
click at [475, 390] on icon "edit" at bounding box center [483, 381] width 16 height 16
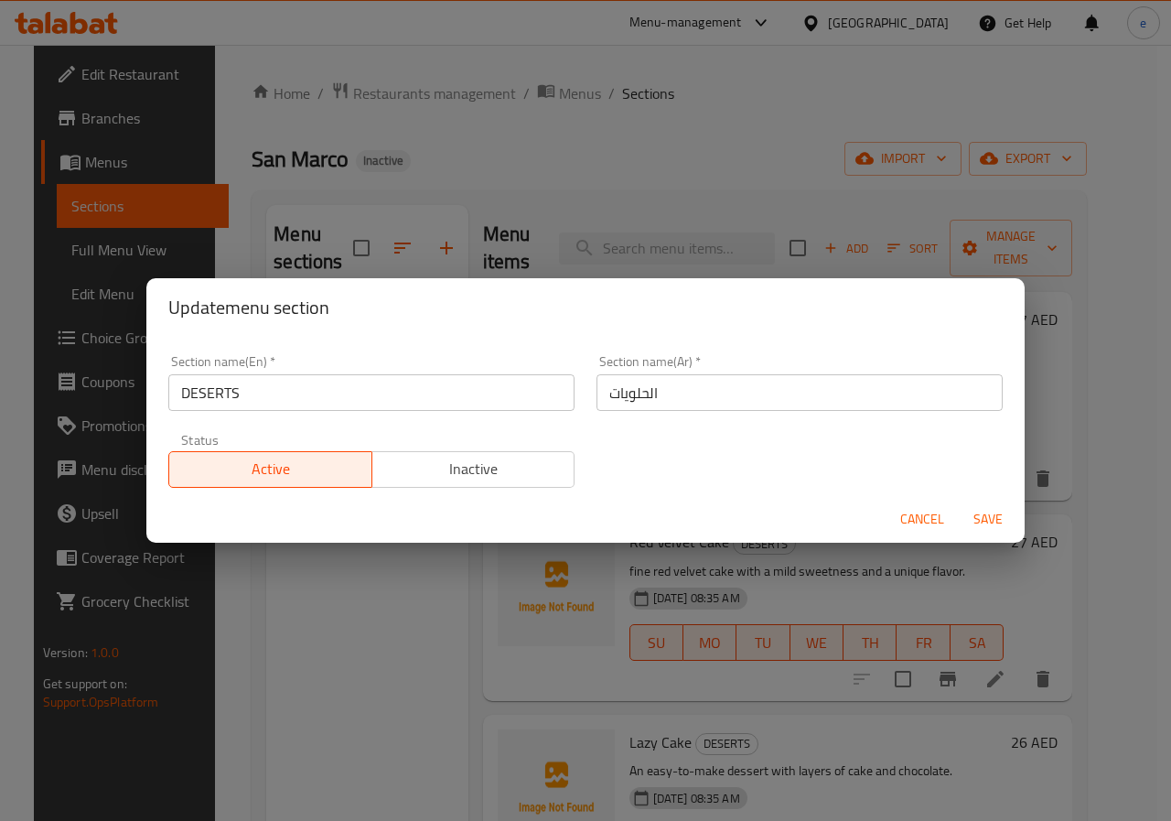
click at [304, 398] on input "DESERTS" at bounding box center [371, 392] width 406 height 37
click at [207, 396] on input "DESERTS" at bounding box center [371, 392] width 406 height 37
click at [260, 384] on input "DESERTS" at bounding box center [371, 392] width 406 height 37
type input "D"
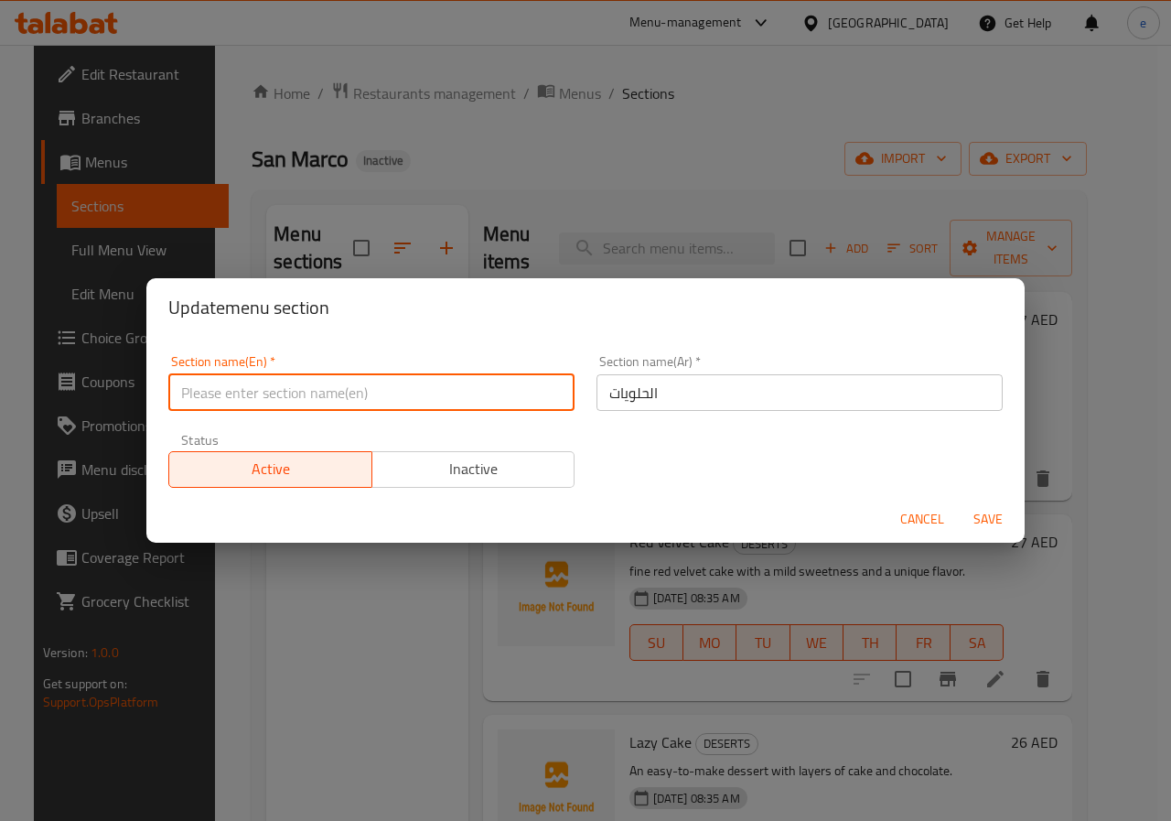
type input "s"
type input "d"
type input "Desserts"
click at [979, 514] on span "Save" at bounding box center [988, 519] width 44 height 23
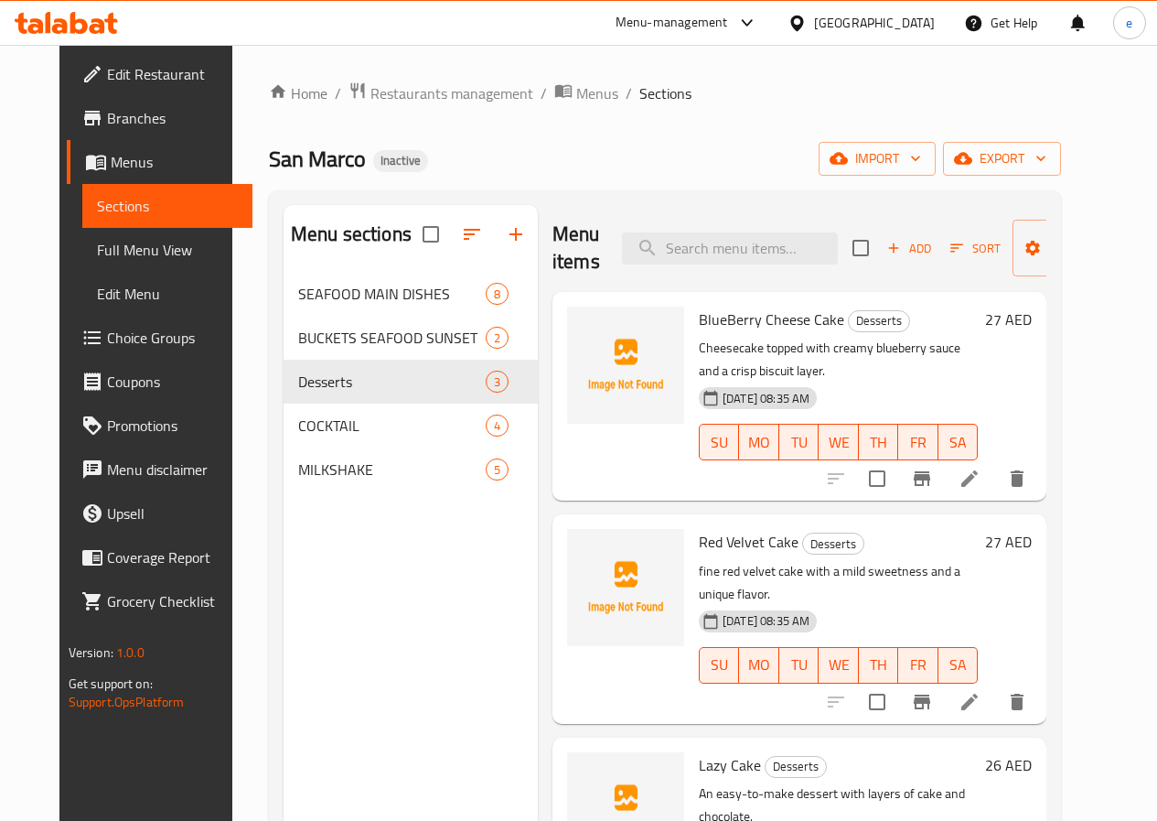
click at [107, 150] on link "Menus" at bounding box center [160, 162] width 186 height 44
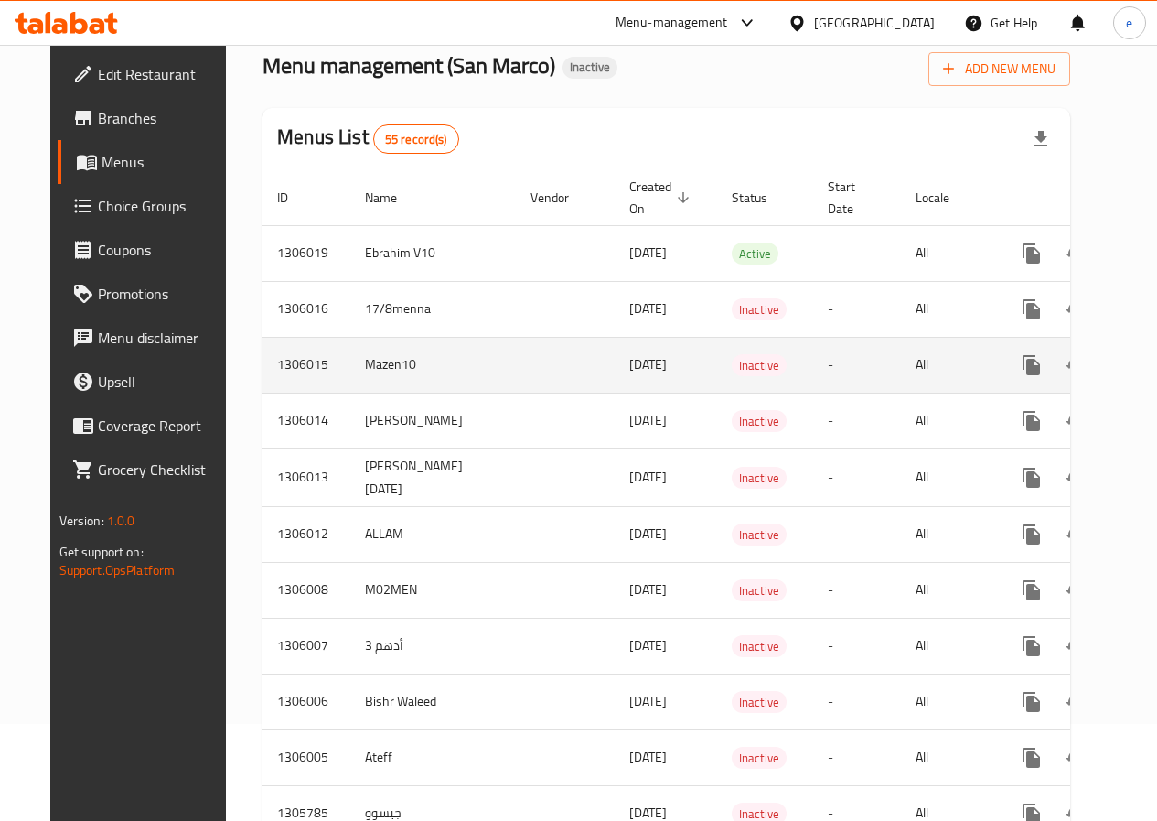
scroll to position [366, 0]
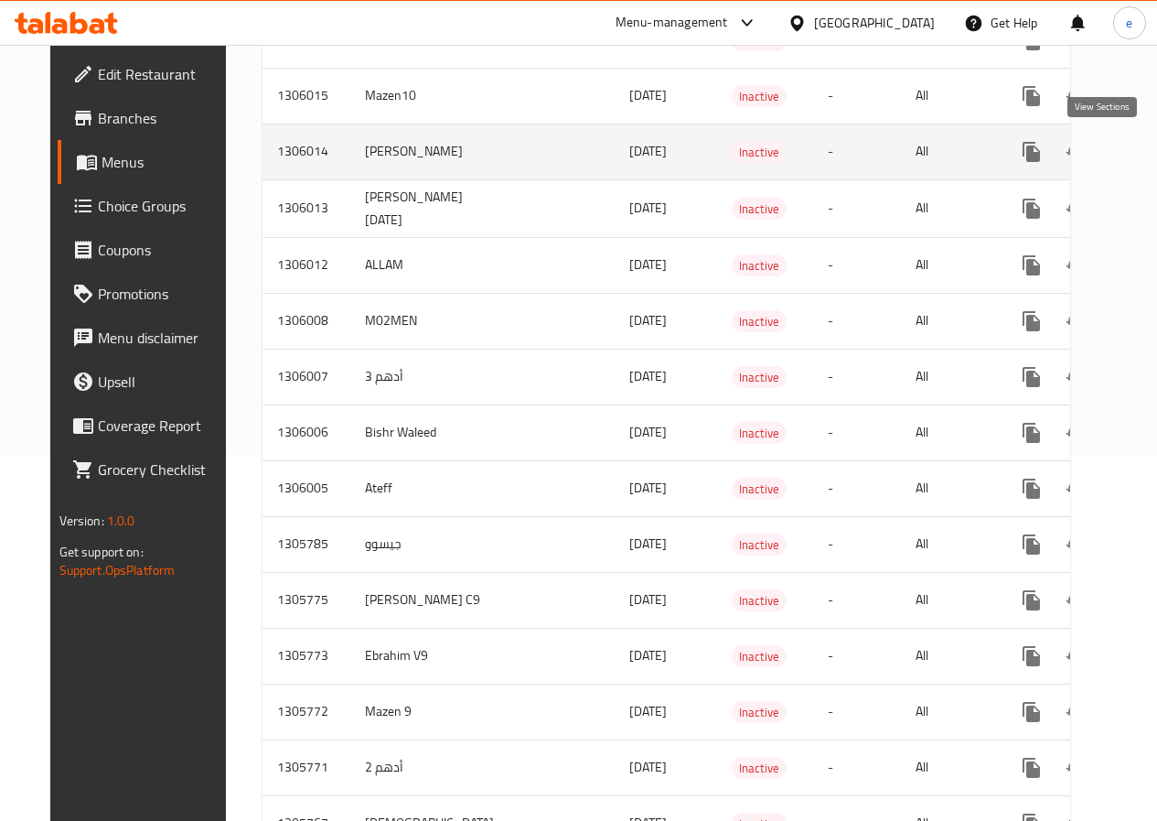
click at [1153, 144] on icon "enhanced table" at bounding box center [1164, 152] width 22 height 22
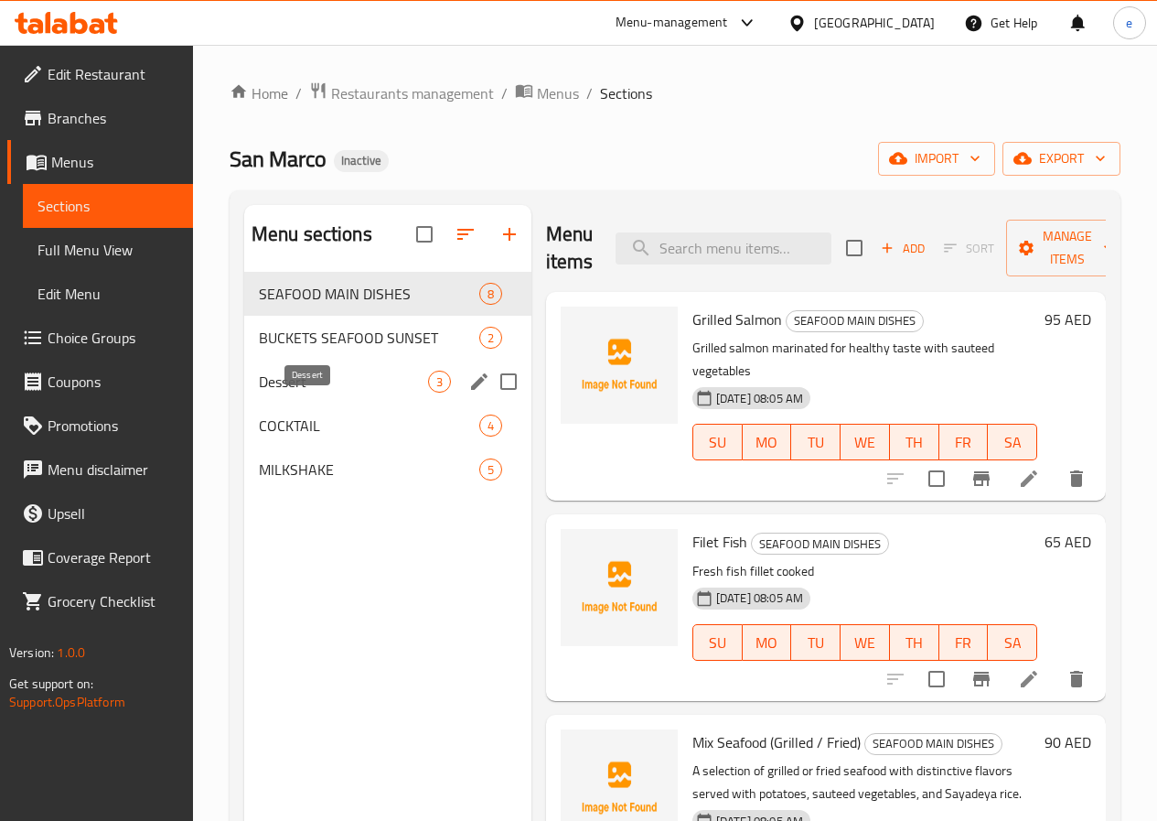
click at [307, 392] on span "Dessert" at bounding box center [343, 381] width 169 height 22
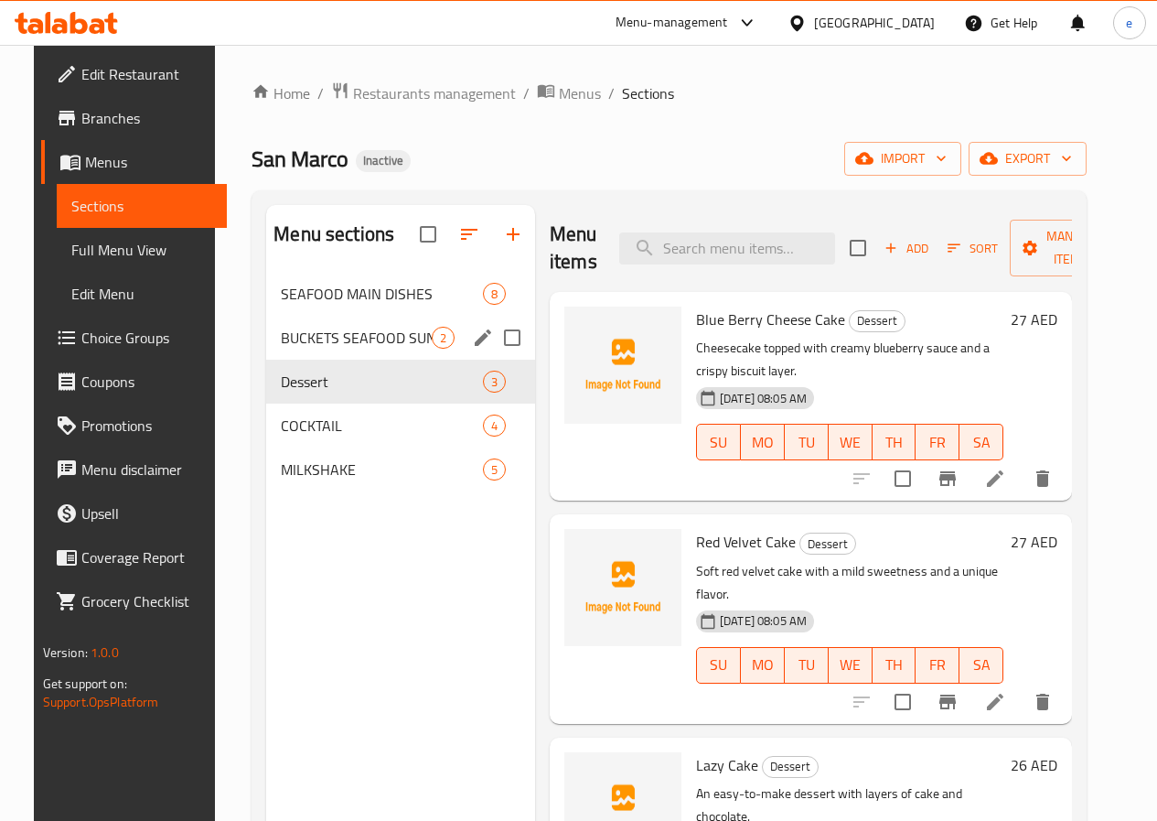
click at [323, 349] on span "BUCKETS SEAFOOD SUNSET" at bounding box center [356, 338] width 151 height 22
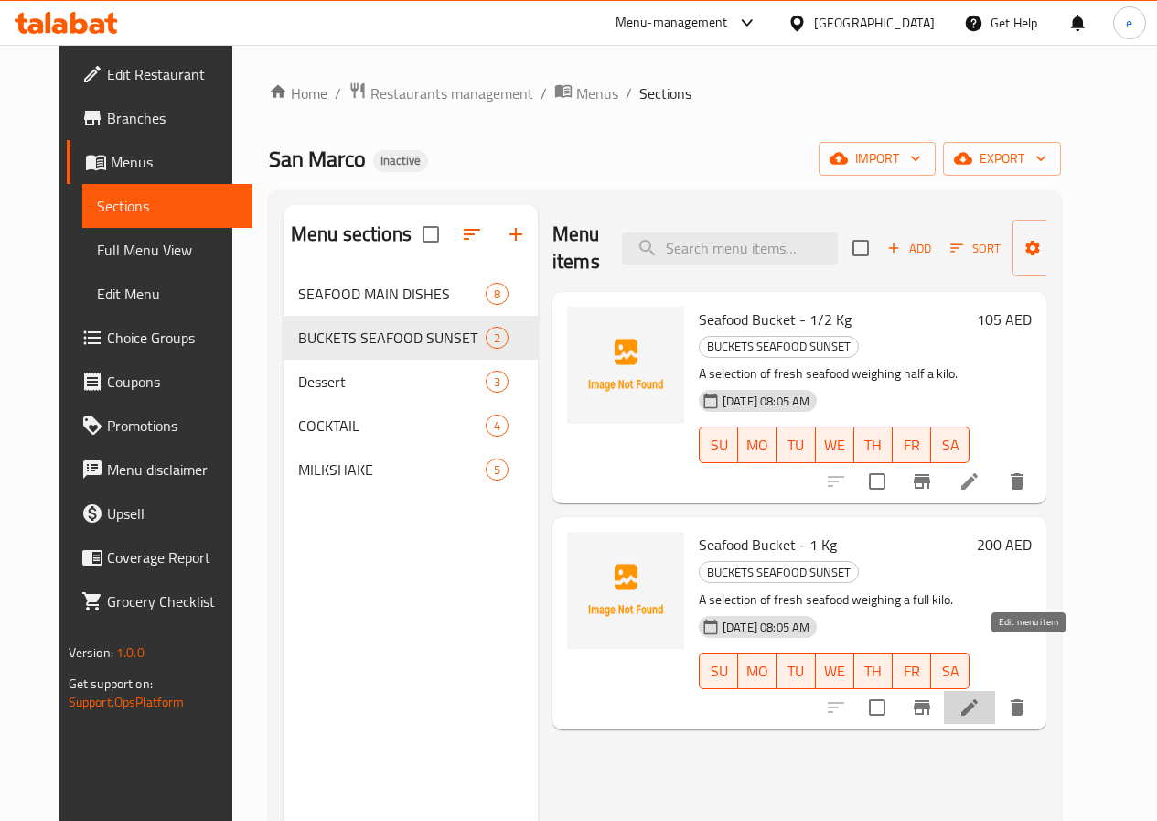
click at [981, 696] on icon at bounding box center [970, 707] width 22 height 22
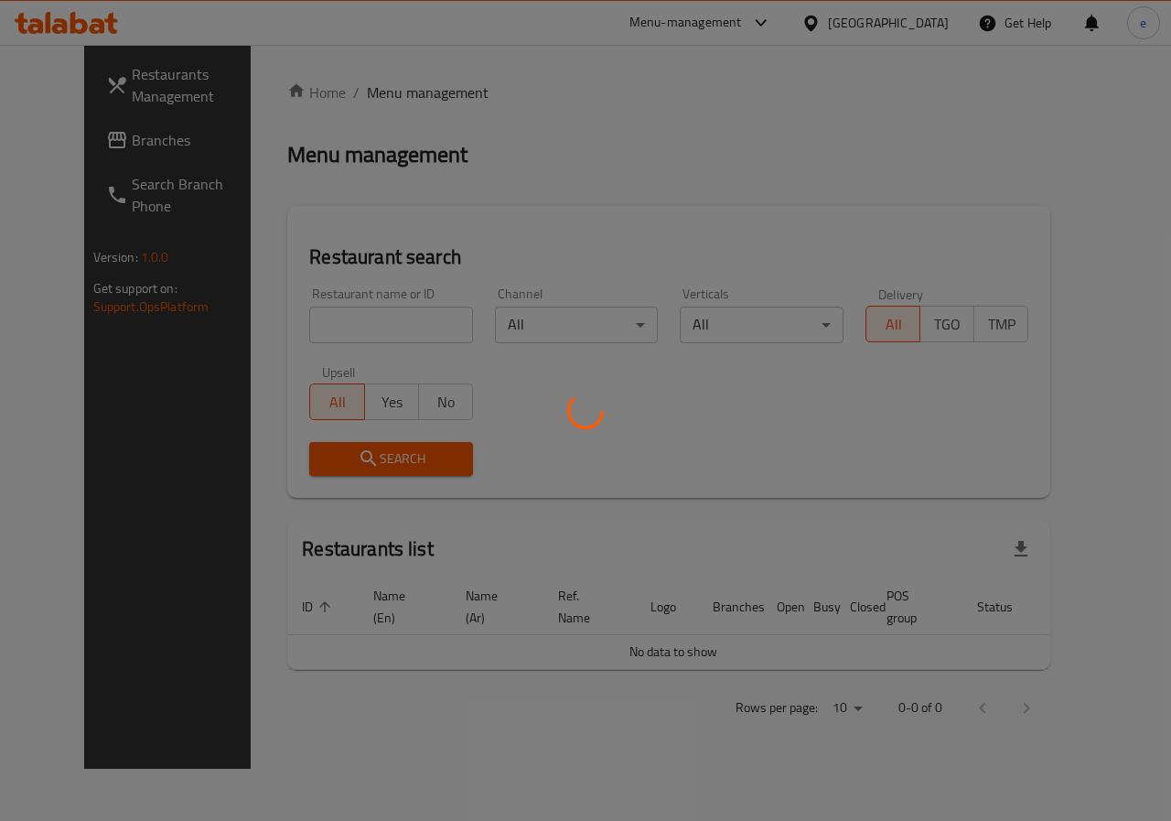
click at [451, 282] on div at bounding box center [585, 410] width 1171 height 821
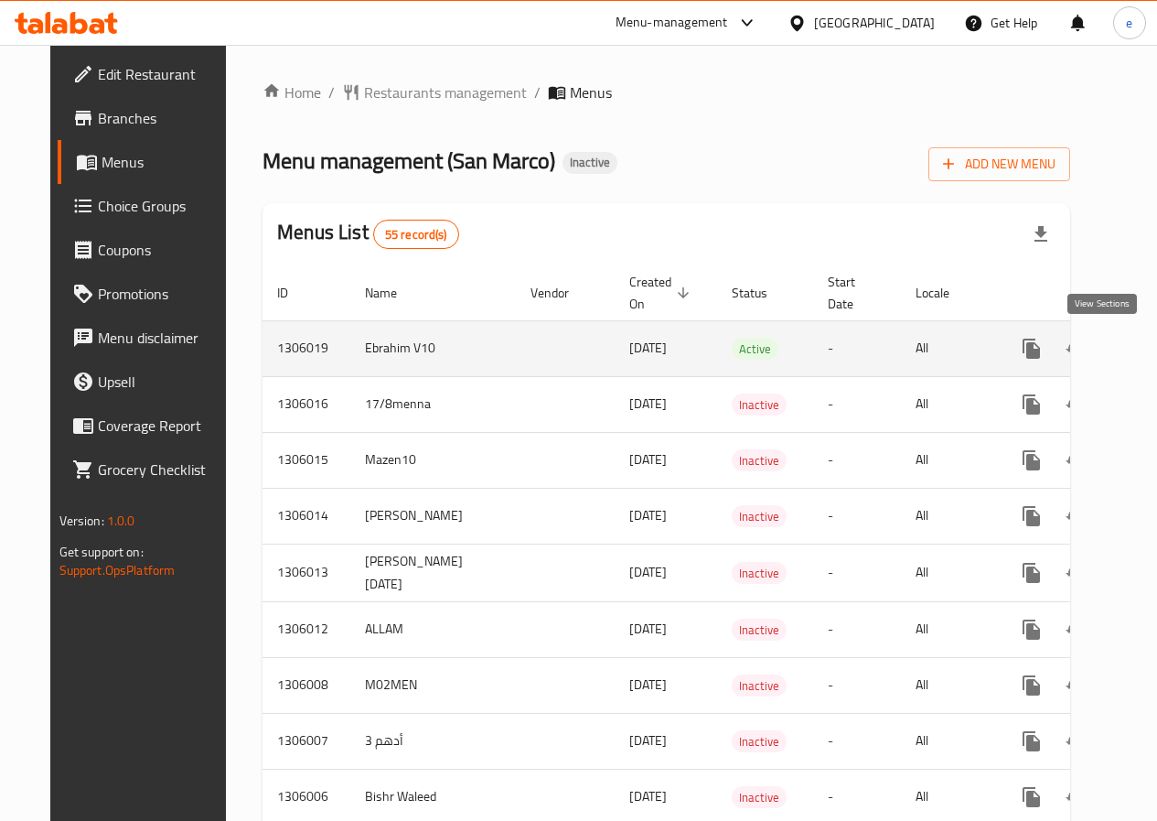
click at [1153, 352] on icon "enhanced table" at bounding box center [1164, 349] width 22 height 22
